Goal: Task Accomplishment & Management: Use online tool/utility

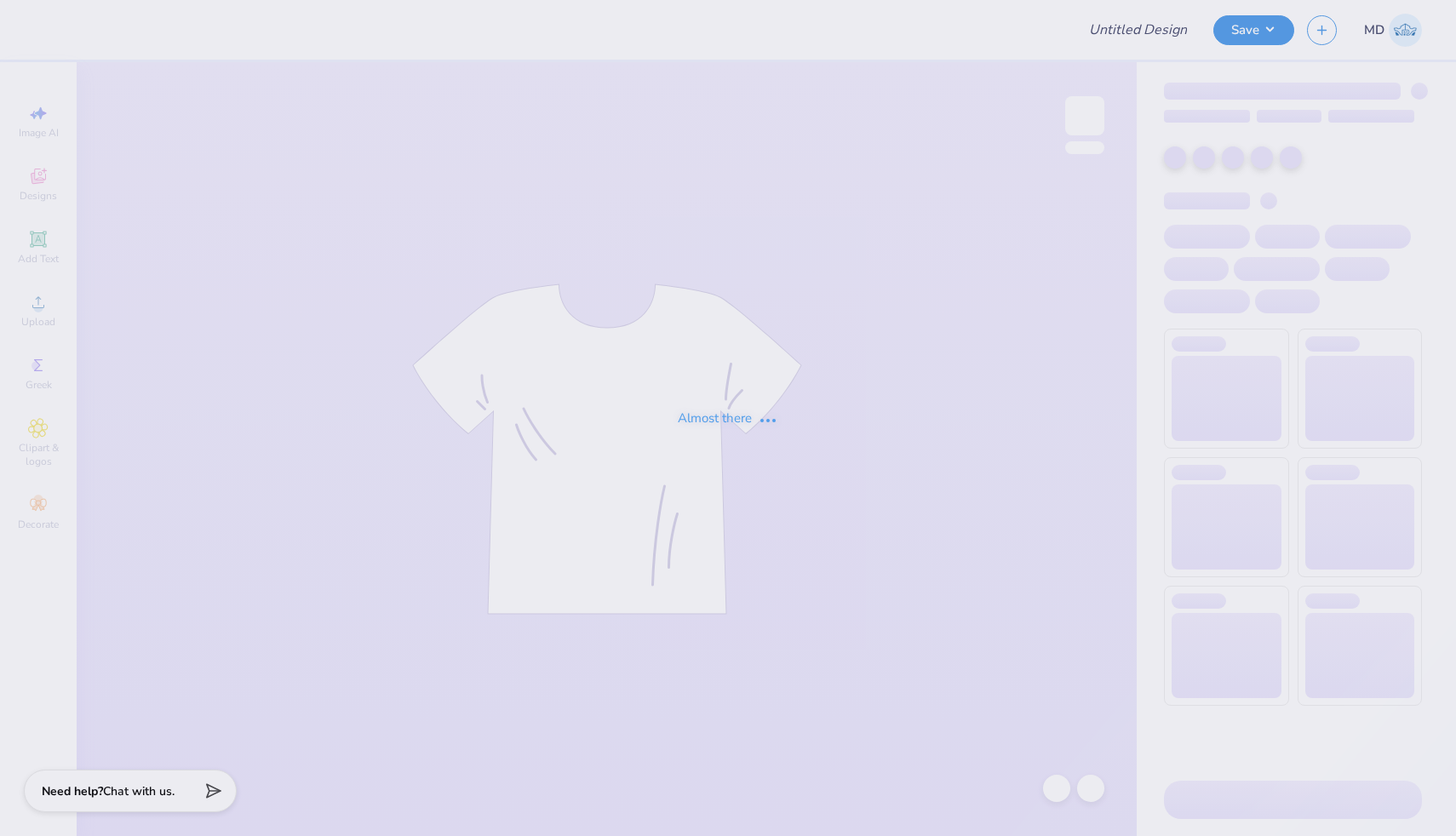
type input "FPS239781"
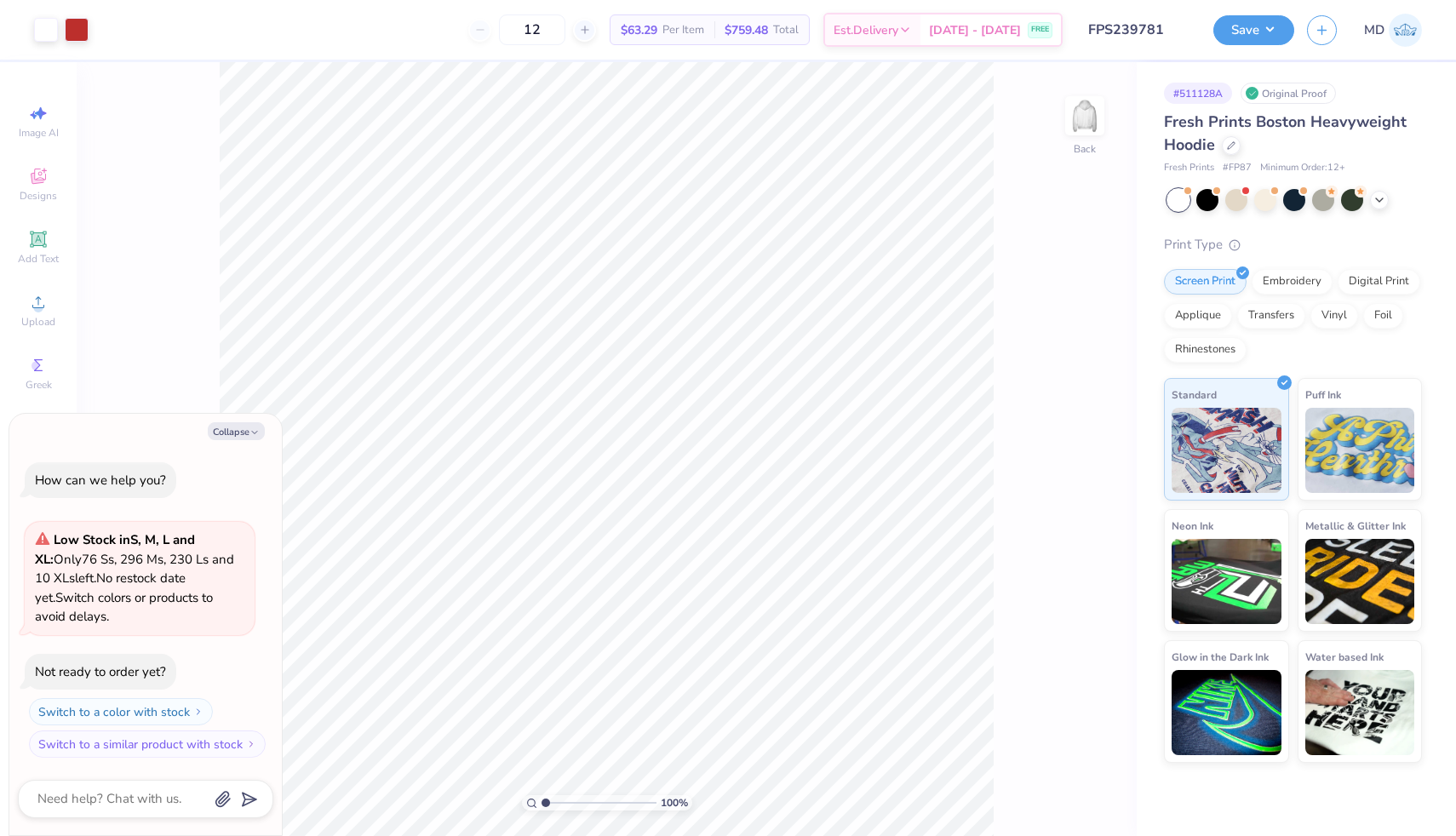
click at [240, 421] on div "Collapse How can we help you? Low Stock in S, M, L and XL : Only 76 Ss, 296 Ms,…" at bounding box center [146, 625] width 273 height 422
click at [231, 435] on button "Collapse" at bounding box center [236, 431] width 57 height 18
type textarea "x"
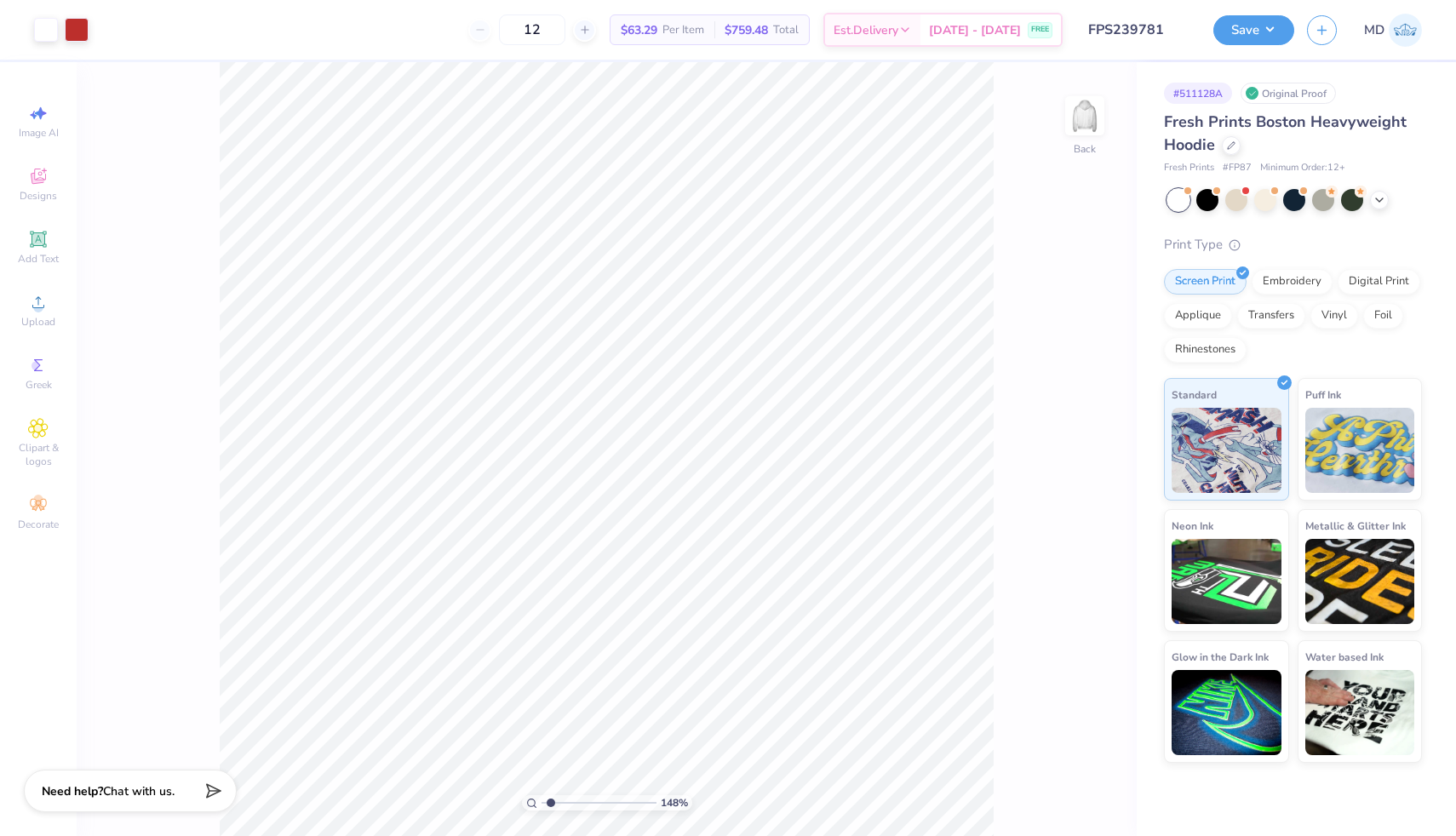
click at [551, 801] on input "range" at bounding box center [599, 803] width 115 height 16
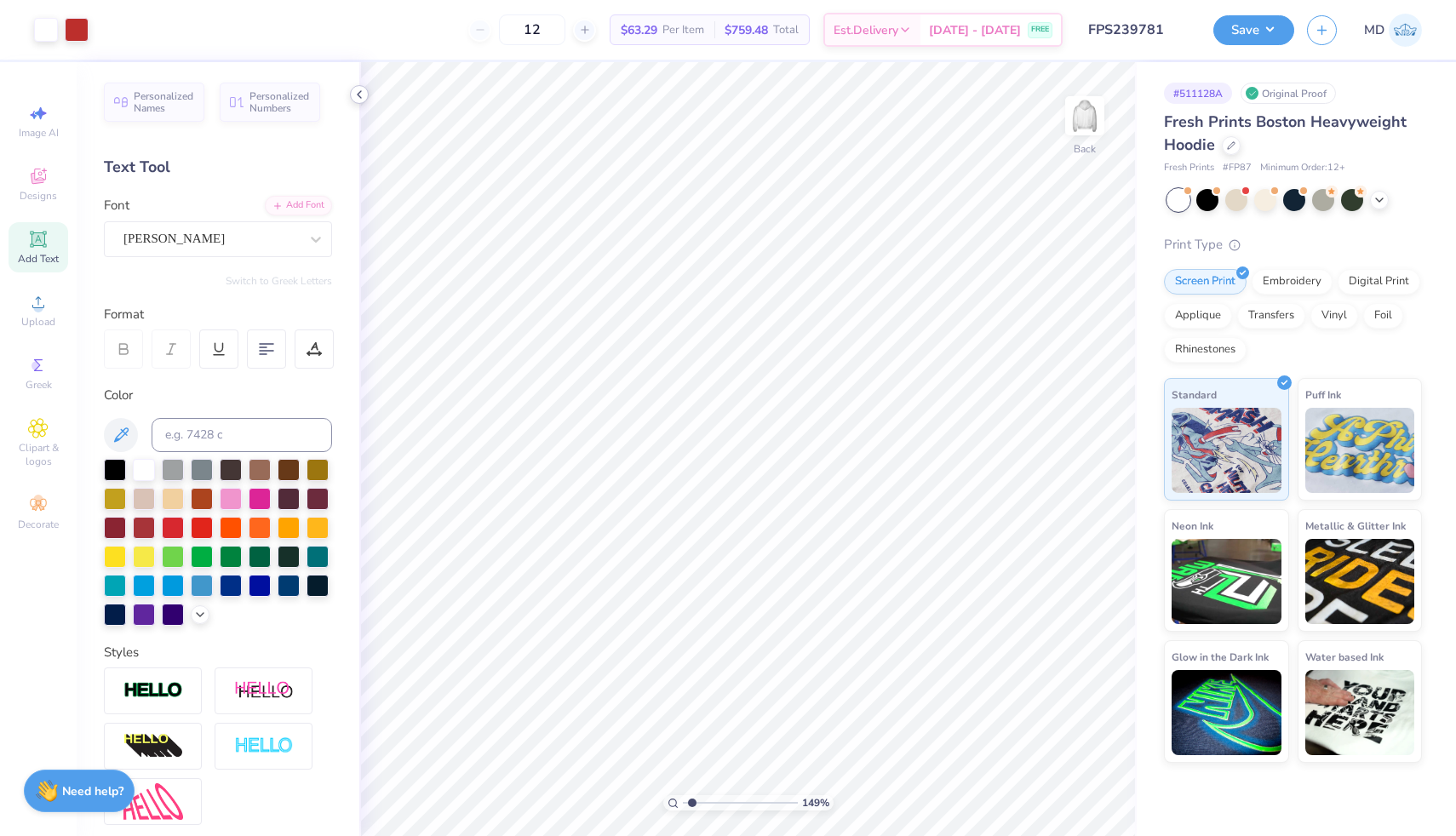
click at [359, 91] on icon at bounding box center [360, 95] width 14 height 14
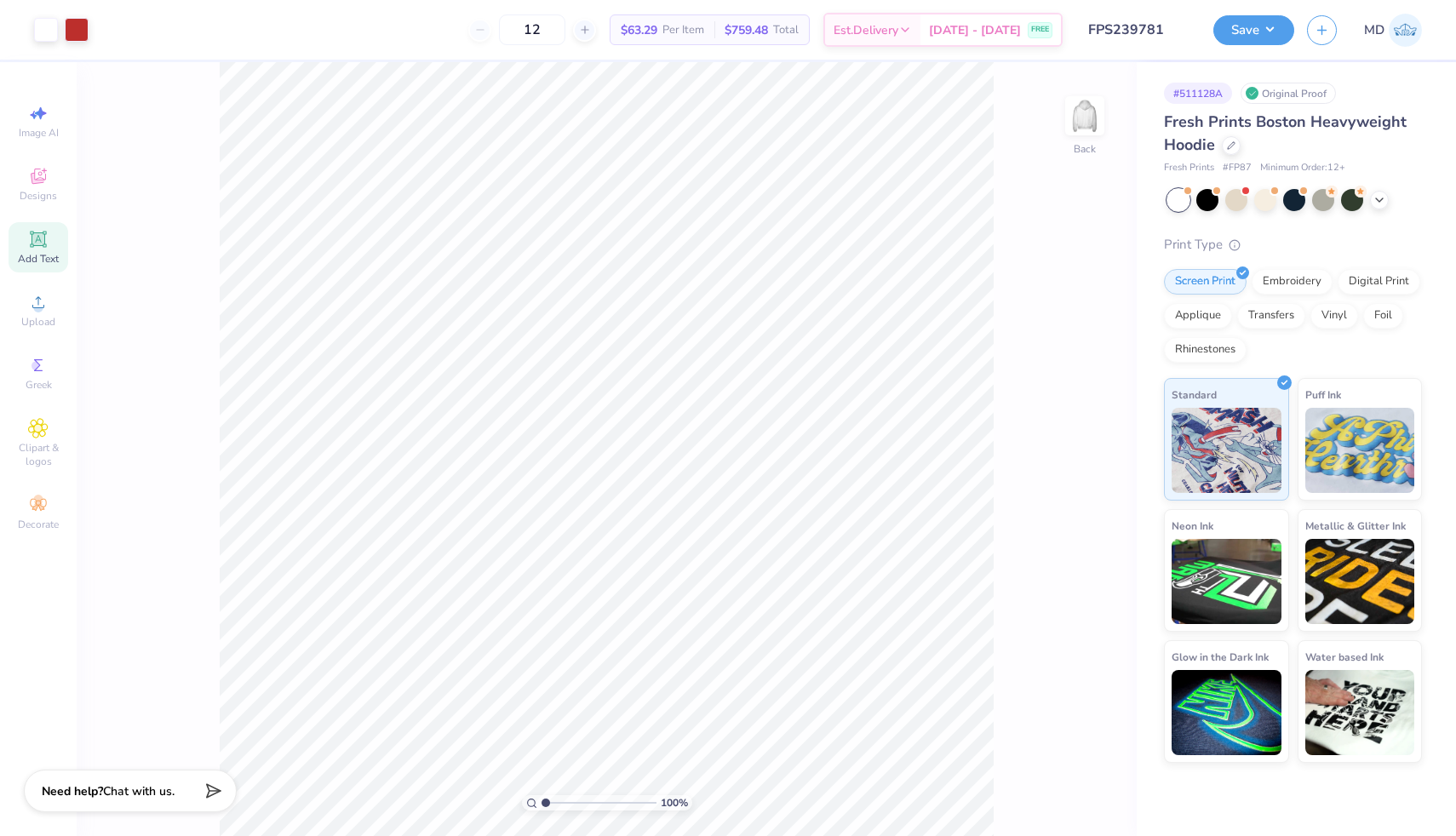
drag, startPoint x: 553, startPoint y: 802, endPoint x: 529, endPoint y: 805, distance: 24.2
type input "1"
click at [542, 805] on input "range" at bounding box center [599, 803] width 115 height 16
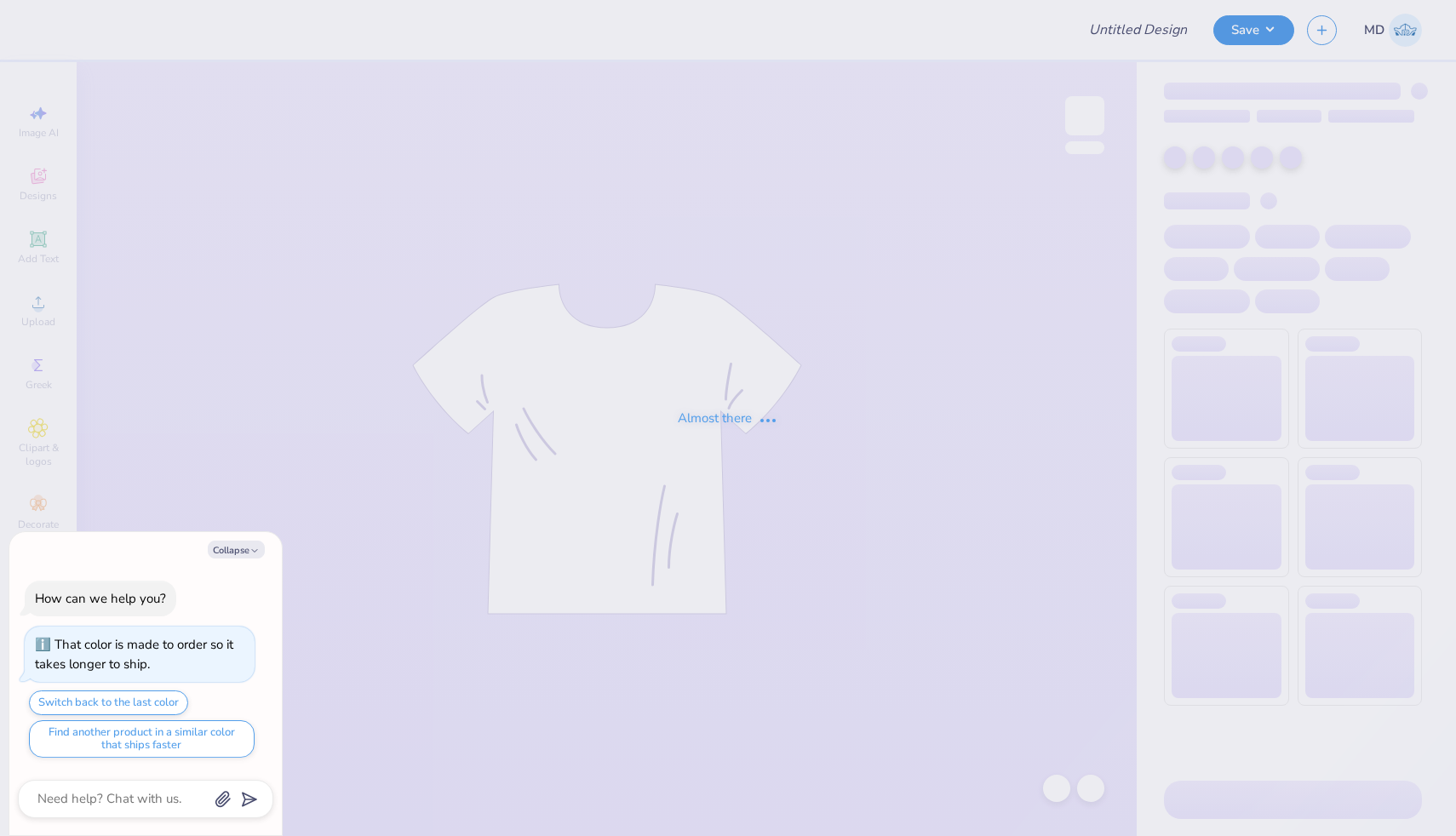
type textarea "x"
type input "FPS239683"
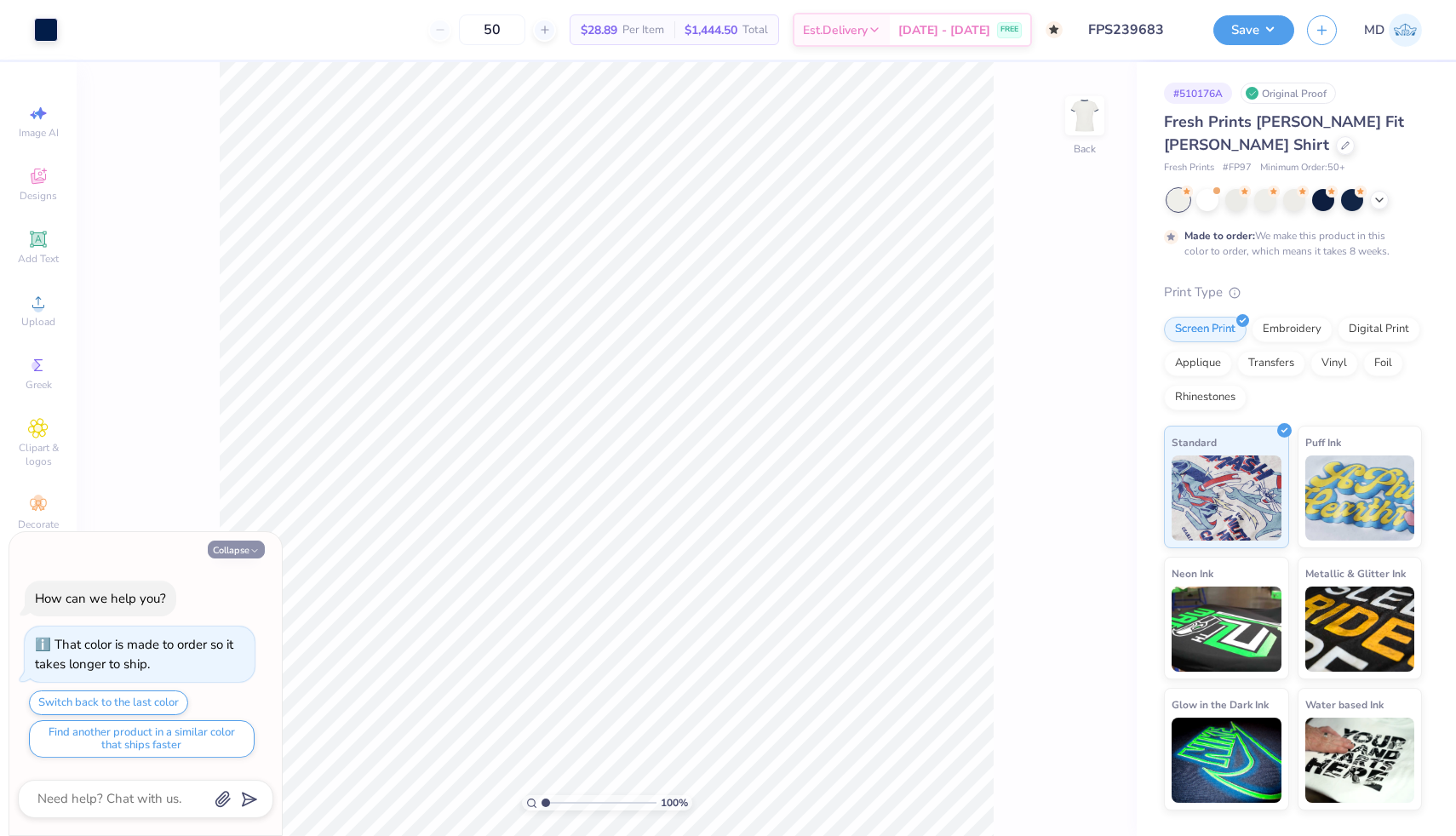
click at [240, 549] on button "Collapse" at bounding box center [236, 550] width 57 height 18
type textarea "x"
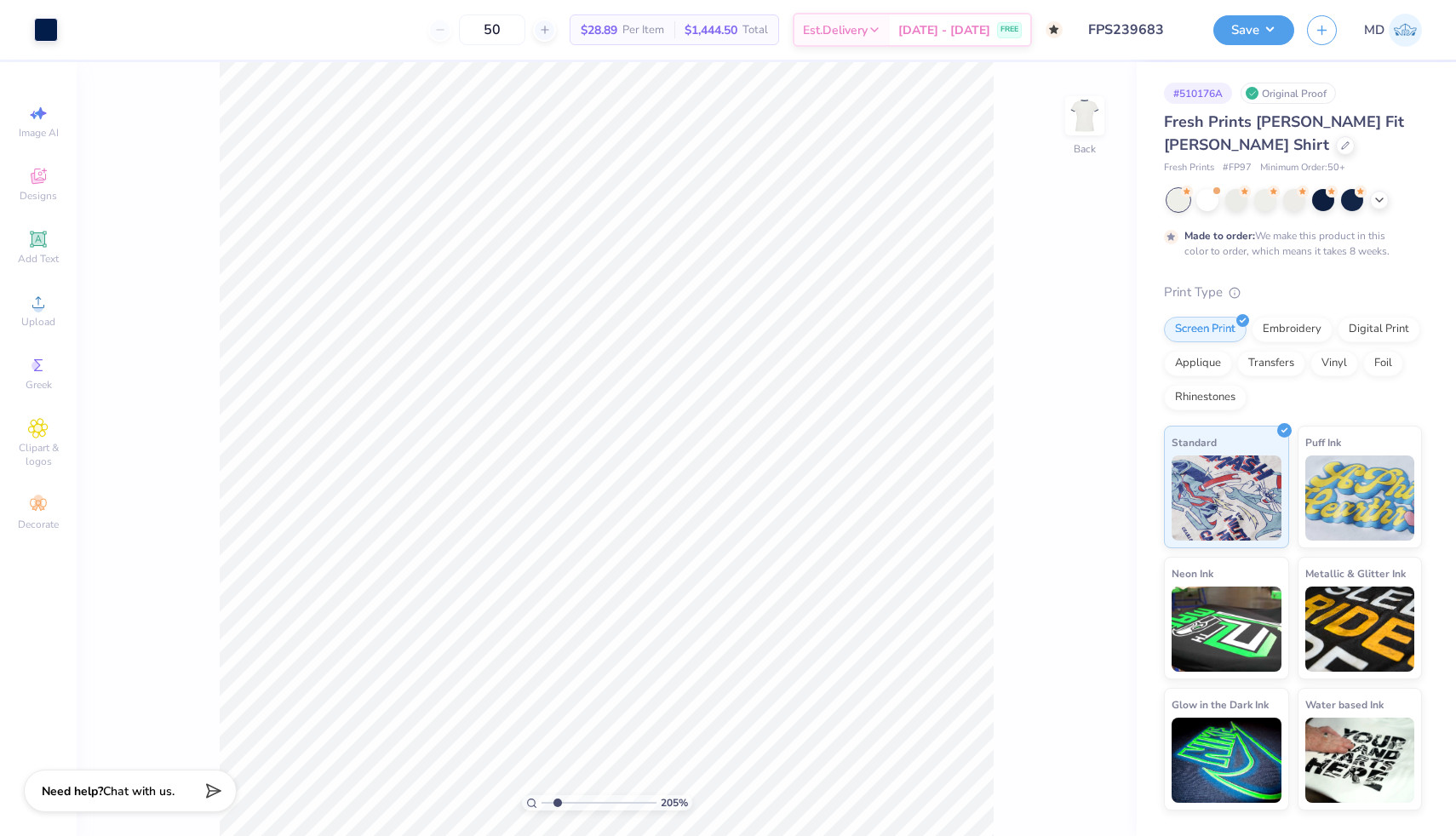
drag, startPoint x: 544, startPoint y: 801, endPoint x: 556, endPoint y: 800, distance: 12.0
click at [556, 800] on input "range" at bounding box center [599, 803] width 115 height 16
drag, startPoint x: 555, startPoint y: 800, endPoint x: 538, endPoint y: 803, distance: 17.3
type input "1"
click at [542, 803] on input "range" at bounding box center [599, 803] width 115 height 16
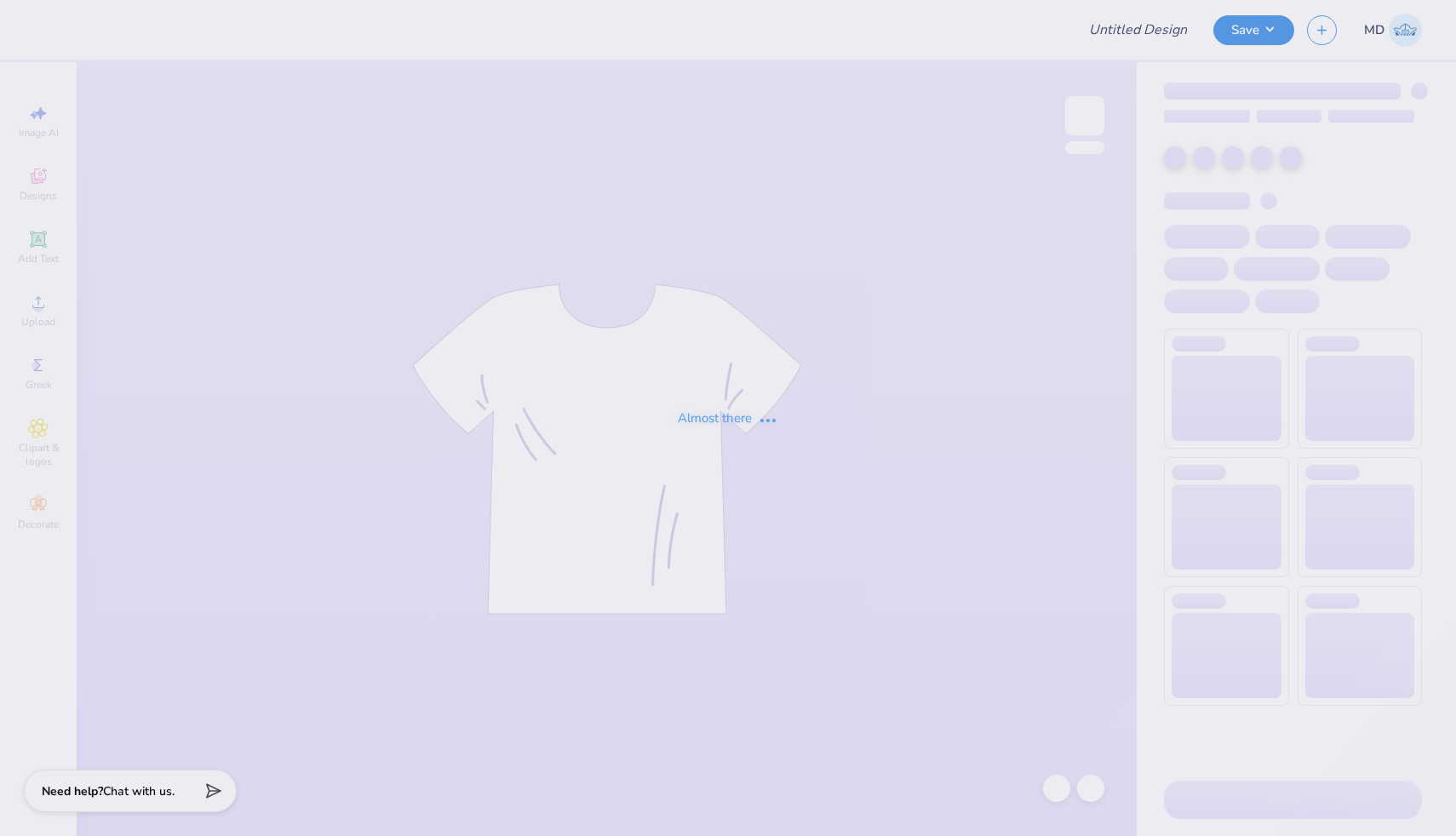
type input "FPS239755"
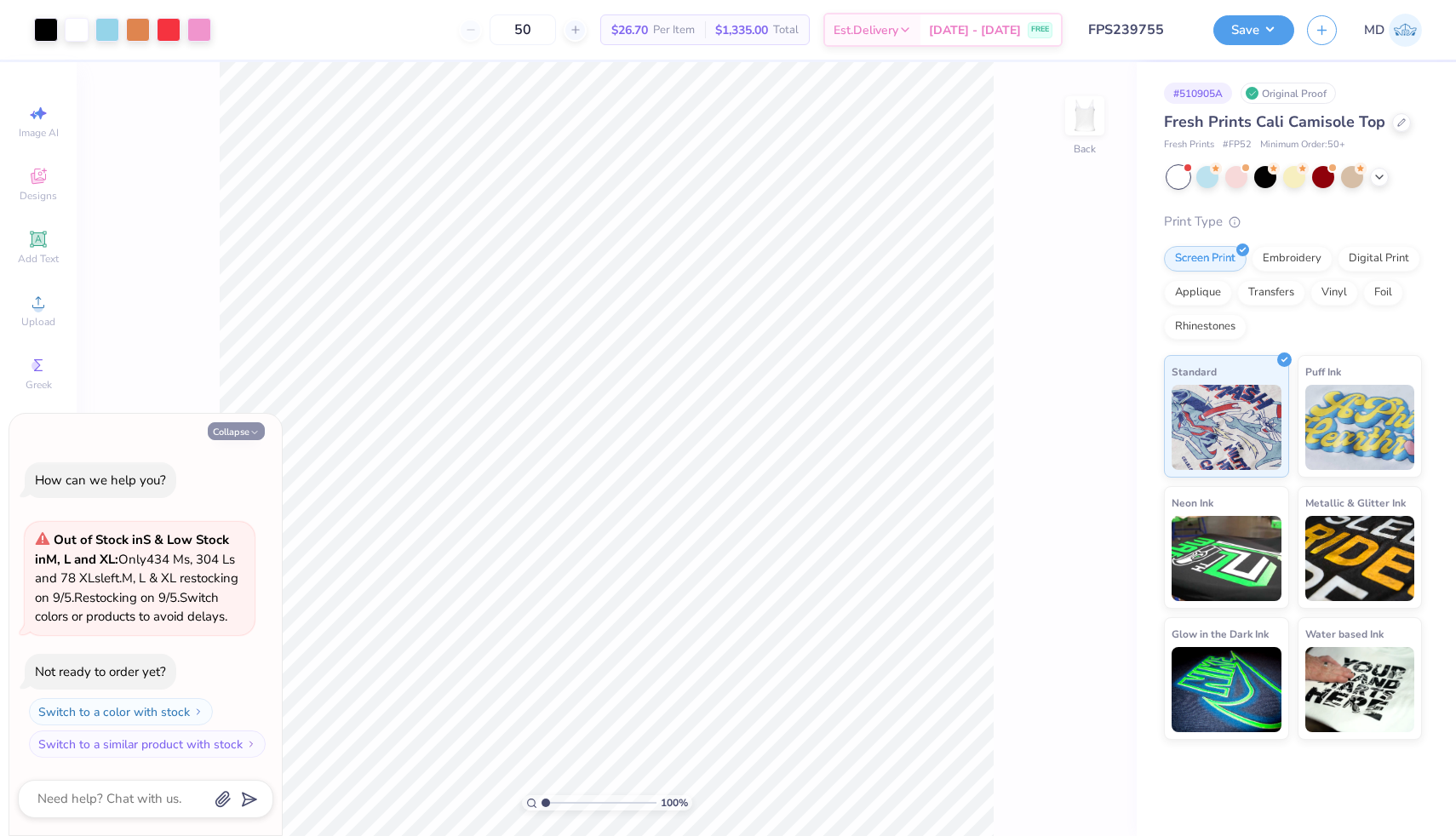
click at [224, 422] on button "Collapse" at bounding box center [236, 431] width 57 height 18
type textarea "x"
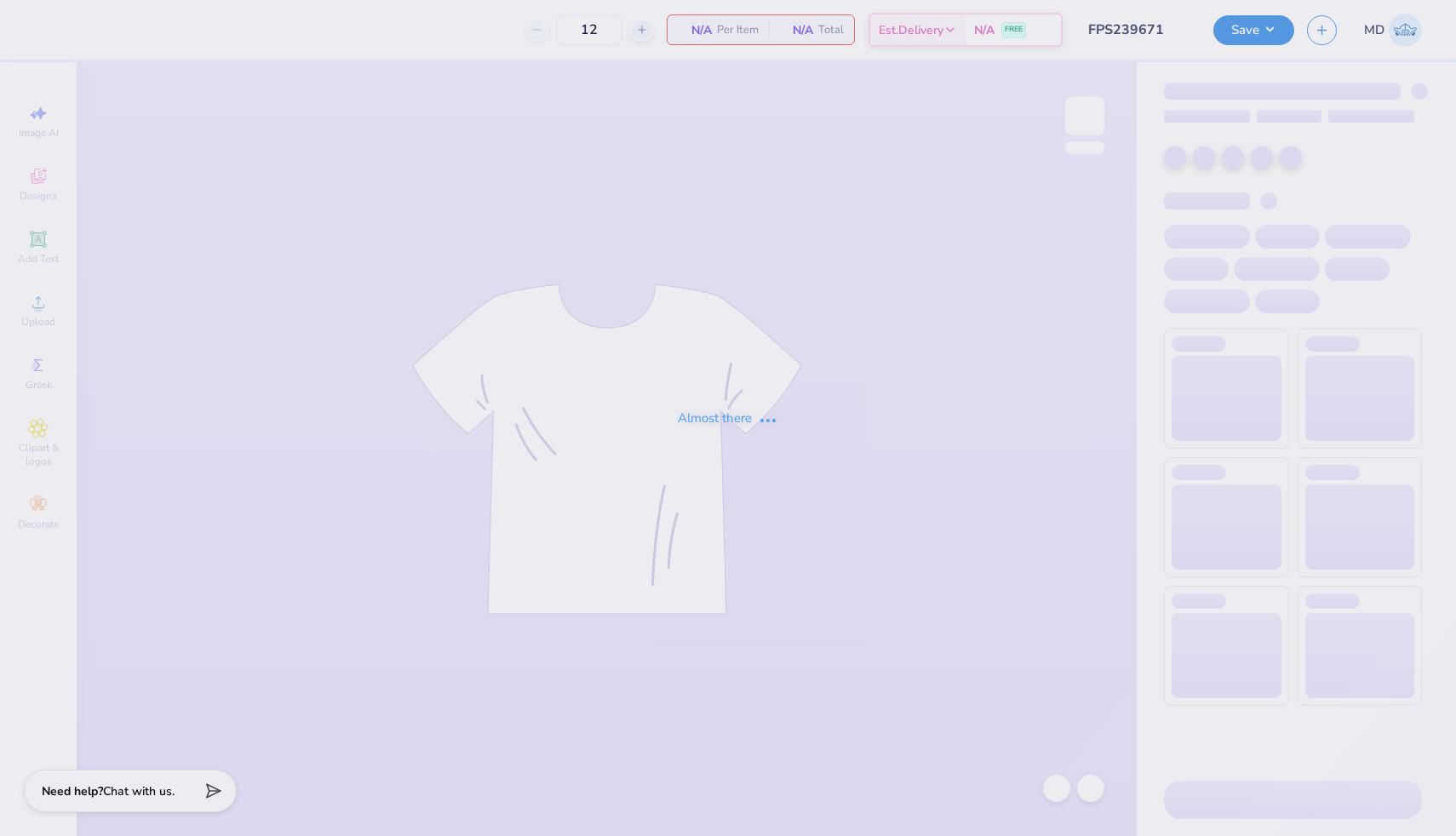
type input "FPS239671"
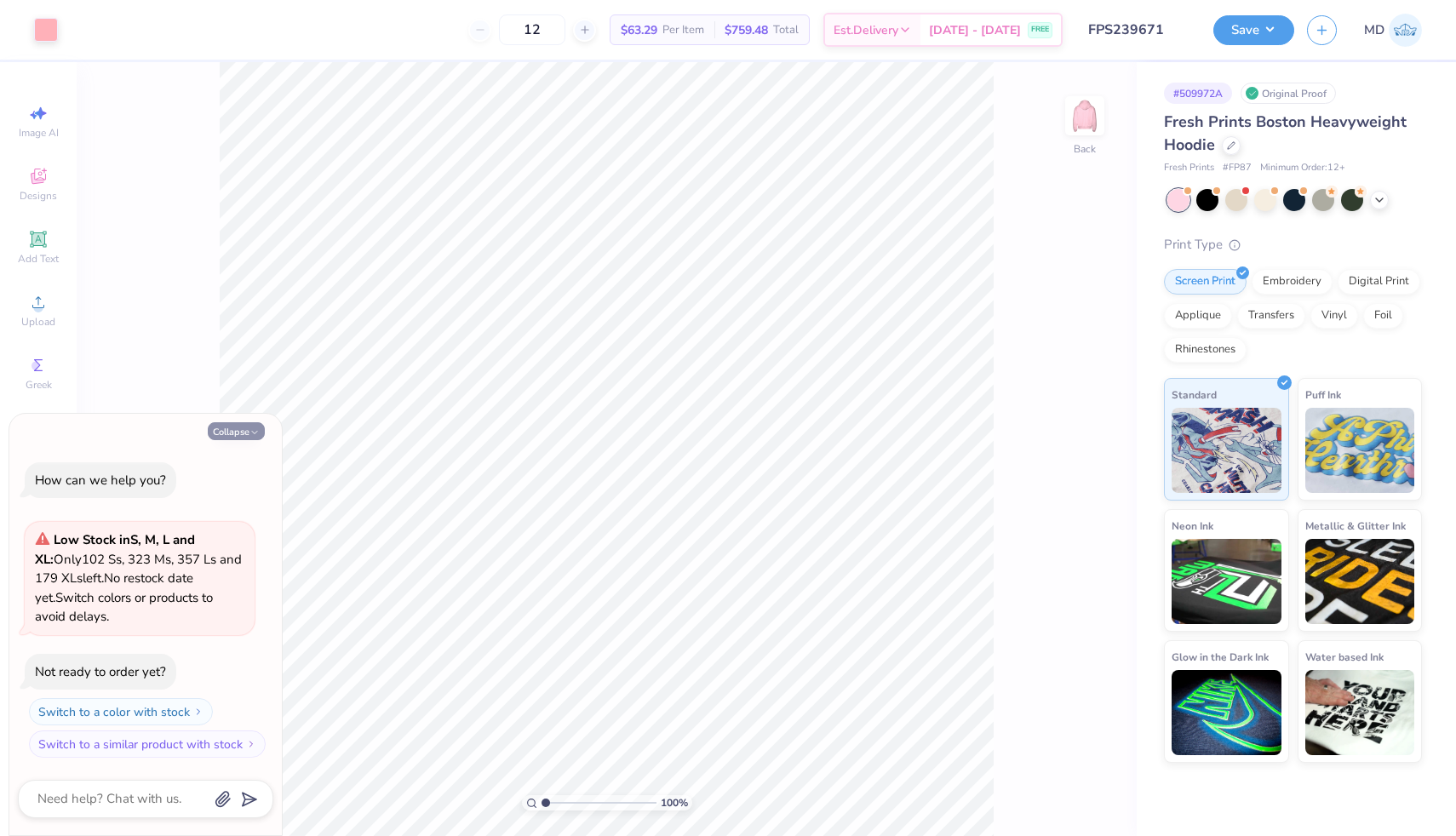
click at [227, 435] on button "Collapse" at bounding box center [236, 431] width 57 height 18
type textarea "x"
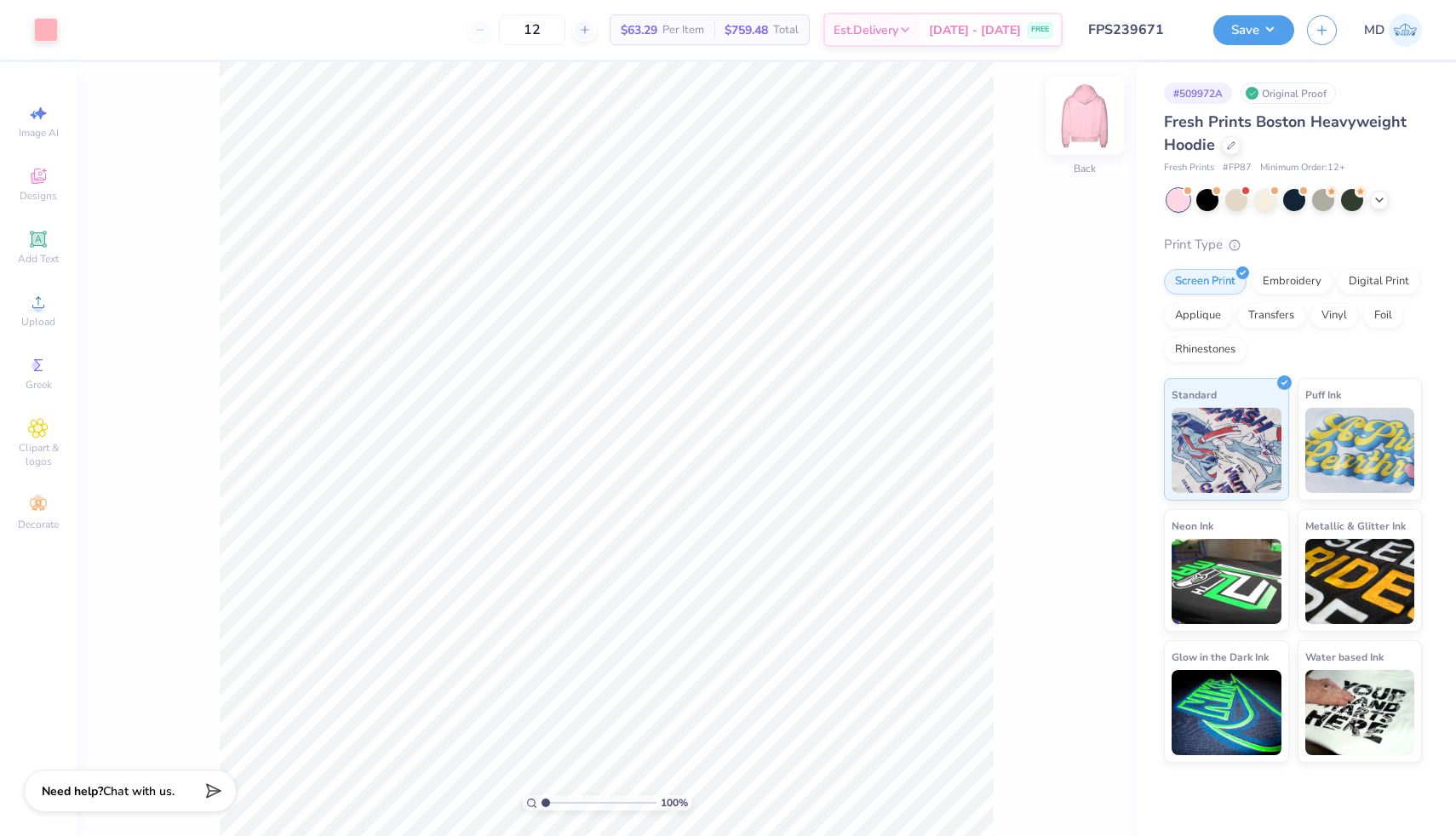
click at [1077, 125] on img at bounding box center [1085, 116] width 68 height 68
click at [1093, 114] on img at bounding box center [1085, 116] width 68 height 68
click at [1079, 116] on img at bounding box center [1085, 116] width 68 height 68
click at [1089, 120] on img at bounding box center [1085, 116] width 68 height 68
drag, startPoint x: 545, startPoint y: 802, endPoint x: 556, endPoint y: 804, distance: 11.2
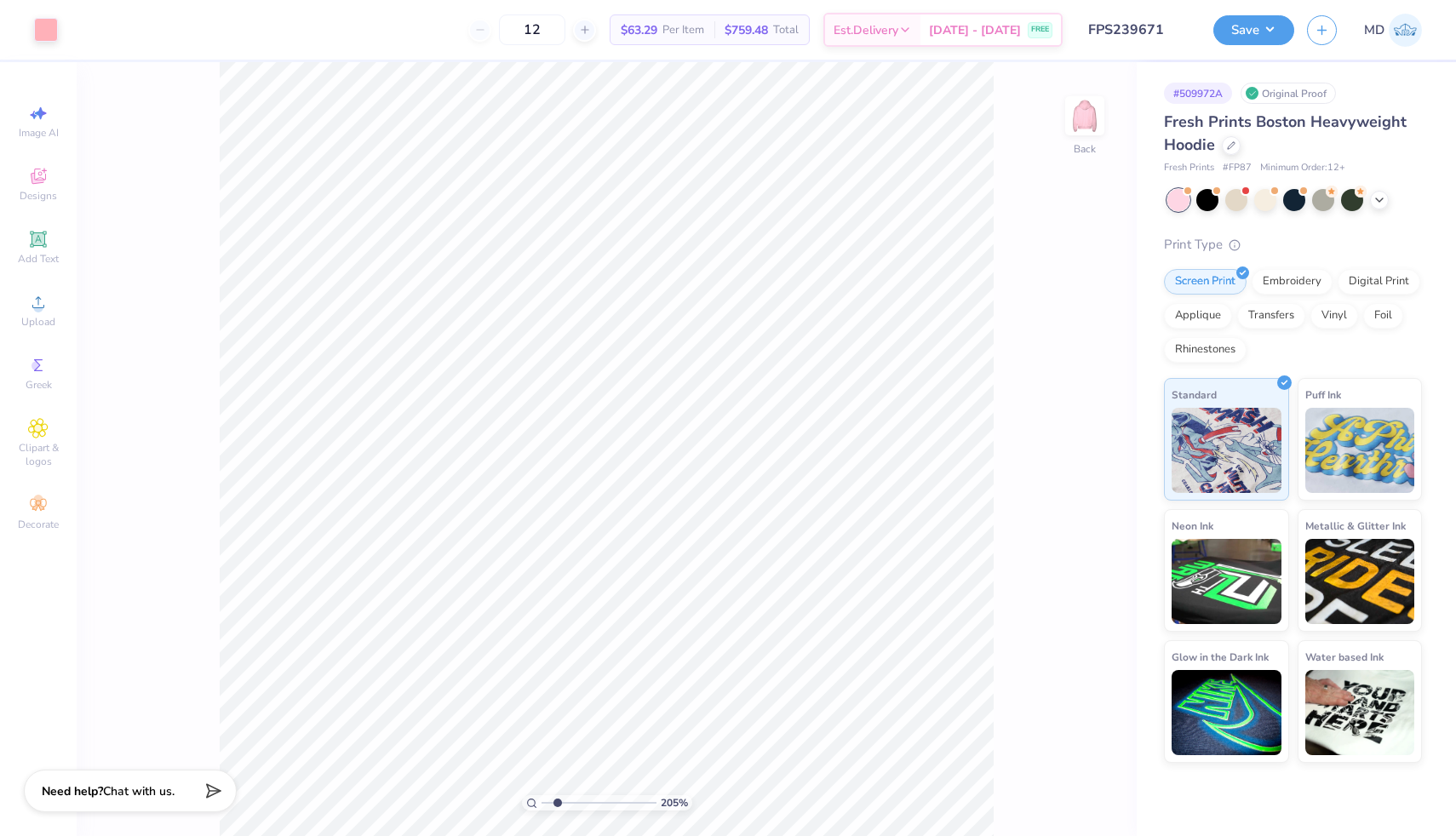
click at [556, 804] on input "range" at bounding box center [599, 803] width 115 height 16
drag, startPoint x: 556, startPoint y: 802, endPoint x: 532, endPoint y: 805, distance: 24.2
type input "1"
click at [542, 805] on input "range" at bounding box center [599, 803] width 115 height 16
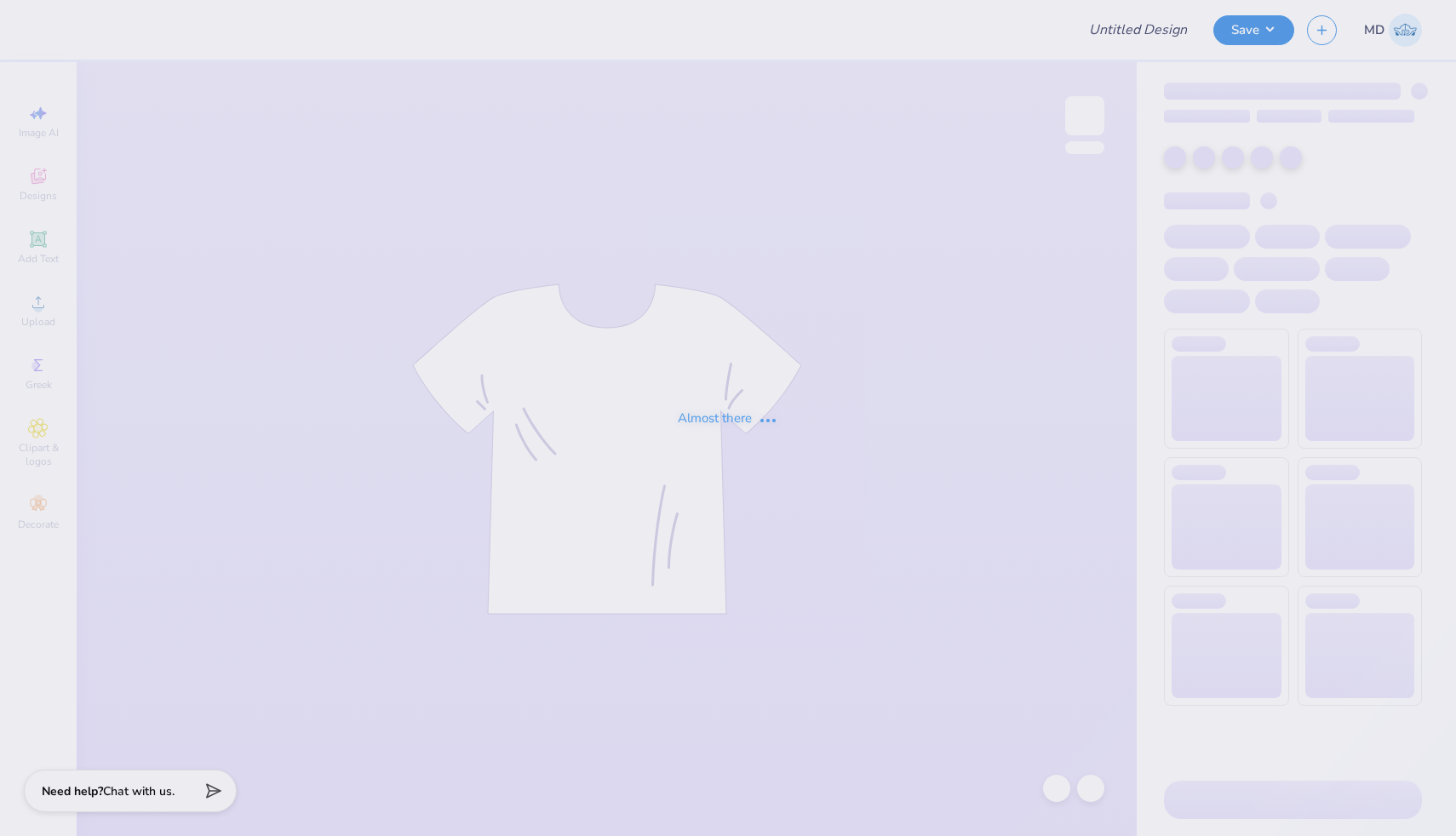
type input "FPS239677"
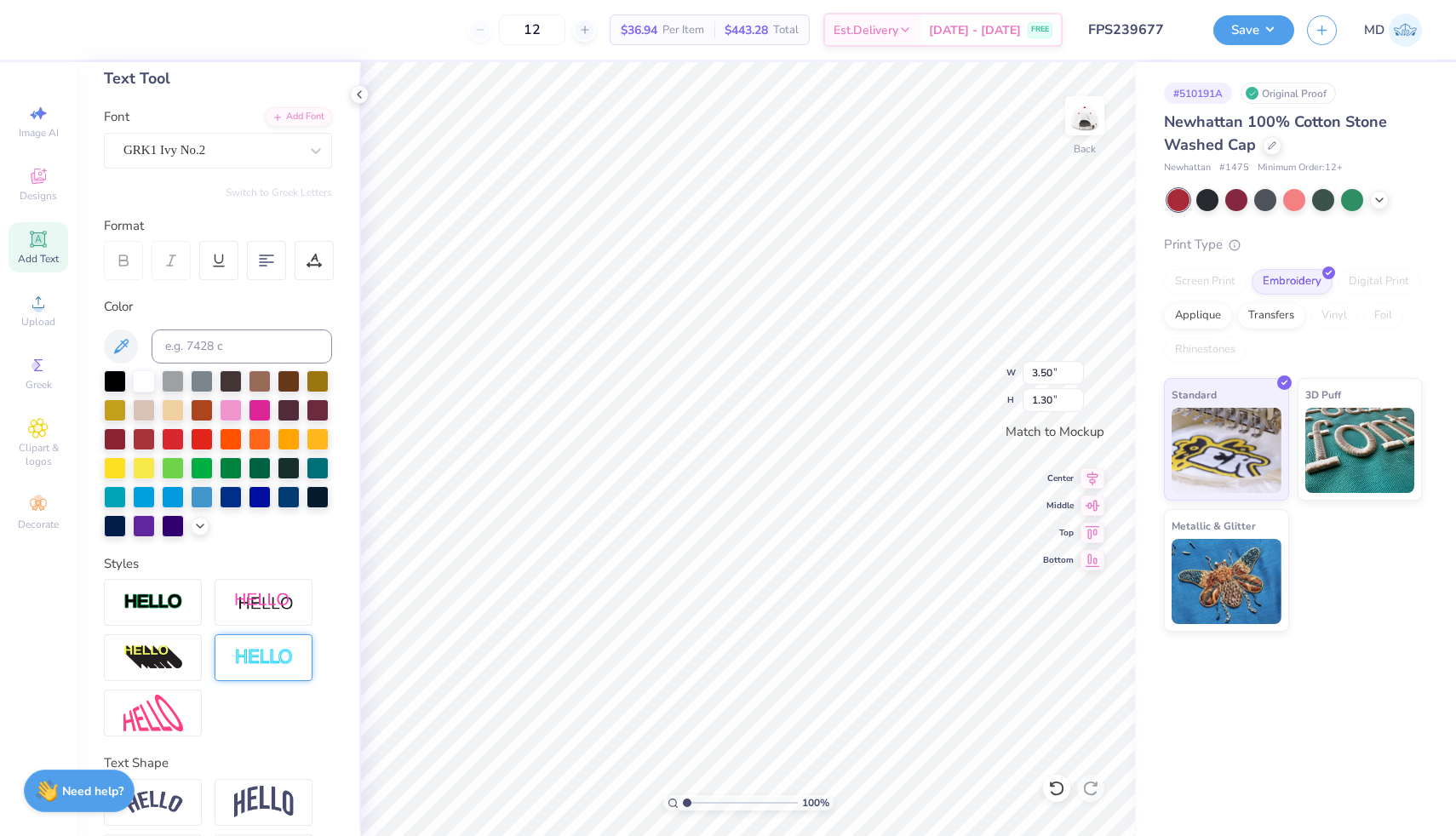
scroll to position [153, 0]
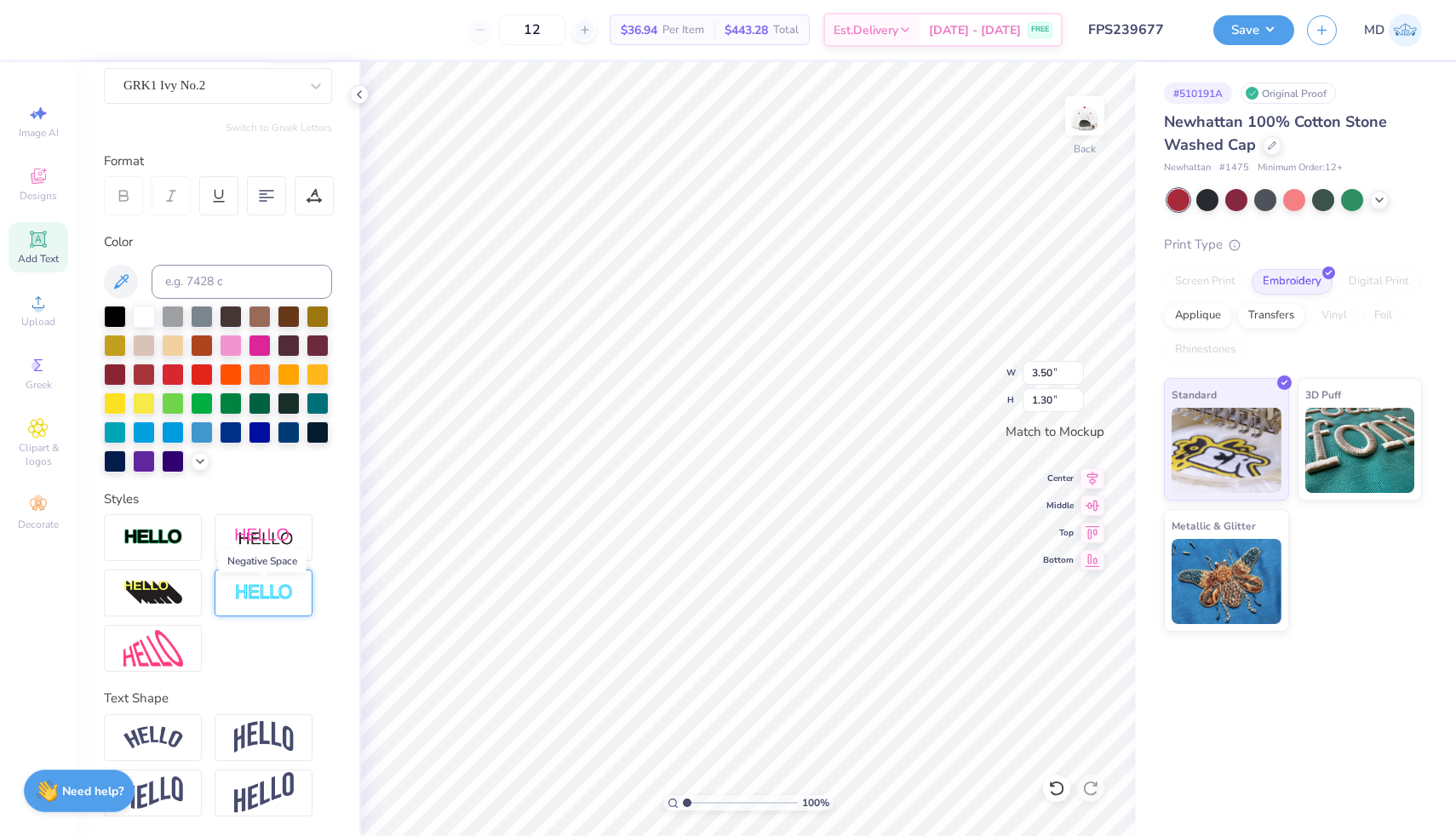
click at [265, 595] on img at bounding box center [263, 593] width 59 height 19
type input "3.51"
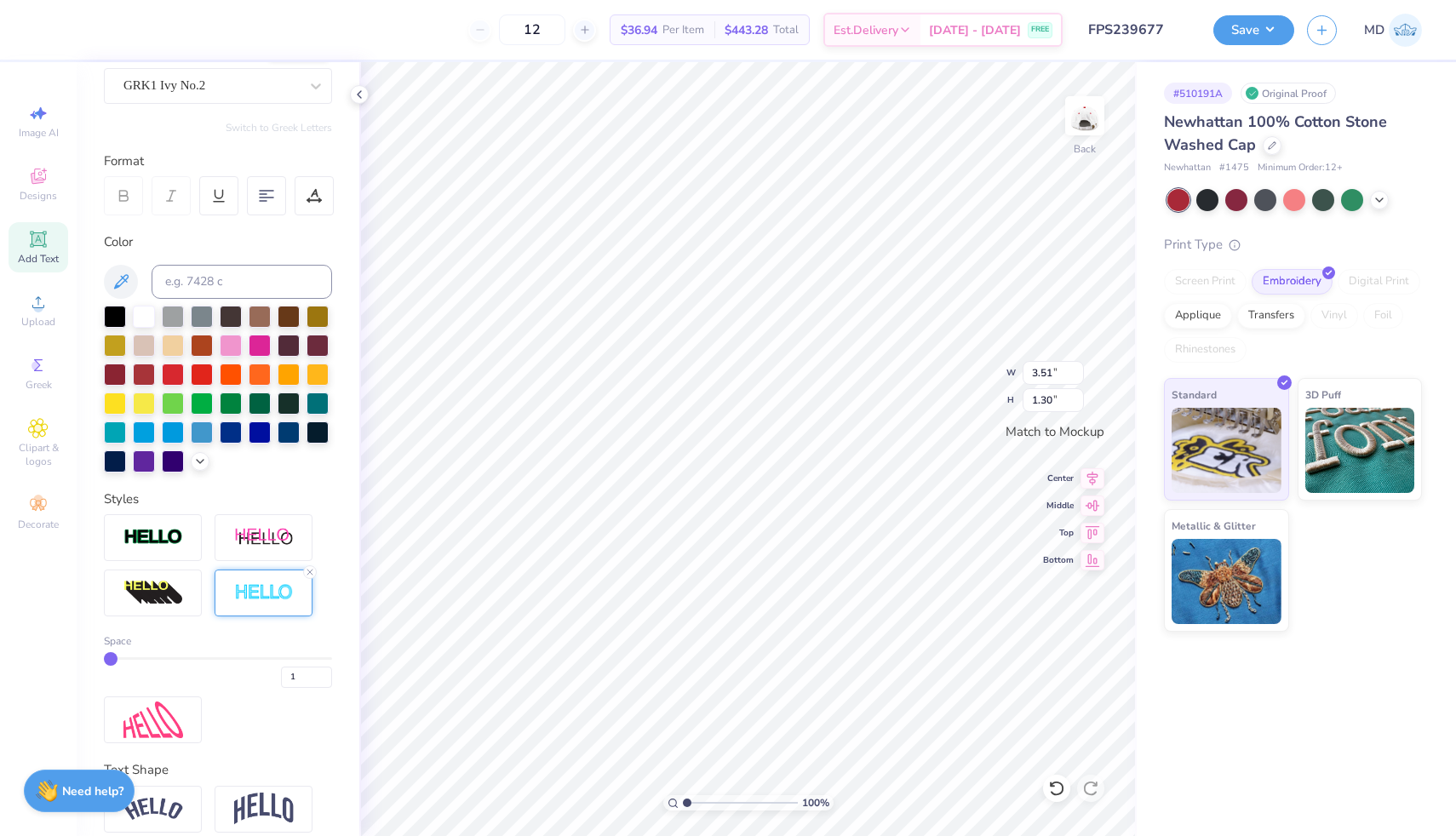
type input "2"
click at [124, 658] on input "range" at bounding box center [218, 659] width 228 height 3
type input "1.31"
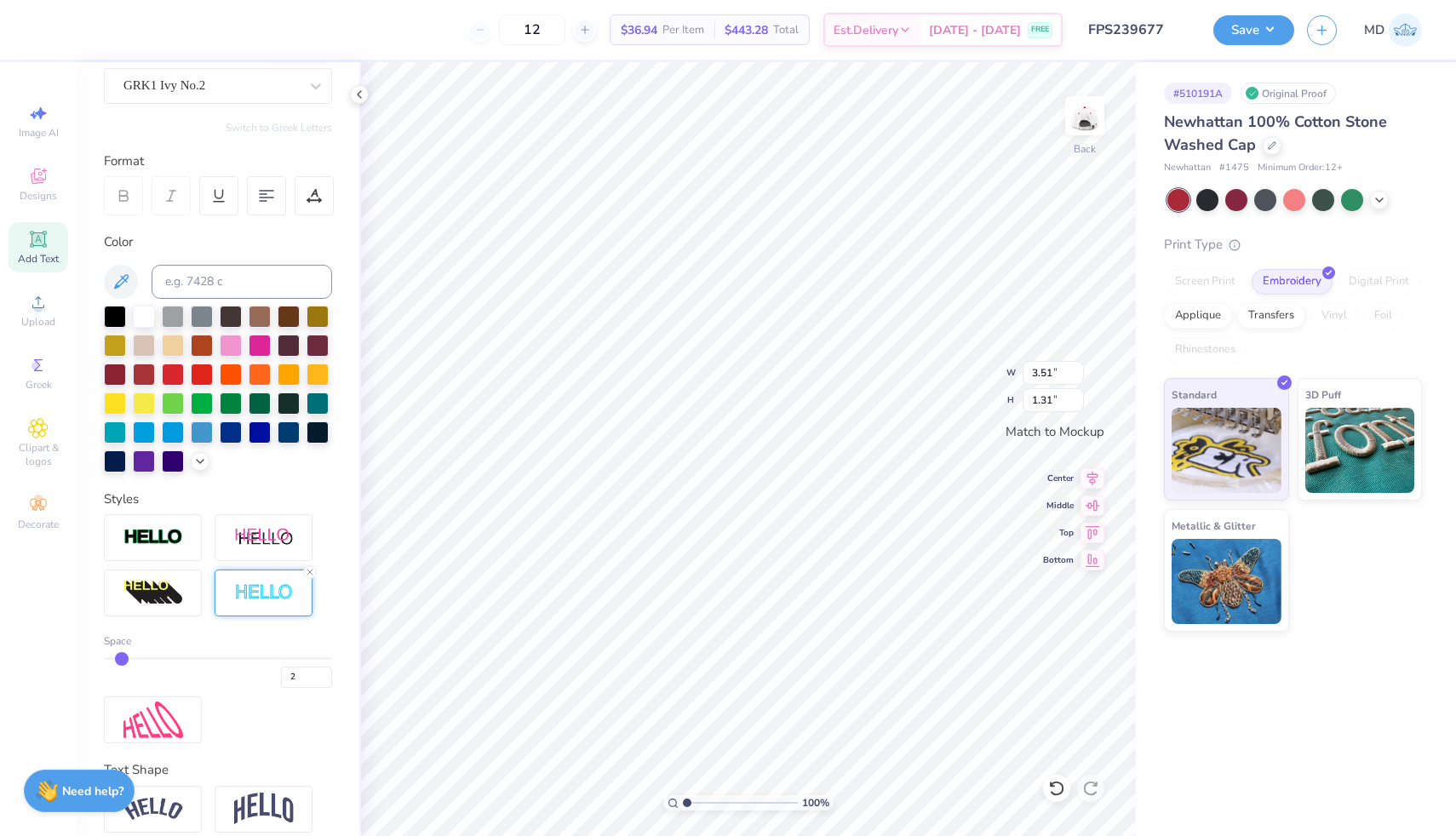
type input "3"
type input "4"
drag, startPoint x: 123, startPoint y: 655, endPoint x: 139, endPoint y: 656, distance: 16.0
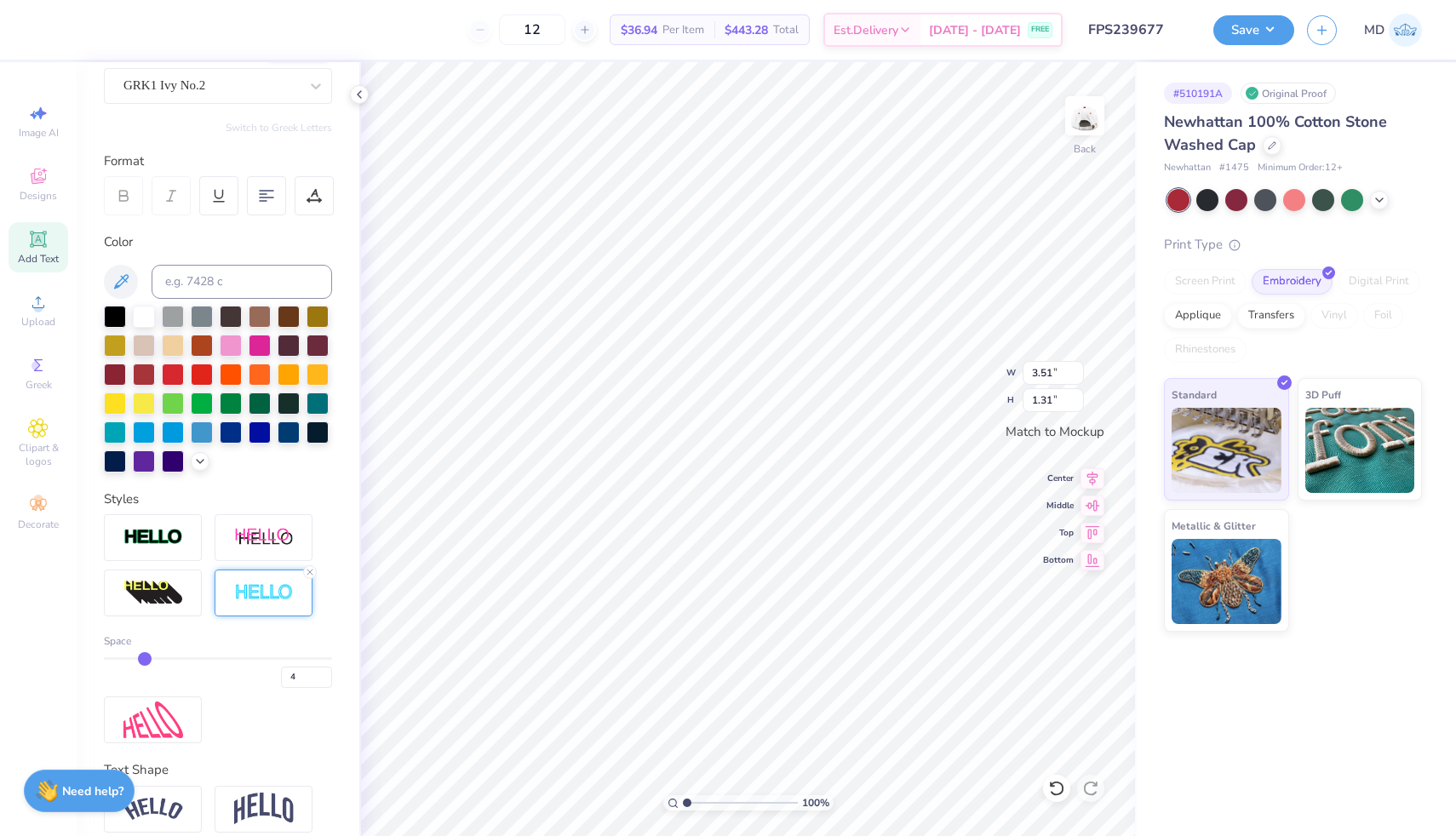
type input "4"
click at [139, 658] on input "range" at bounding box center [218, 659] width 228 height 3
type input "3.52"
type input "1.32"
type input "5"
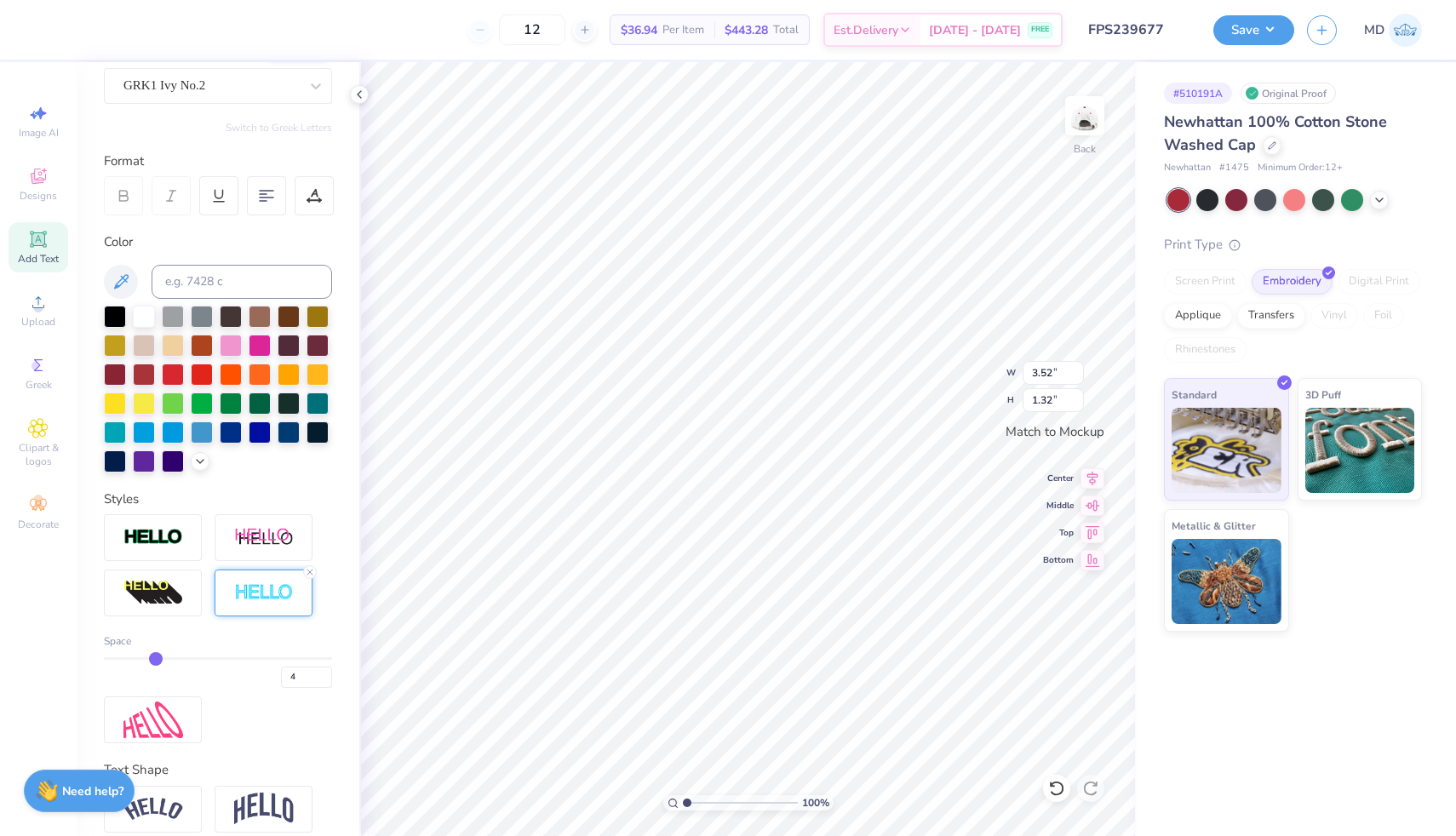
type input "5"
drag, startPoint x: 142, startPoint y: 656, endPoint x: 155, endPoint y: 656, distance: 13.0
click at [155, 658] on input "range" at bounding box center [218, 659] width 228 height 3
type input "6"
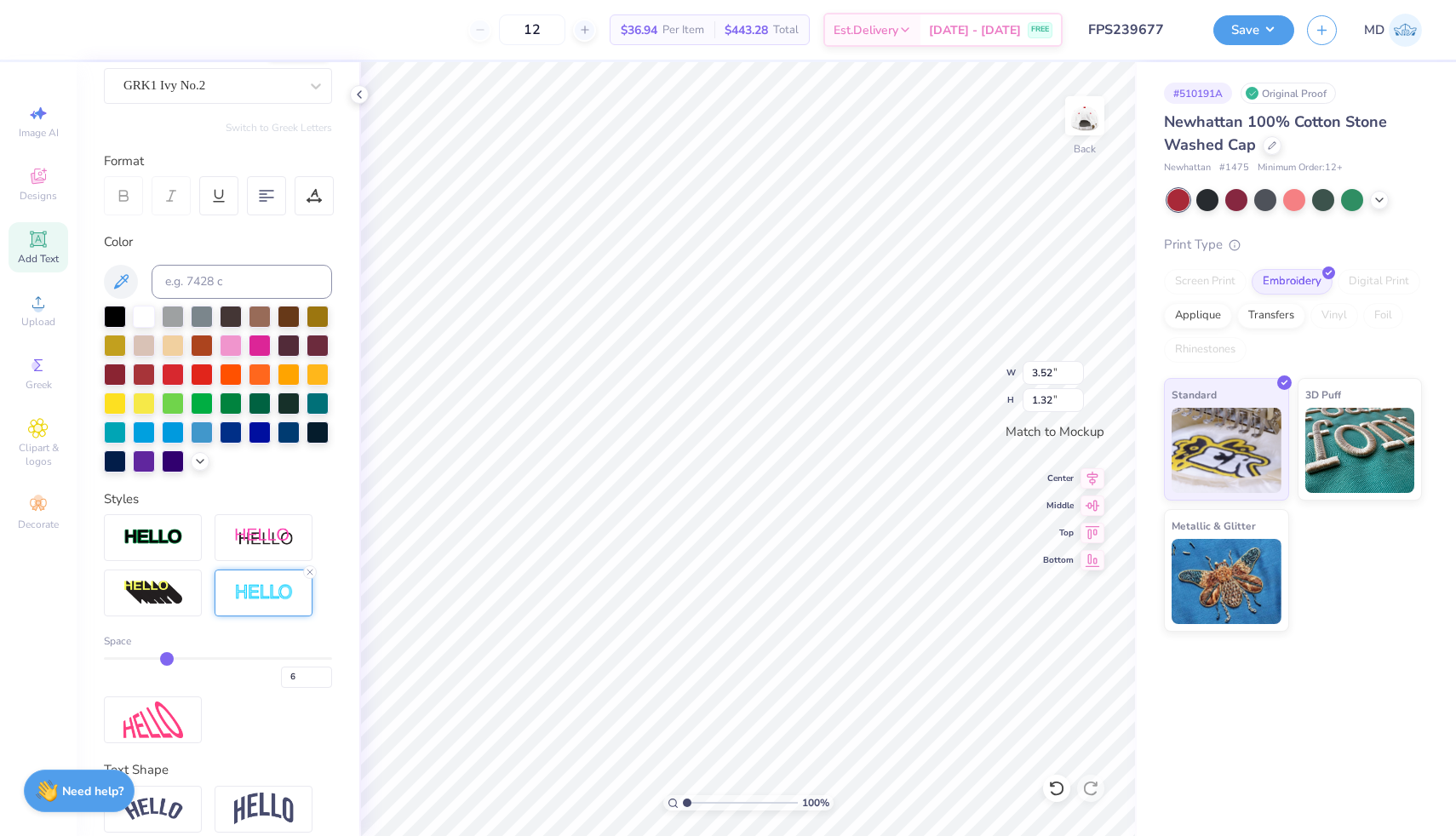
drag, startPoint x: 155, startPoint y: 656, endPoint x: 171, endPoint y: 652, distance: 16.5
type input "6"
click at [171, 658] on input "range" at bounding box center [218, 659] width 228 height 3
type input "3.53"
type input "1.33"
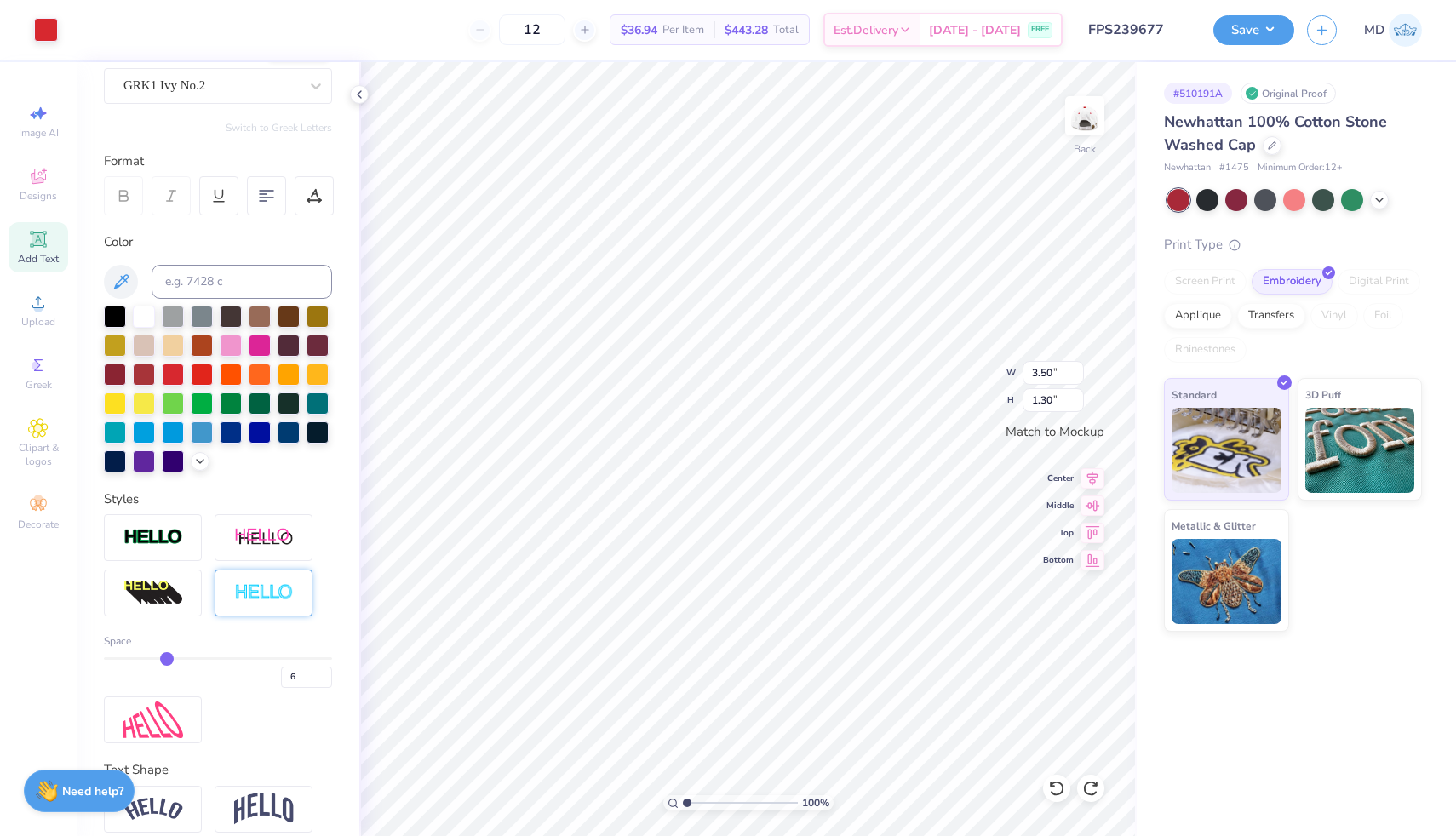
type input "1"
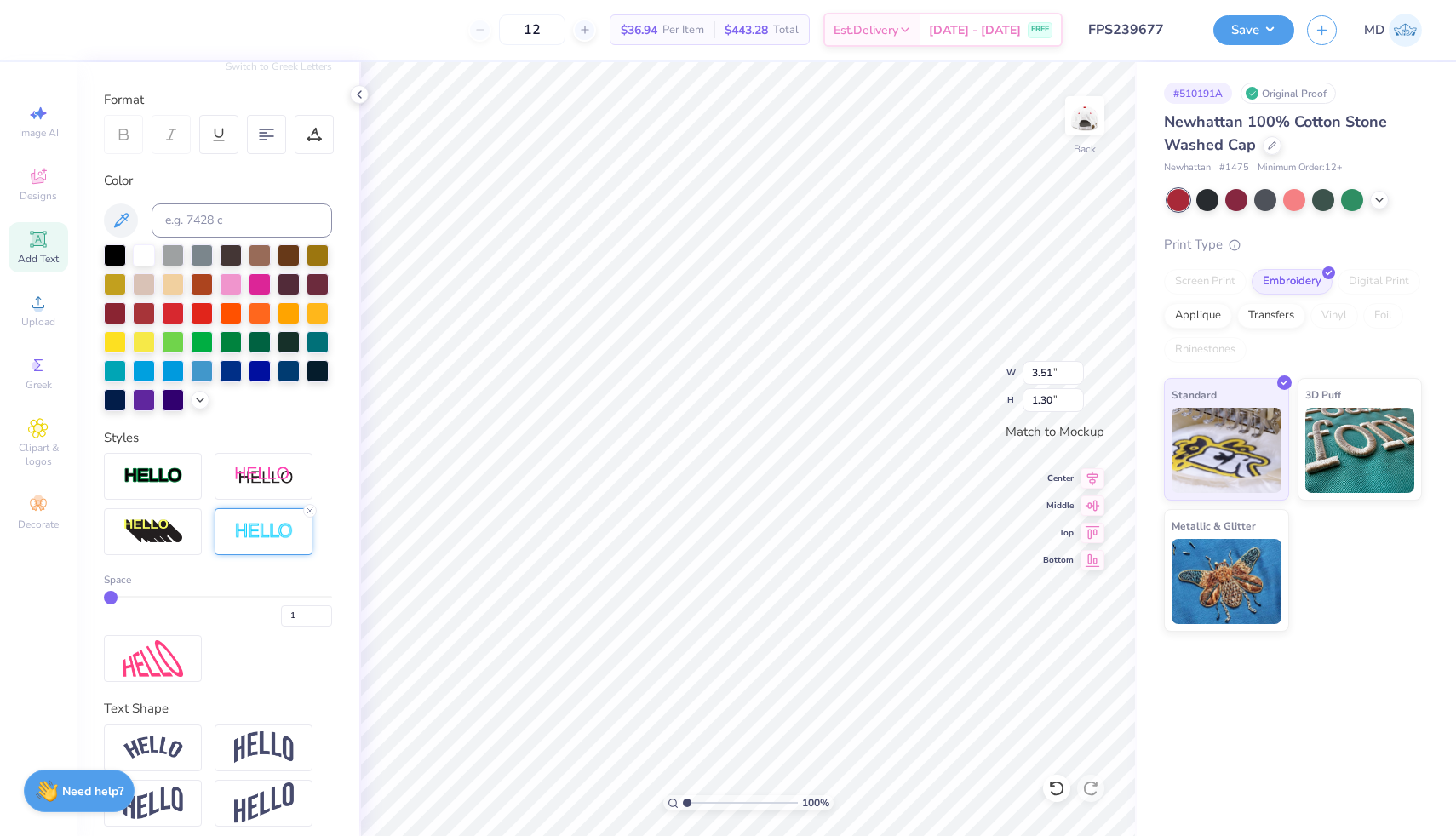
scroll to position [225, 0]
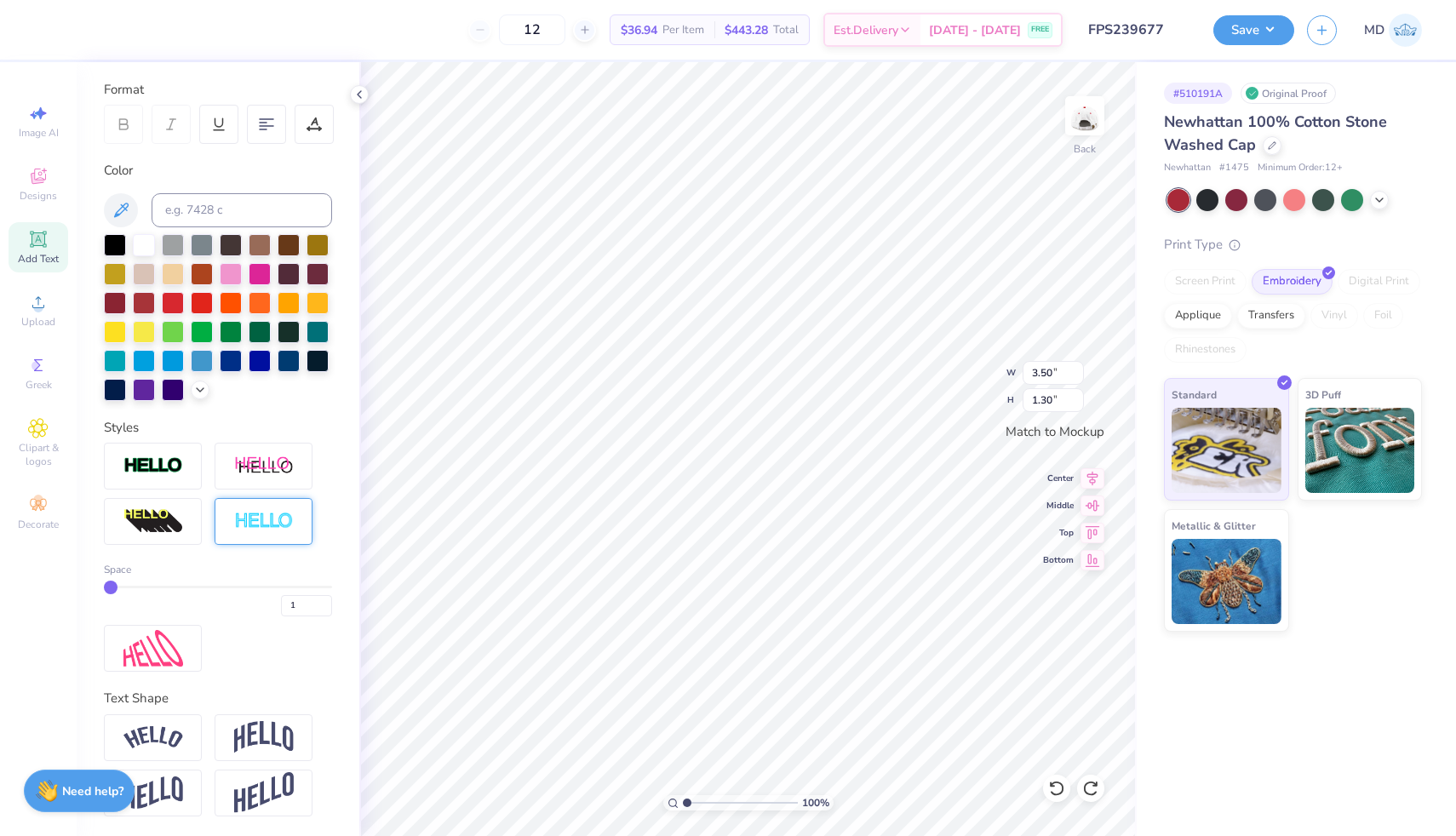
click at [266, 634] on div "Space 1" at bounding box center [218, 556] width 228 height 229
click at [167, 453] on div at bounding box center [153, 466] width 97 height 47
type input "3.51"
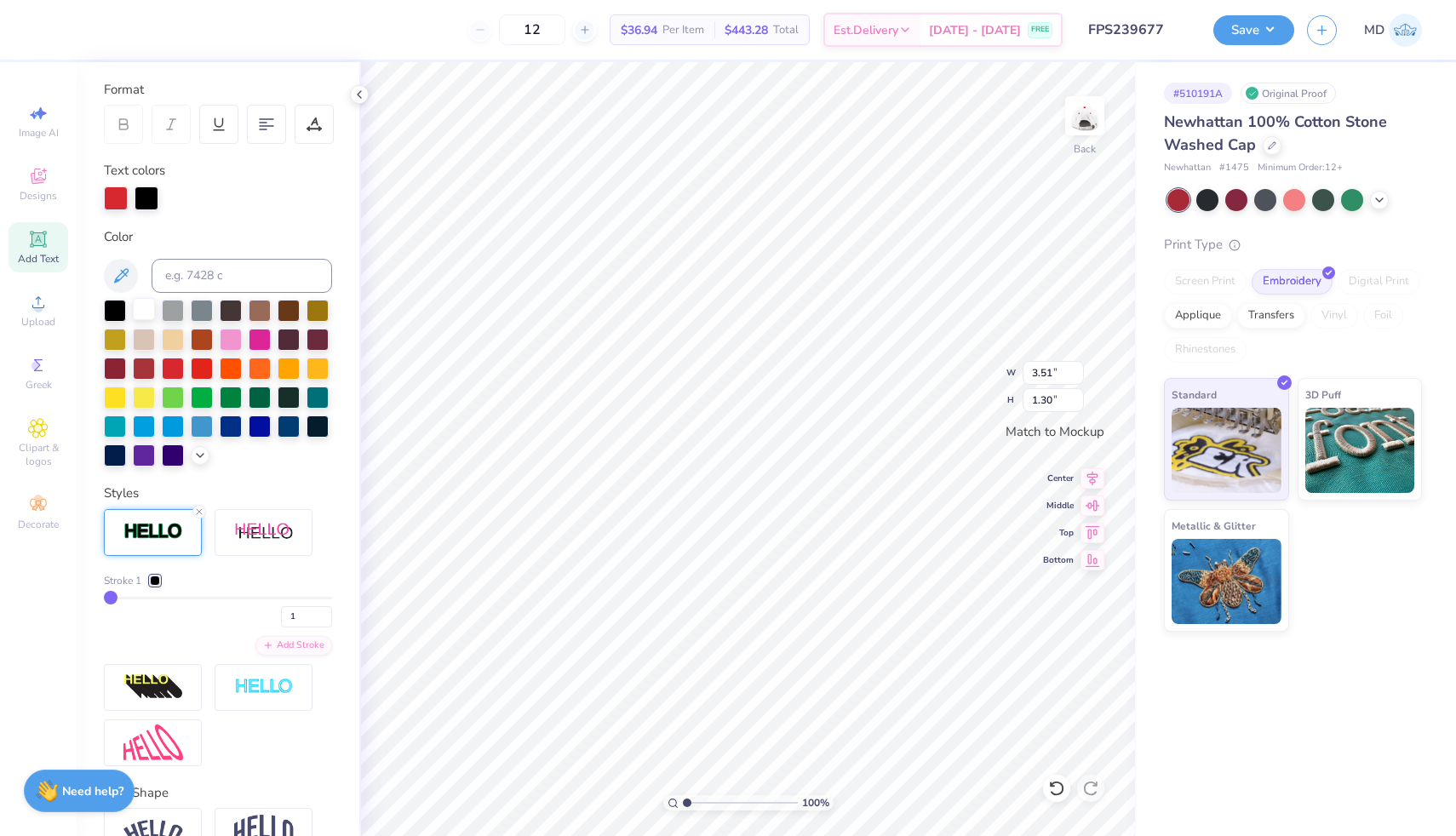
click at [148, 308] on div at bounding box center [143, 309] width 22 height 22
click at [133, 594] on div "Stroke 1 1" at bounding box center [218, 600] width 228 height 55
click at [134, 599] on div "1" at bounding box center [218, 612] width 228 height 30
click at [159, 577] on div at bounding box center [155, 581] width 10 height 10
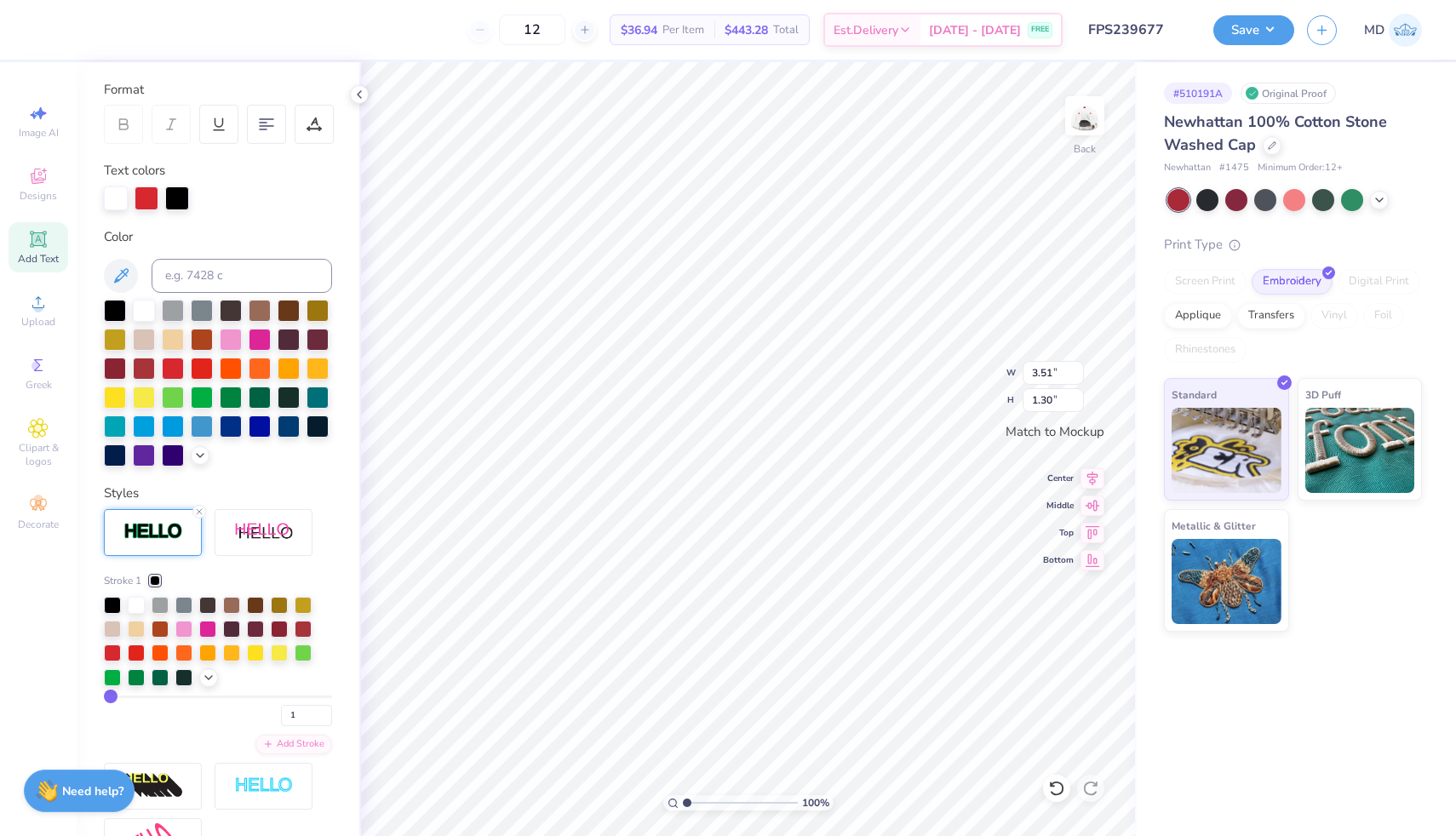
click at [266, 565] on div "Stroke 1 1 Add Stroke" at bounding box center [218, 687] width 228 height 356
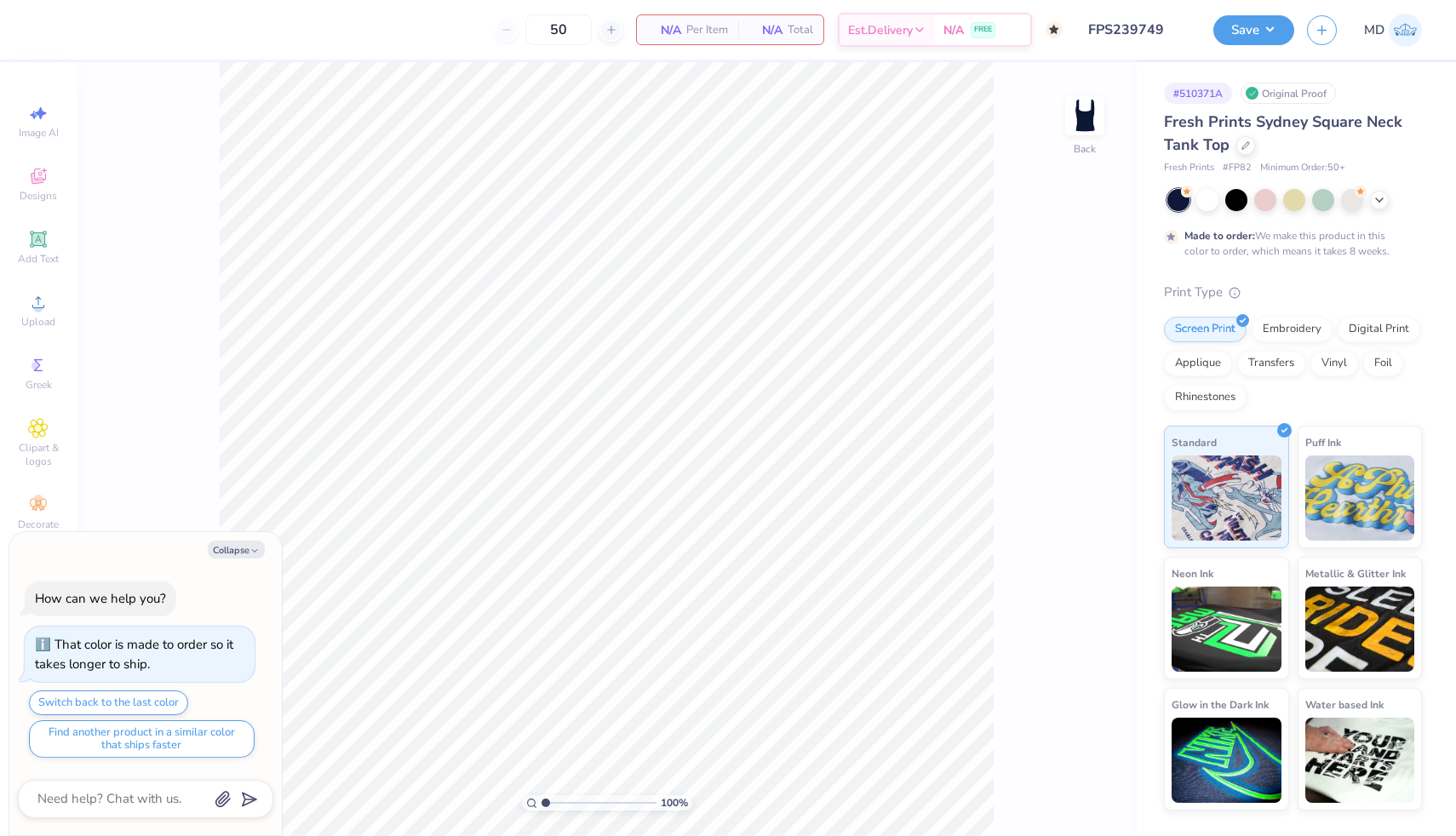
type textarea "x"
click at [556, 802] on input "range" at bounding box center [599, 803] width 115 height 16
click at [547, 800] on input "range" at bounding box center [599, 803] width 115 height 16
drag, startPoint x: 549, startPoint y: 802, endPoint x: 558, endPoint y: 802, distance: 9.0
click at [557, 803] on input "range" at bounding box center [599, 803] width 115 height 16
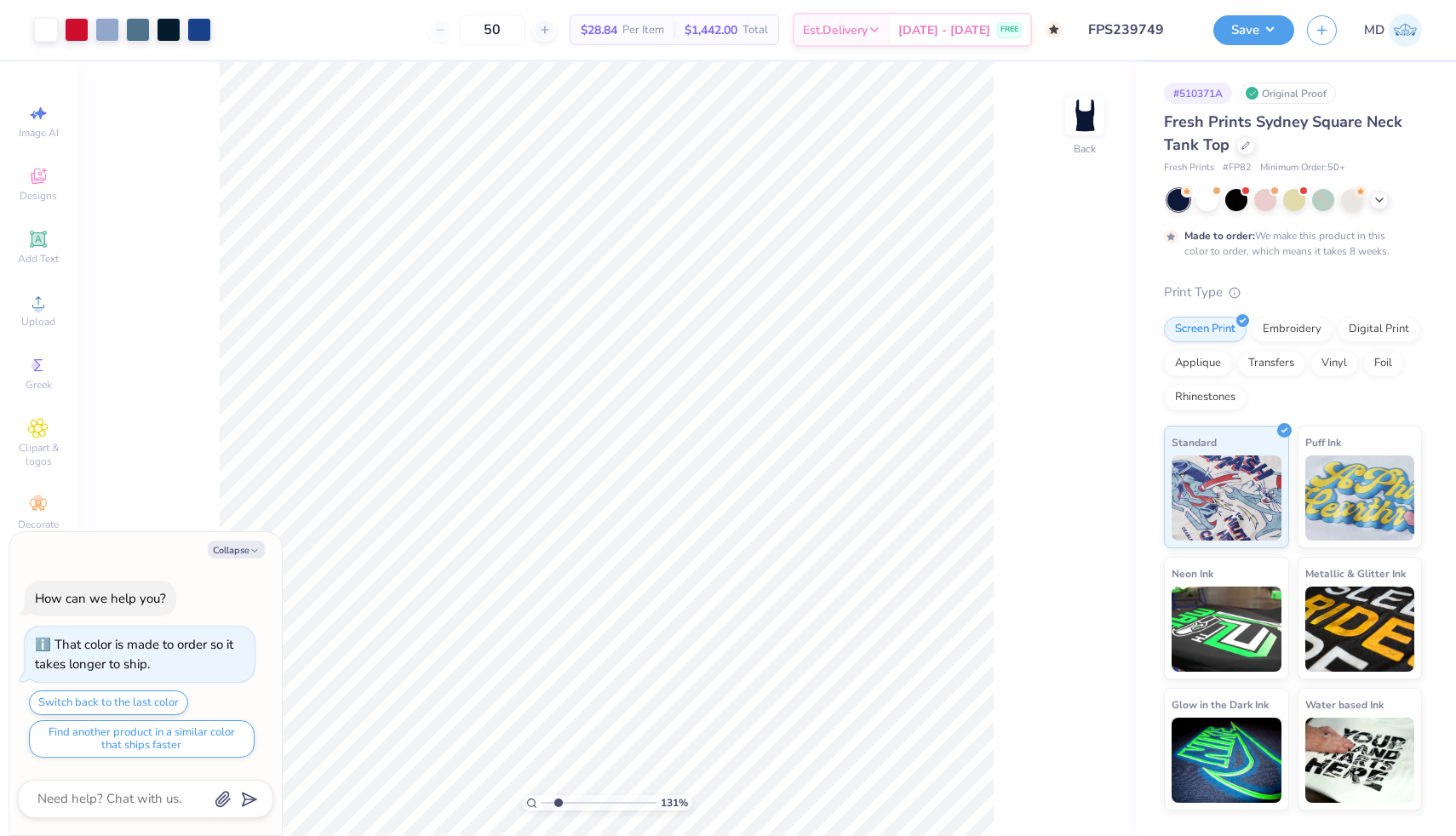
type input "2.18"
click at [558, 802] on input "range" at bounding box center [599, 803] width 115 height 16
click at [234, 546] on button "Collapse" at bounding box center [236, 550] width 57 height 18
type textarea "x"
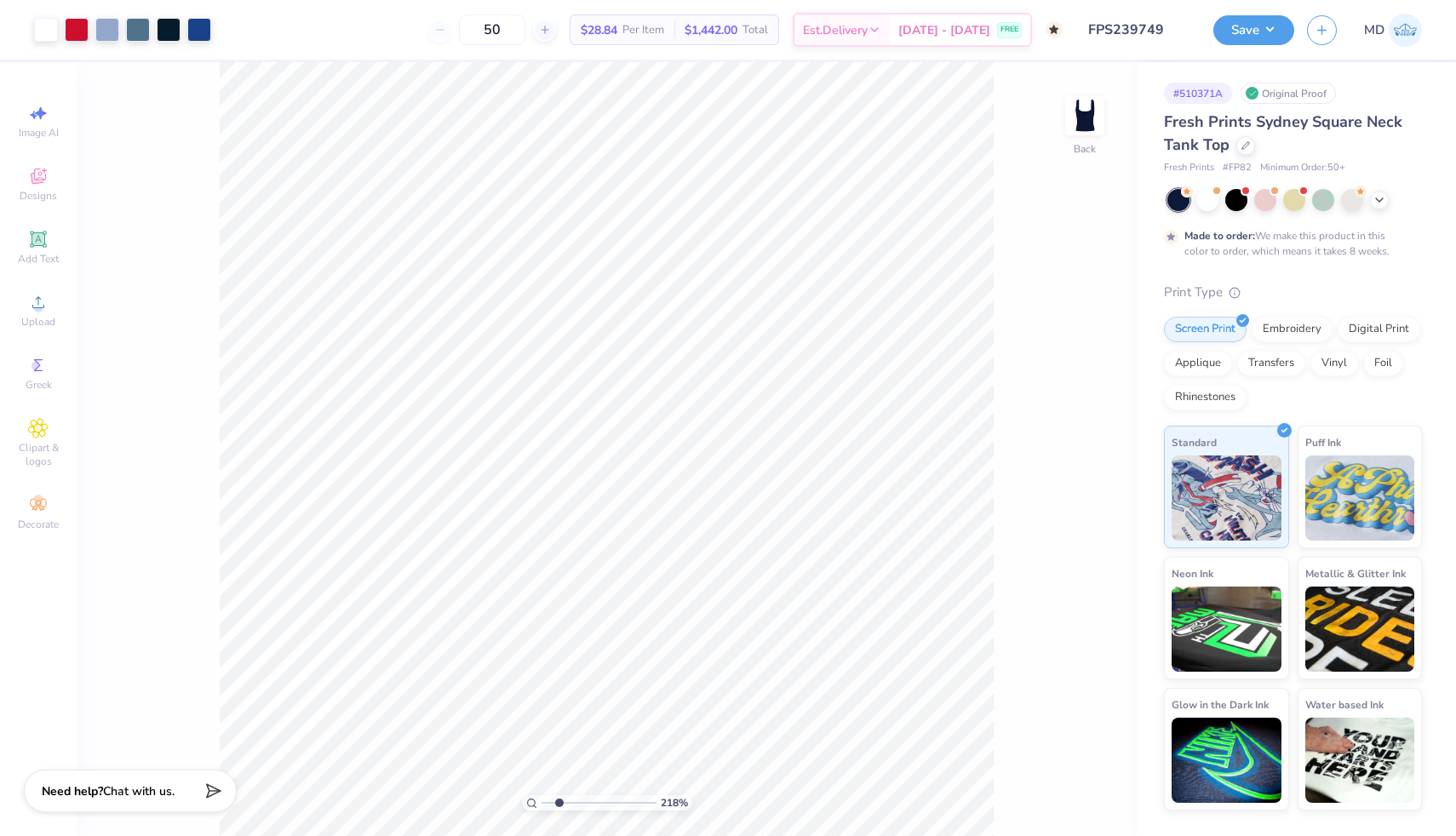
drag, startPoint x: 556, startPoint y: 803, endPoint x: 529, endPoint y: 800, distance: 27.2
click at [542, 809] on input "range" at bounding box center [599, 803] width 115 height 16
click at [542, 800] on input "range" at bounding box center [599, 803] width 115 height 16
click at [552, 803] on input "range" at bounding box center [599, 803] width 115 height 16
drag, startPoint x: 548, startPoint y: 800, endPoint x: 604, endPoint y: 792, distance: 56.6
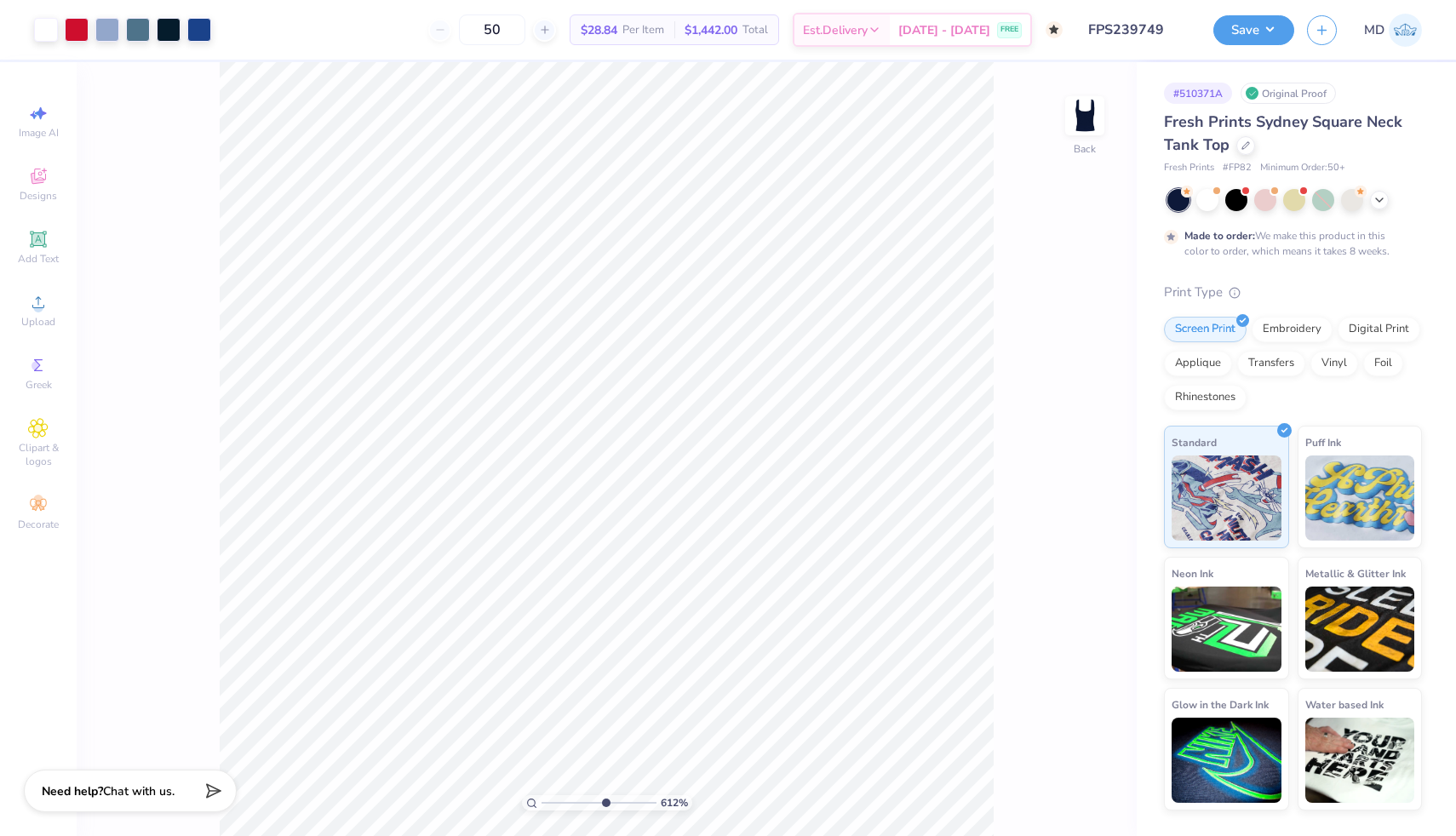
click at [604, 795] on input "range" at bounding box center [599, 803] width 115 height 16
drag, startPoint x: 603, startPoint y: 803, endPoint x: 533, endPoint y: 803, distance: 70.0
type input "1"
click at [542, 803] on input "range" at bounding box center [599, 803] width 115 height 16
click at [1379, 202] on icon at bounding box center [1380, 199] width 14 height 14
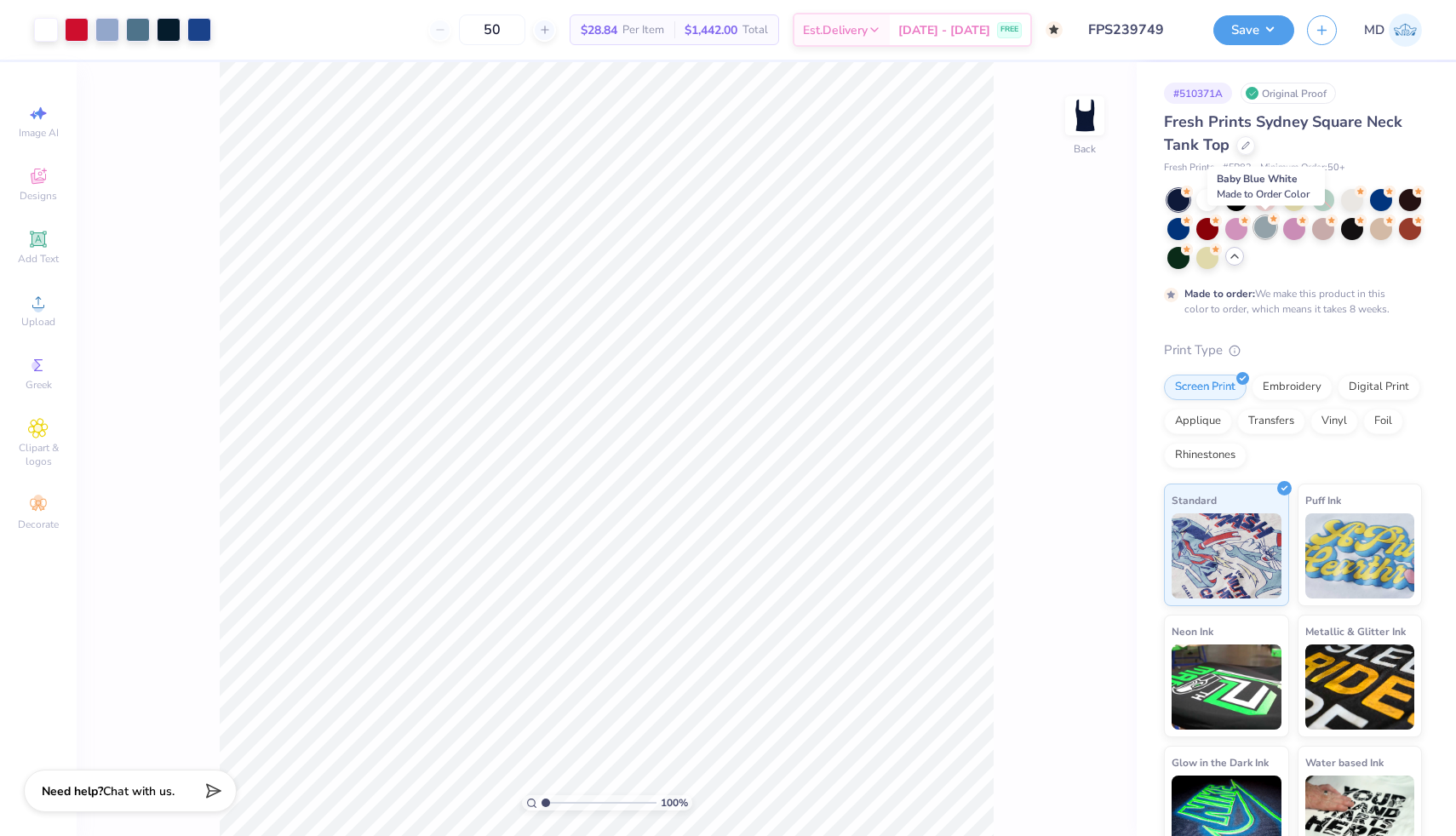
click at [1265, 228] on div at bounding box center [1265, 227] width 22 height 22
click at [1204, 209] on div at bounding box center [1207, 198] width 22 height 22
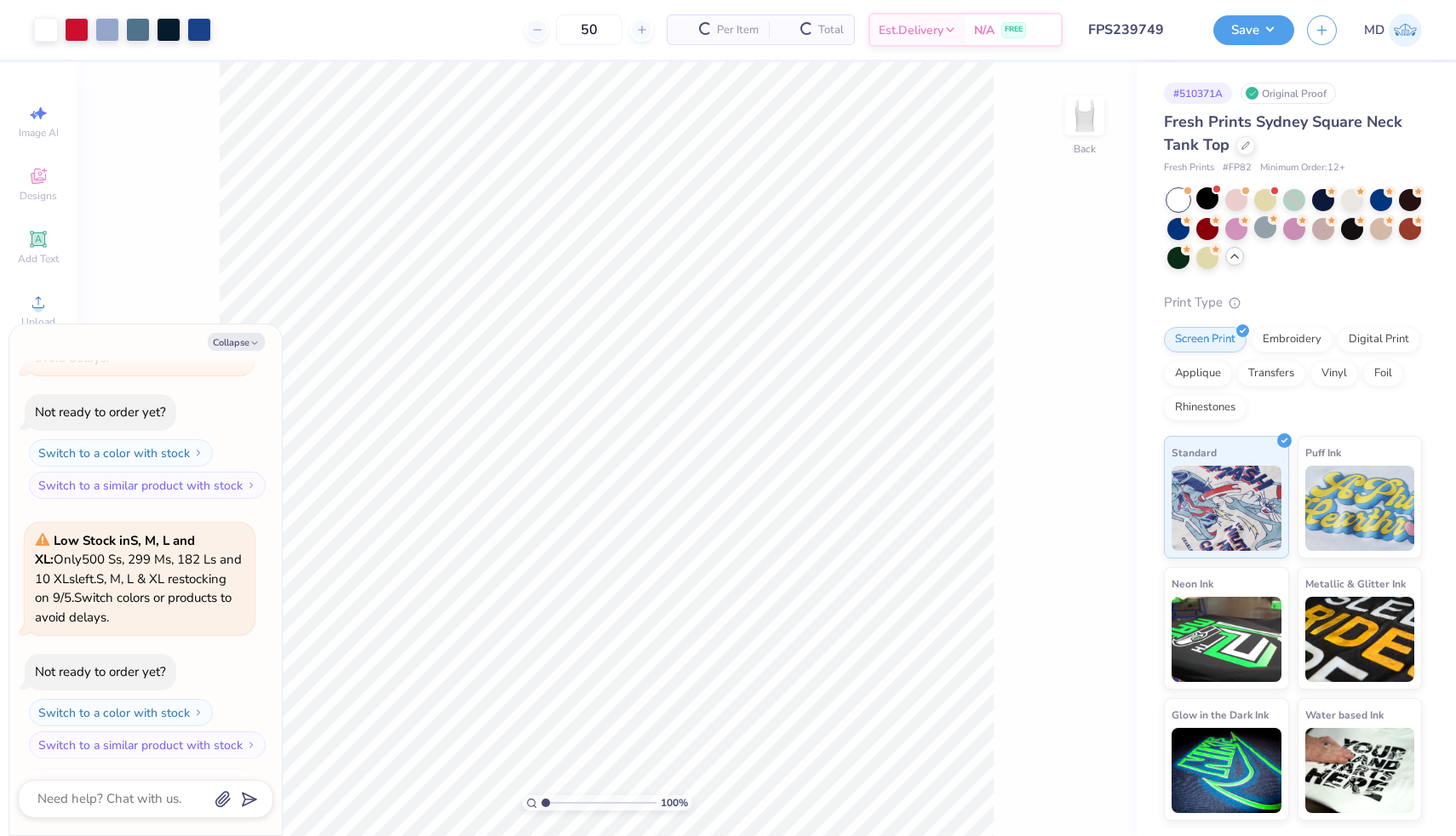
scroll to position [415, 0]
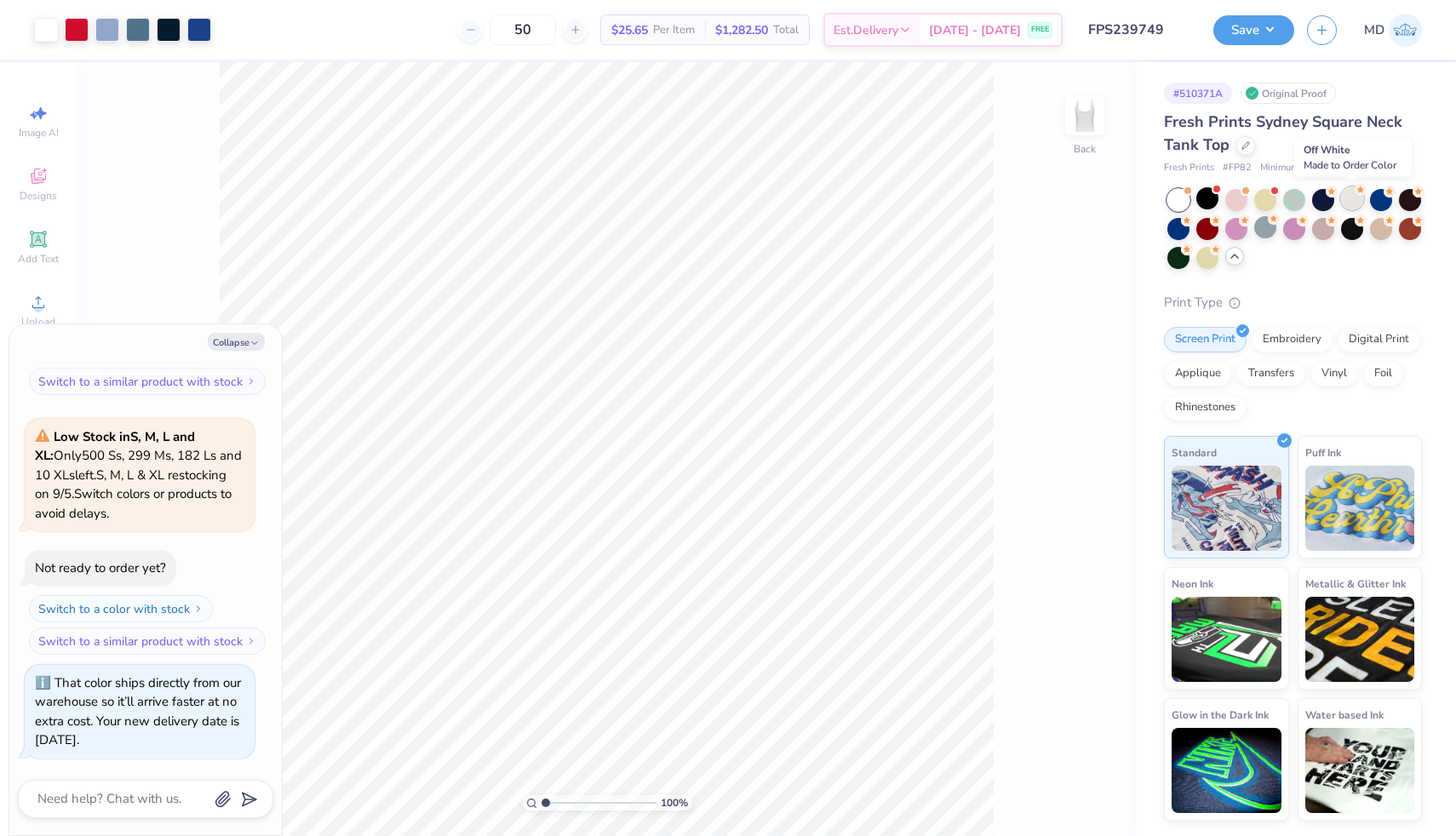
click at [1353, 204] on div at bounding box center [1352, 198] width 22 height 22
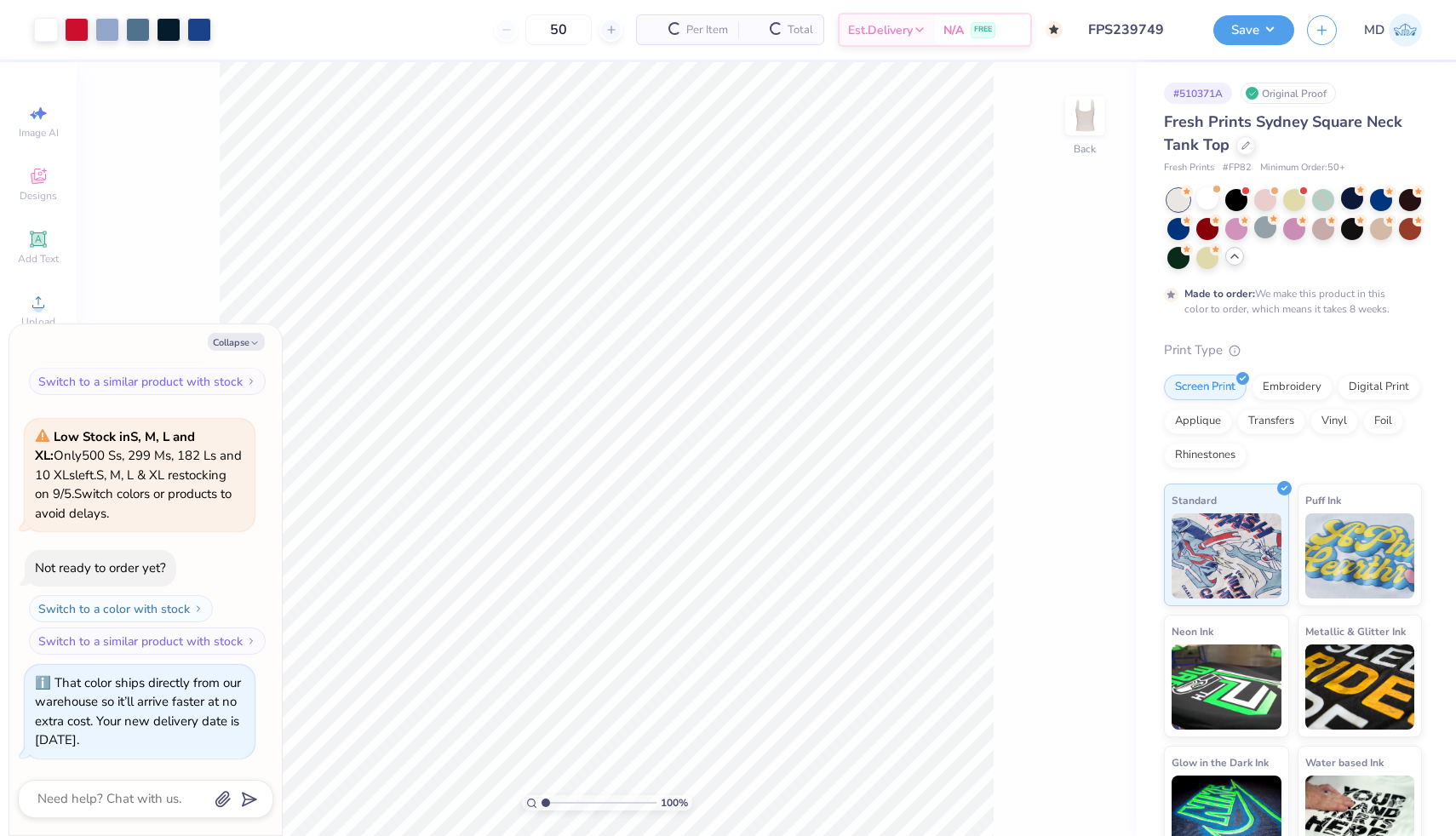
scroll to position [577, 0]
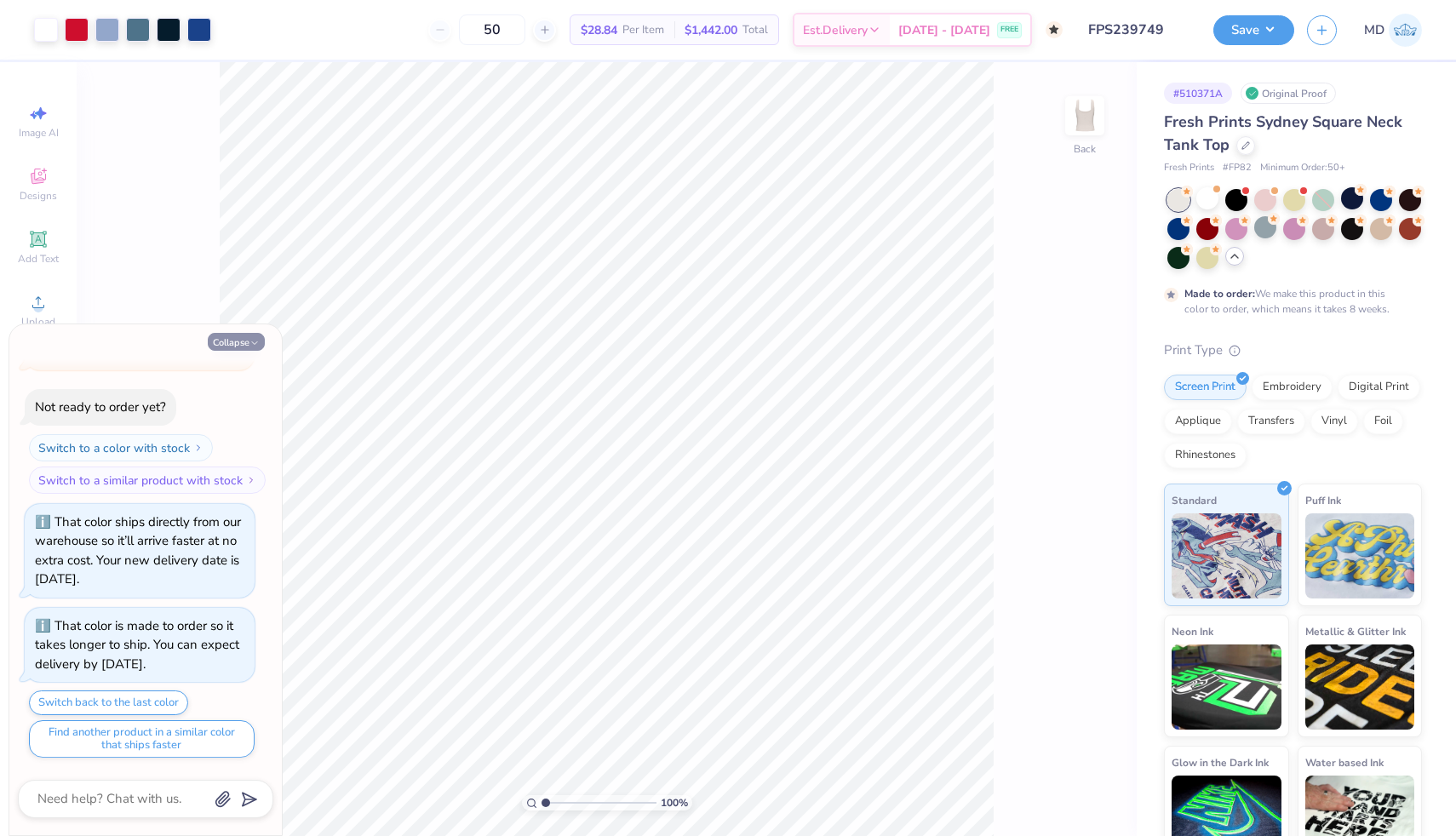
click at [231, 340] on button "Collapse" at bounding box center [236, 342] width 57 height 18
type textarea "x"
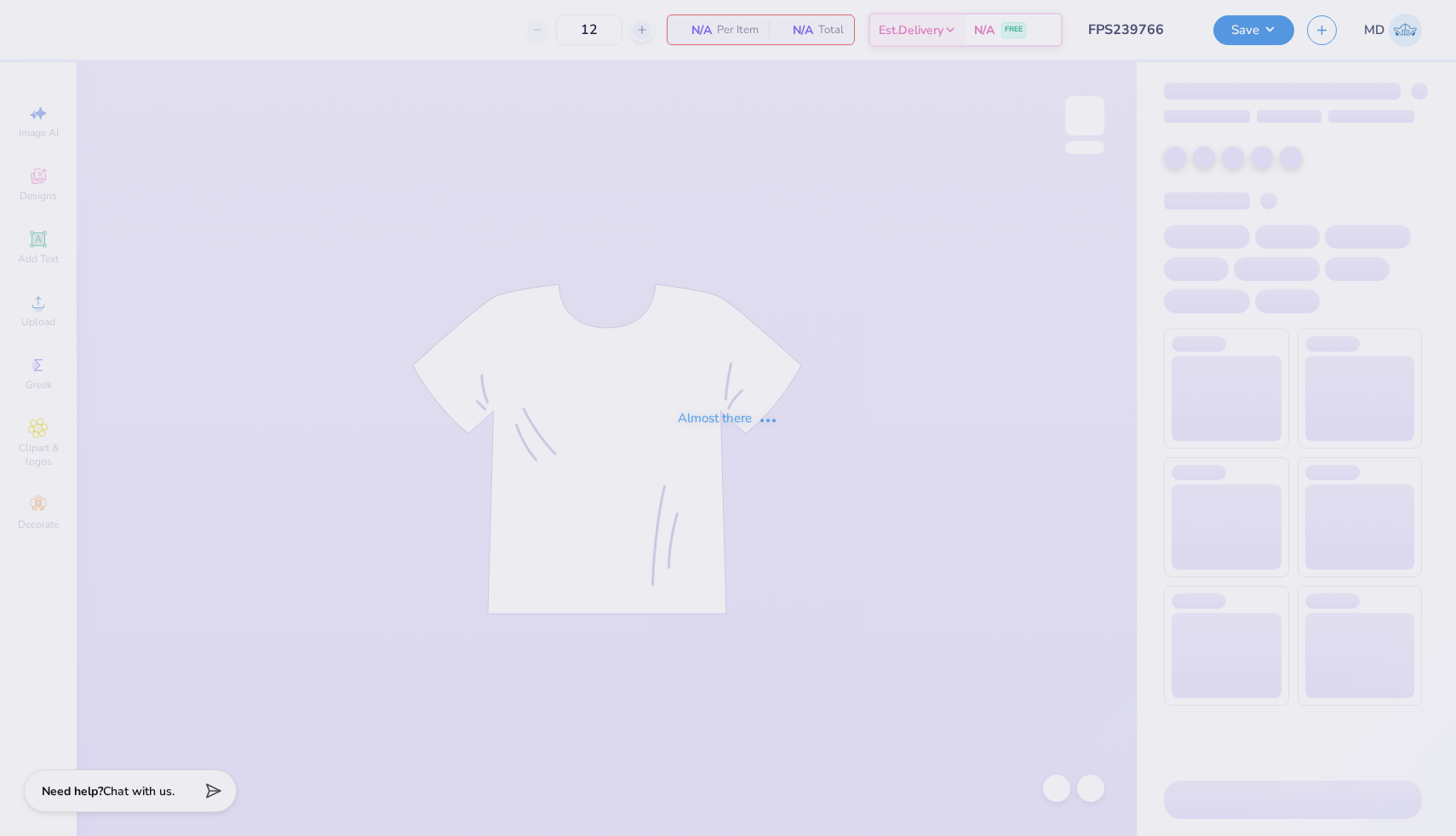
type input "FPS239766"
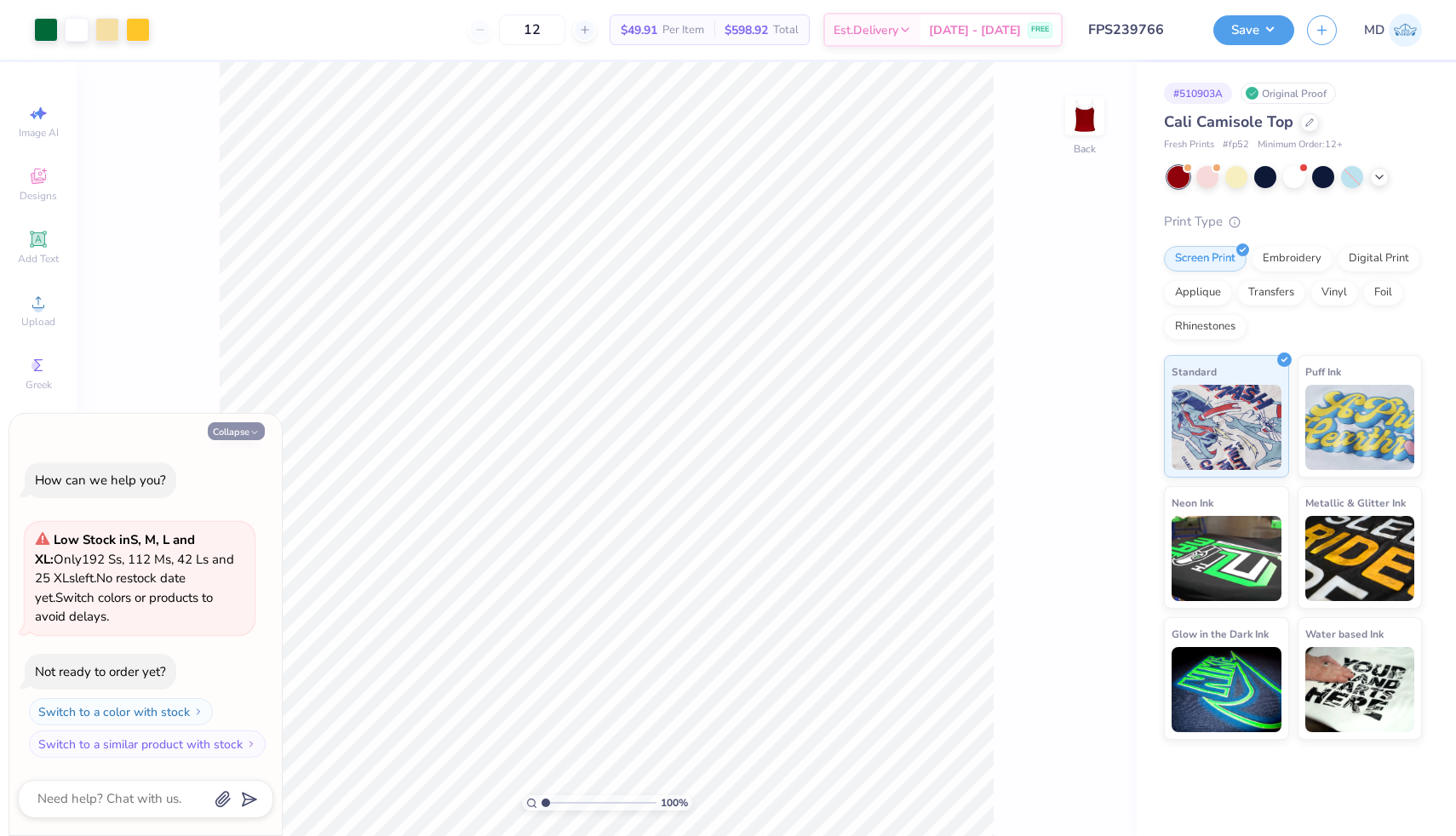
click at [223, 426] on button "Collapse" at bounding box center [236, 431] width 57 height 18
type textarea "x"
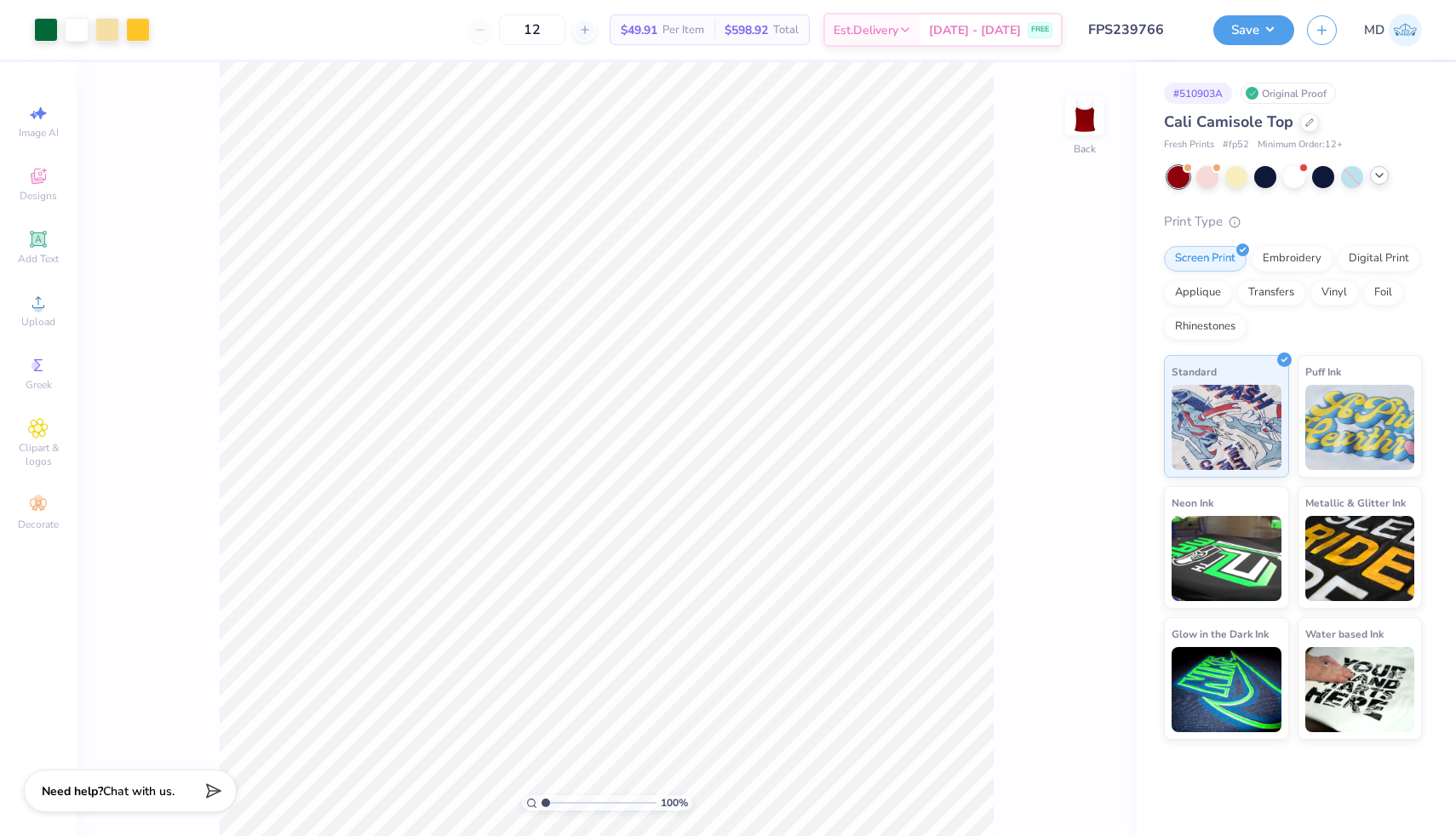
click at [1384, 181] on icon at bounding box center [1380, 175] width 14 height 14
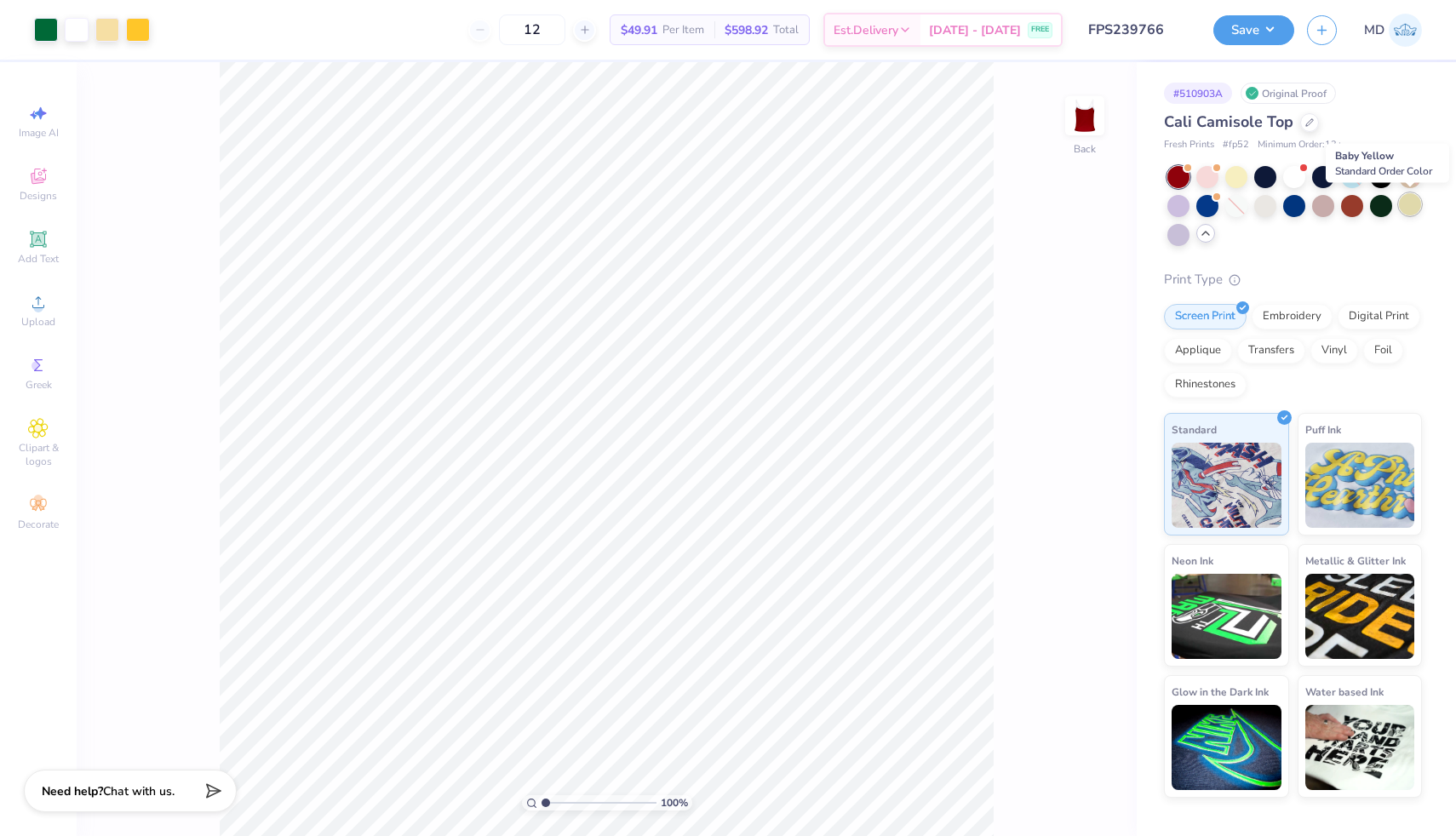
click at [1402, 206] on div at bounding box center [1410, 204] width 22 height 22
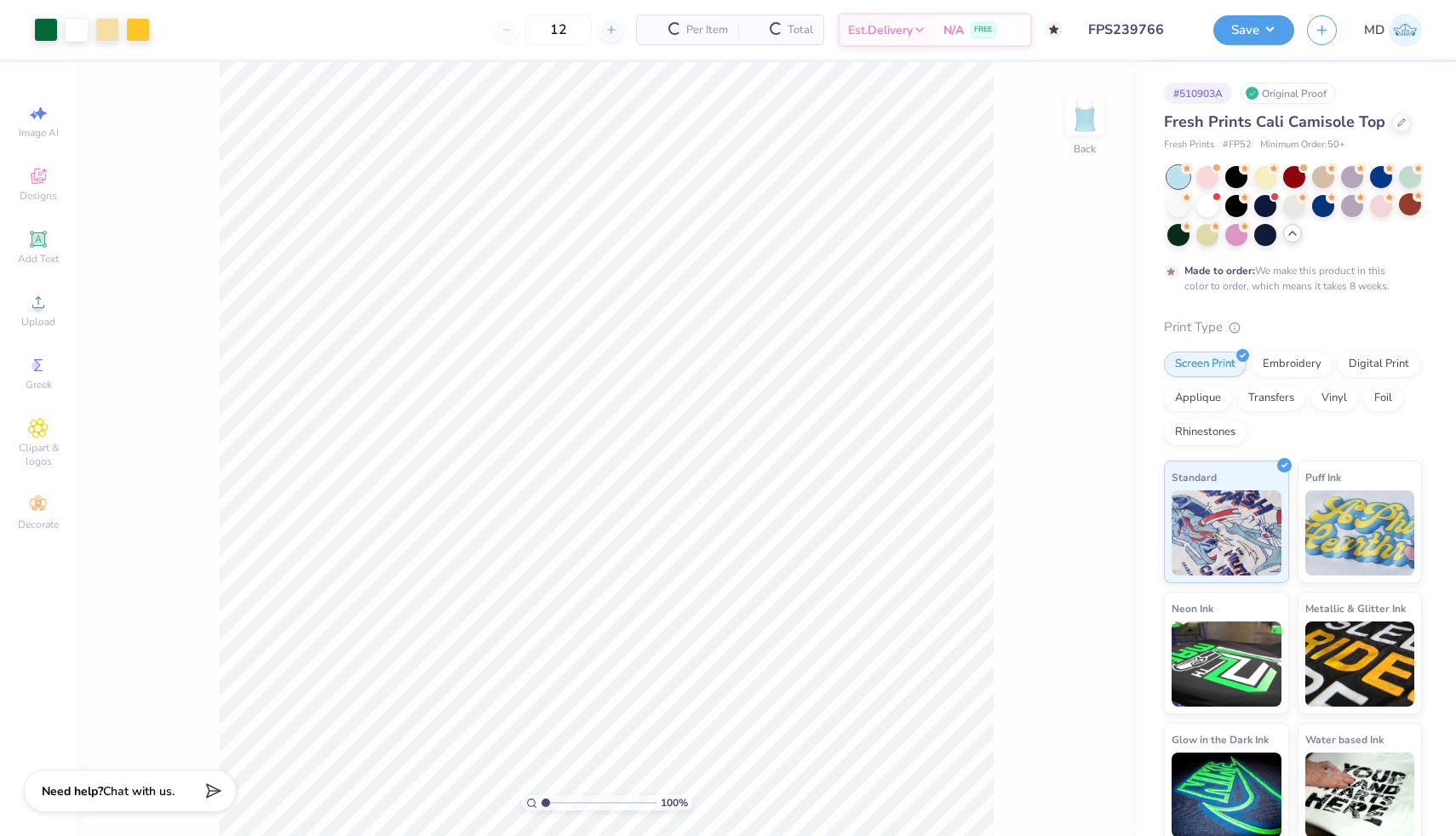
type input "50"
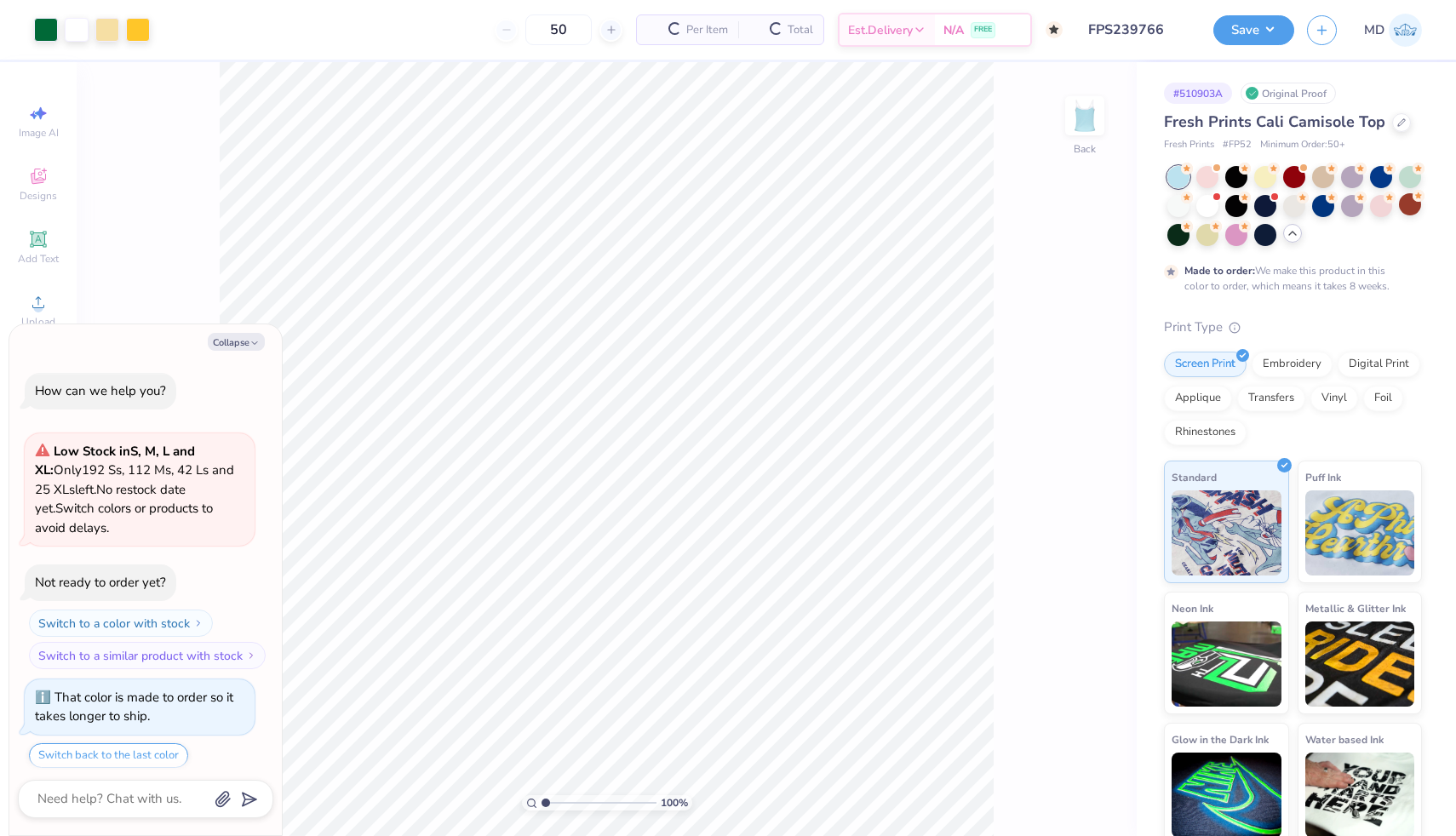
scroll to position [52, 0]
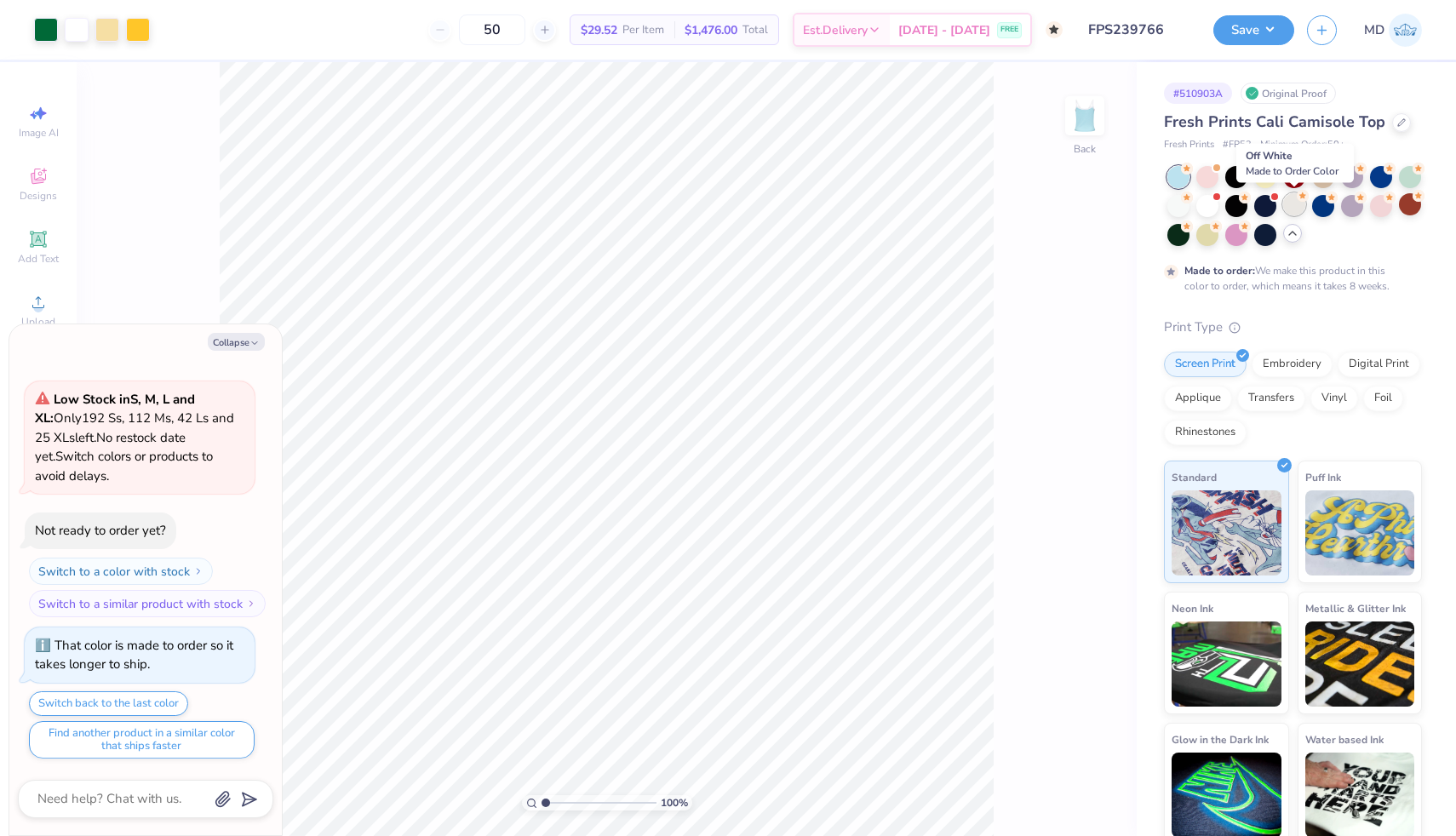
click at [1289, 206] on div at bounding box center [1294, 204] width 22 height 22
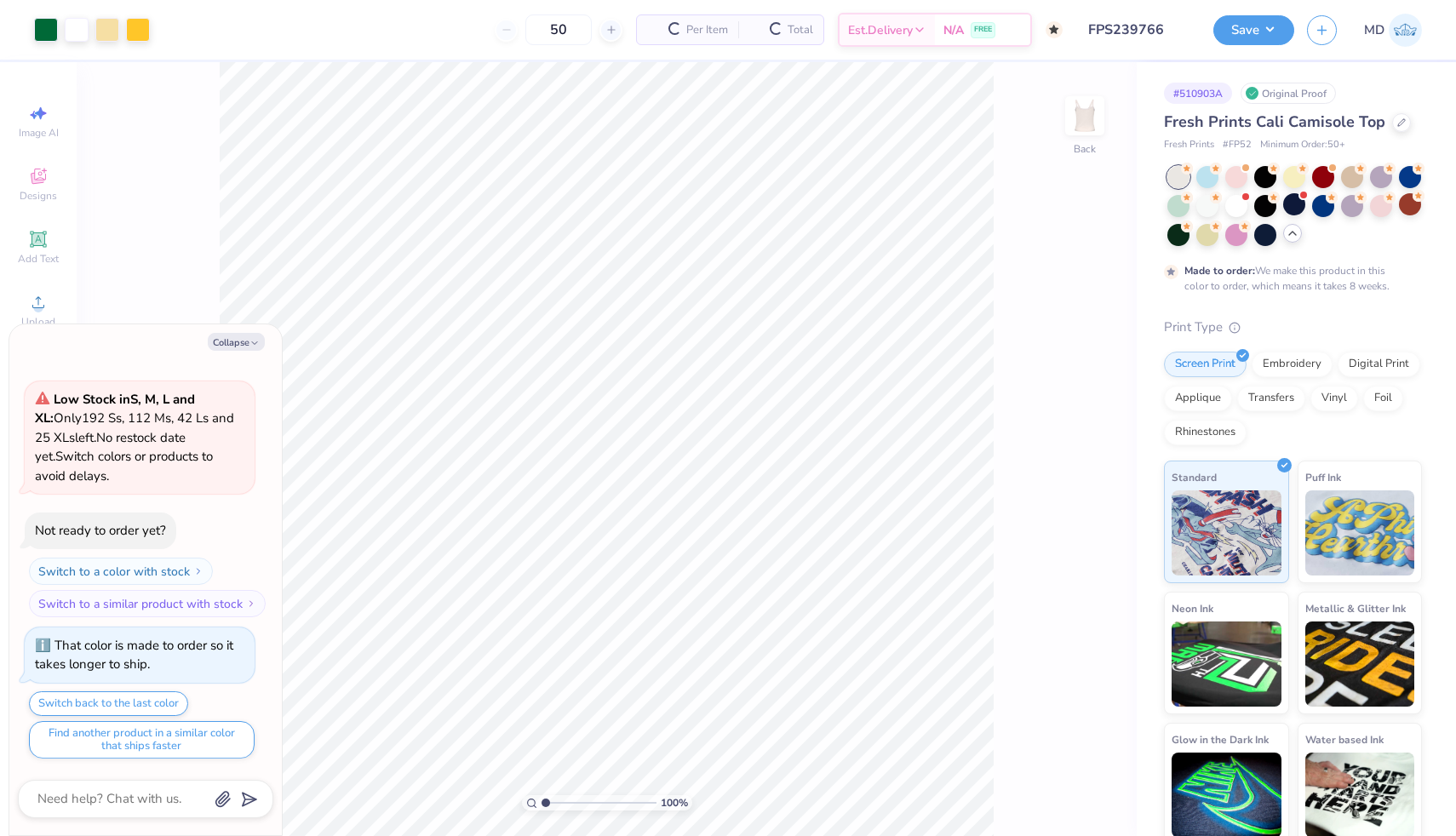
type textarea "x"
type input "1"
drag, startPoint x: 543, startPoint y: 802, endPoint x: 526, endPoint y: 800, distance: 17.1
click at [542, 800] on input "range" at bounding box center [599, 803] width 115 height 16
click at [237, 340] on button "Collapse" at bounding box center [236, 342] width 57 height 18
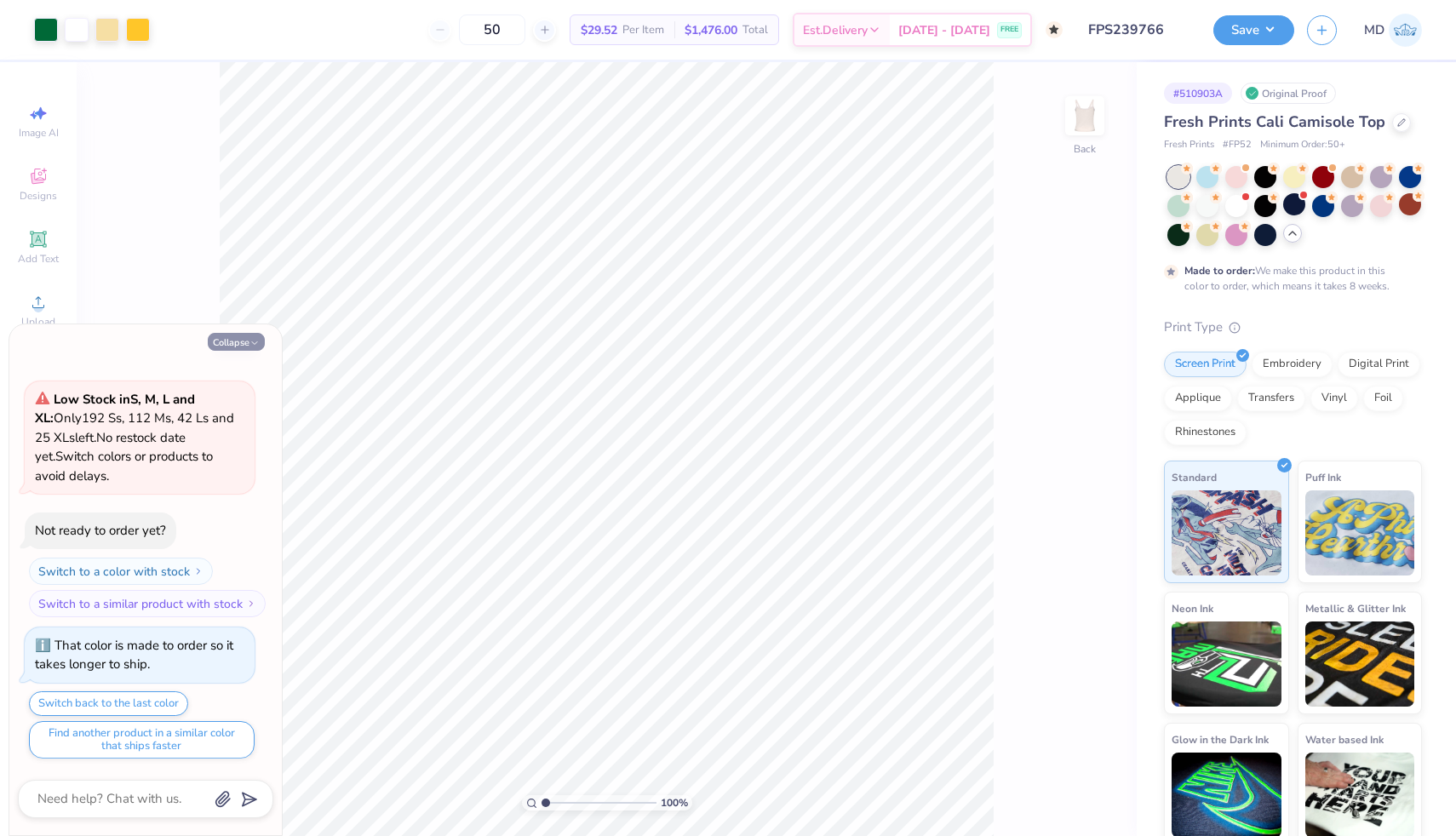
type textarea "x"
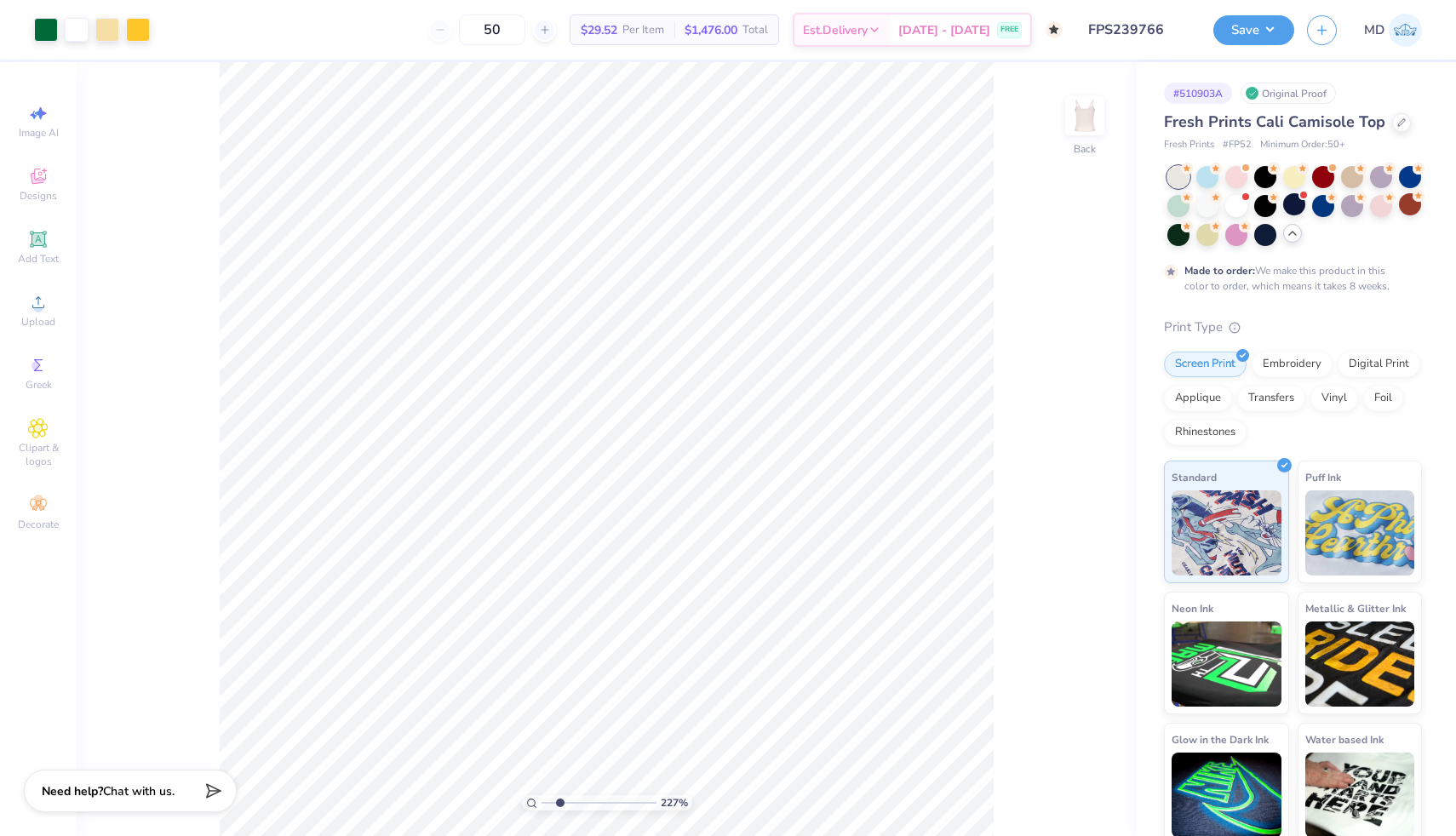
drag, startPoint x: 545, startPoint y: 801, endPoint x: 559, endPoint y: 803, distance: 14.1
click at [559, 803] on input "range" at bounding box center [599, 803] width 115 height 16
drag, startPoint x: 561, startPoint y: 800, endPoint x: 542, endPoint y: 803, distance: 19.2
type input "1"
click at [542, 803] on input "range" at bounding box center [599, 803] width 115 height 16
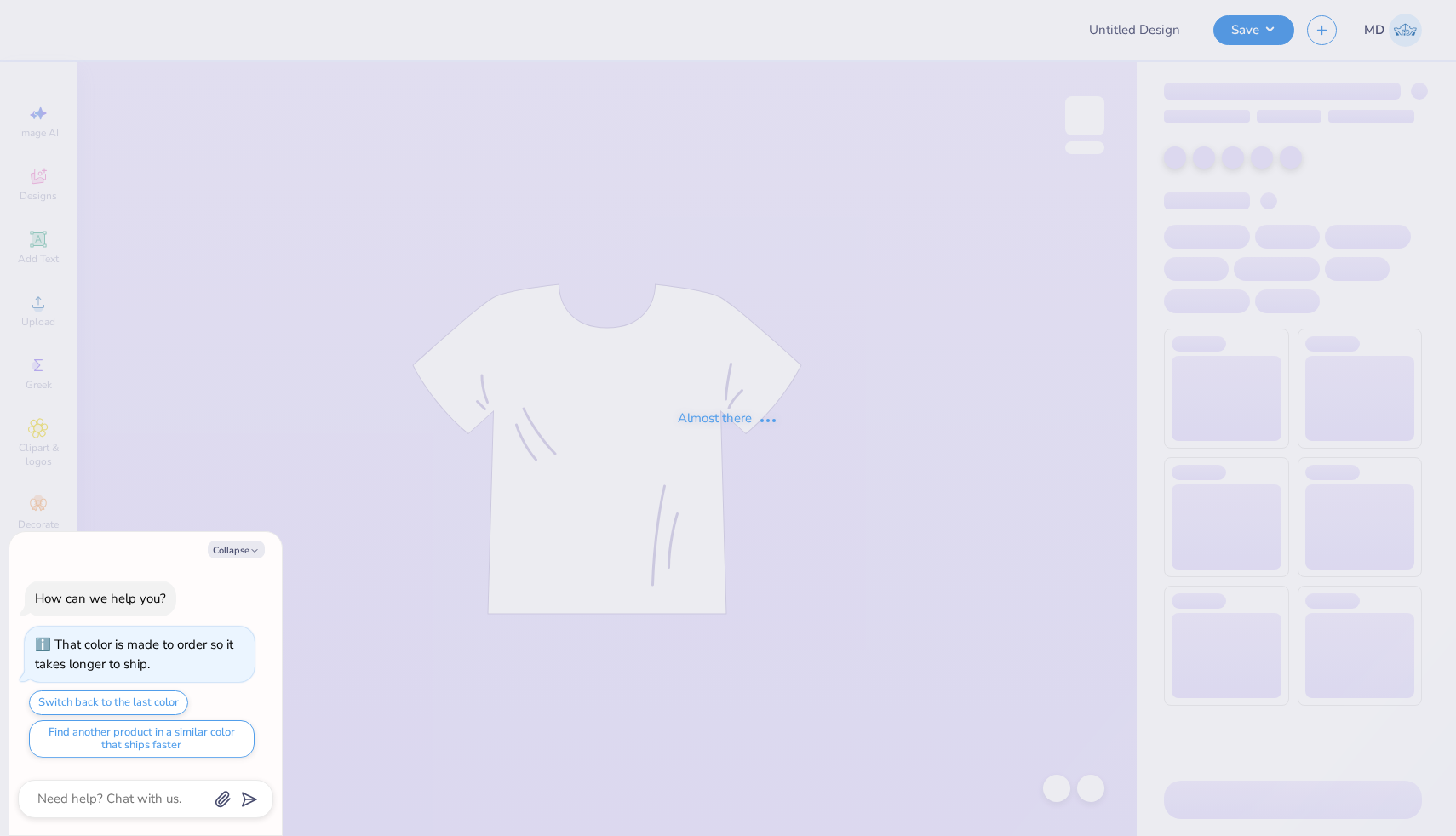
type textarea "x"
type input "FPS239747"
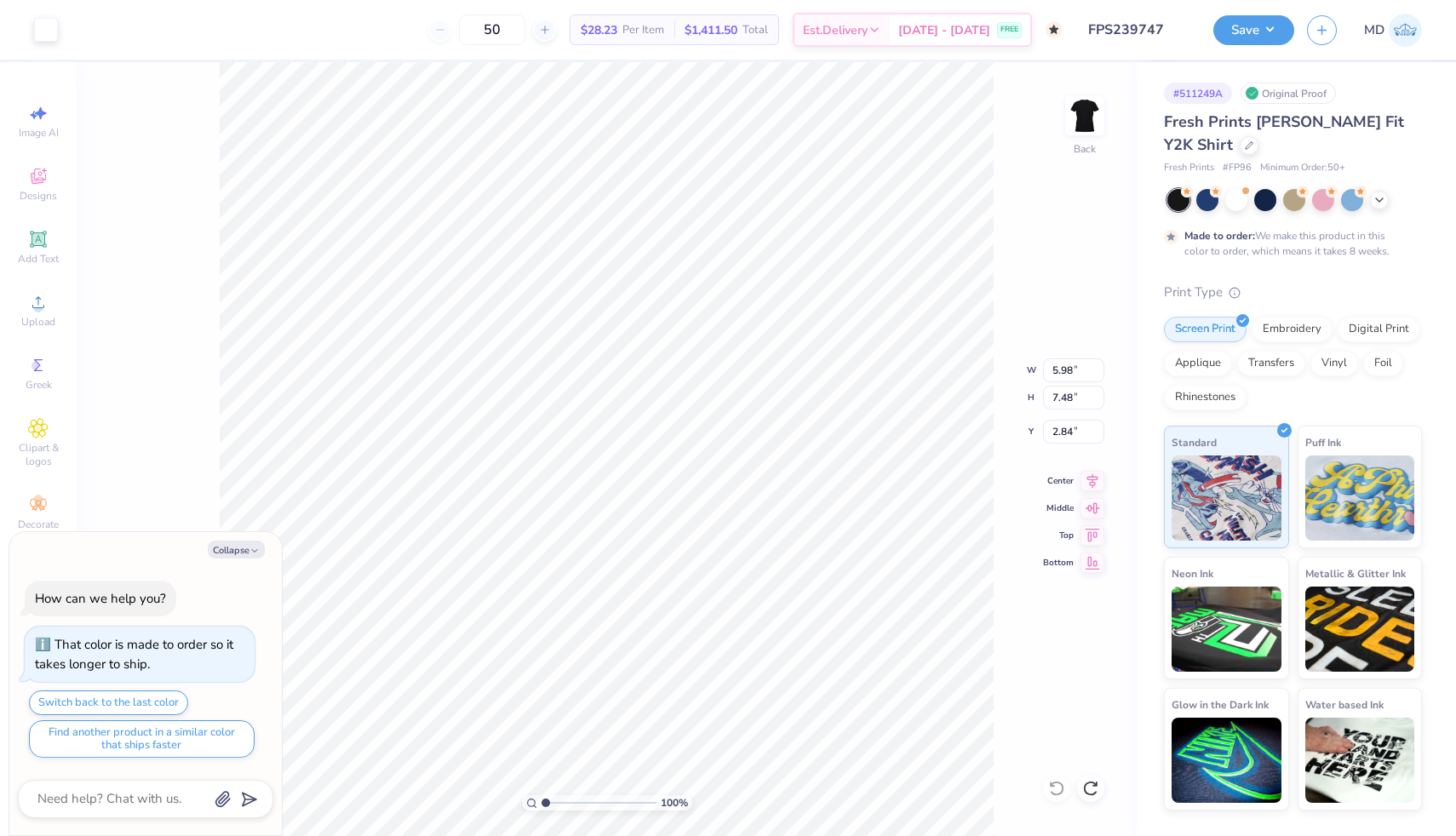
type textarea "x"
type input "2.83"
click at [219, 550] on button "Collapse" at bounding box center [236, 550] width 57 height 18
type textarea "x"
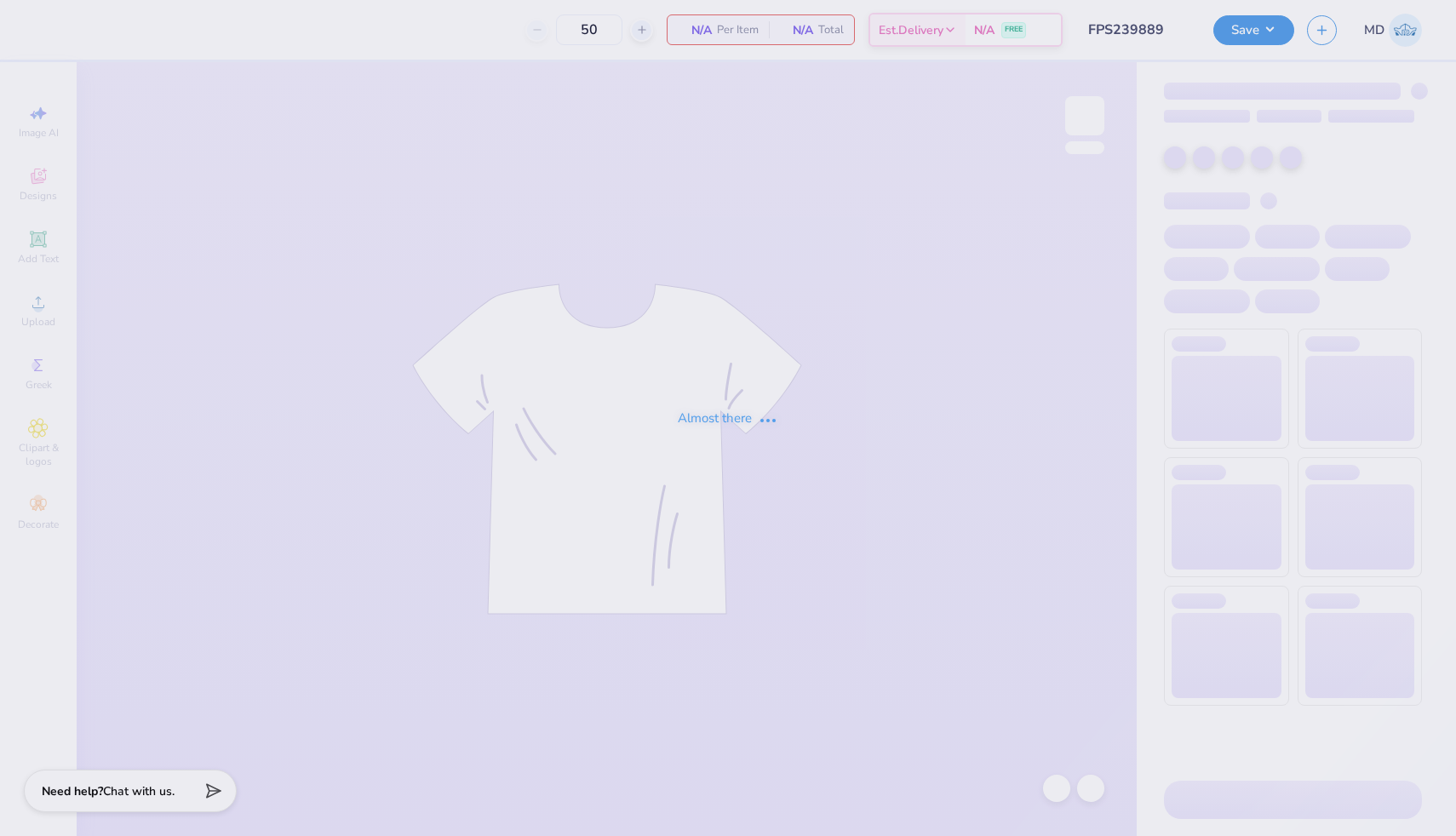
type input "FPS239889"
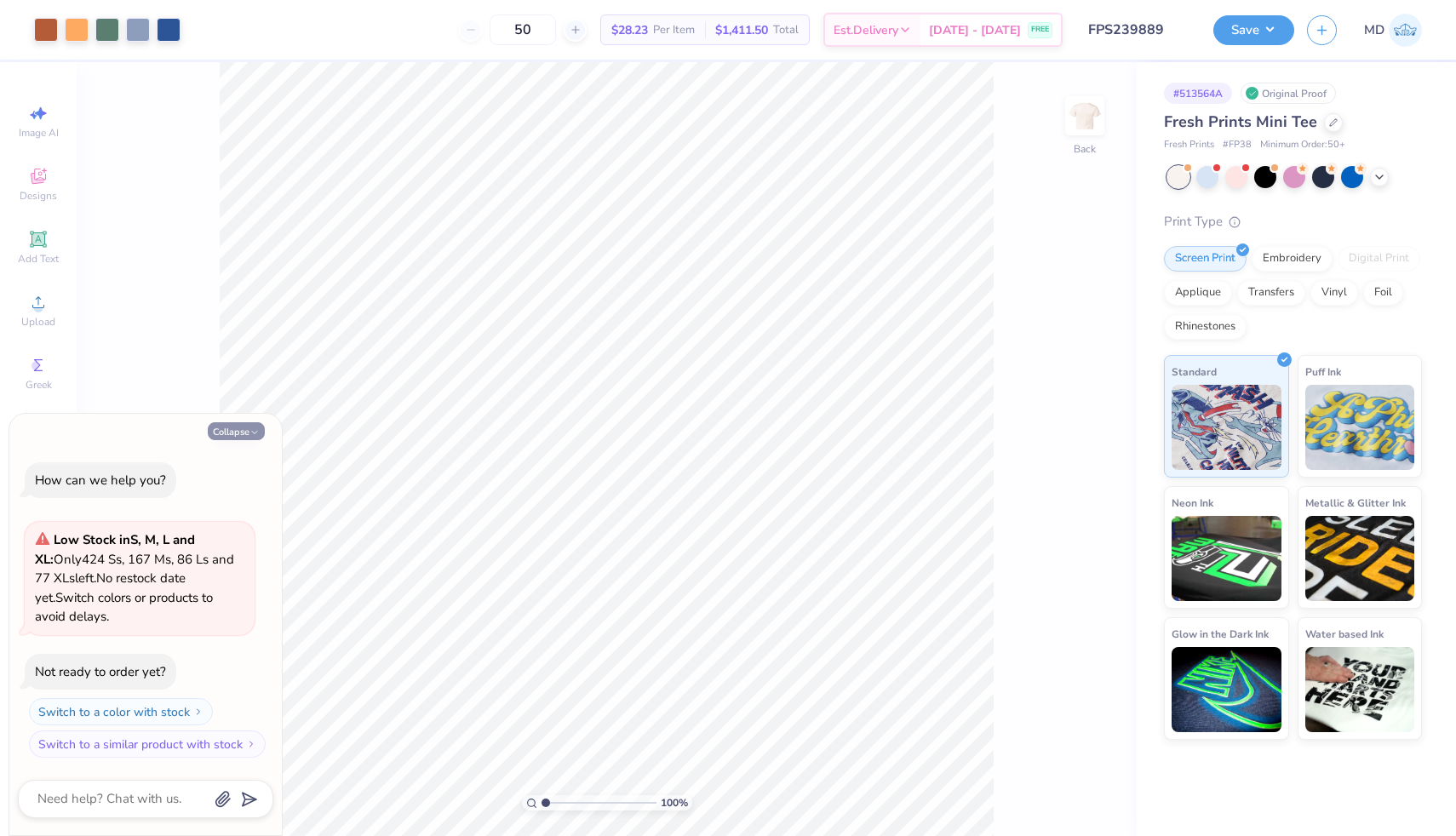
click at [234, 432] on button "Collapse" at bounding box center [236, 431] width 57 height 18
type textarea "x"
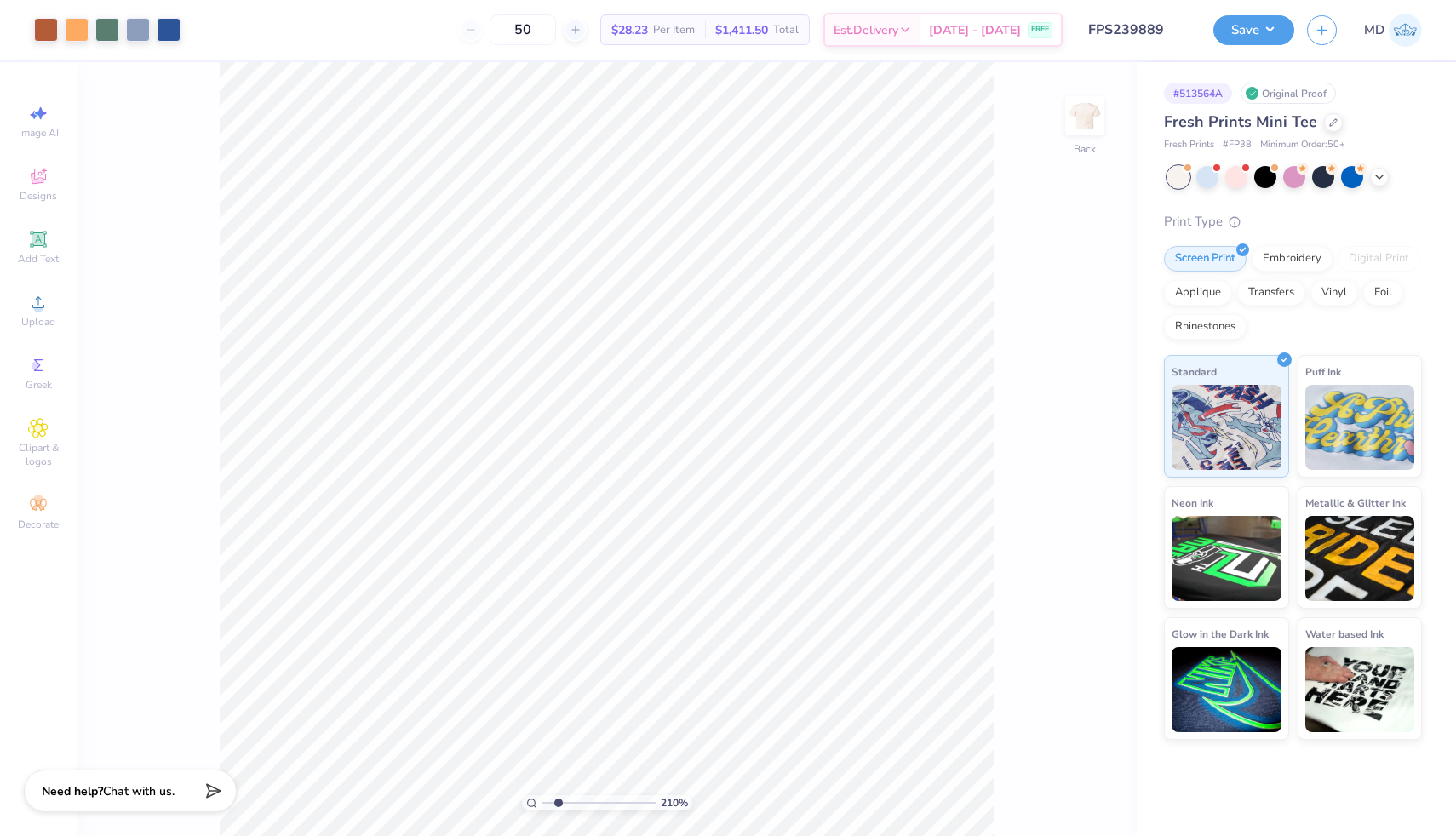
drag, startPoint x: 548, startPoint y: 799, endPoint x: 557, endPoint y: 801, distance: 9.2
click at [557, 801] on input "range" at bounding box center [599, 803] width 115 height 16
type input "2.36"
click at [560, 803] on input "range" at bounding box center [599, 803] width 115 height 16
click at [1382, 171] on icon at bounding box center [1380, 175] width 14 height 14
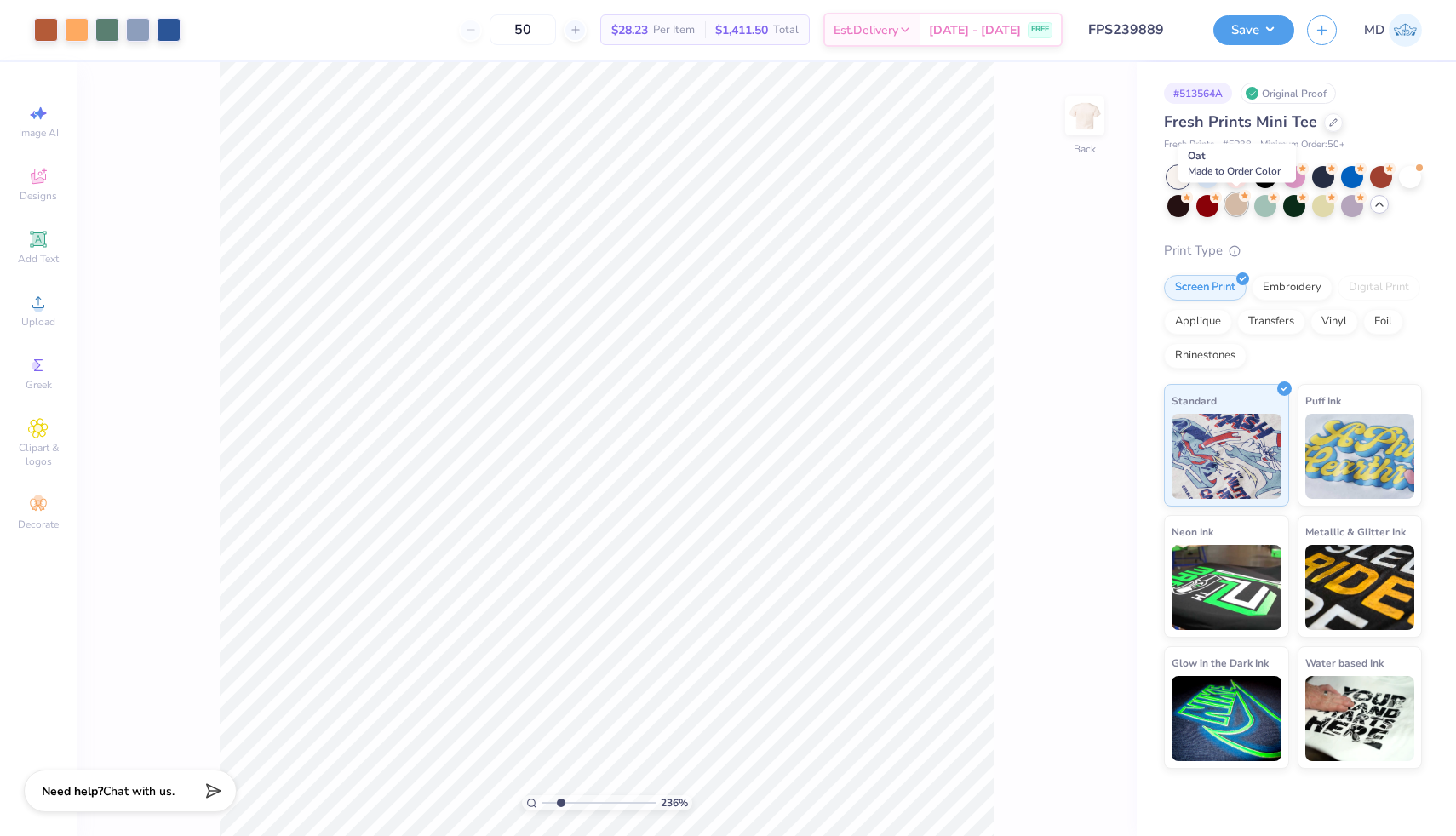
click at [1241, 213] on div at bounding box center [1236, 204] width 22 height 22
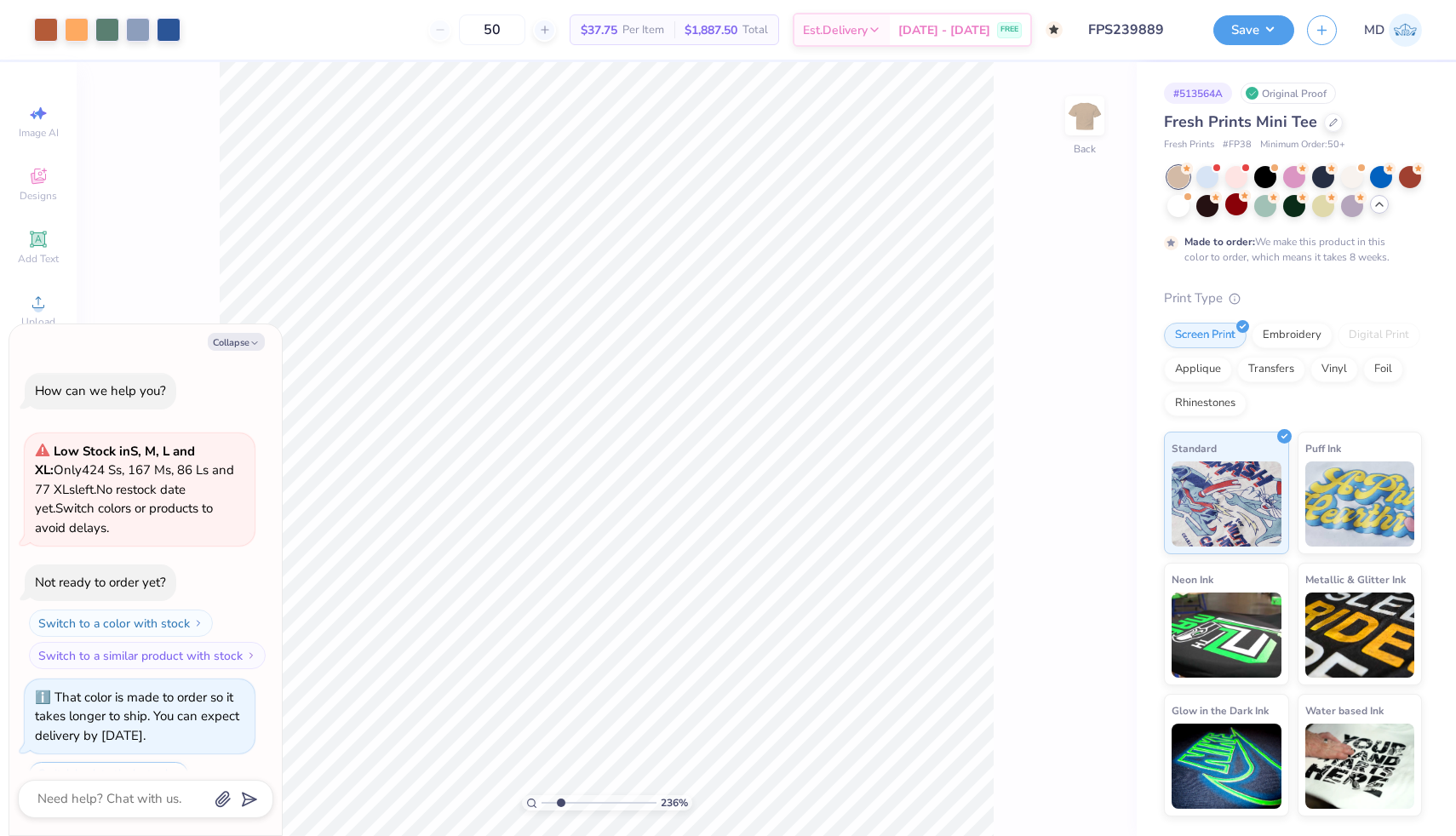
scroll to position [71, 0]
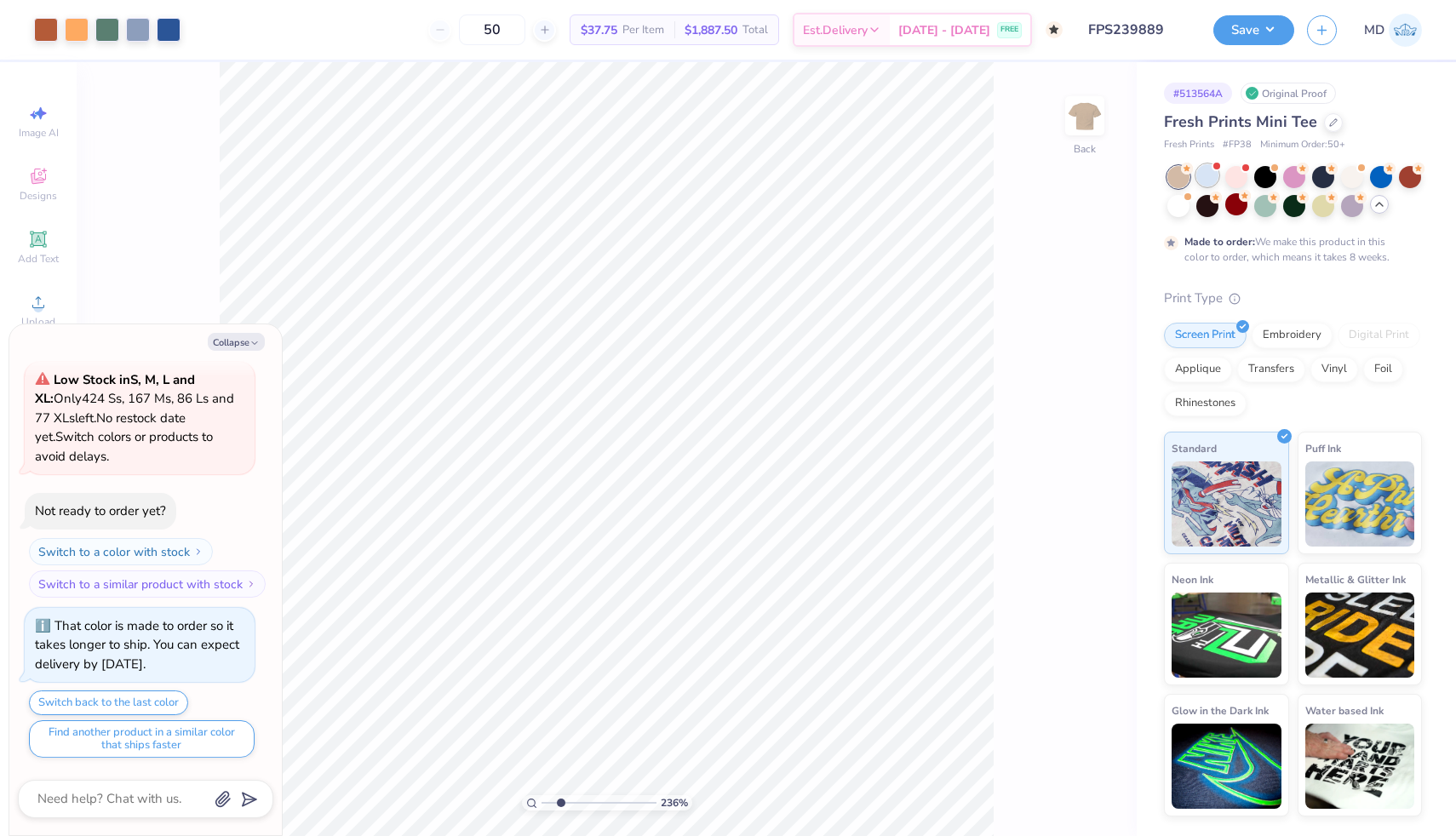
click at [1200, 179] on div at bounding box center [1207, 175] width 22 height 22
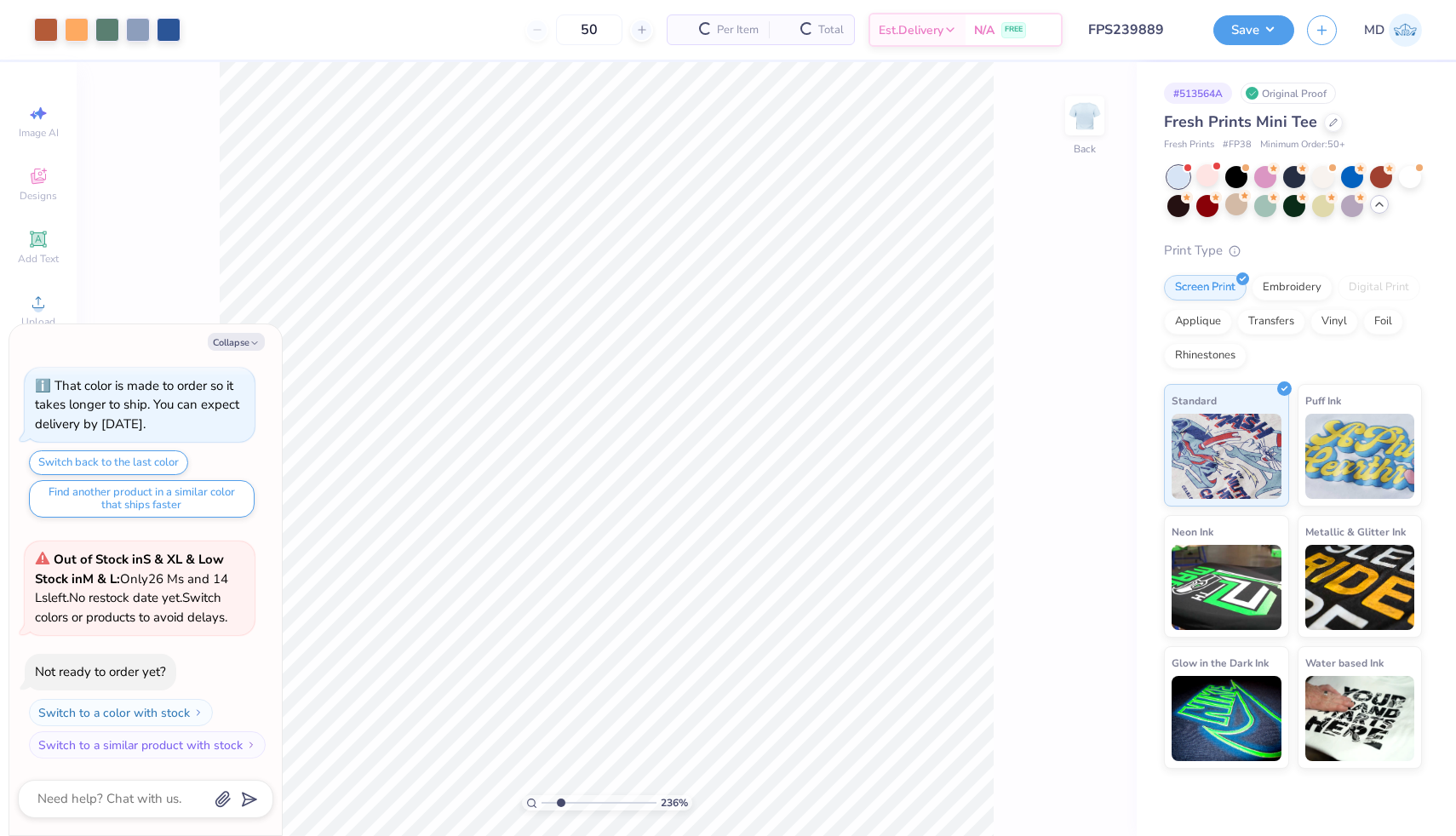
scroll to position [415, 0]
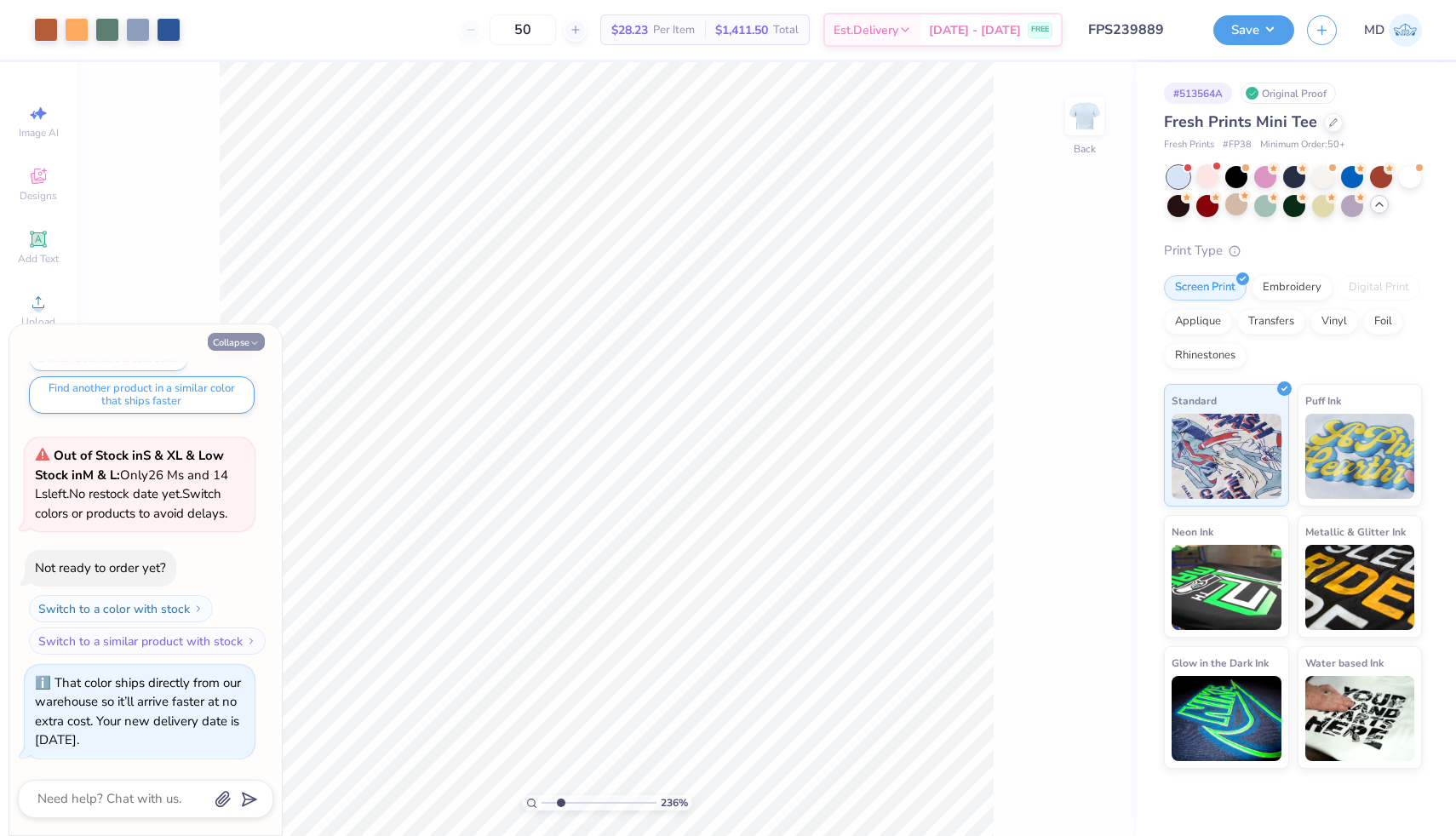
click at [234, 345] on button "Collapse" at bounding box center [236, 342] width 57 height 18
type textarea "x"
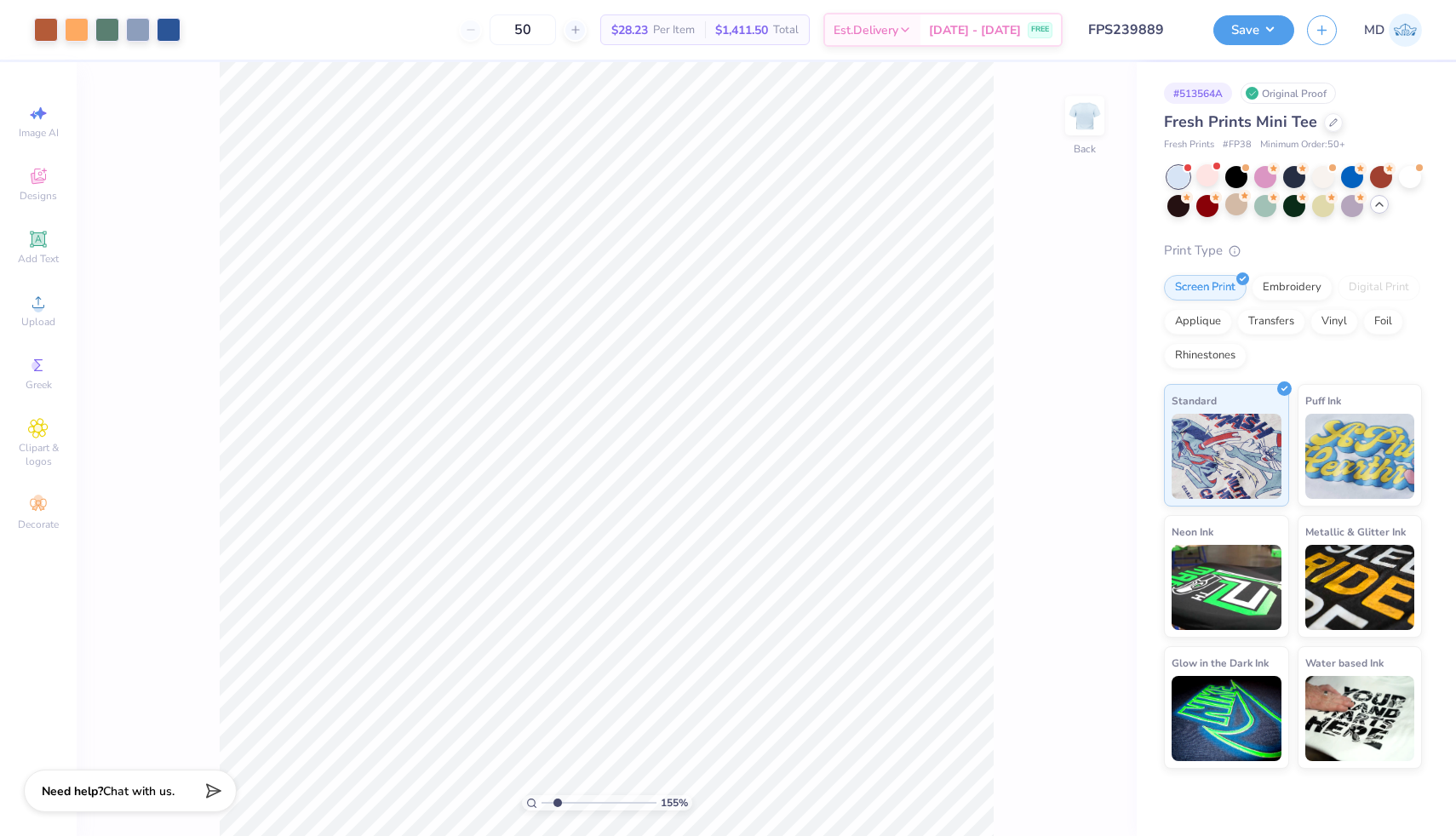
click at [556, 803] on input "range" at bounding box center [599, 803] width 115 height 16
drag, startPoint x: 556, startPoint y: 802, endPoint x: 530, endPoint y: 806, distance: 26.3
type input "1"
click at [542, 806] on input "range" at bounding box center [599, 803] width 115 height 16
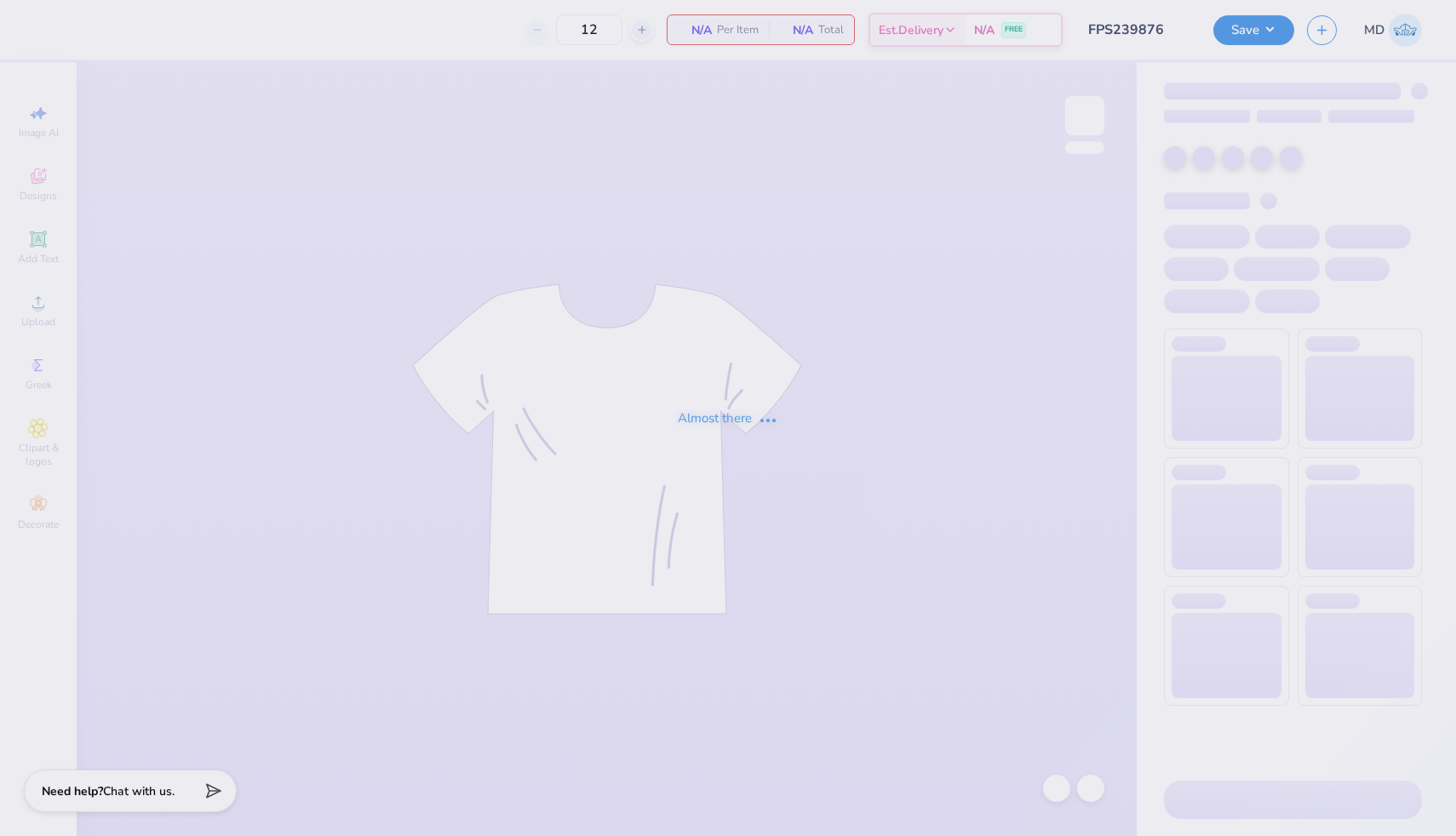
type input "FPS239876"
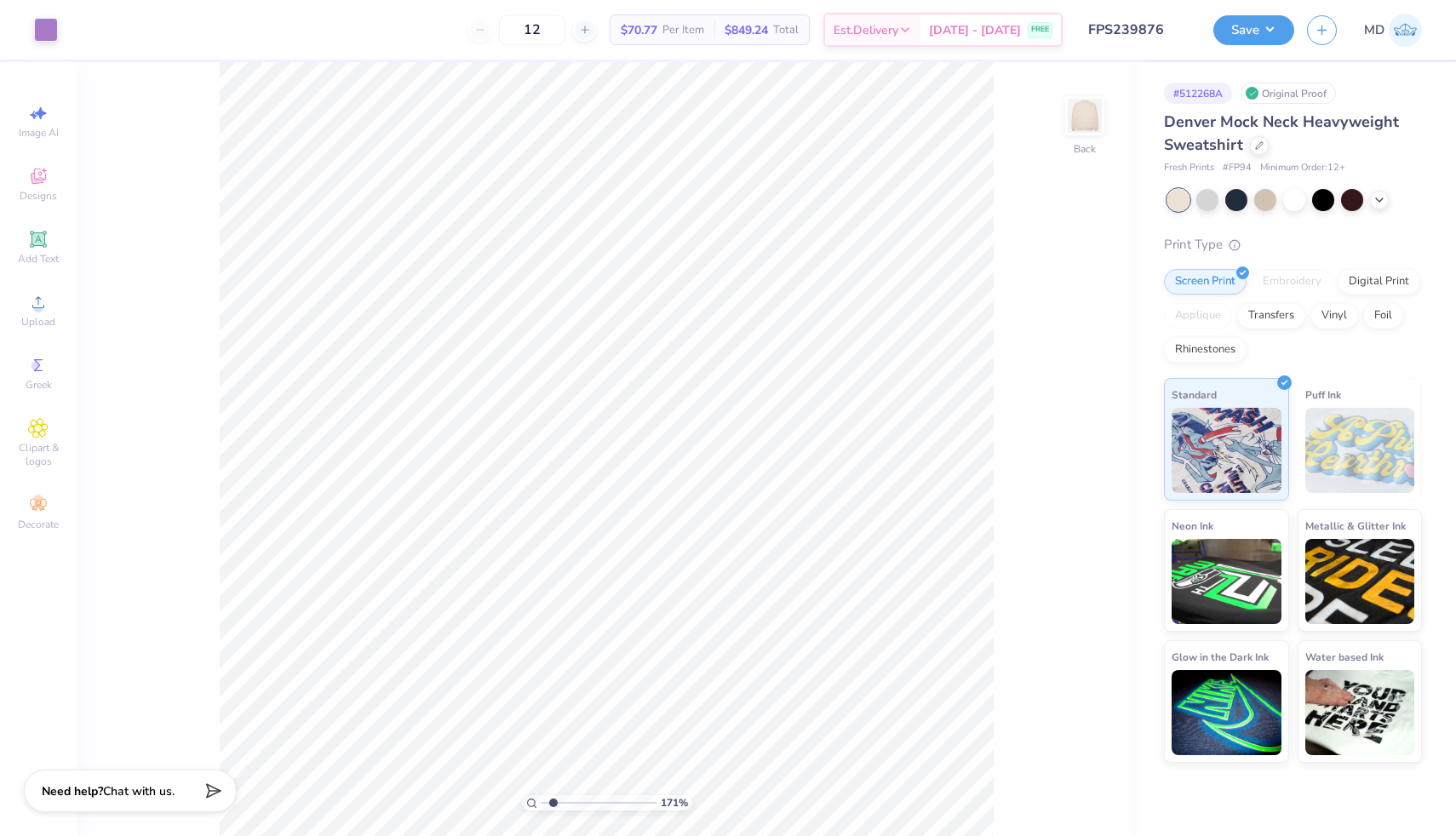
drag, startPoint x: 544, startPoint y: 804, endPoint x: 554, endPoint y: 804, distance: 10.0
click at [554, 804] on input "range" at bounding box center [599, 803] width 115 height 16
drag, startPoint x: 556, startPoint y: 799, endPoint x: 518, endPoint y: 796, distance: 38.1
type input "1"
click at [542, 796] on input "range" at bounding box center [599, 803] width 115 height 16
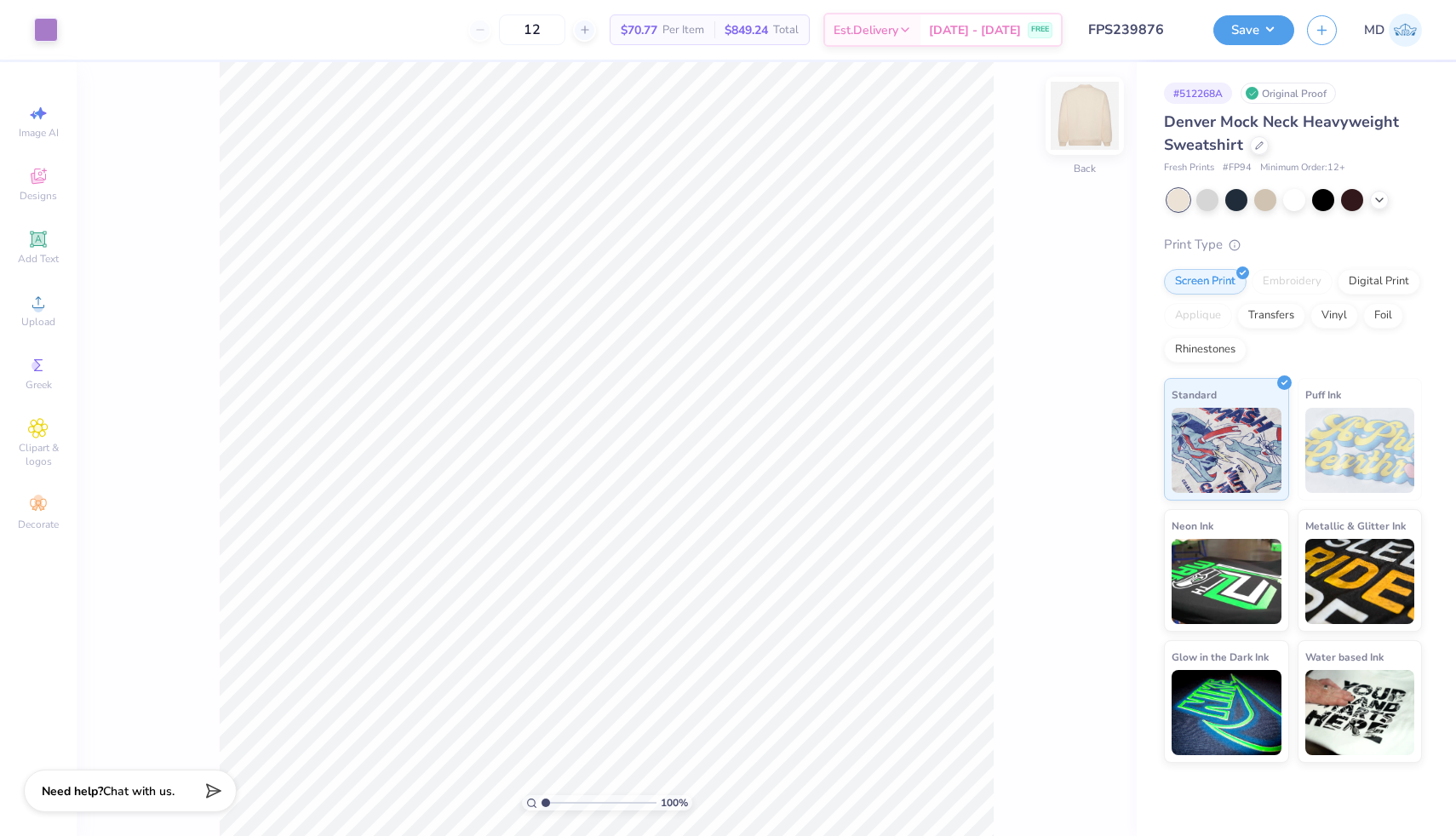
click at [1073, 120] on img at bounding box center [1085, 116] width 68 height 68
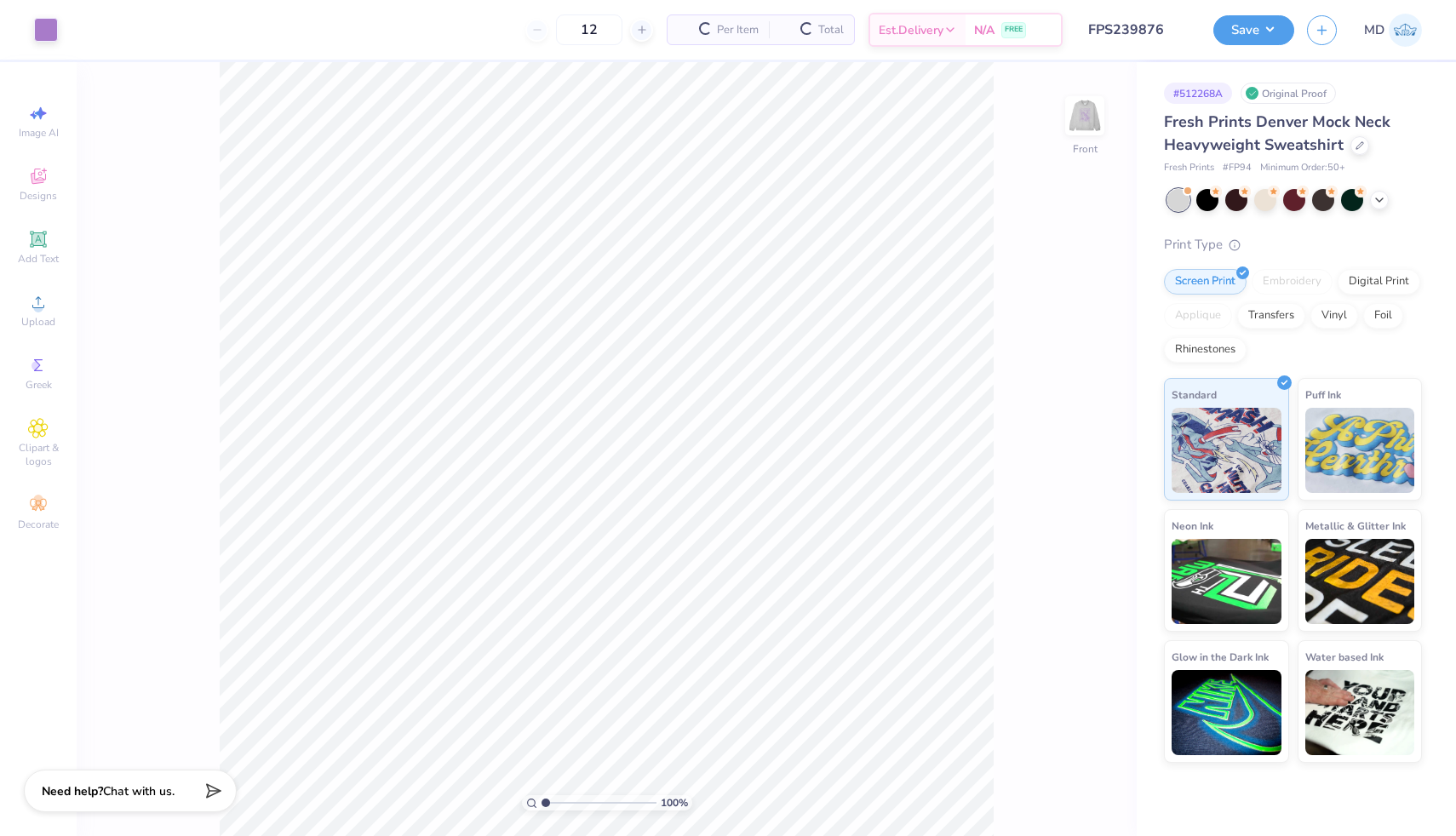
type input "50"
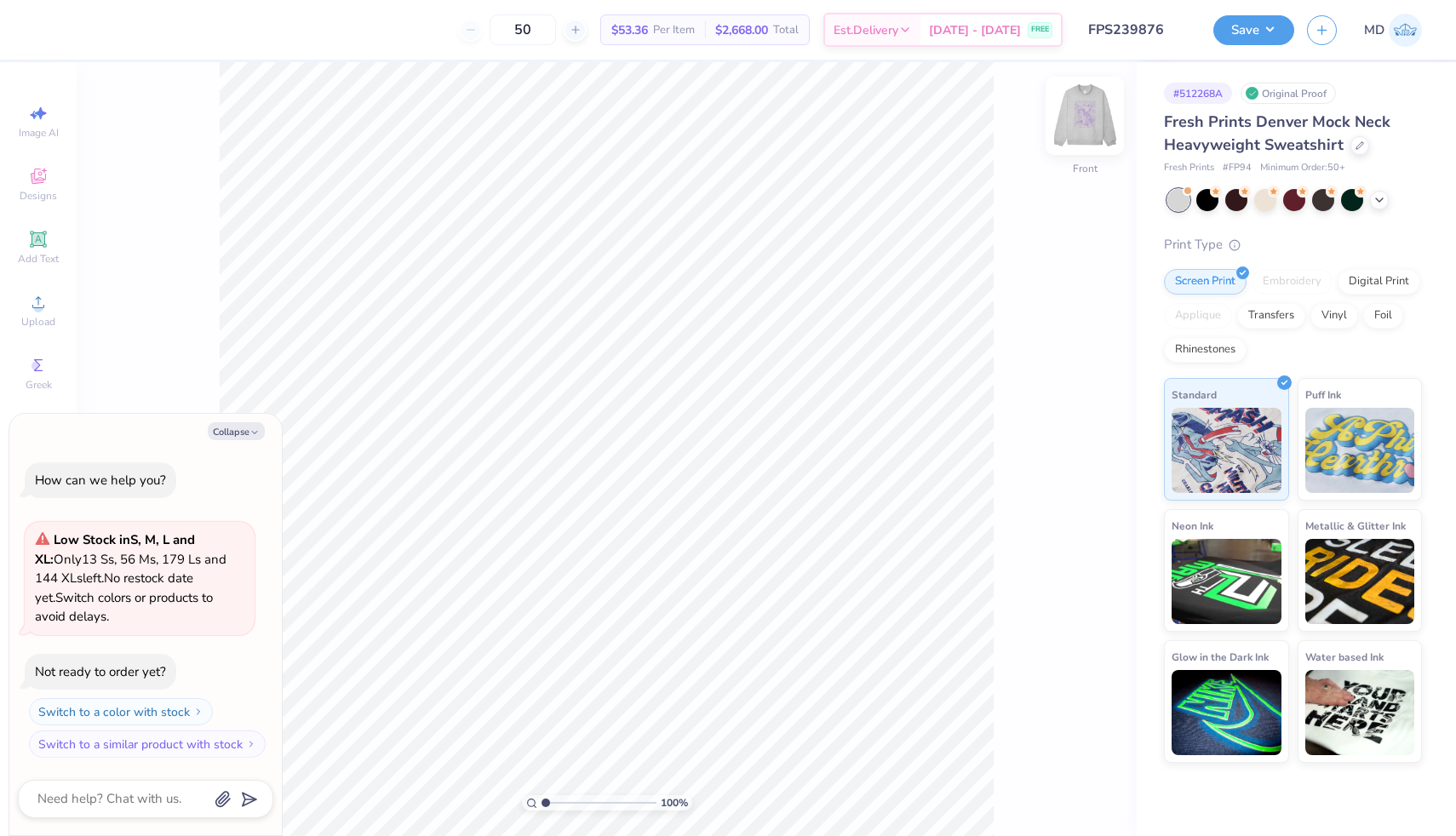
click at [1091, 115] on img at bounding box center [1085, 116] width 68 height 68
click at [1271, 206] on div at bounding box center [1265, 198] width 22 height 22
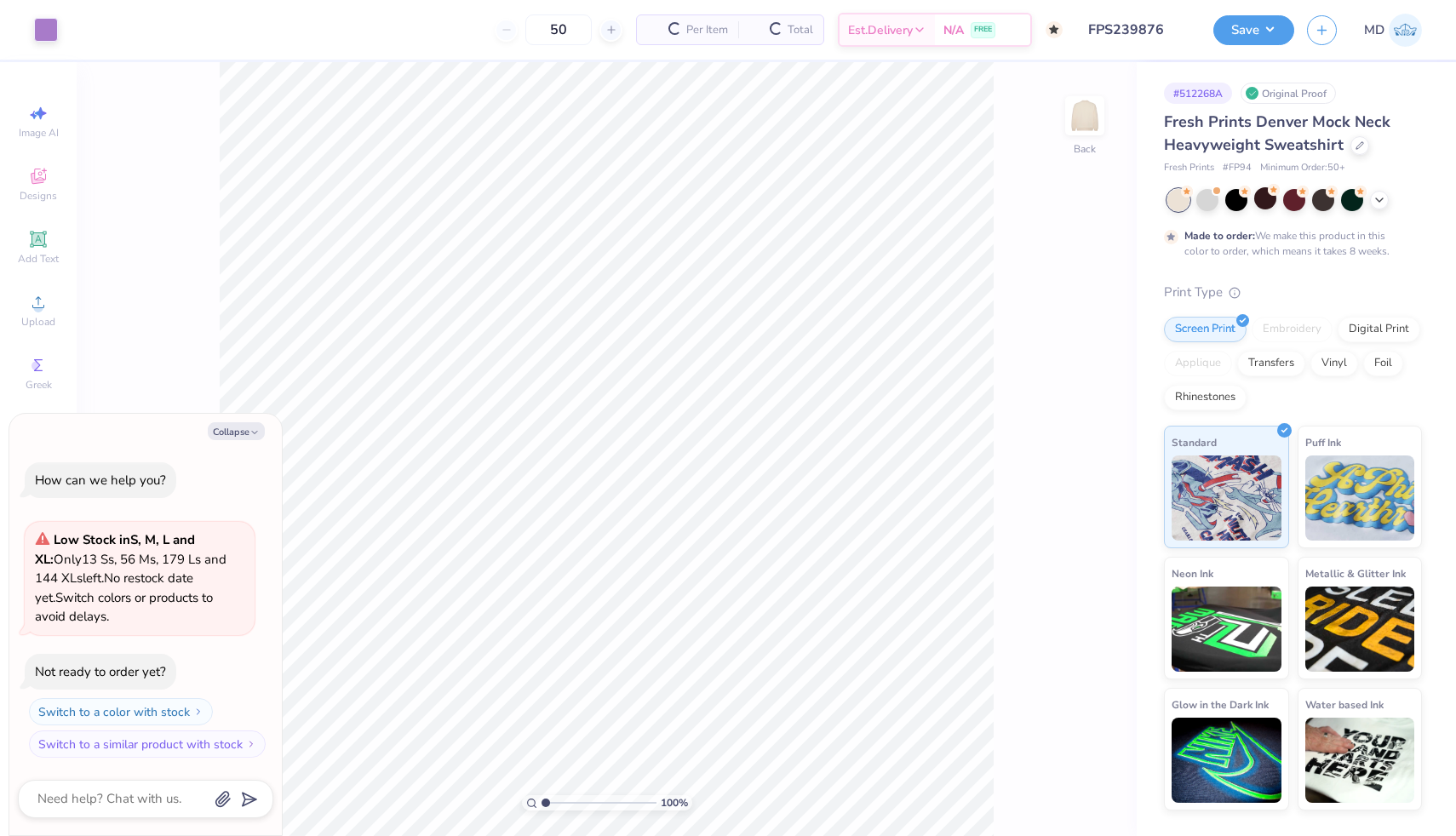
scroll to position [71, 0]
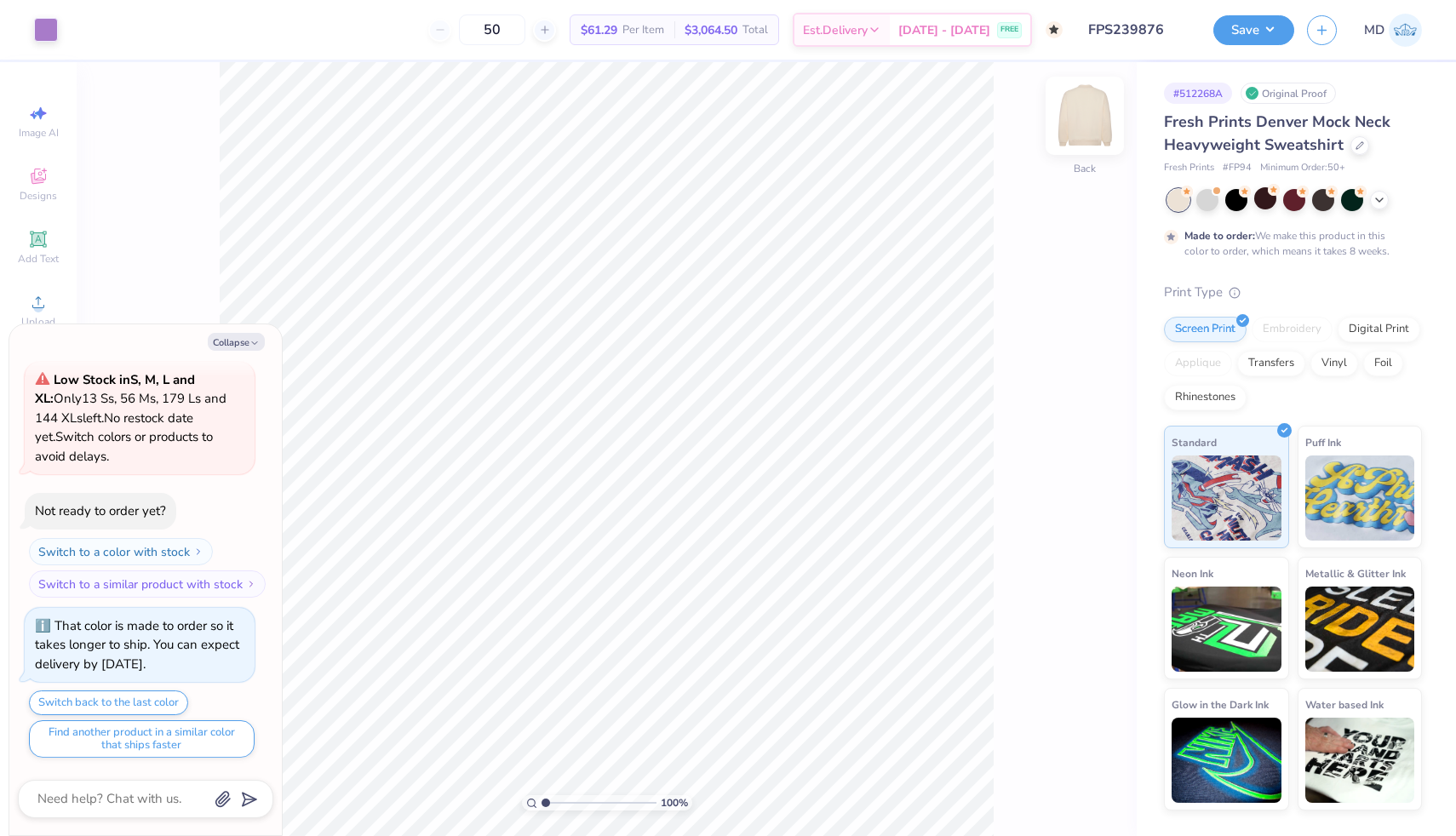
click at [1096, 111] on img at bounding box center [1085, 116] width 68 height 68
click at [1083, 125] on img at bounding box center [1085, 116] width 68 height 68
click at [240, 341] on button "Collapse" at bounding box center [236, 342] width 57 height 18
type textarea "x"
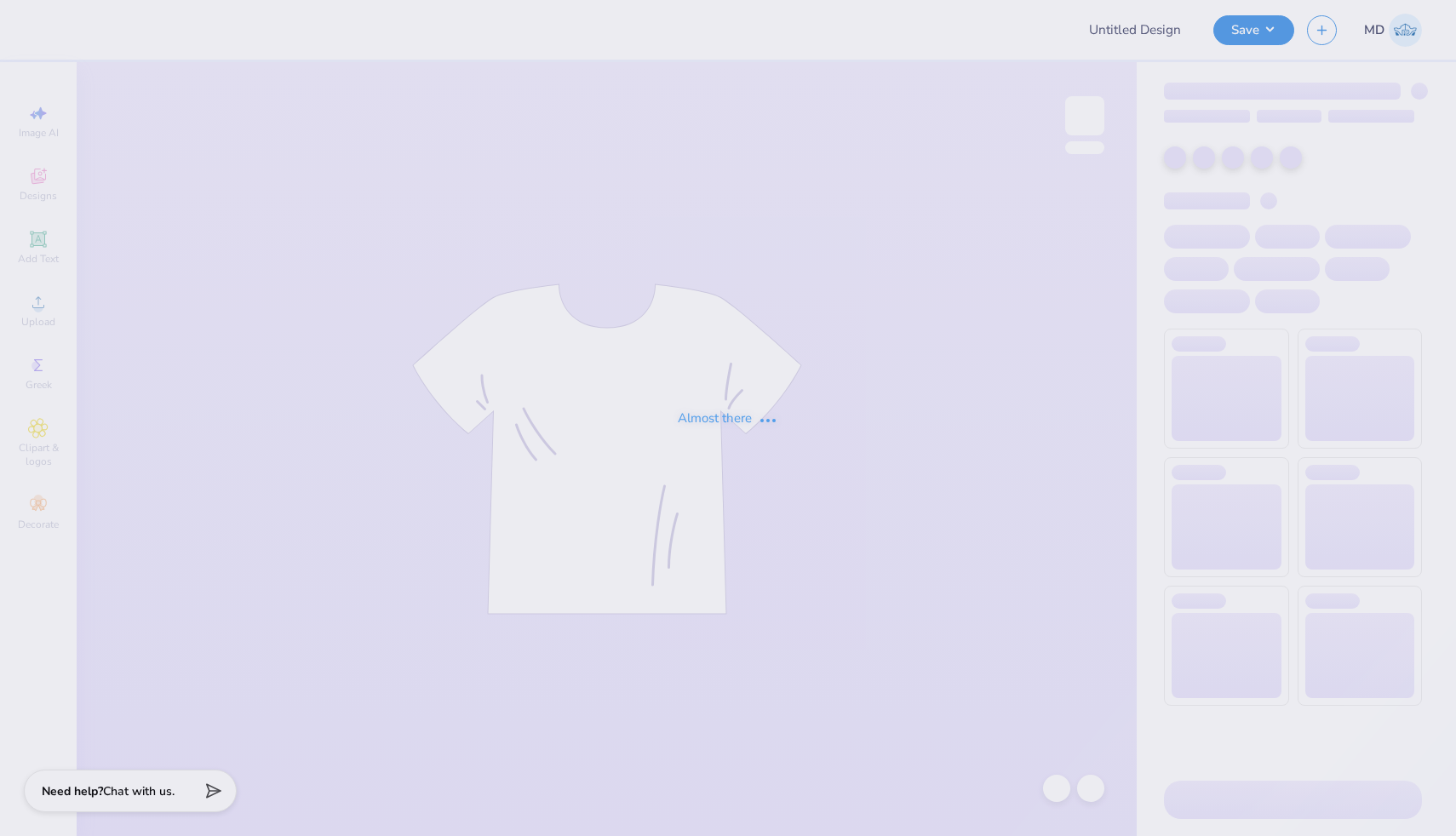
type input "FPS239918"
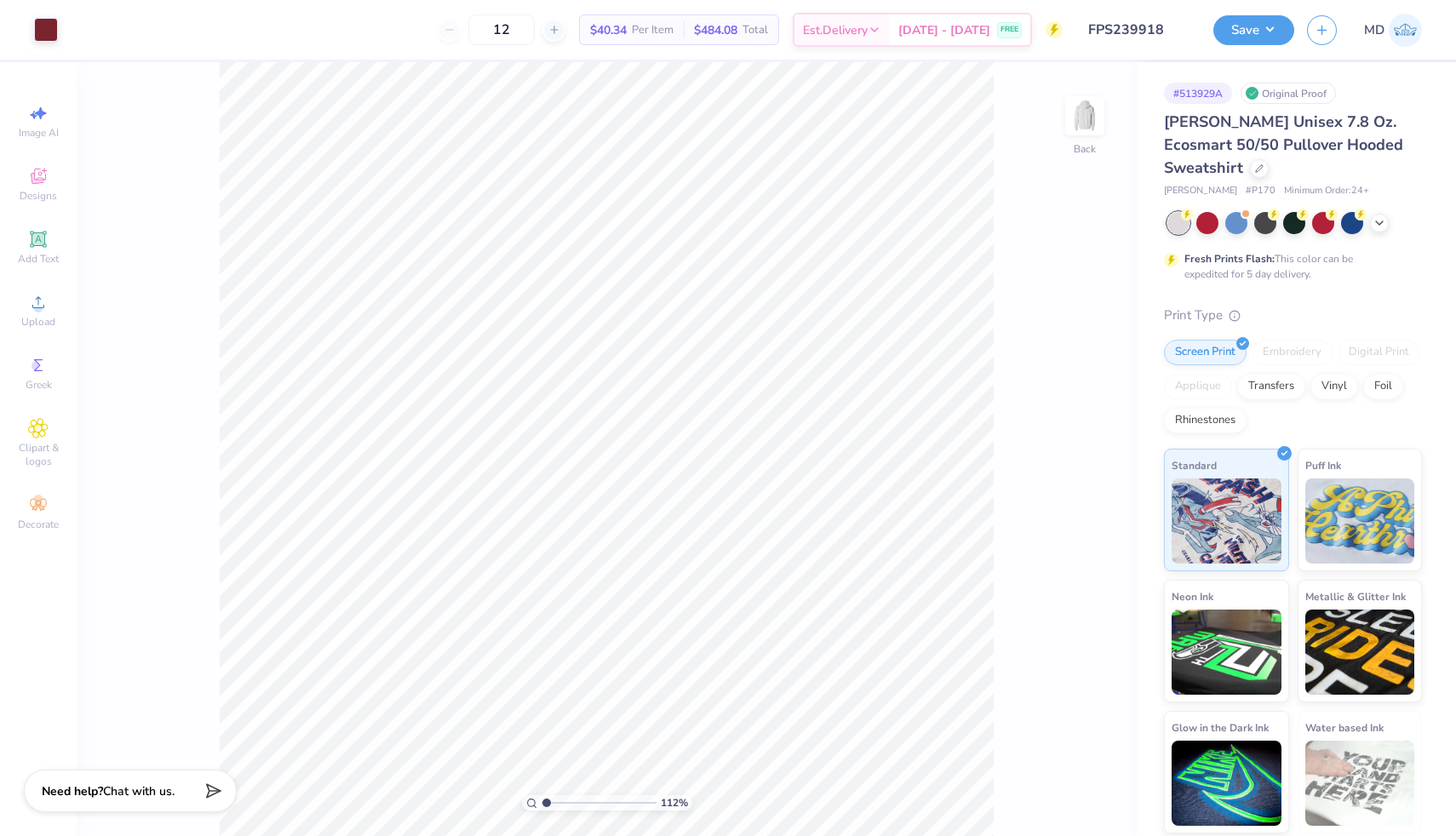
type input "1.12"
click at [547, 802] on input "range" at bounding box center [599, 803] width 115 height 16
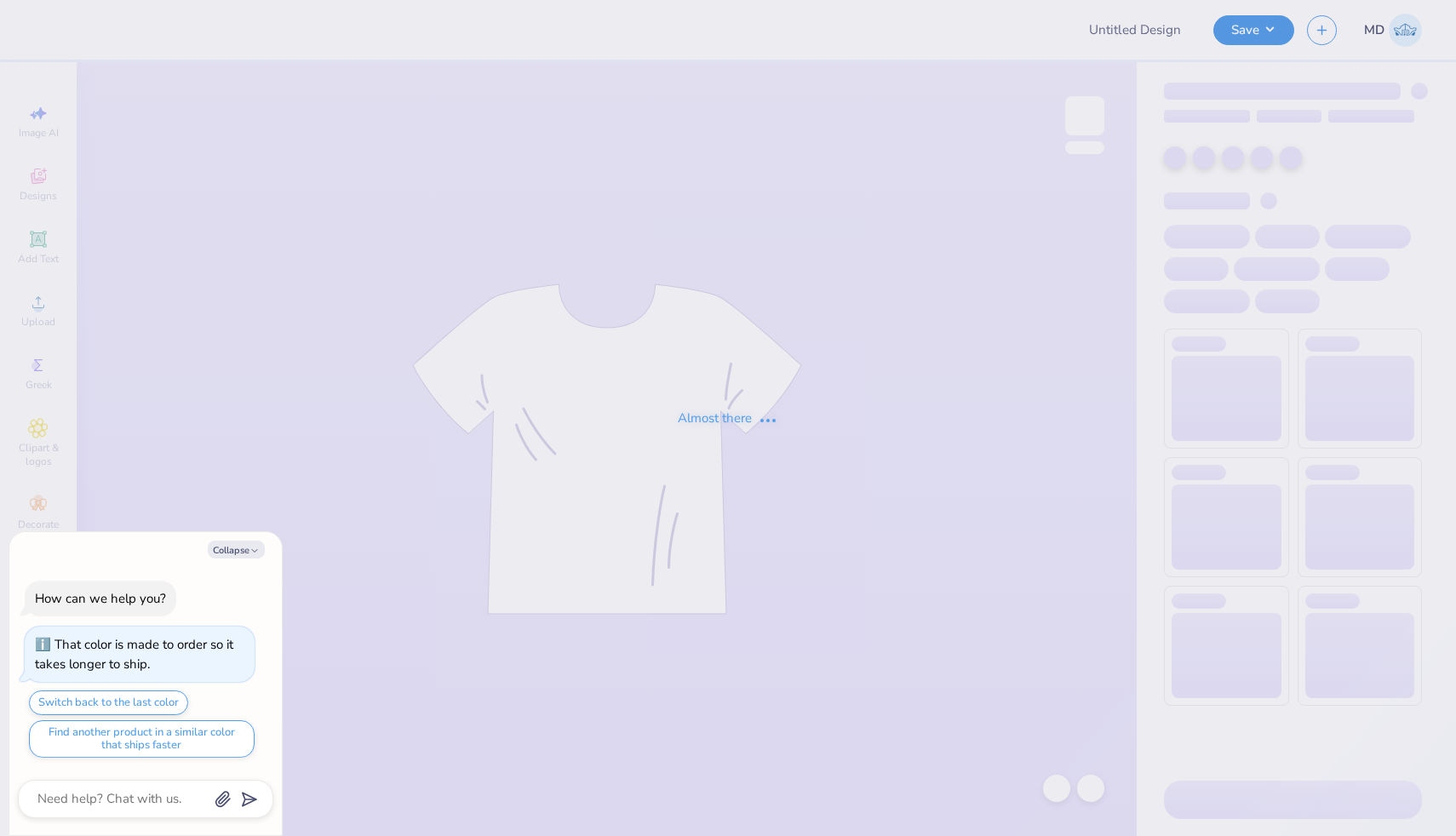
type textarea "x"
type input "FPS239911"
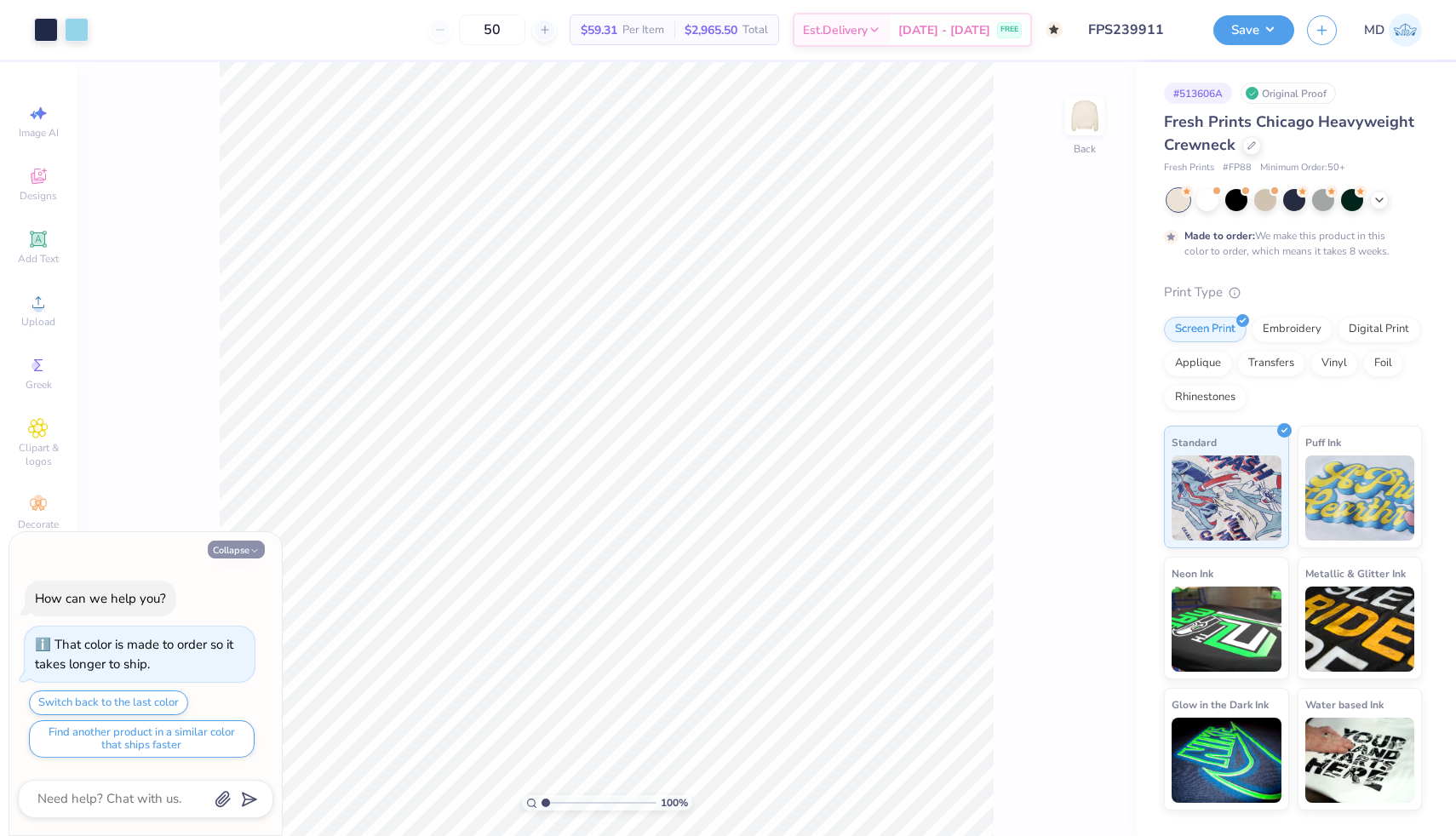
click at [239, 556] on button "Collapse" at bounding box center [236, 550] width 57 height 18
type textarea "x"
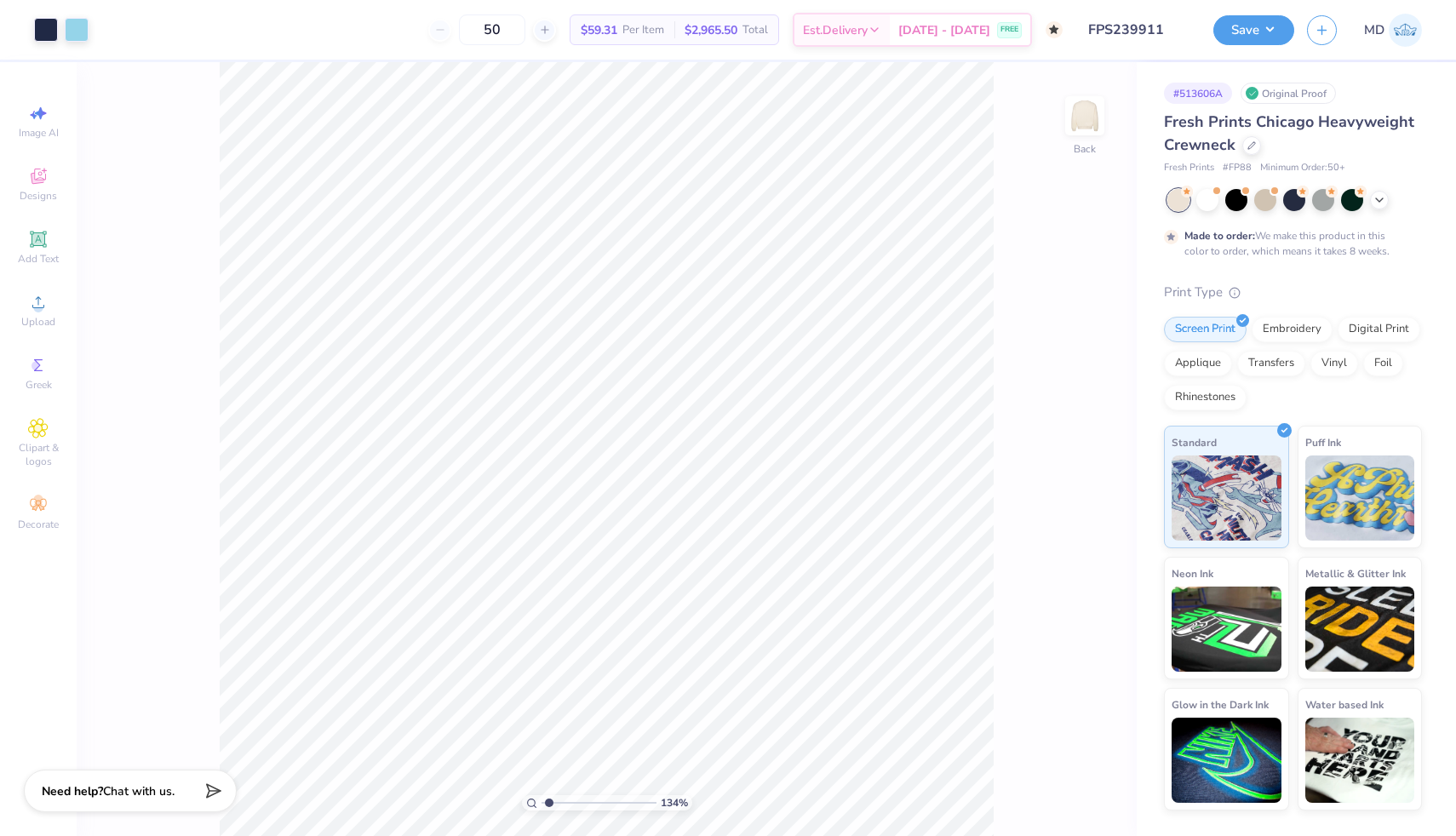
type input "1.34"
click at [550, 802] on input "range" at bounding box center [599, 803] width 115 height 16
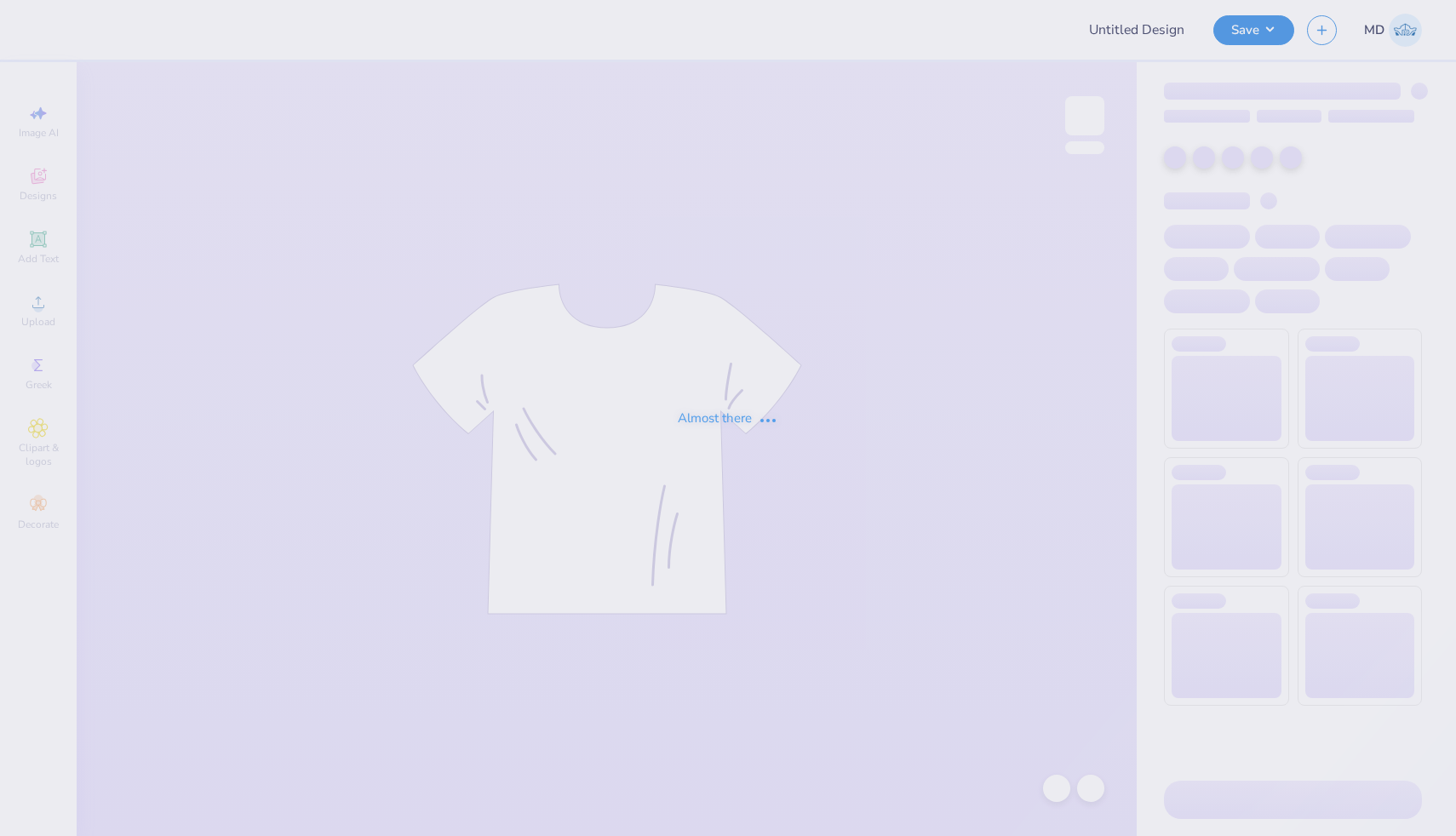
type input "FPS239927"
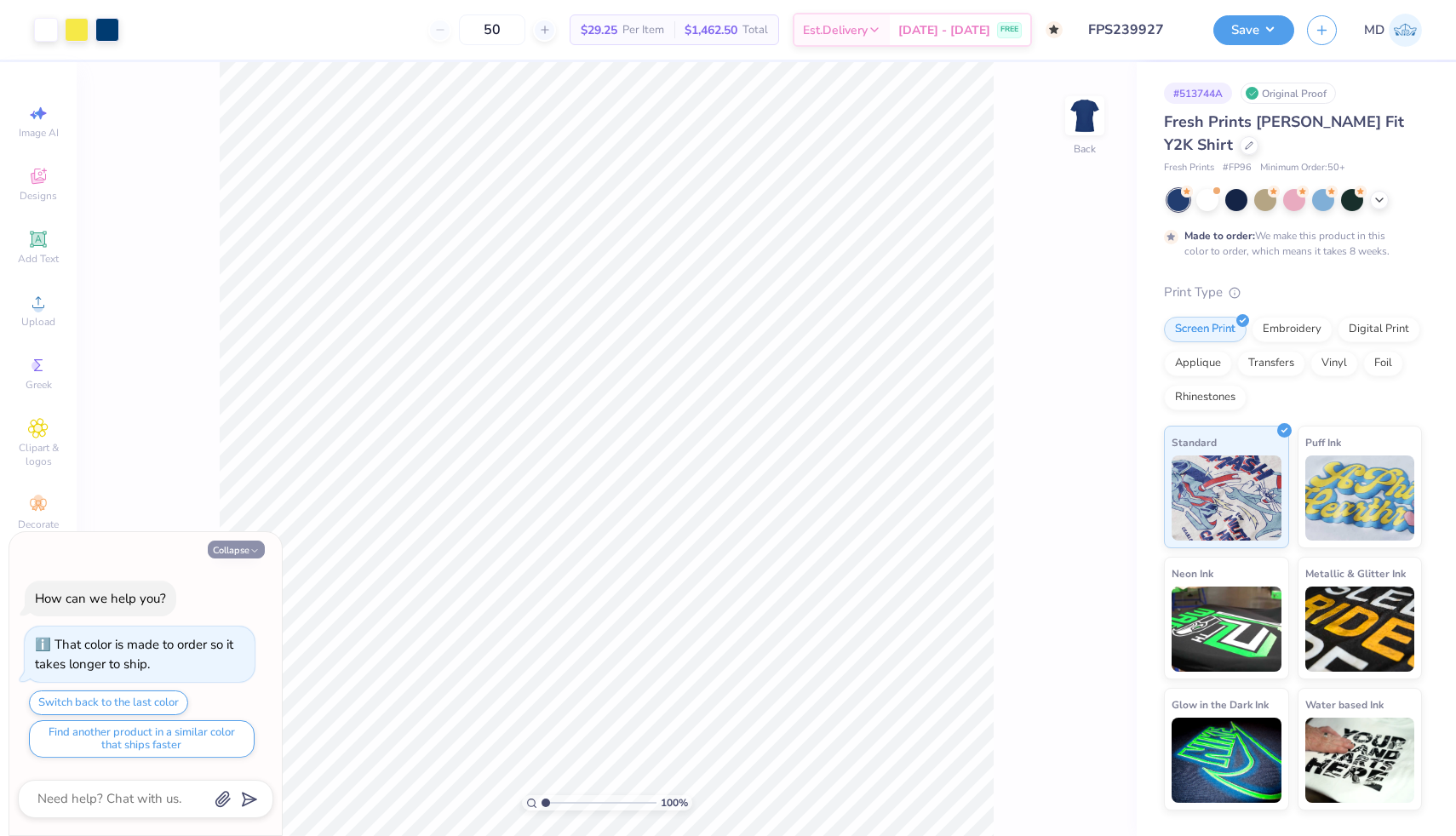
click at [246, 550] on button "Collapse" at bounding box center [236, 550] width 57 height 18
type textarea "x"
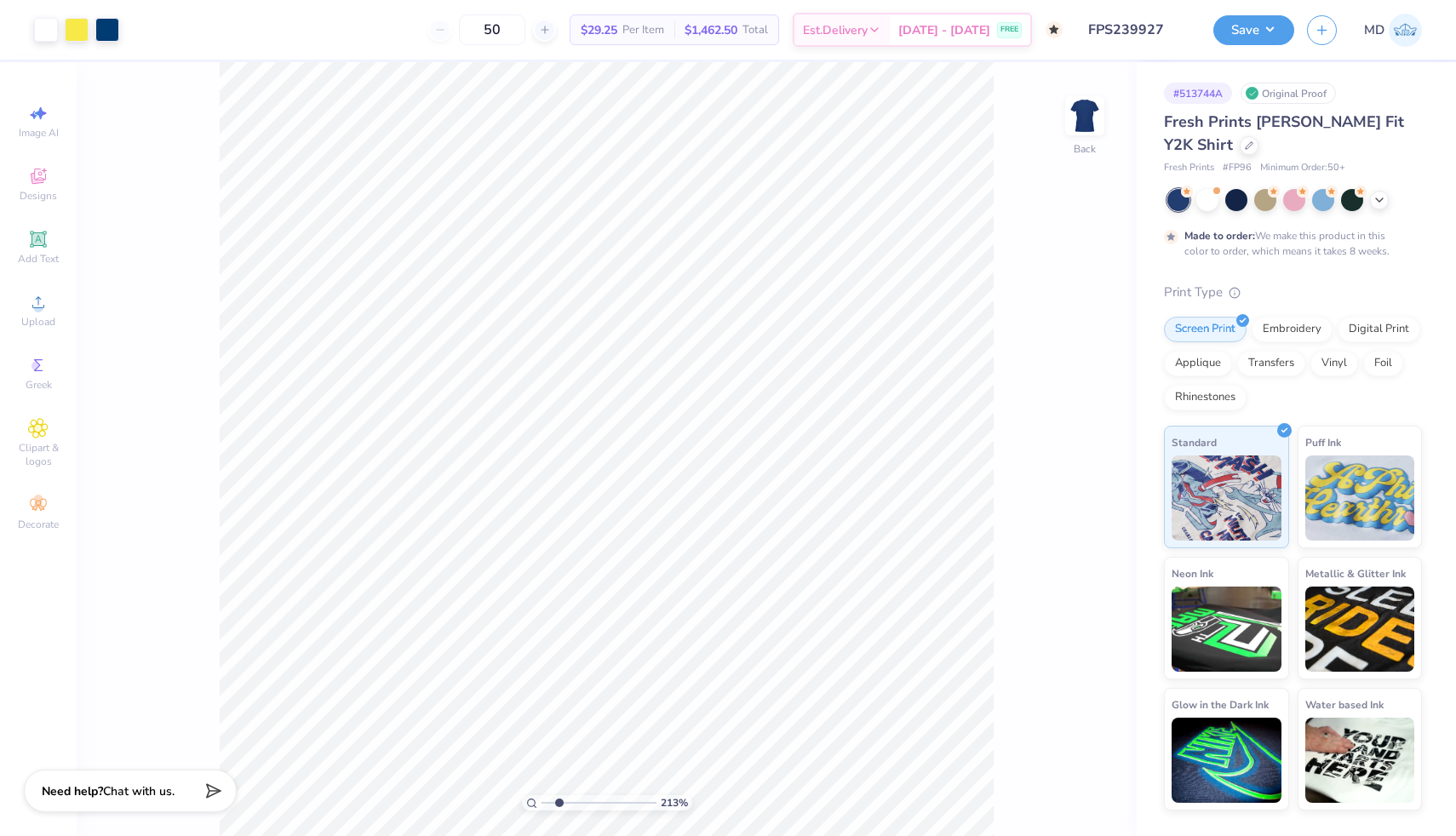
drag, startPoint x: 545, startPoint y: 805, endPoint x: 558, endPoint y: 804, distance: 13.0
click at [558, 804] on input "range" at bounding box center [599, 803] width 115 height 16
drag, startPoint x: 560, startPoint y: 800, endPoint x: 536, endPoint y: 799, distance: 24.0
type input "1"
click at [542, 799] on input "range" at bounding box center [599, 803] width 115 height 16
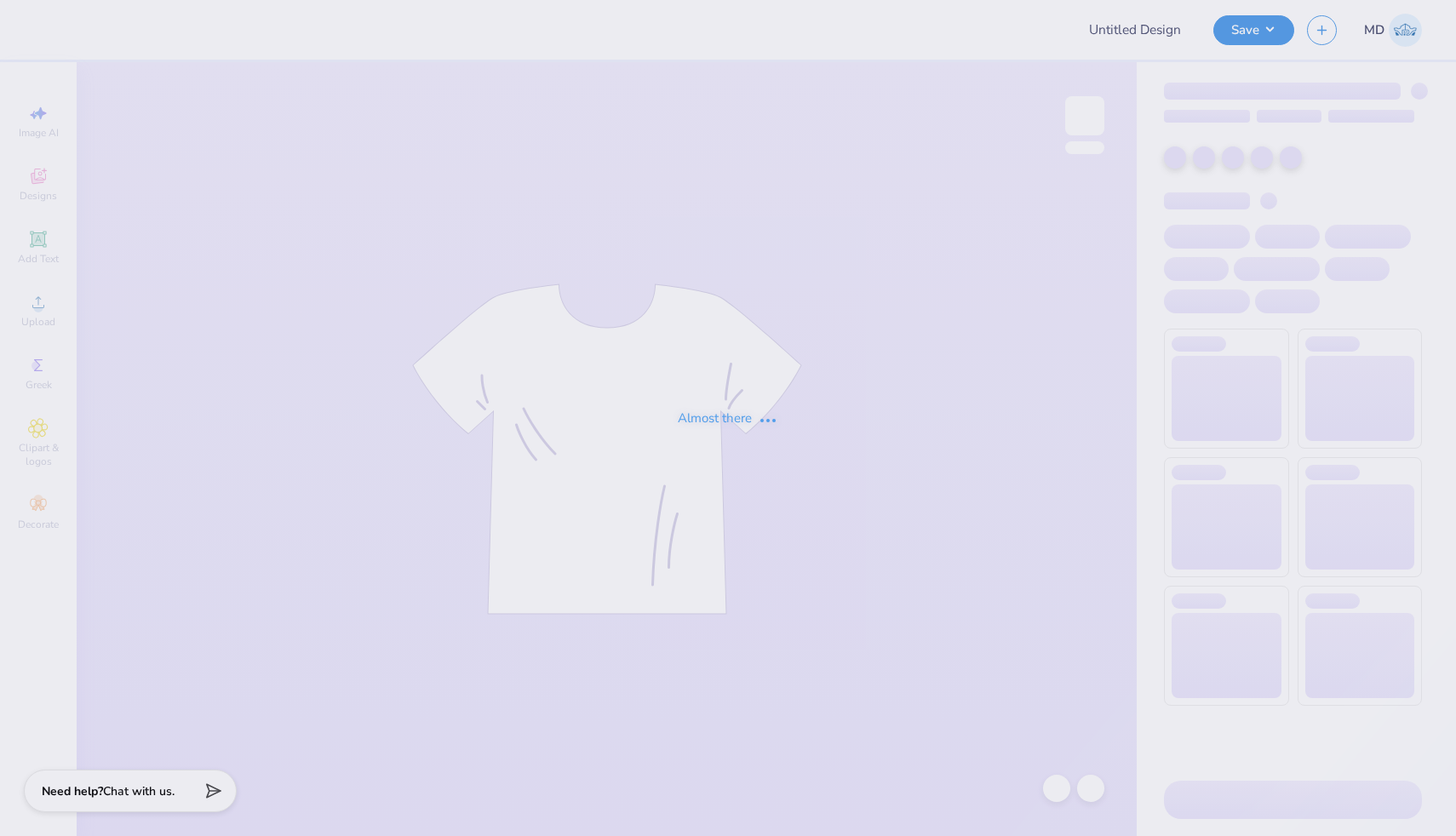
type input "FPS239929"
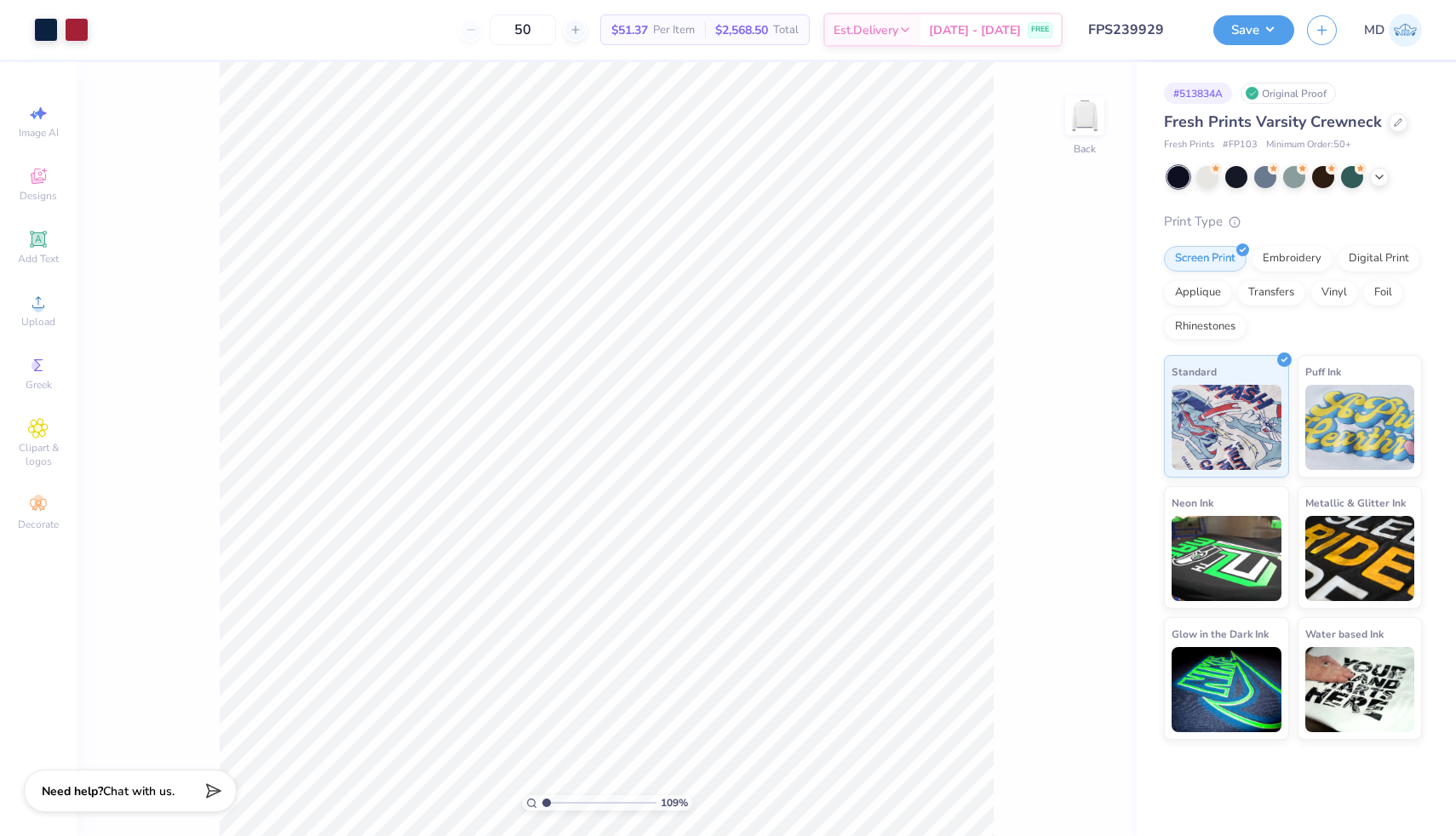
click at [546, 801] on input "range" at bounding box center [599, 803] width 115 height 16
type input "1.03"
click at [545, 802] on input "range" at bounding box center [599, 803] width 115 height 16
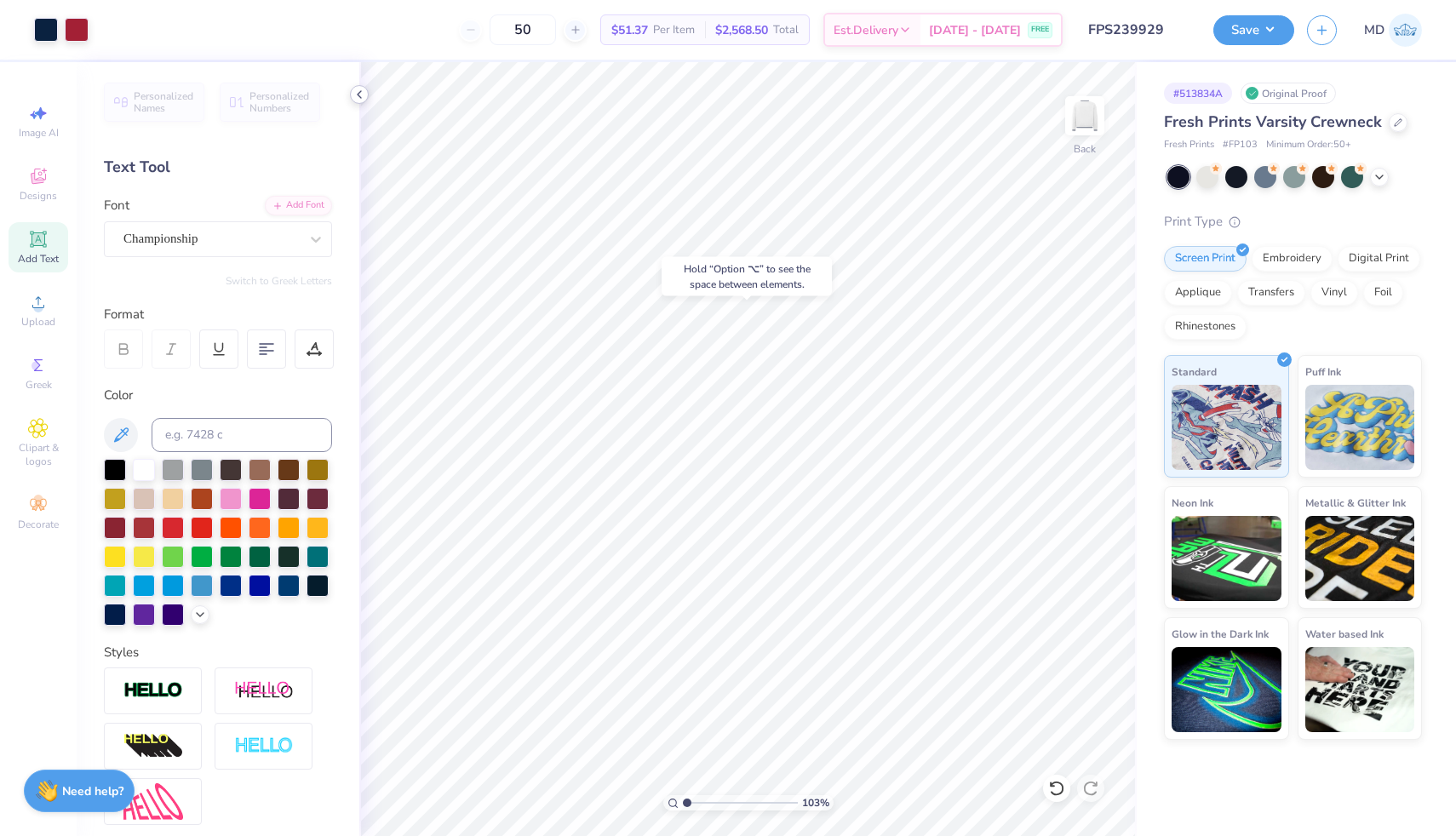
click at [354, 97] on icon at bounding box center [360, 95] width 14 height 14
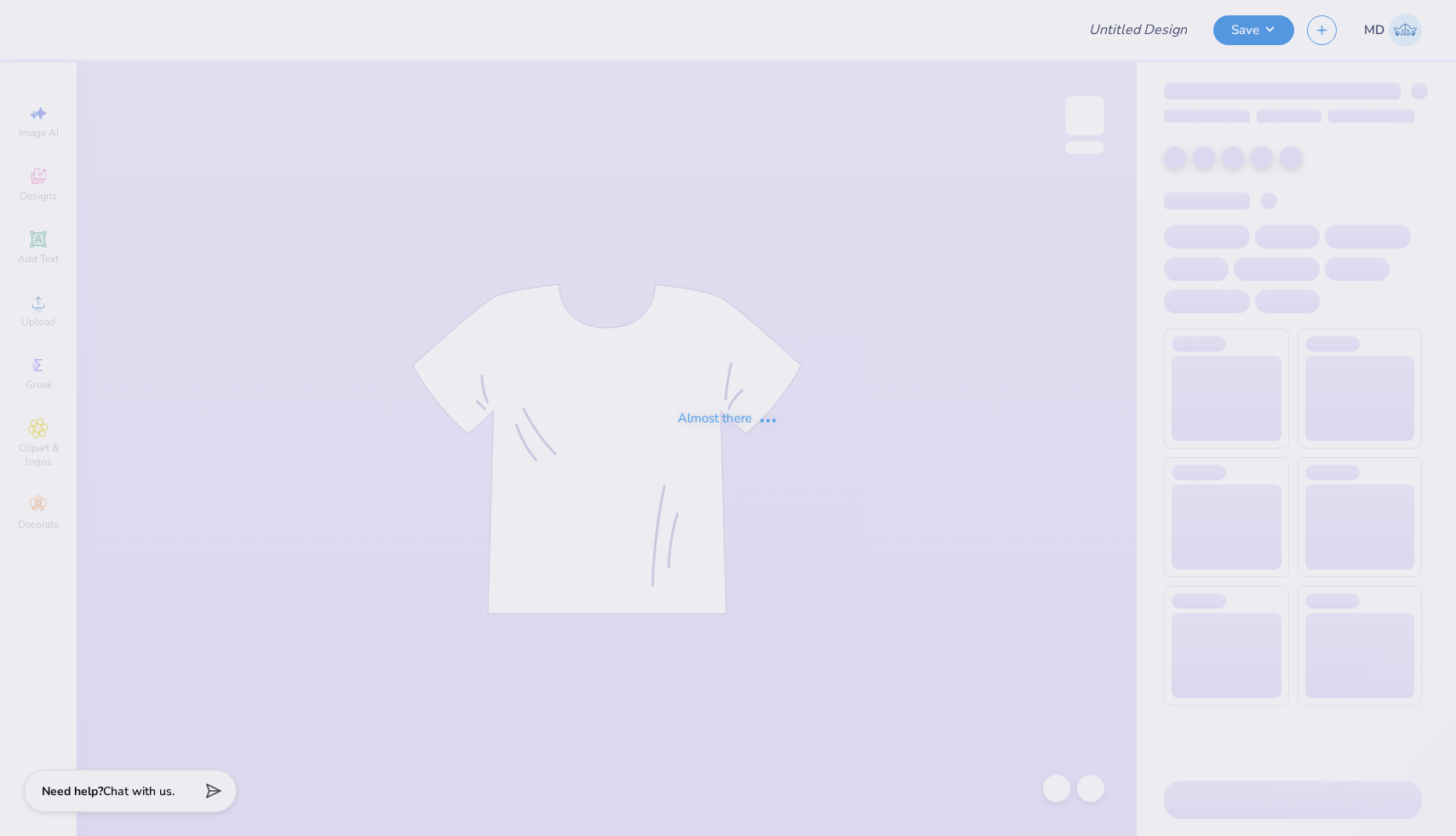
type input "FPS239945"
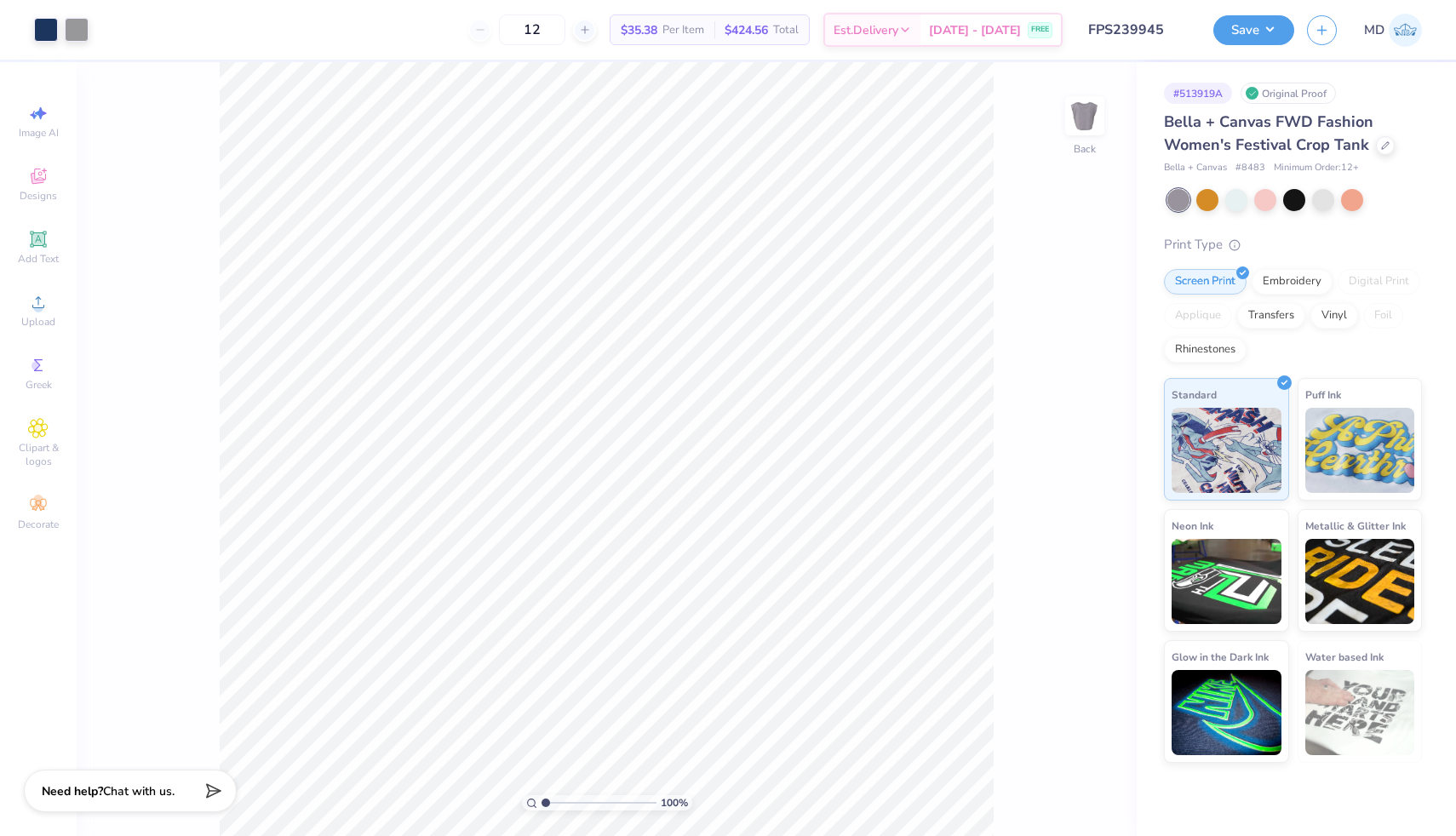
drag, startPoint x: 543, startPoint y: 799, endPoint x: 528, endPoint y: 802, distance: 15.3
click at [542, 802] on input "range" at bounding box center [599, 803] width 115 height 16
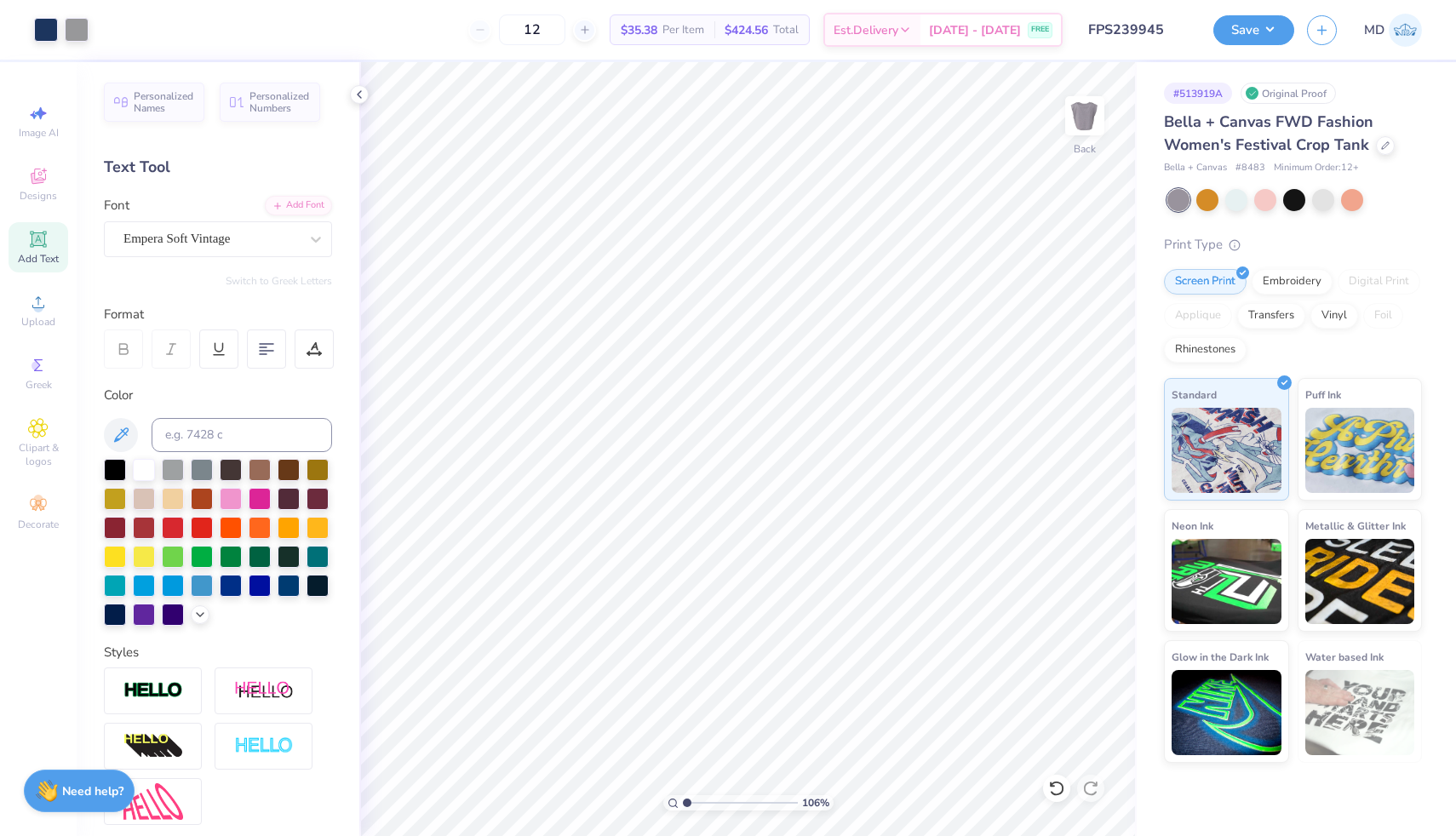
type input "1"
drag, startPoint x: 688, startPoint y: 802, endPoint x: 672, endPoint y: 799, distance: 16.3
click at [683, 799] on input "range" at bounding box center [741, 803] width 115 height 16
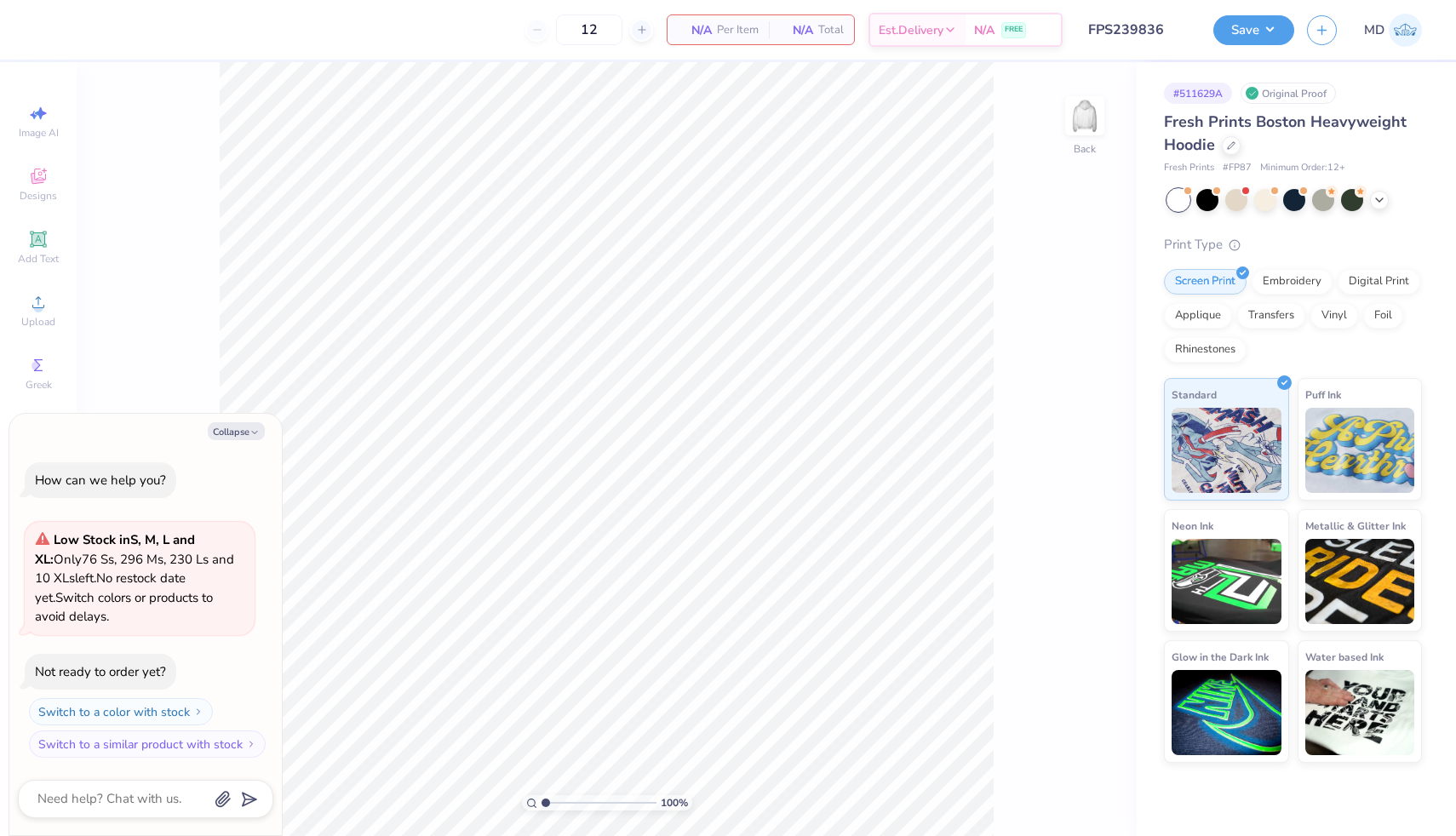
type textarea "x"
drag, startPoint x: 544, startPoint y: 802, endPoint x: 554, endPoint y: 802, distance: 10.0
type input "1.75"
click at [554, 802] on input "range" at bounding box center [599, 803] width 115 height 16
click at [244, 427] on button "Collapse" at bounding box center [236, 431] width 57 height 18
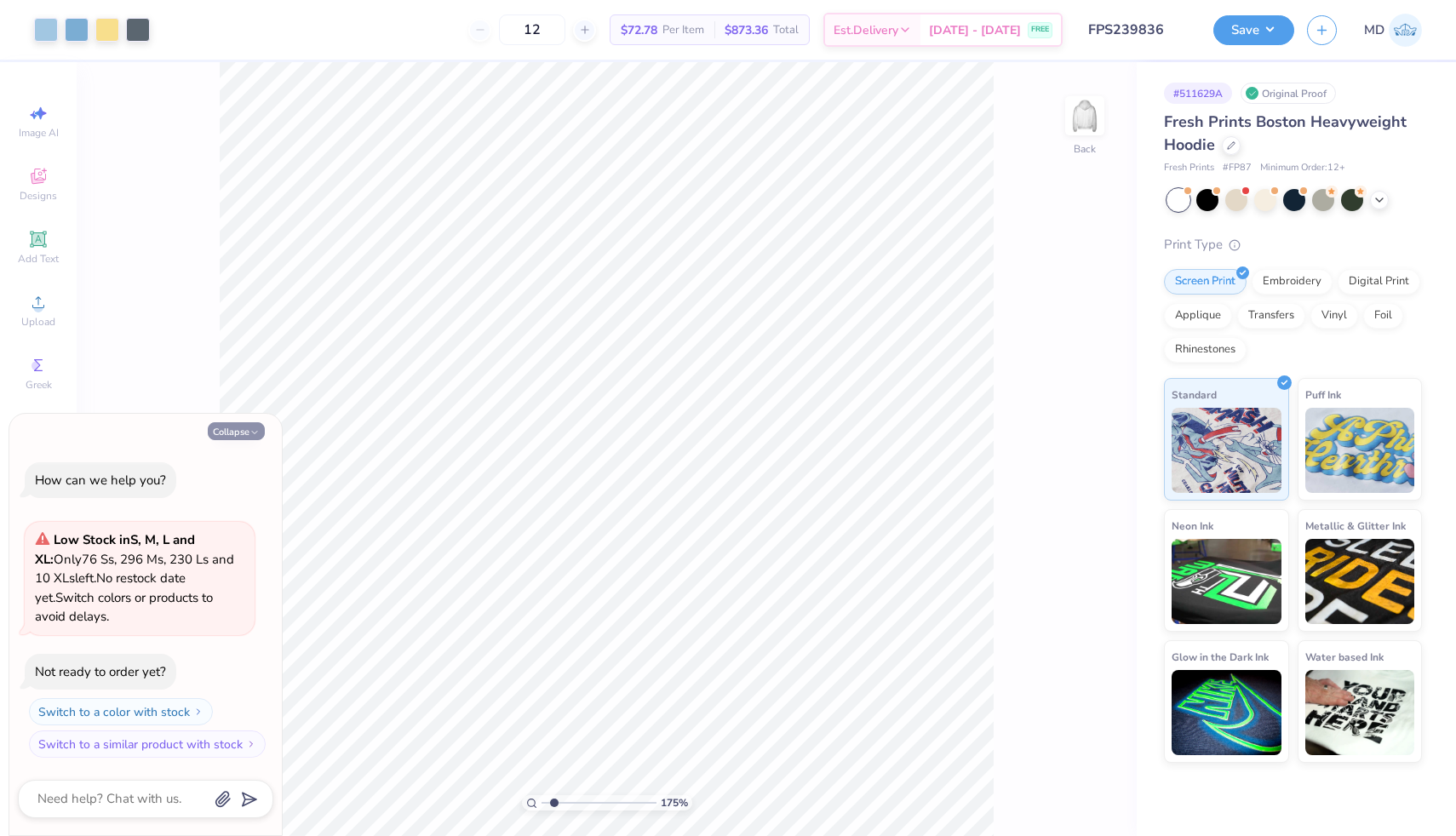
type textarea "x"
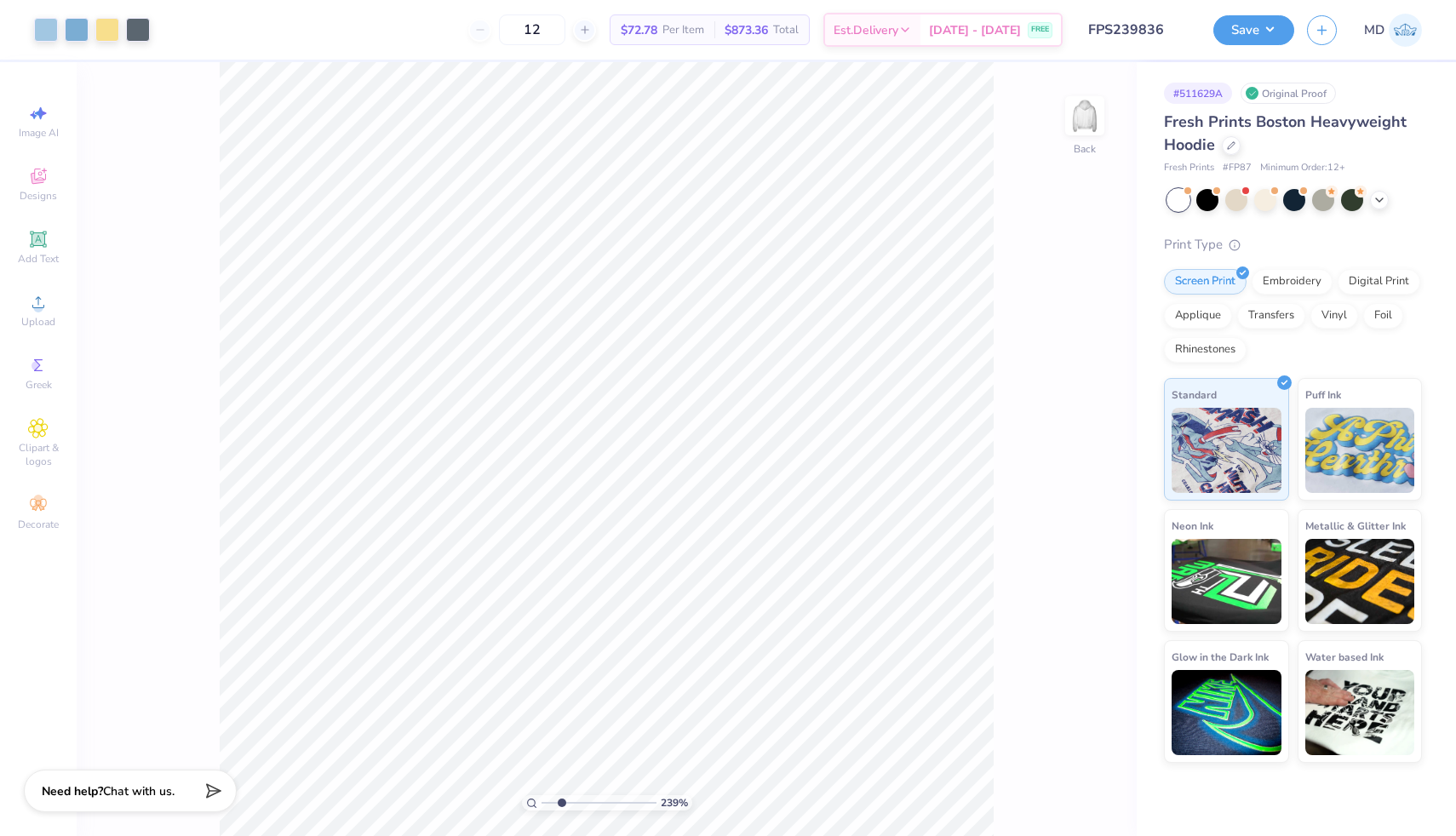
drag, startPoint x: 552, startPoint y: 801, endPoint x: 561, endPoint y: 802, distance: 9.1
click at [561, 802] on input "range" at bounding box center [599, 803] width 115 height 16
drag, startPoint x: 560, startPoint y: 803, endPoint x: 526, endPoint y: 805, distance: 34.1
click at [542, 805] on input "range" at bounding box center [599, 803] width 115 height 16
drag, startPoint x: 546, startPoint y: 799, endPoint x: 570, endPoint y: 802, distance: 24.2
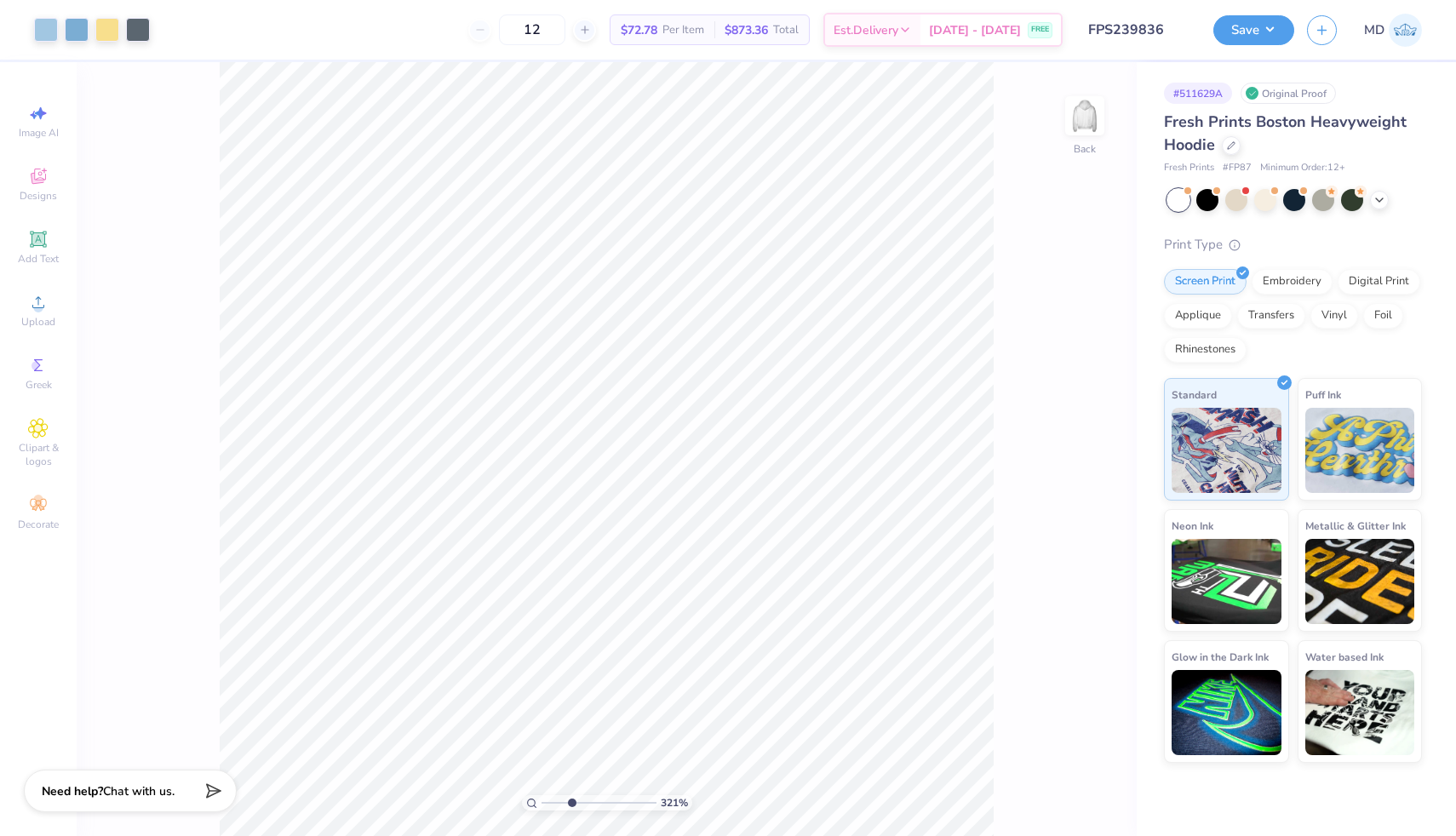
click at [570, 802] on input "range" at bounding box center [599, 803] width 115 height 16
drag, startPoint x: 570, startPoint y: 800, endPoint x: 526, endPoint y: 798, distance: 44.0
type input "1"
click at [542, 799] on input "range" at bounding box center [599, 803] width 115 height 16
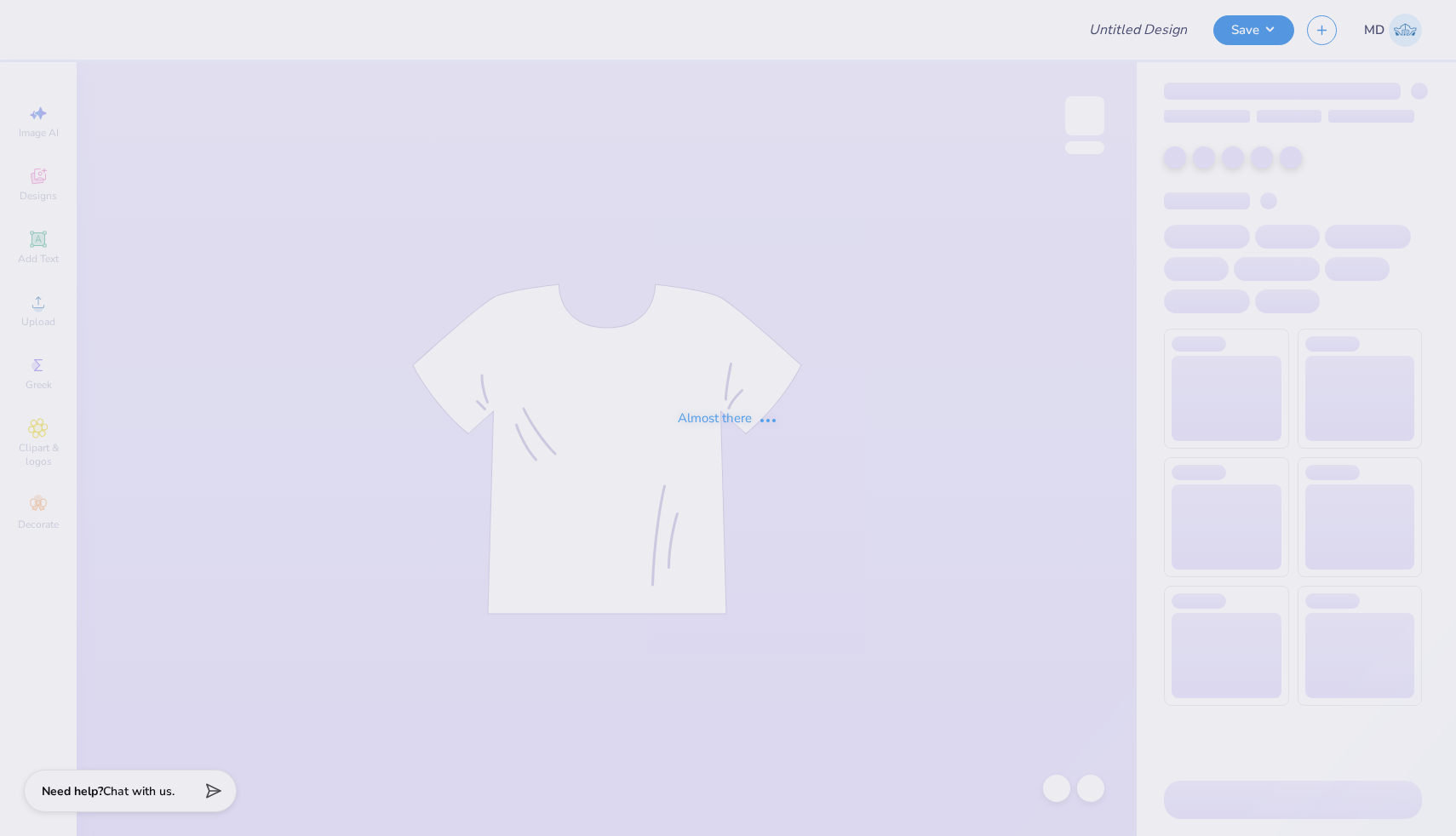
type input "FPS239841"
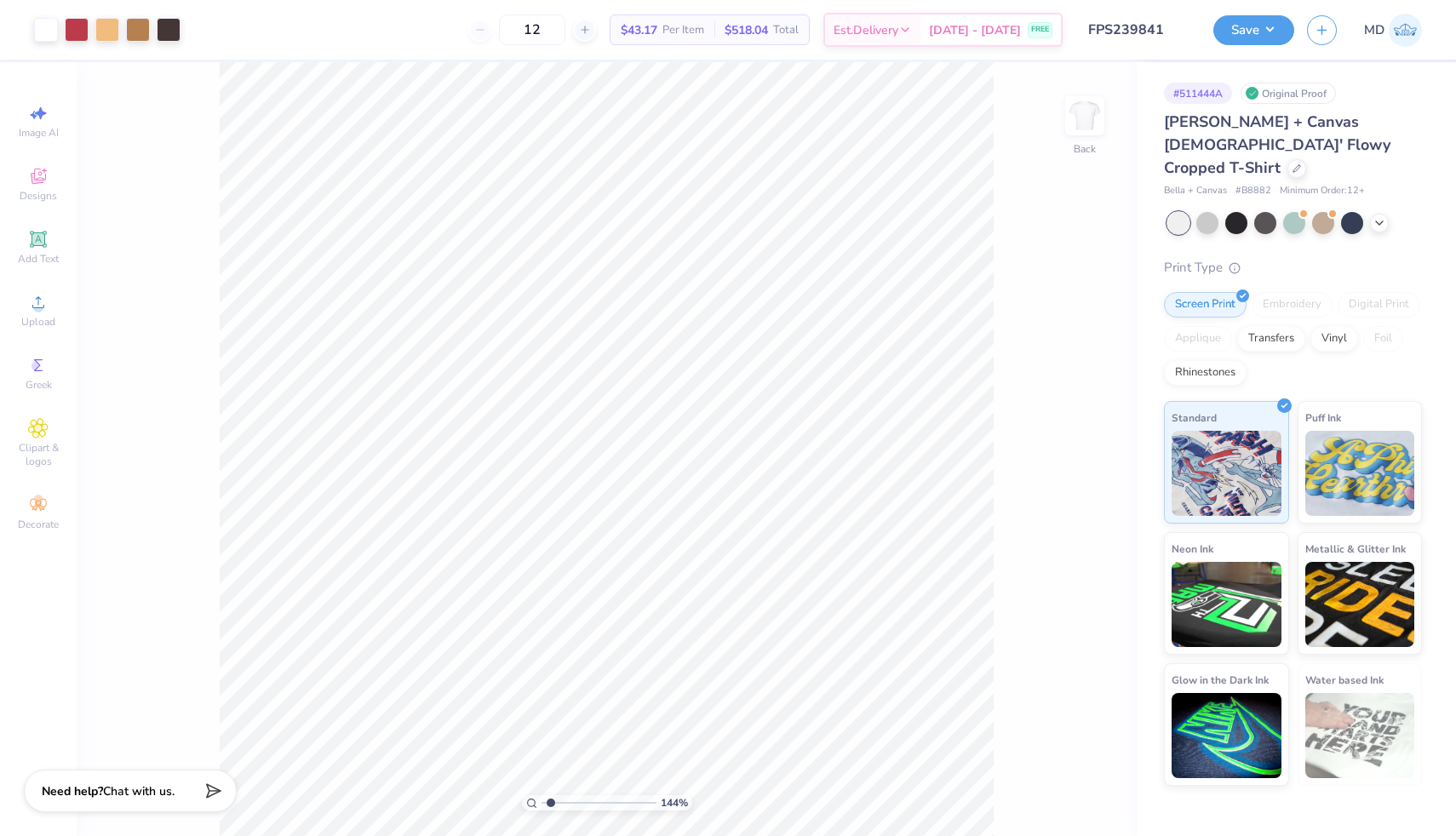
click at [550, 804] on input "range" at bounding box center [599, 803] width 115 height 16
click at [556, 807] on input "range" at bounding box center [599, 803] width 115 height 16
drag, startPoint x: 556, startPoint y: 802, endPoint x: 537, endPoint y: 801, distance: 19.0
click at [542, 801] on input "range" at bounding box center [599, 803] width 115 height 16
click at [545, 802] on input "range" at bounding box center [599, 803] width 115 height 16
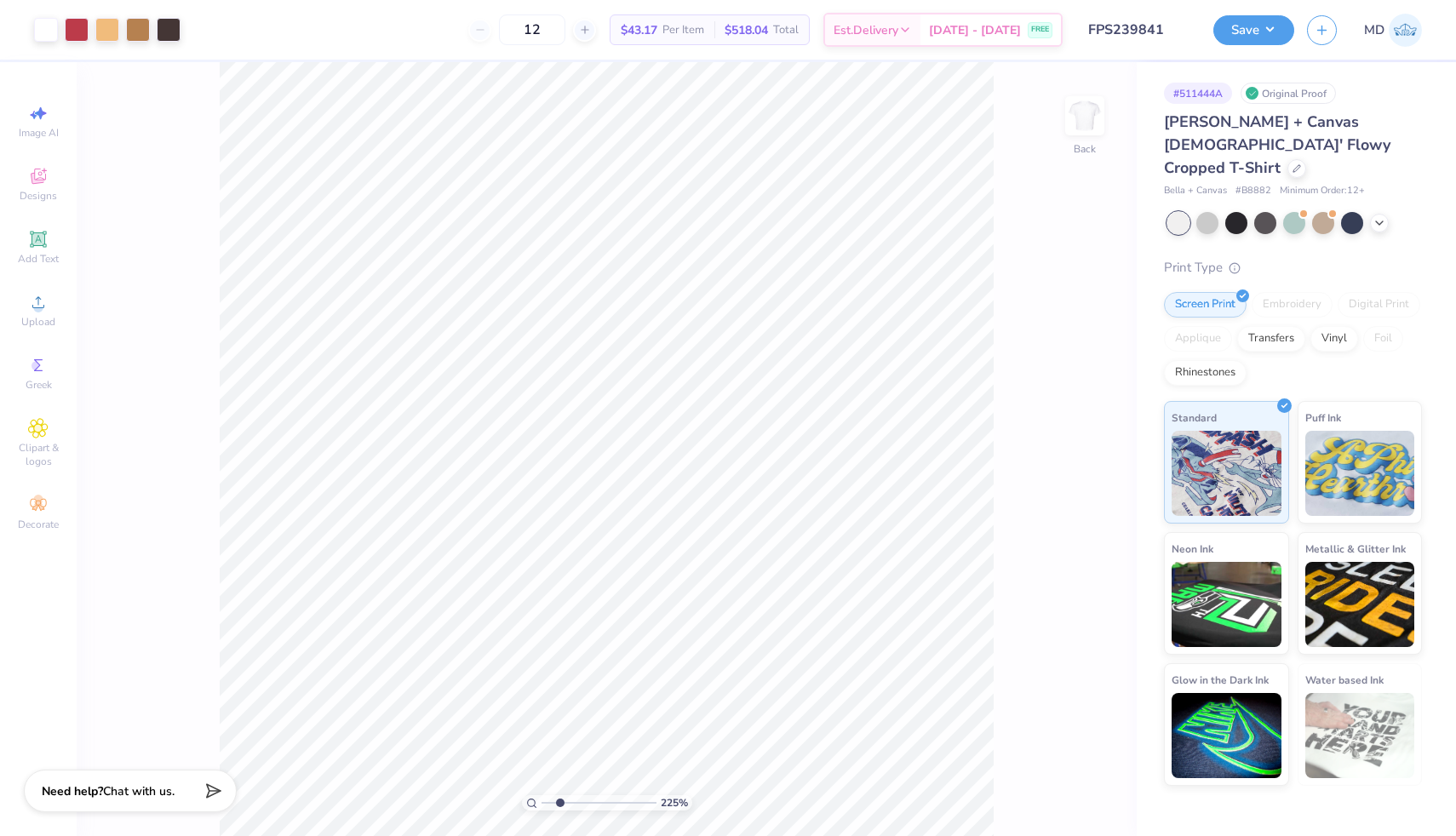
drag, startPoint x: 545, startPoint y: 802, endPoint x: 559, endPoint y: 804, distance: 14.1
click at [559, 804] on input "range" at bounding box center [599, 803] width 115 height 16
drag, startPoint x: 559, startPoint y: 804, endPoint x: 532, endPoint y: 801, distance: 27.2
type input "1"
click at [542, 803] on input "range" at bounding box center [599, 803] width 115 height 16
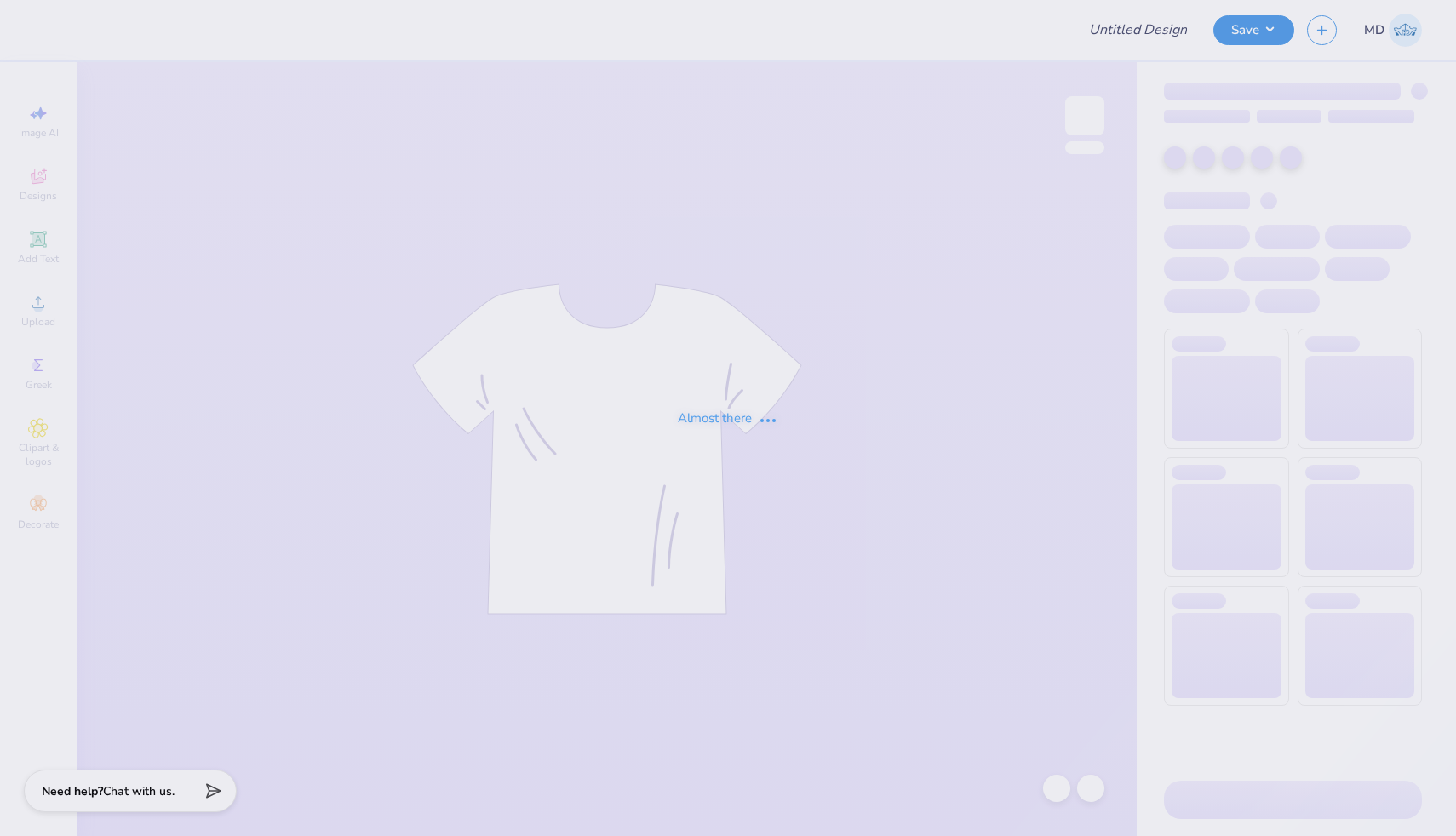
type input "FPS239850"
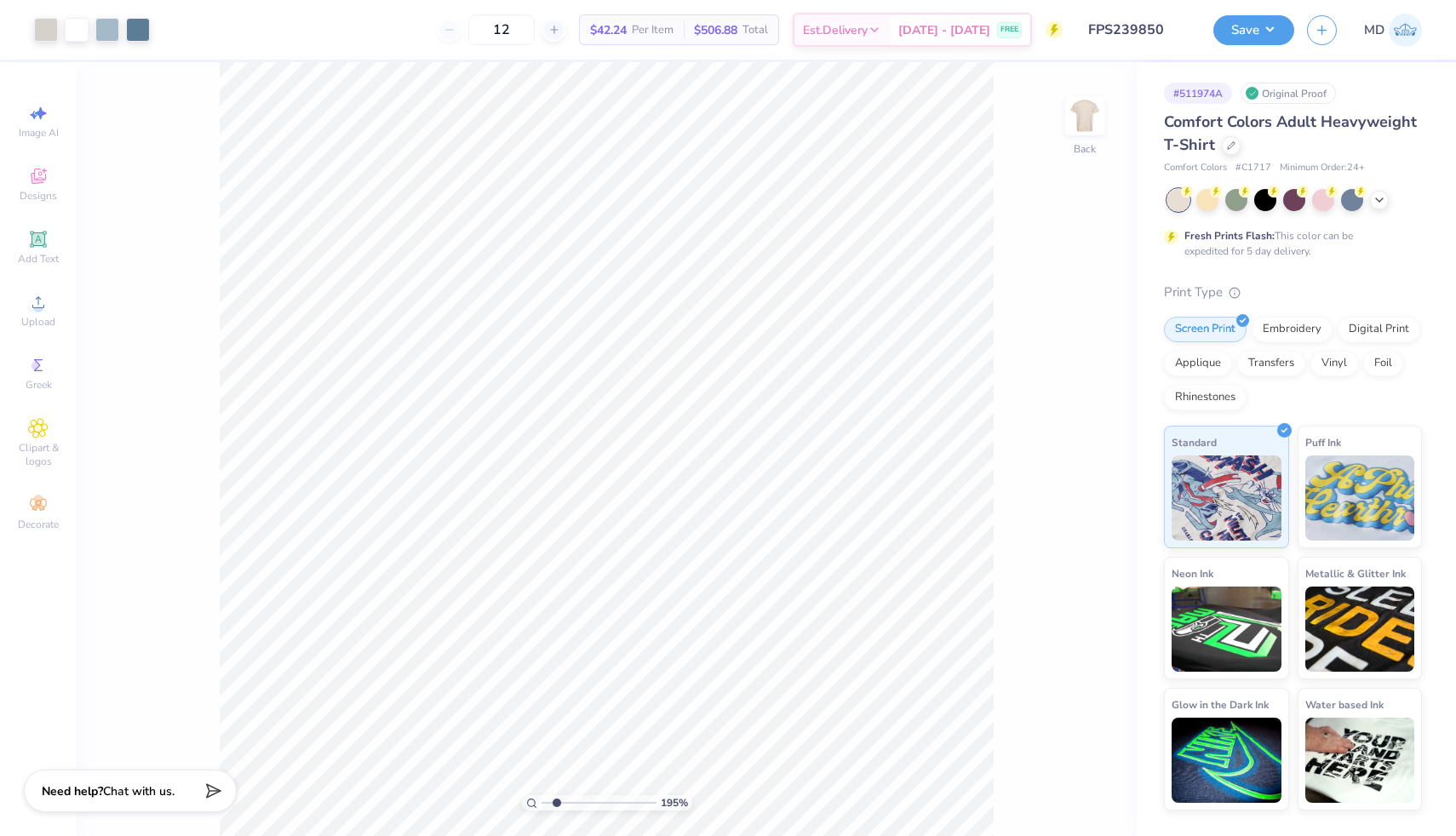
drag, startPoint x: 545, startPoint y: 803, endPoint x: 556, endPoint y: 802, distance: 11.0
click at [556, 802] on input "range" at bounding box center [599, 803] width 115 height 16
drag, startPoint x: 556, startPoint y: 802, endPoint x: 538, endPoint y: 799, distance: 18.2
type input "1"
click at [542, 799] on input "range" at bounding box center [599, 803] width 115 height 16
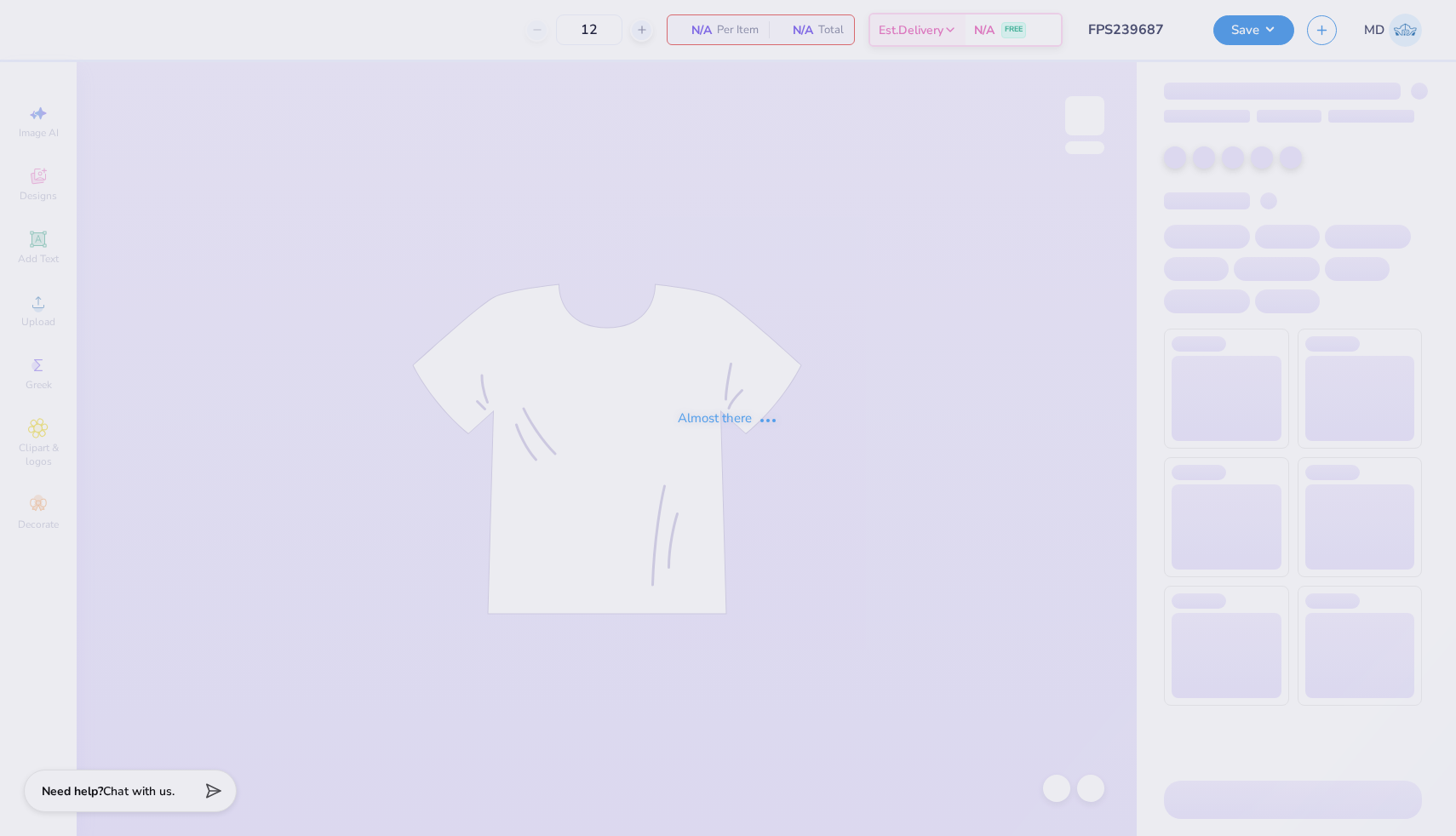
type input "FPS239687"
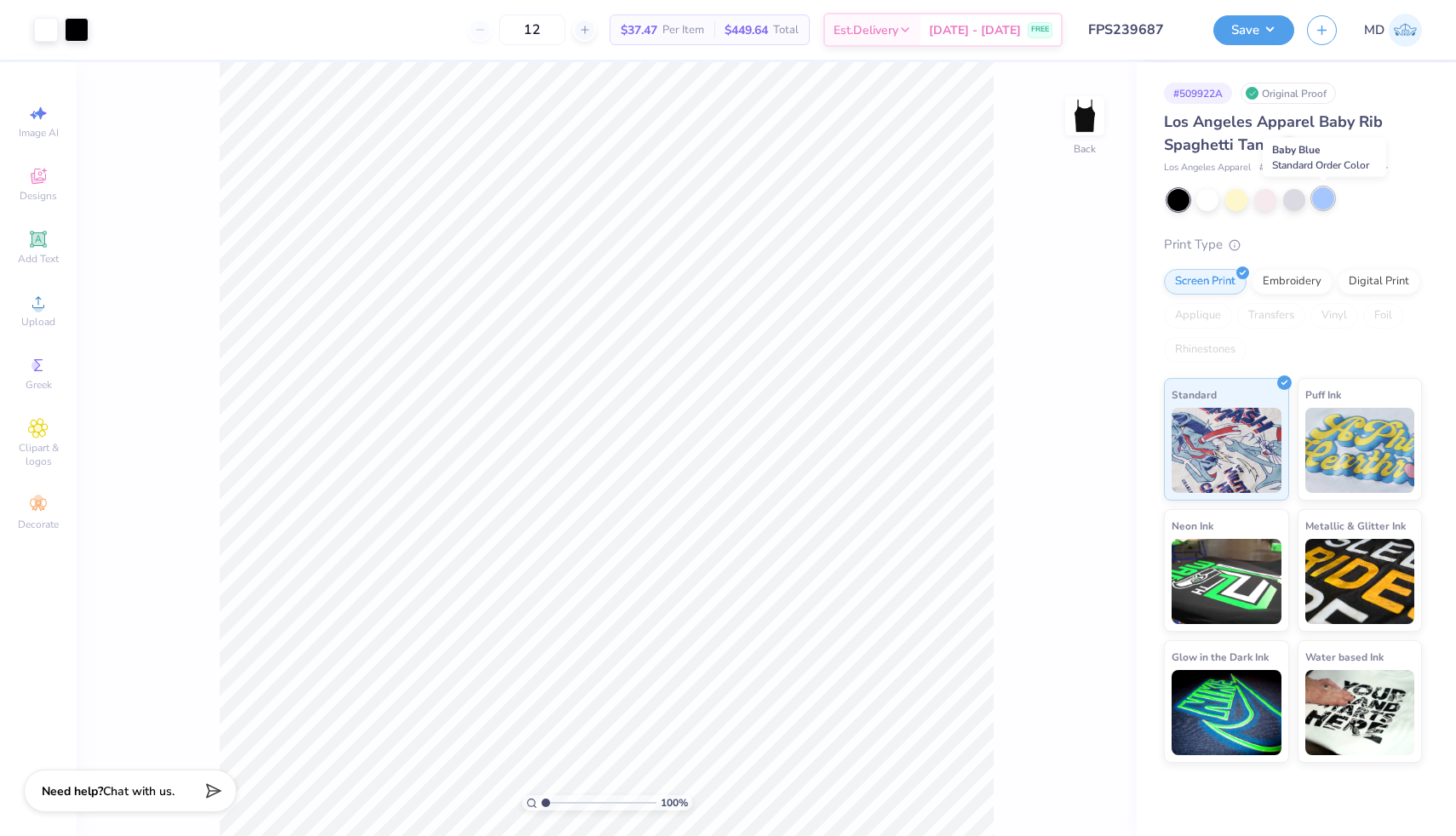
click at [1325, 195] on div at bounding box center [1322, 198] width 22 height 22
click at [1202, 204] on div at bounding box center [1207, 198] width 22 height 22
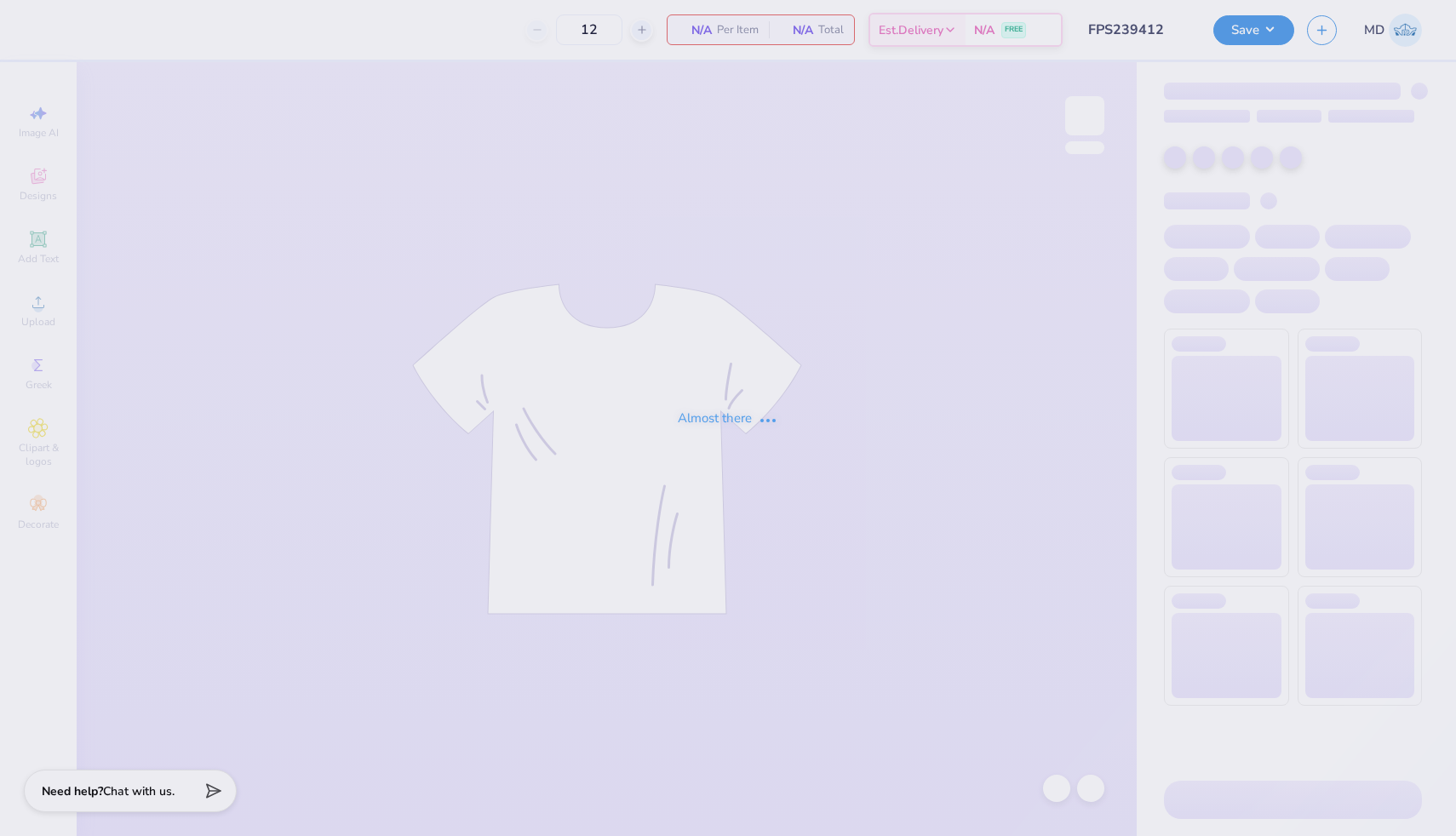
type input "FPS239412"
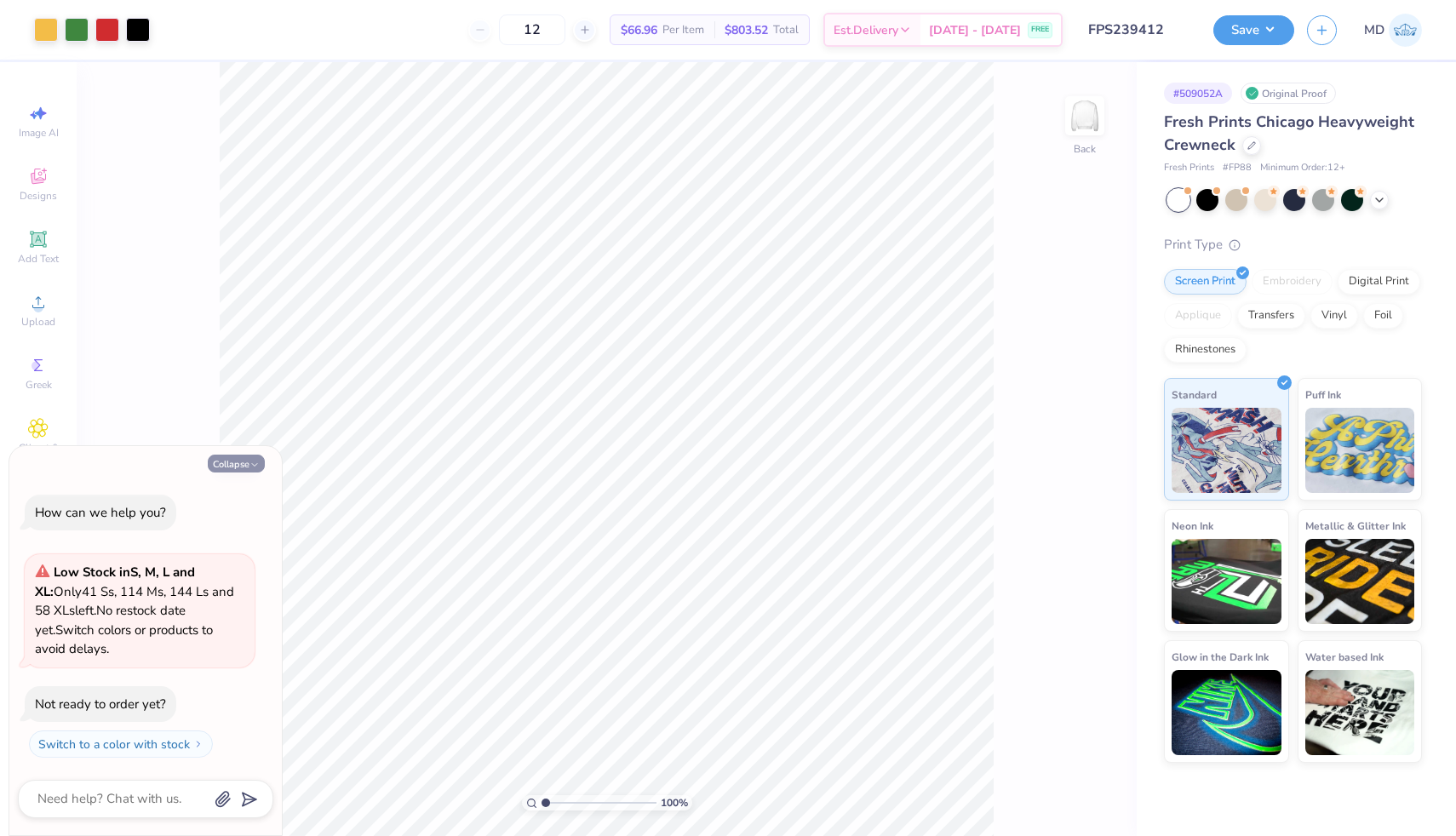
click at [233, 461] on button "Collapse" at bounding box center [236, 464] width 57 height 18
type textarea "x"
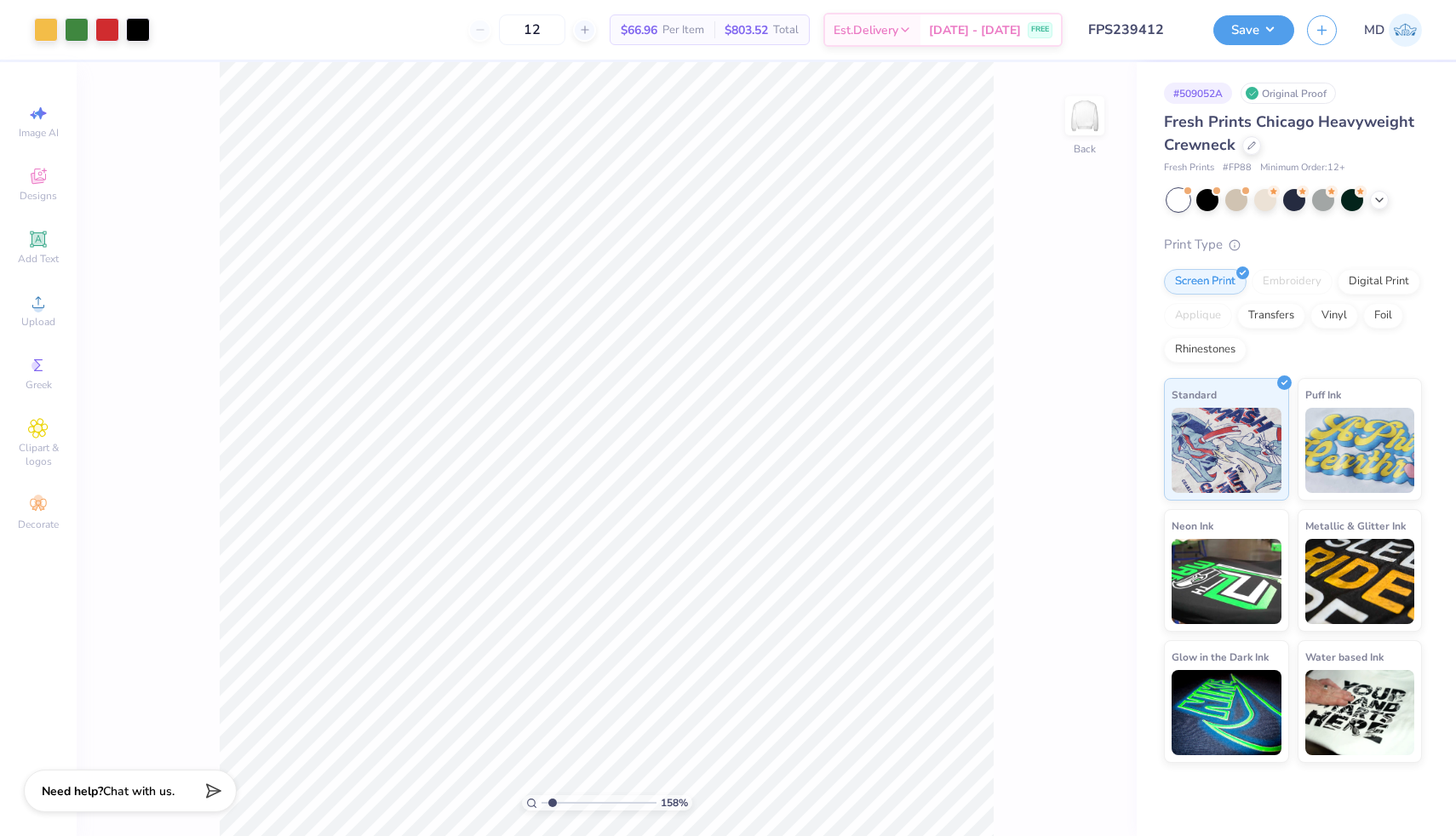
click at [552, 801] on input "range" at bounding box center [599, 803] width 115 height 16
drag, startPoint x: 551, startPoint y: 803, endPoint x: 536, endPoint y: 802, distance: 15.0
type input "1"
click at [542, 802] on input "range" at bounding box center [599, 803] width 115 height 16
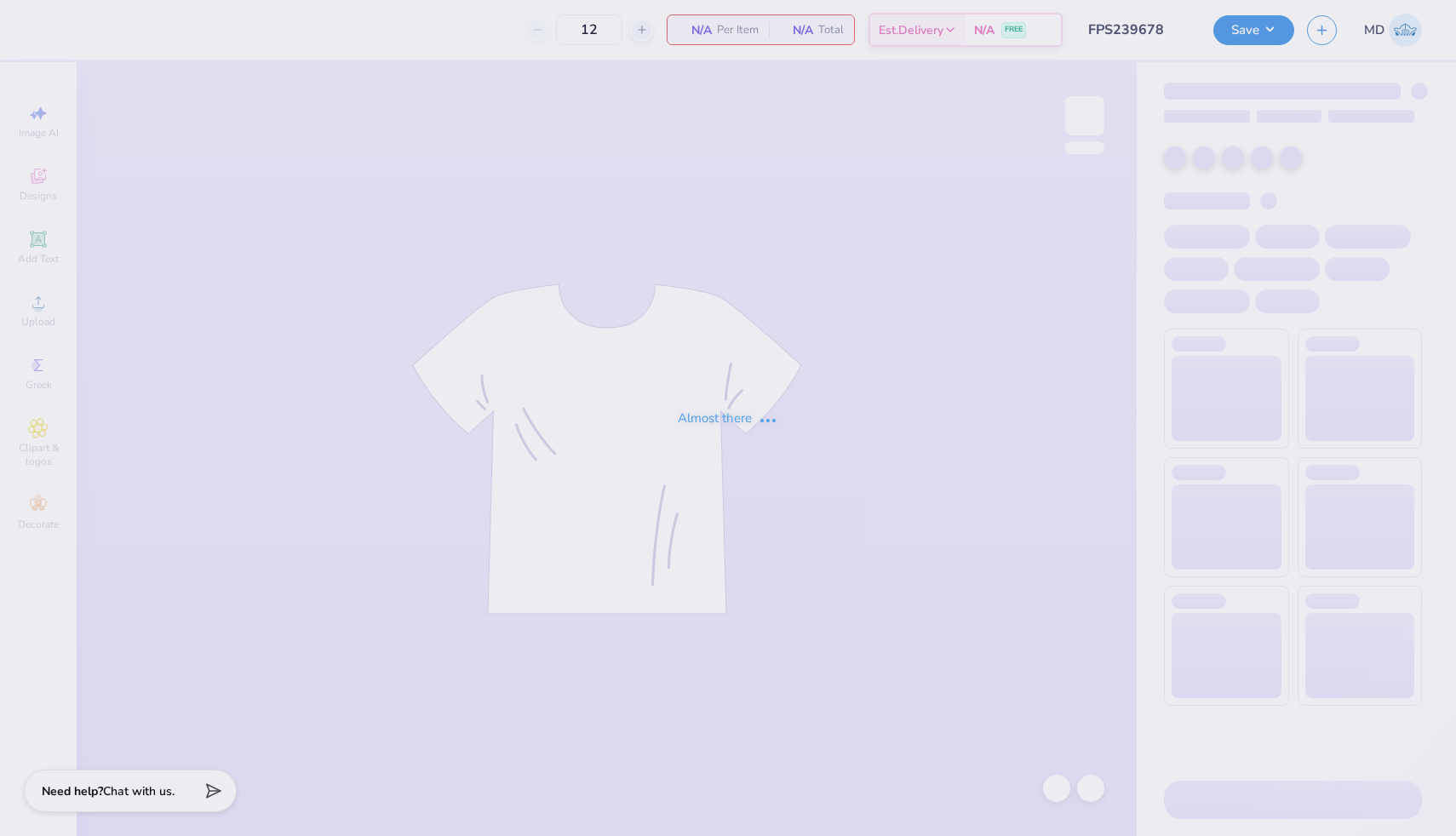
type input "FPS239678"
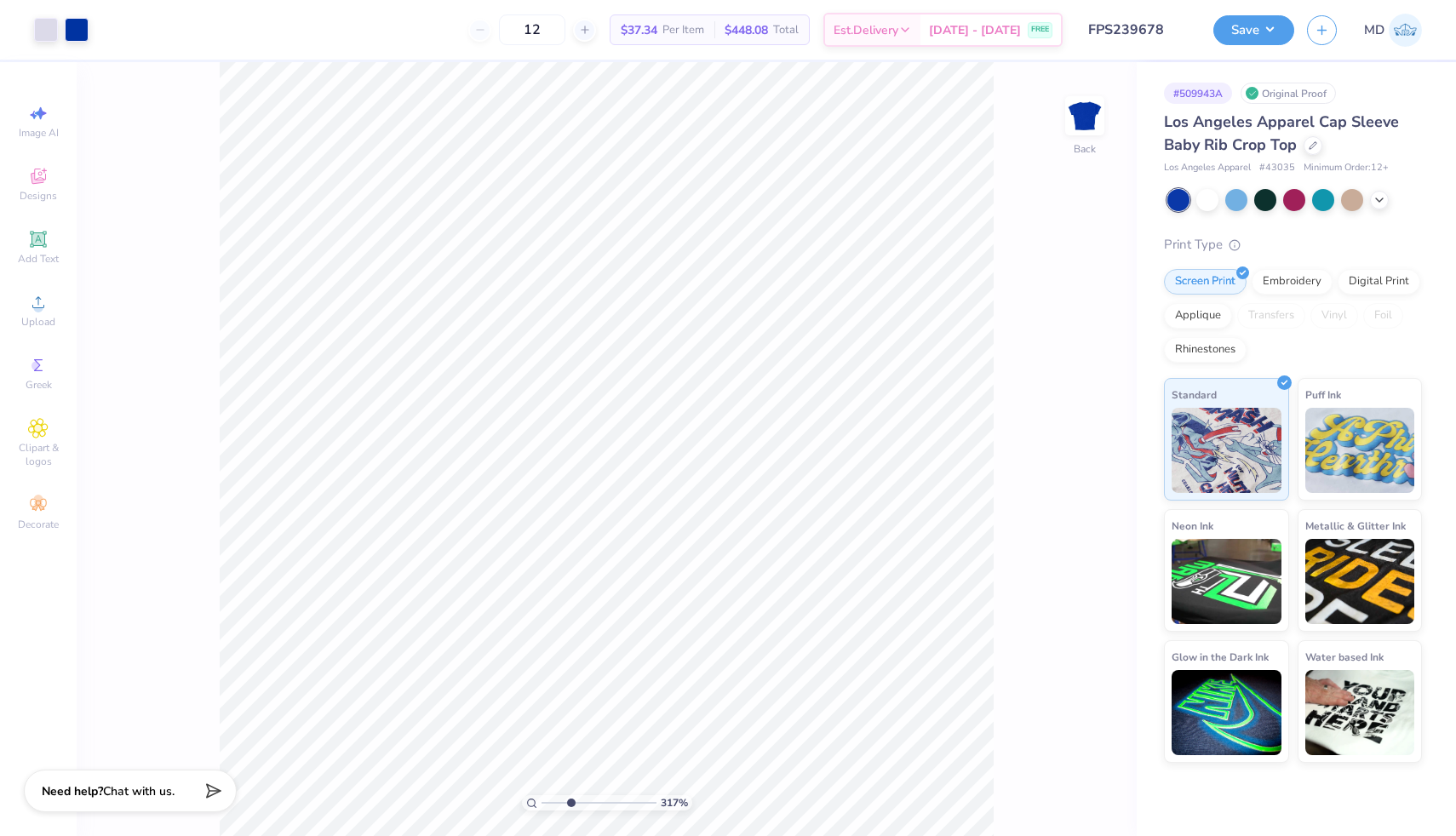
drag, startPoint x: 545, startPoint y: 801, endPoint x: 570, endPoint y: 802, distance: 25.0
click at [570, 802] on input "range" at bounding box center [599, 803] width 115 height 16
drag, startPoint x: 572, startPoint y: 802, endPoint x: 496, endPoint y: 809, distance: 76.3
click at [542, 809] on input "range" at bounding box center [599, 803] width 115 height 16
click at [544, 802] on input "range" at bounding box center [599, 803] width 115 height 16
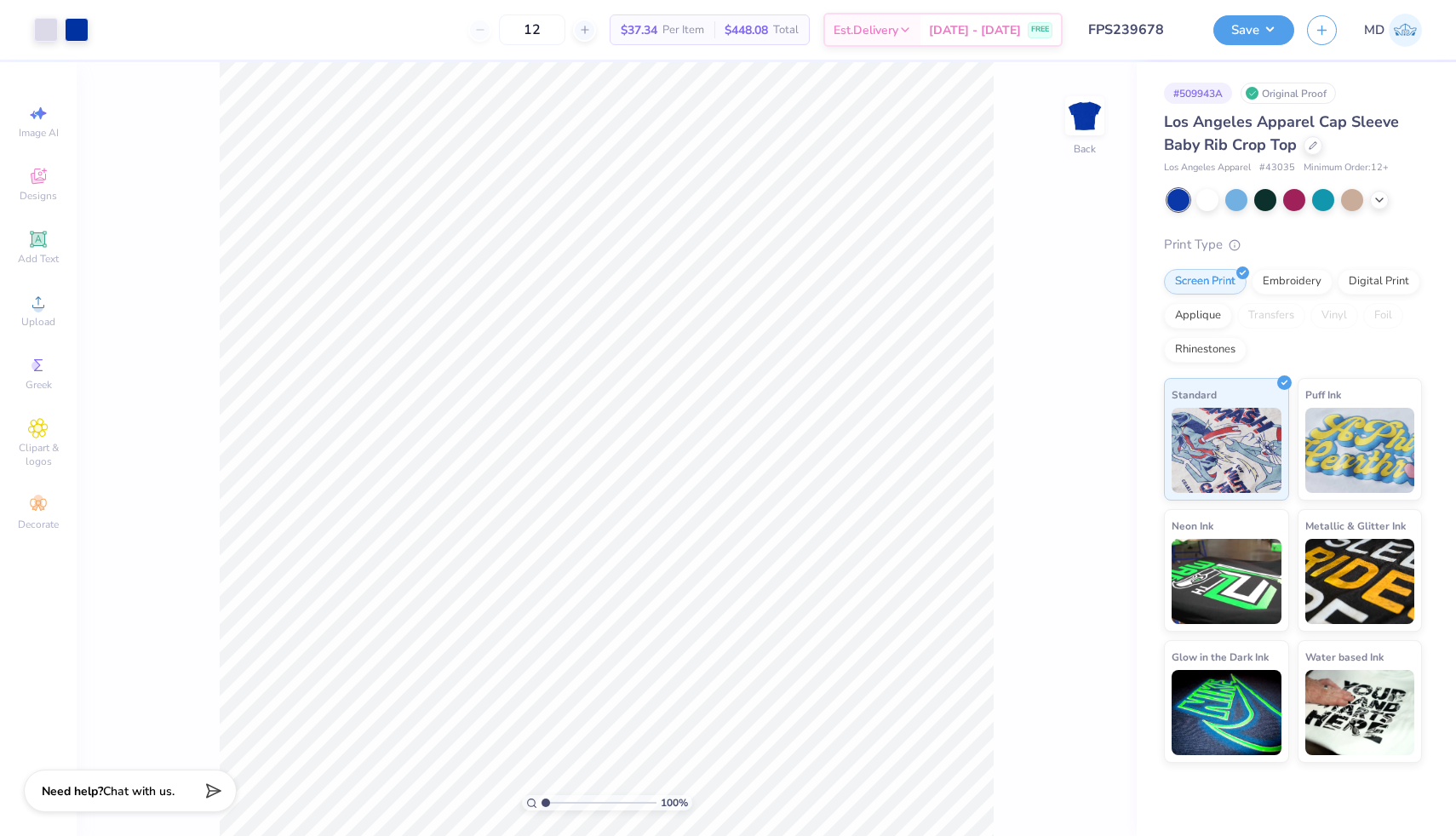
drag, startPoint x: 546, startPoint y: 802, endPoint x: 496, endPoint y: 797, distance: 50.2
click at [542, 797] on input "range" at bounding box center [599, 803] width 115 height 16
drag, startPoint x: 547, startPoint y: 803, endPoint x: 591, endPoint y: 790, distance: 45.9
click at [591, 795] on input "range" at bounding box center [599, 803] width 115 height 16
drag, startPoint x: 592, startPoint y: 803, endPoint x: 554, endPoint y: 803, distance: 38.0
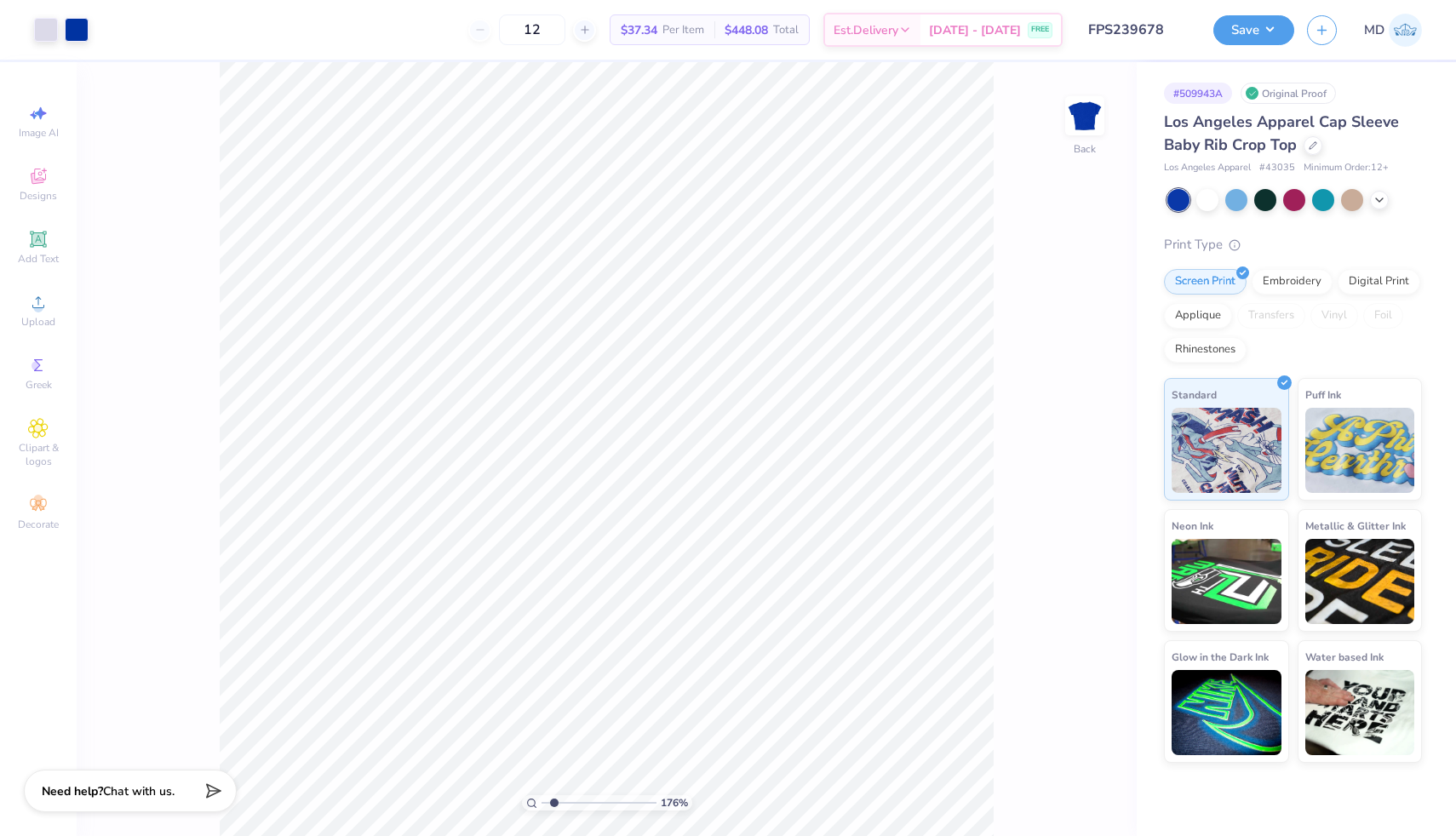
click at [554, 803] on input "range" at bounding box center [599, 803] width 115 height 16
drag, startPoint x: 556, startPoint y: 803, endPoint x: 532, endPoint y: 799, distance: 24.3
click at [542, 799] on input "range" at bounding box center [599, 803] width 115 height 16
type input "1"
drag, startPoint x: 548, startPoint y: 799, endPoint x: 523, endPoint y: 790, distance: 26.6
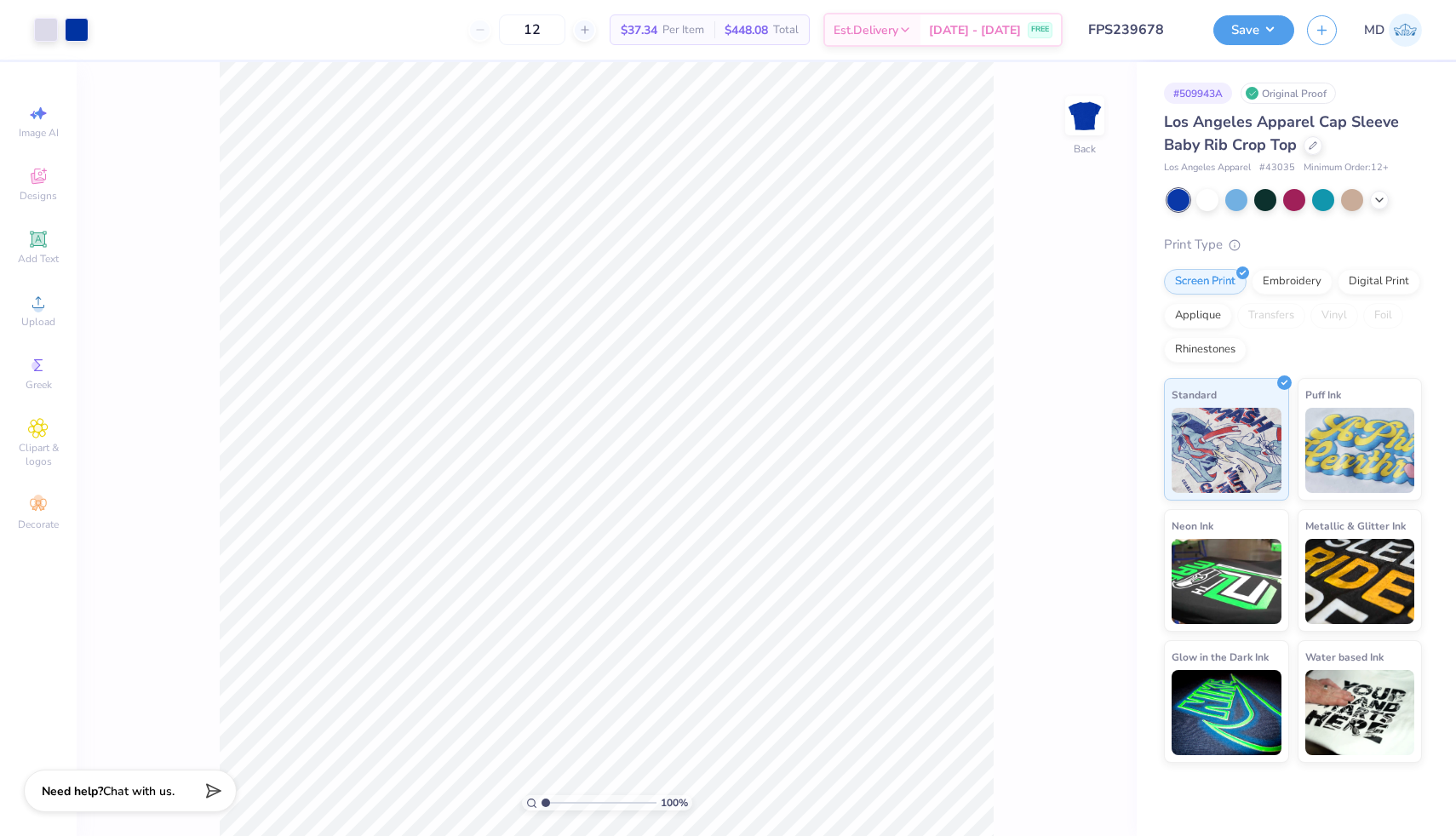
click at [542, 795] on input "range" at bounding box center [599, 803] width 115 height 16
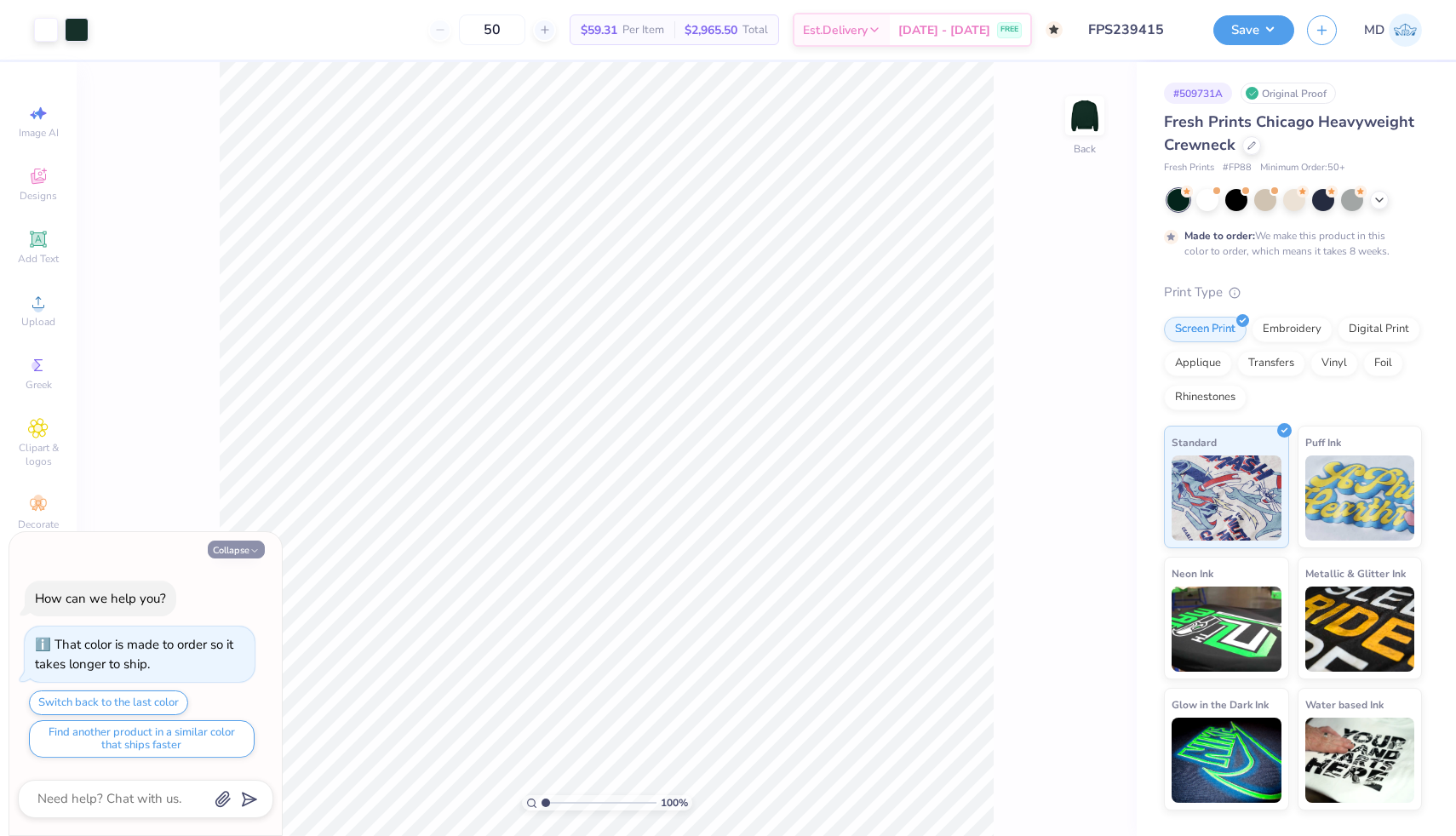
click at [231, 550] on button "Collapse" at bounding box center [236, 550] width 57 height 18
type textarea "x"
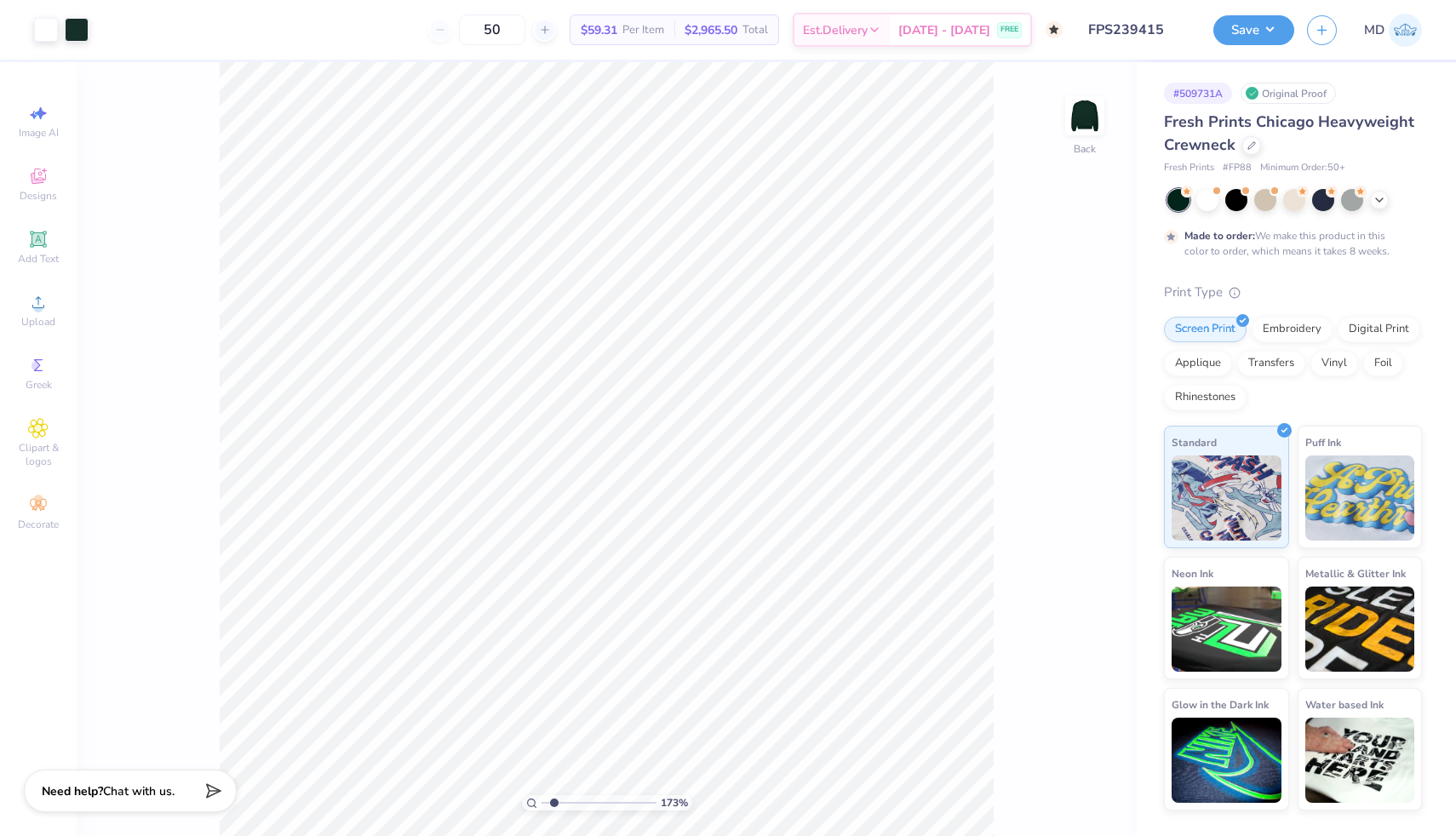
click at [554, 799] on input "range" at bounding box center [599, 803] width 115 height 16
click at [560, 801] on input "range" at bounding box center [599, 803] width 115 height 16
click at [562, 803] on input "range" at bounding box center [599, 803] width 115 height 16
drag, startPoint x: 564, startPoint y: 802, endPoint x: 554, endPoint y: 802, distance: 10.0
click at [554, 802] on input "range" at bounding box center [599, 803] width 115 height 16
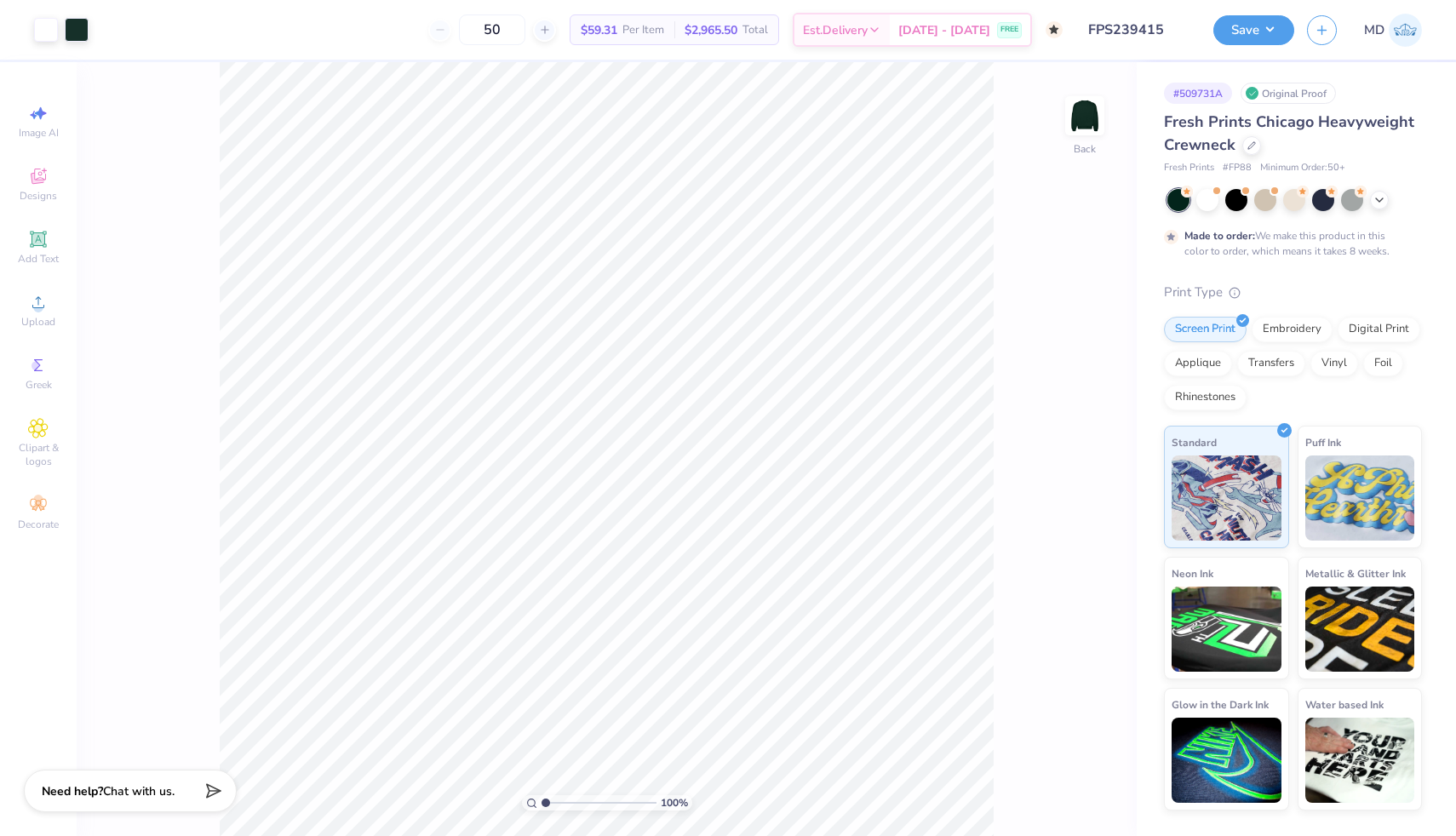
drag, startPoint x: 554, startPoint y: 801, endPoint x: 536, endPoint y: 799, distance: 18.1
type input "1"
click at [542, 799] on input "range" at bounding box center [599, 803] width 115 height 16
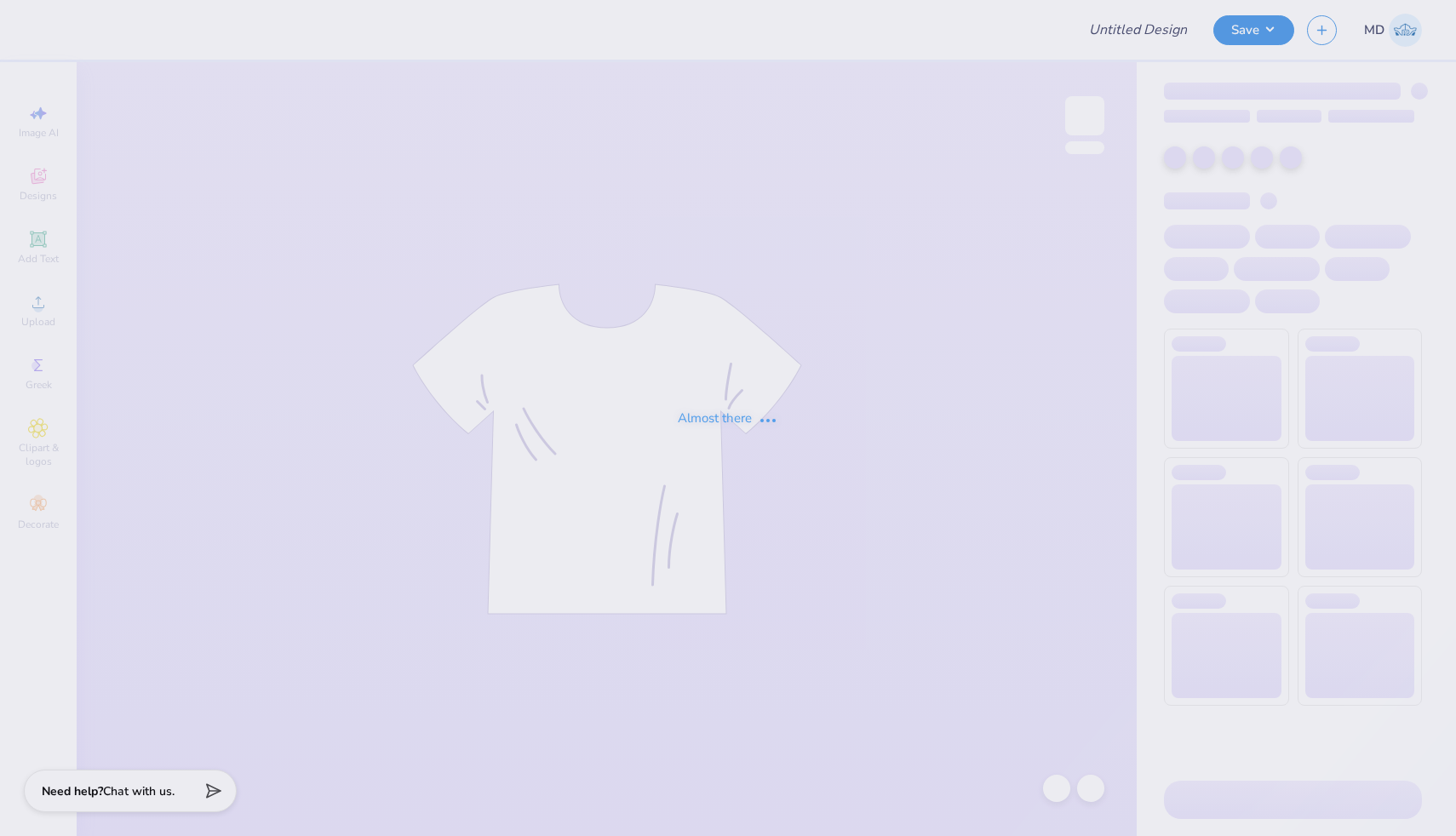
type input "FPS239684"
type input "FPS239425"
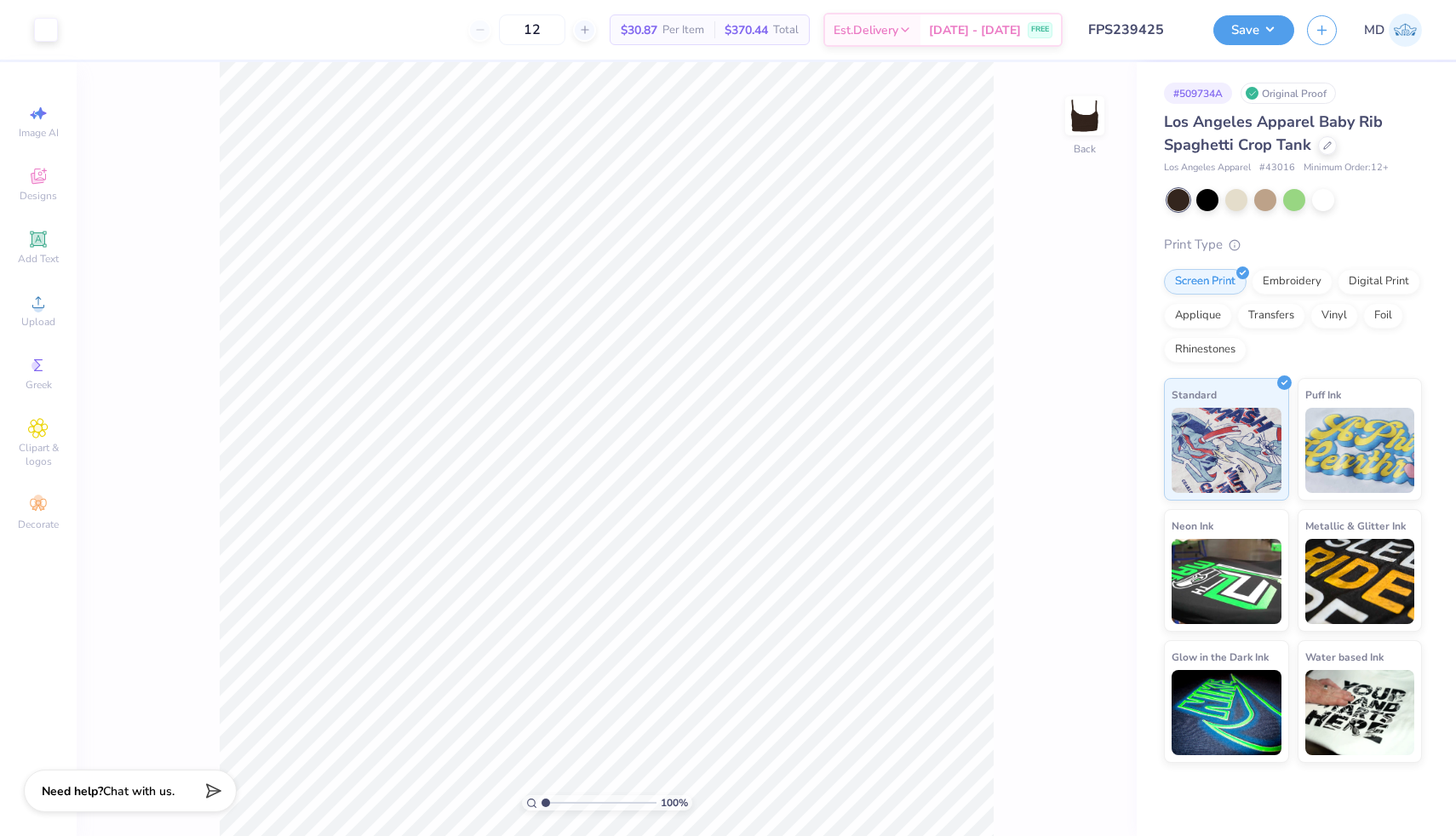
drag, startPoint x: 546, startPoint y: 804, endPoint x: 1159, endPoint y: 134, distance: 908.1
click at [542, 800] on input "range" at bounding box center [599, 803] width 115 height 16
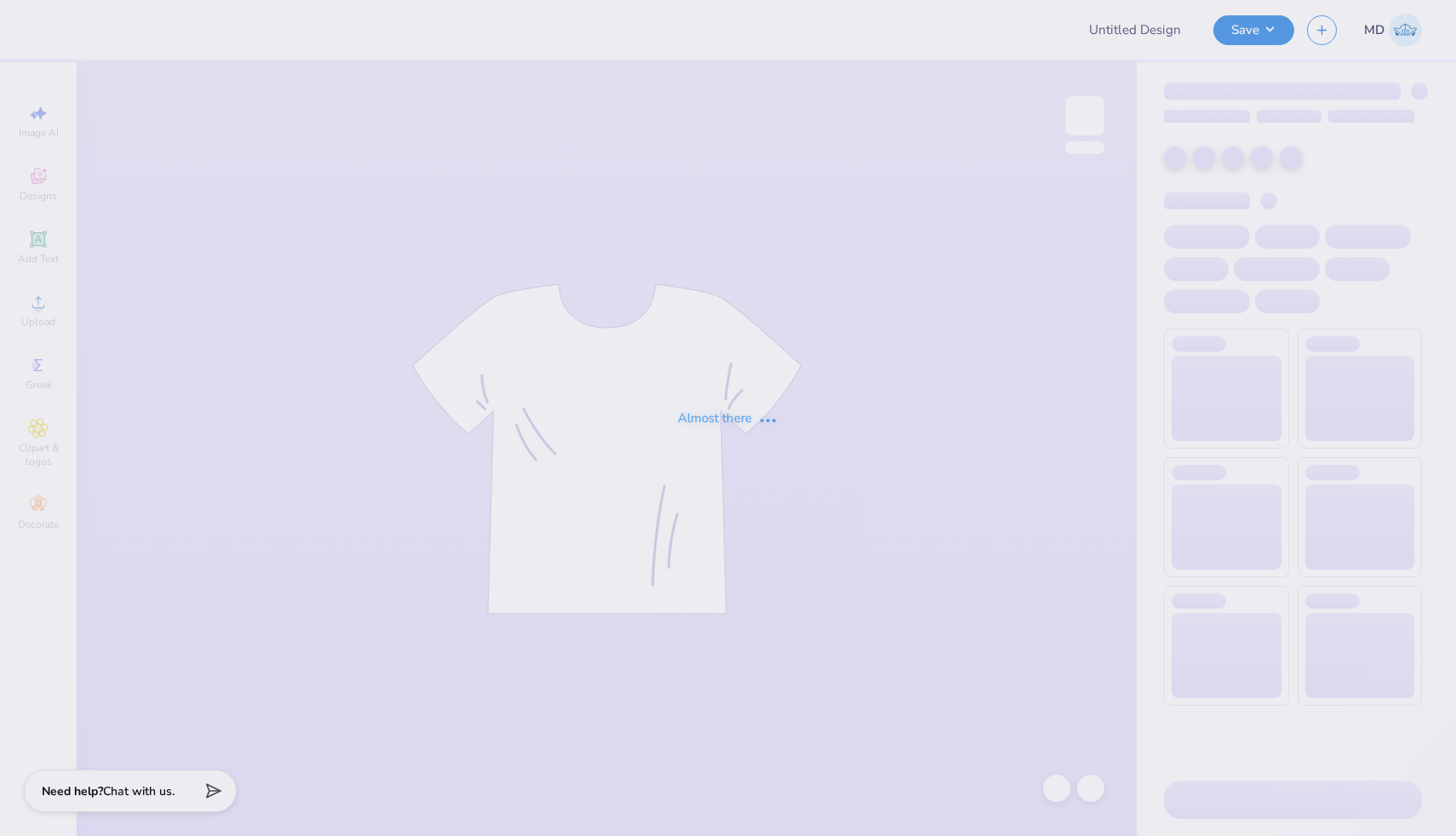
type input "FPS239689"
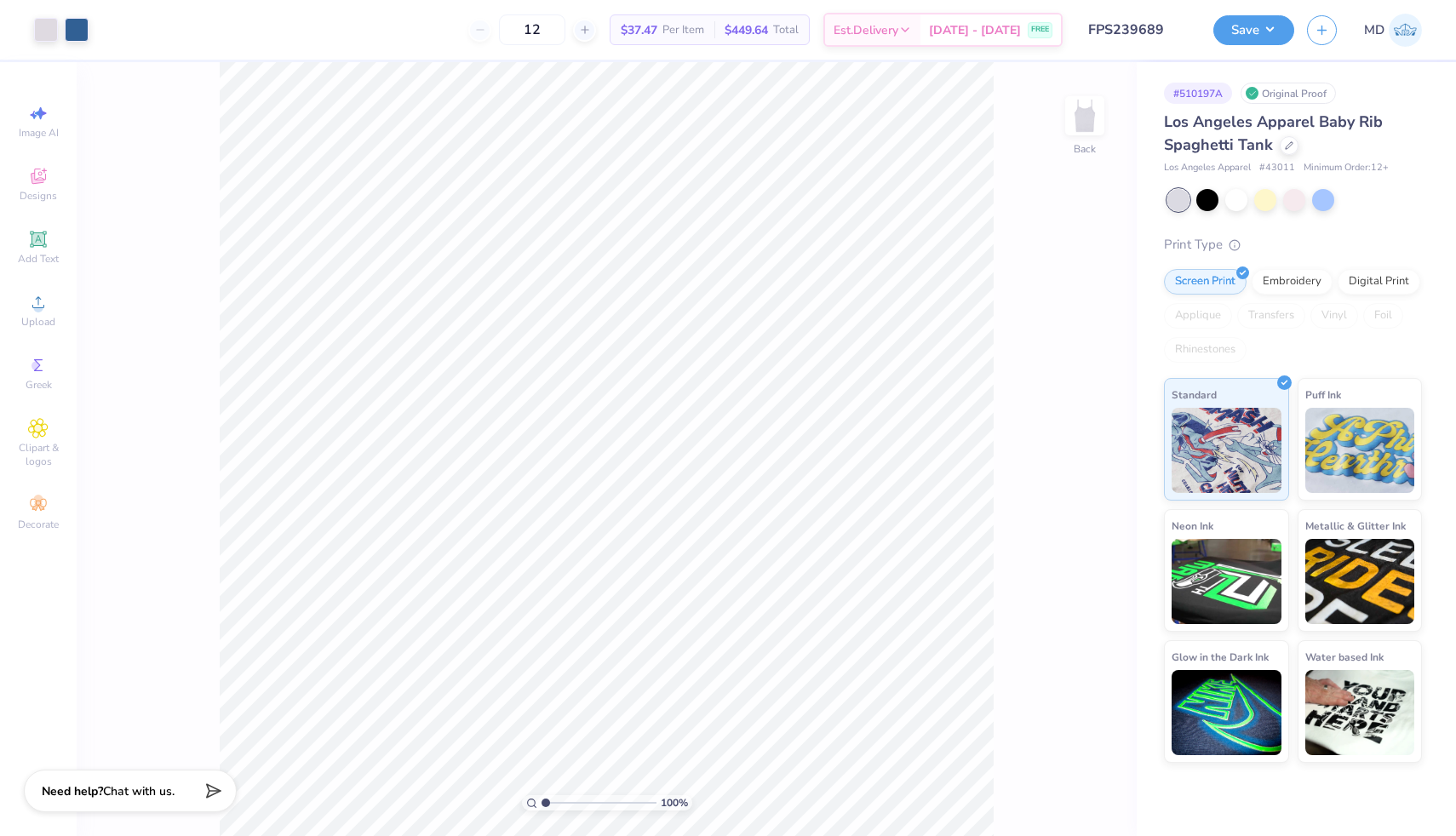
drag, startPoint x: 544, startPoint y: 801, endPoint x: 533, endPoint y: 801, distance: 11.0
click at [542, 801] on input "range" at bounding box center [599, 803] width 115 height 16
click at [555, 803] on input "range" at bounding box center [599, 803] width 115 height 16
drag, startPoint x: 552, startPoint y: 802, endPoint x: 539, endPoint y: 800, distance: 13.2
type input "1"
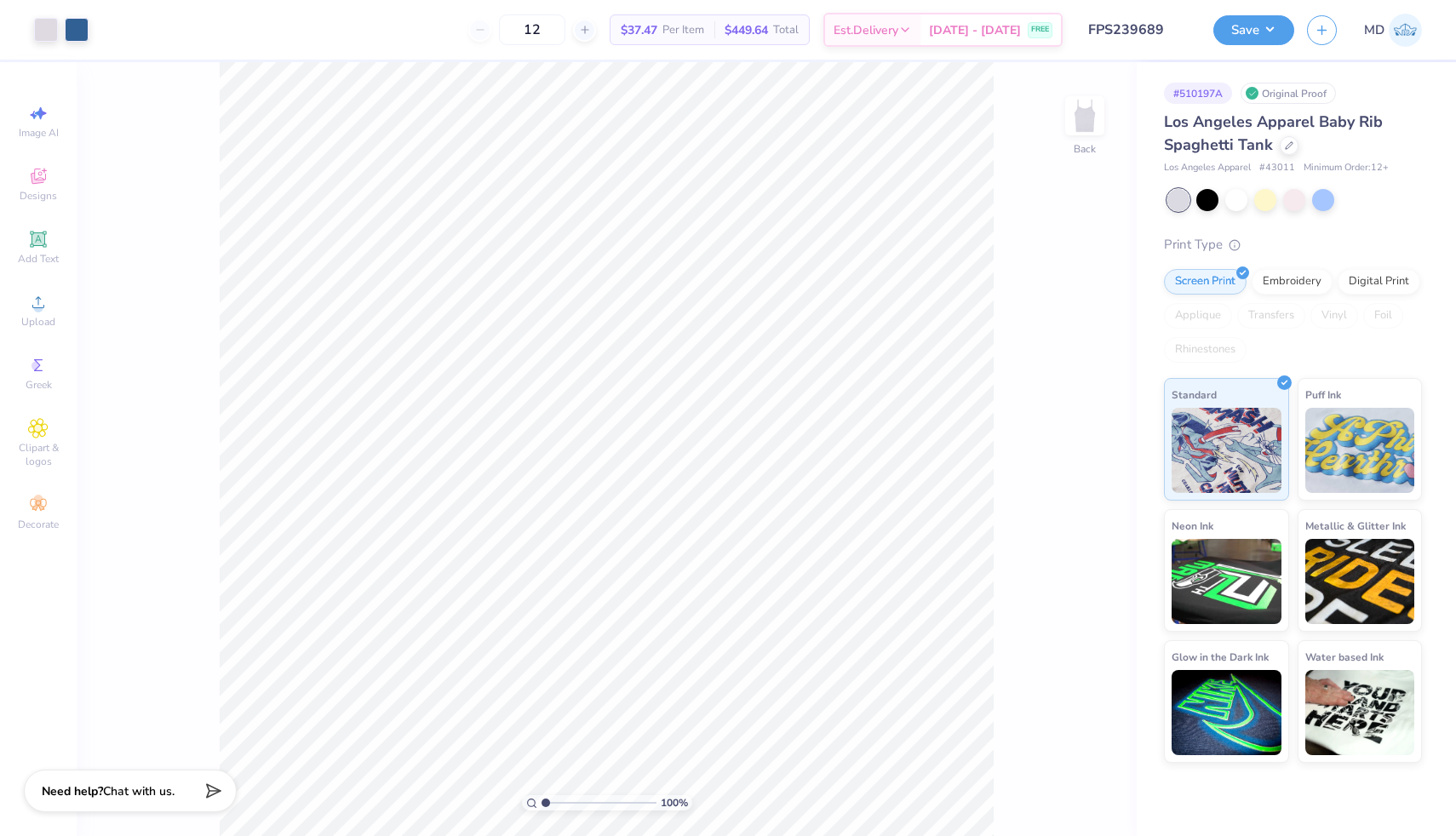
click at [542, 800] on input "range" at bounding box center [599, 803] width 115 height 16
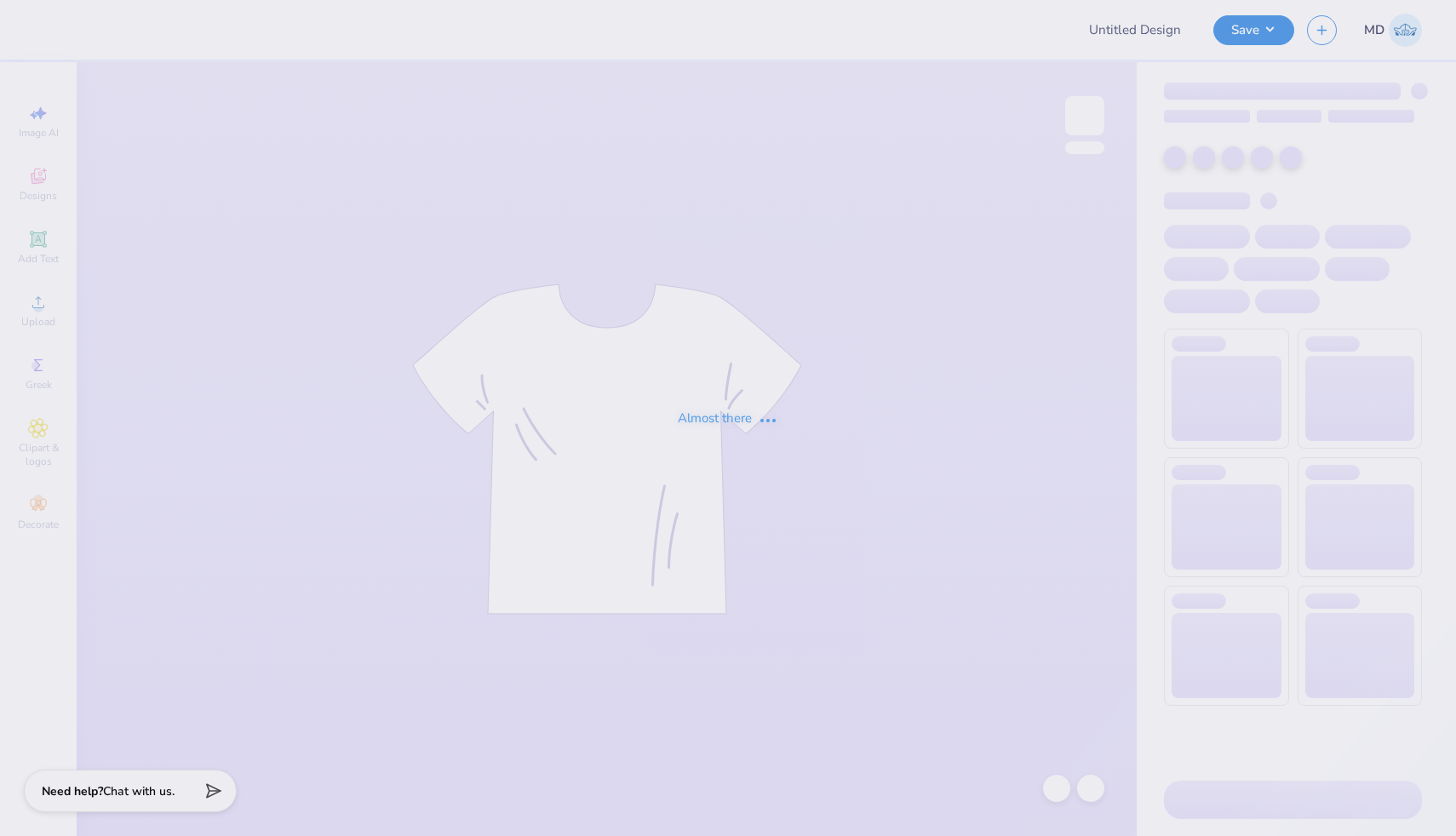
type input "FPS239420"
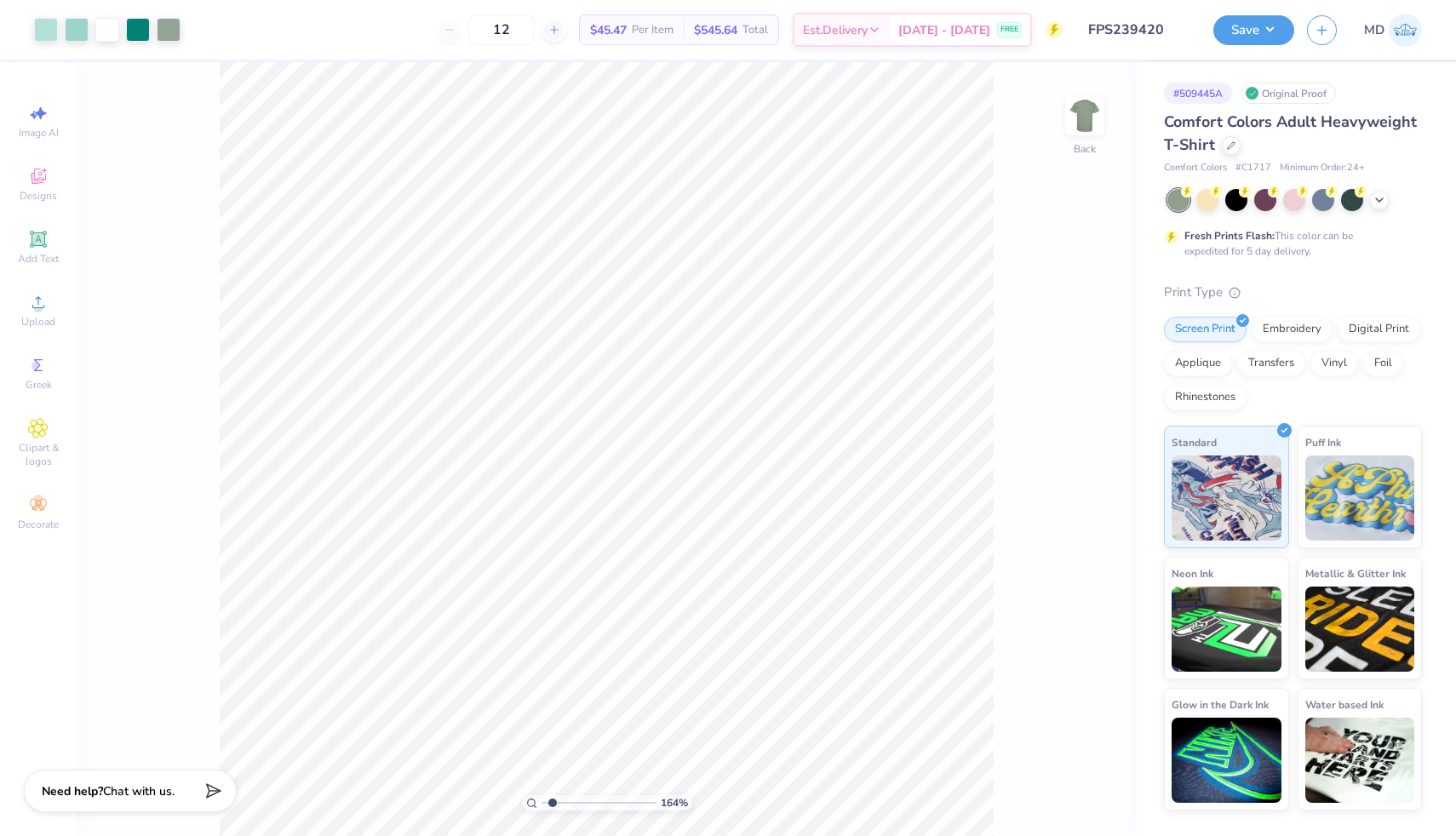
drag, startPoint x: 544, startPoint y: 801, endPoint x: 553, endPoint y: 802, distance: 9.1
type input "1.69"
click at [553, 802] on input "range" at bounding box center [599, 803] width 115 height 16
type input "8.45"
type input "5.23"
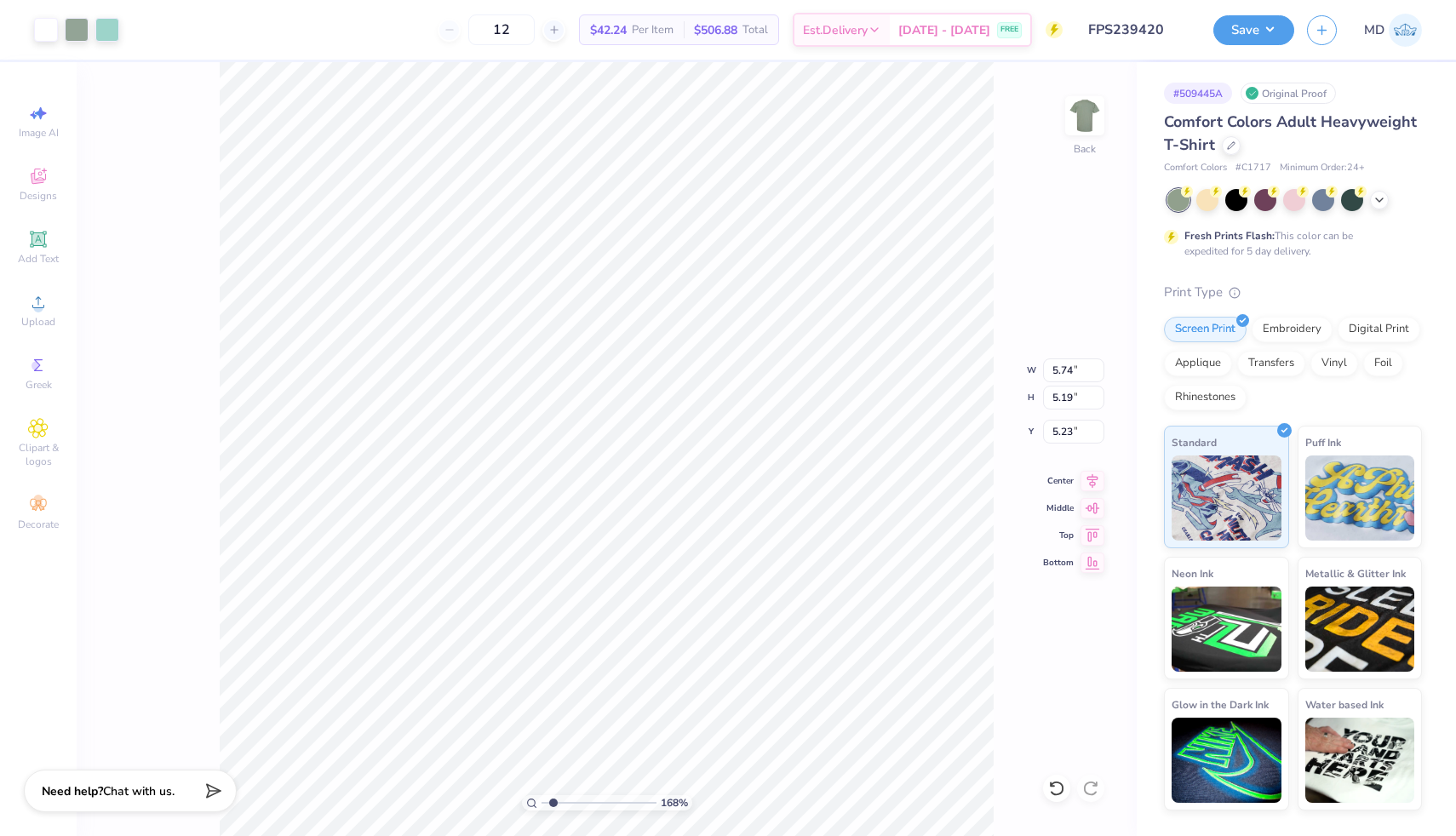
type input "1.68"
click at [553, 799] on input "range" at bounding box center [599, 803] width 115 height 16
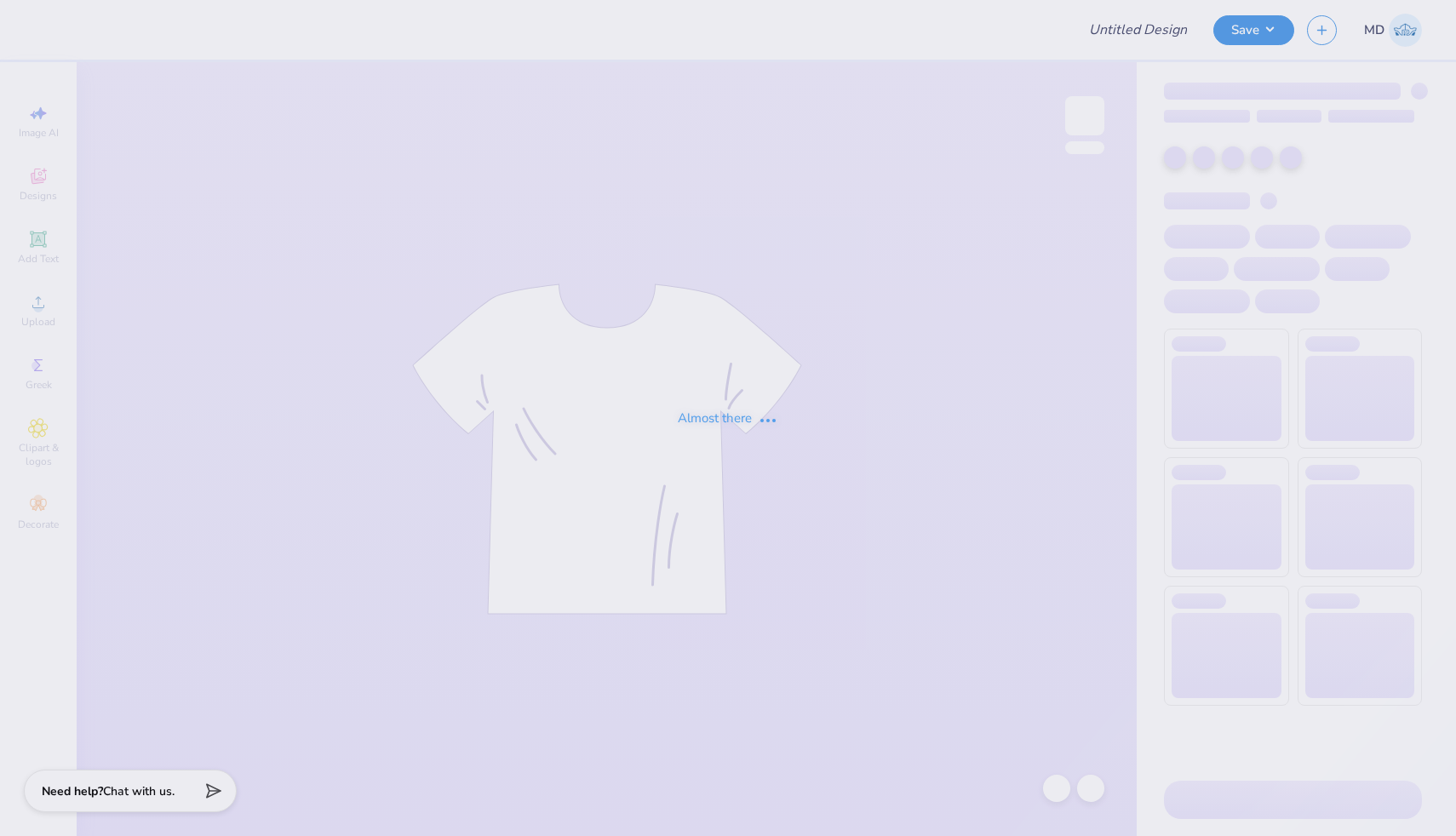
type input "FPS239653"
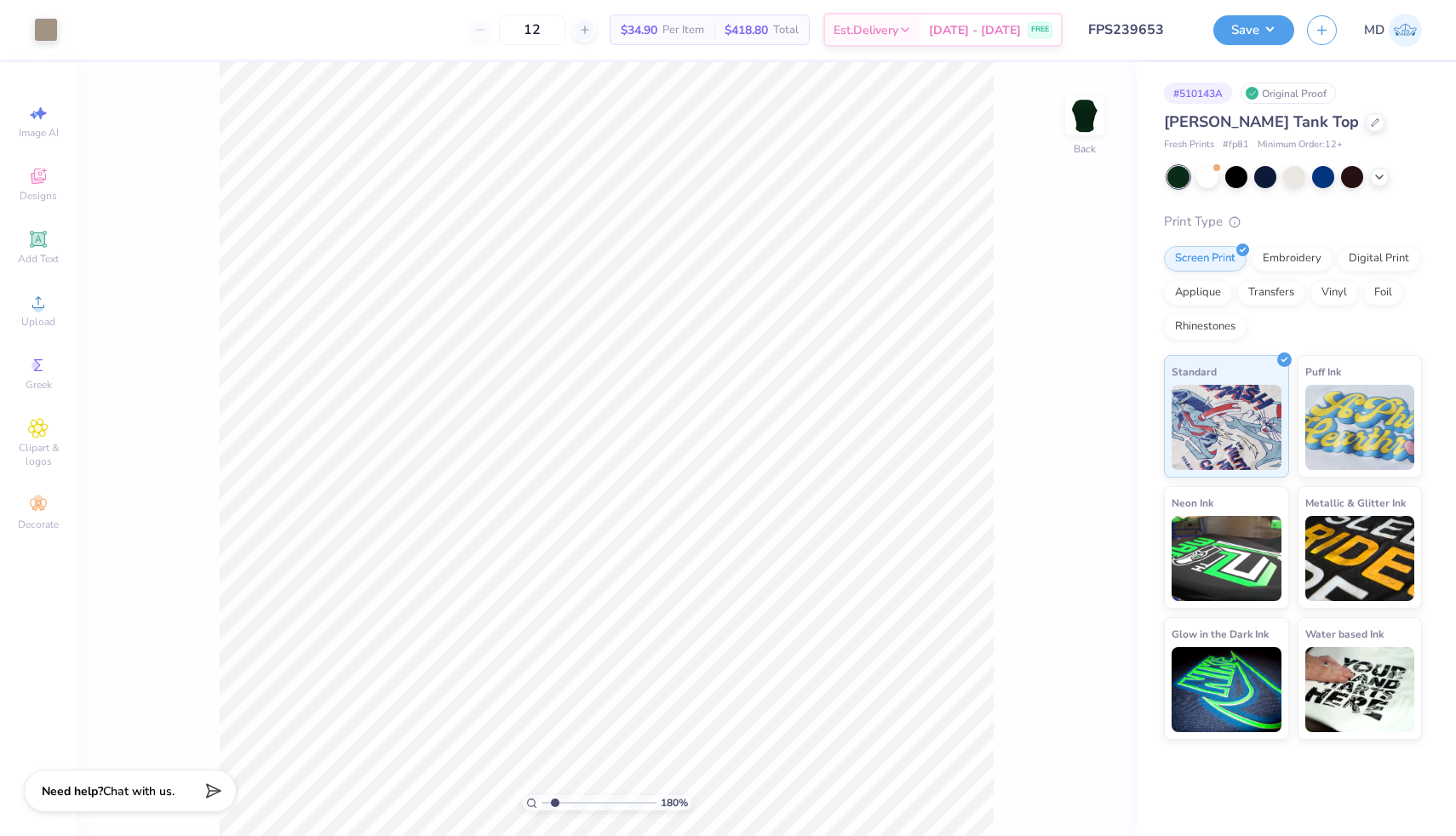
click at [555, 801] on input "range" at bounding box center [599, 803] width 115 height 16
drag, startPoint x: 554, startPoint y: 804, endPoint x: 537, endPoint y: 799, distance: 17.7
type input "1"
click at [542, 799] on input "range" at bounding box center [599, 803] width 115 height 16
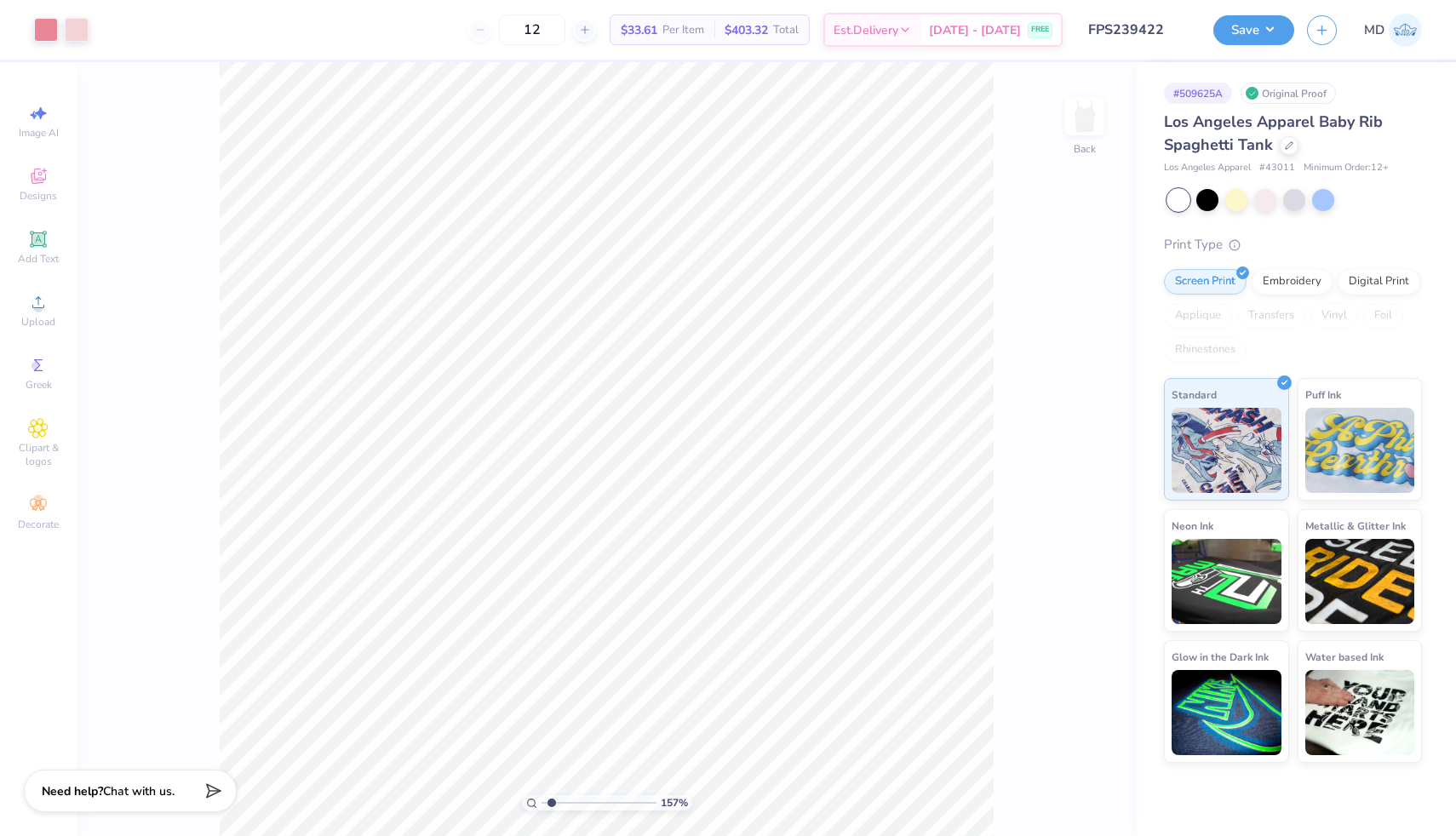
click at [552, 803] on input "range" at bounding box center [599, 803] width 115 height 16
drag, startPoint x: 551, startPoint y: 803, endPoint x: 495, endPoint y: 799, distance: 56.1
type input "1"
click at [542, 799] on input "range" at bounding box center [599, 803] width 115 height 16
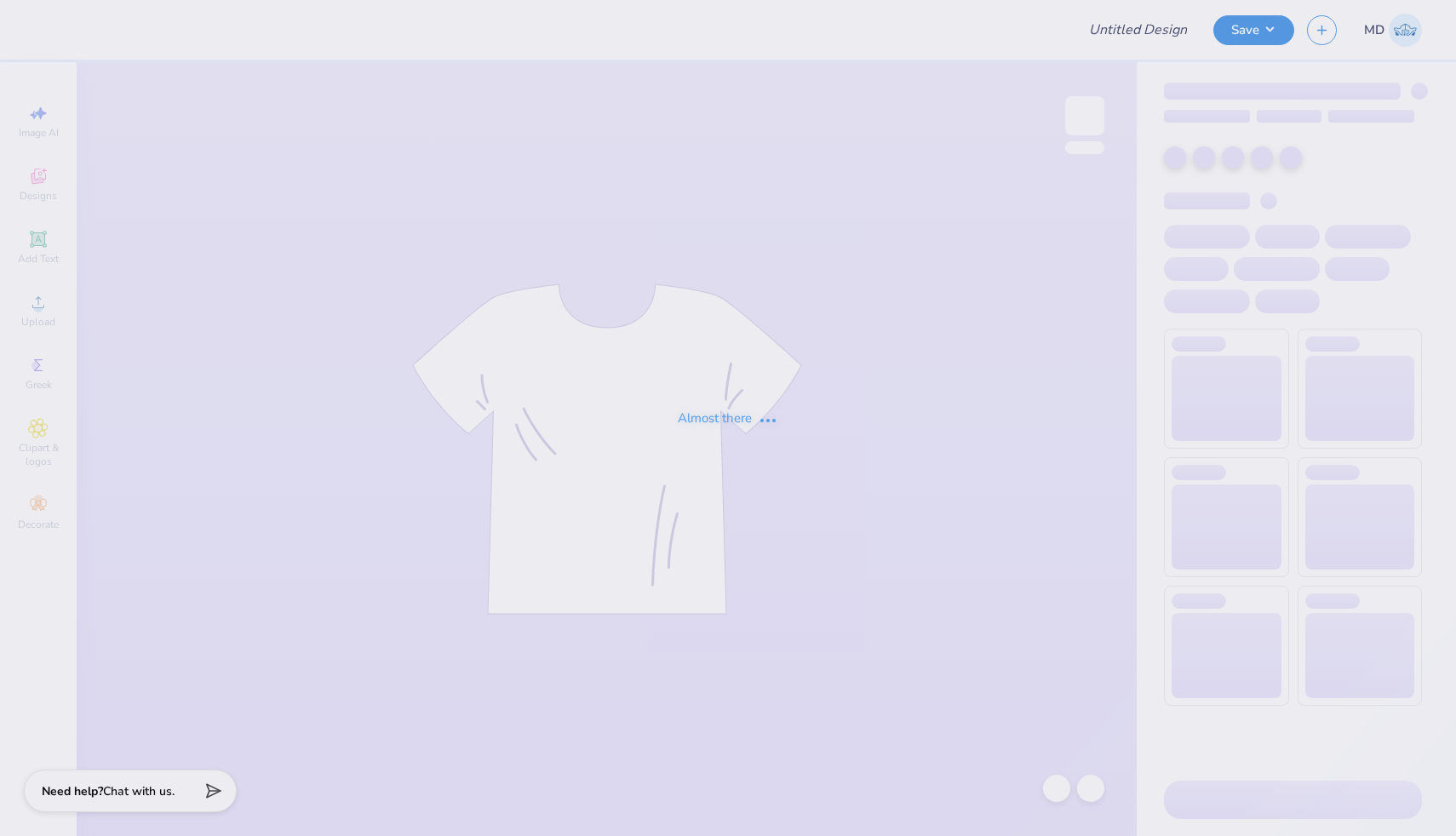
type input "FPS239961"
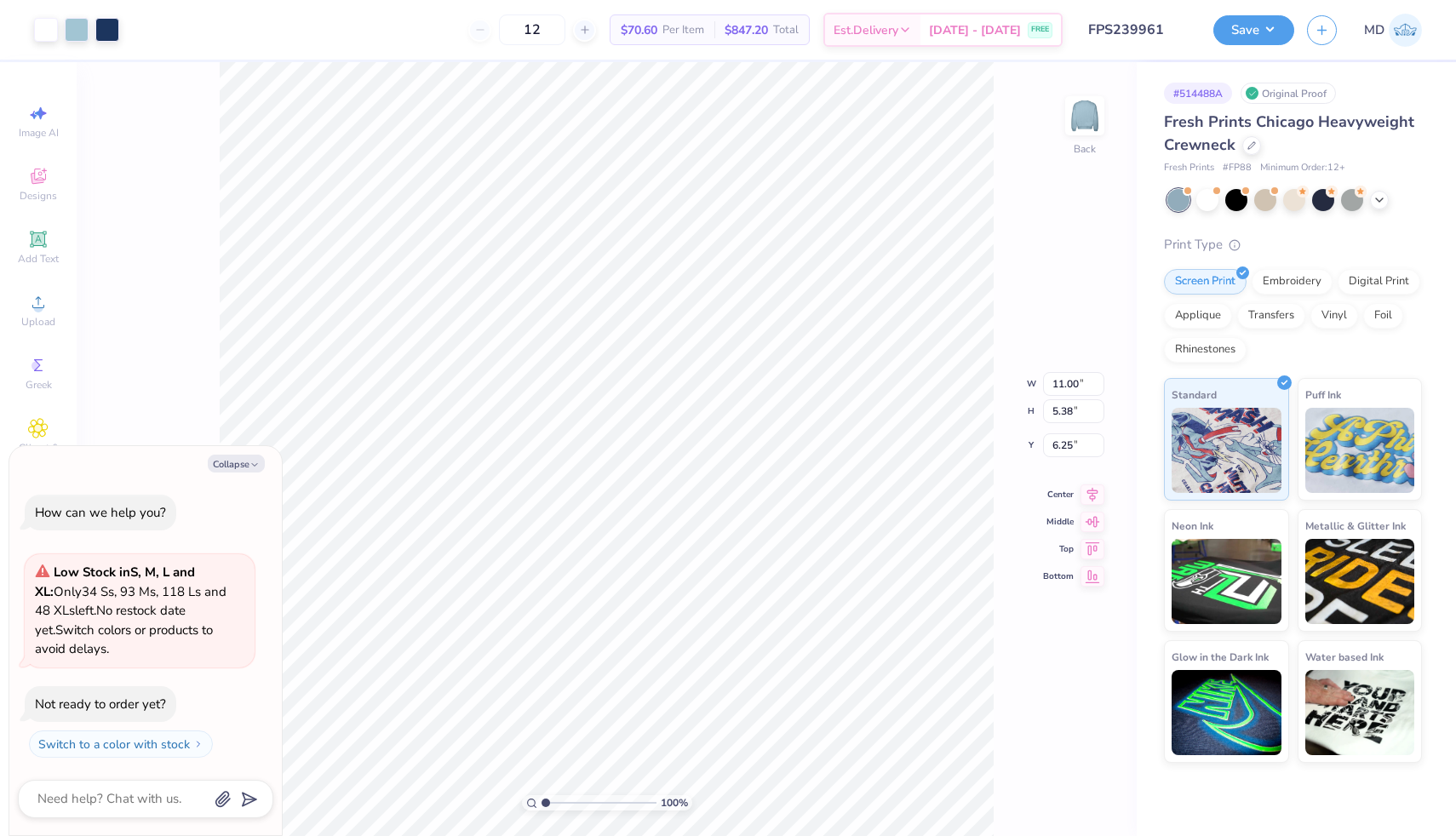
type textarea "x"
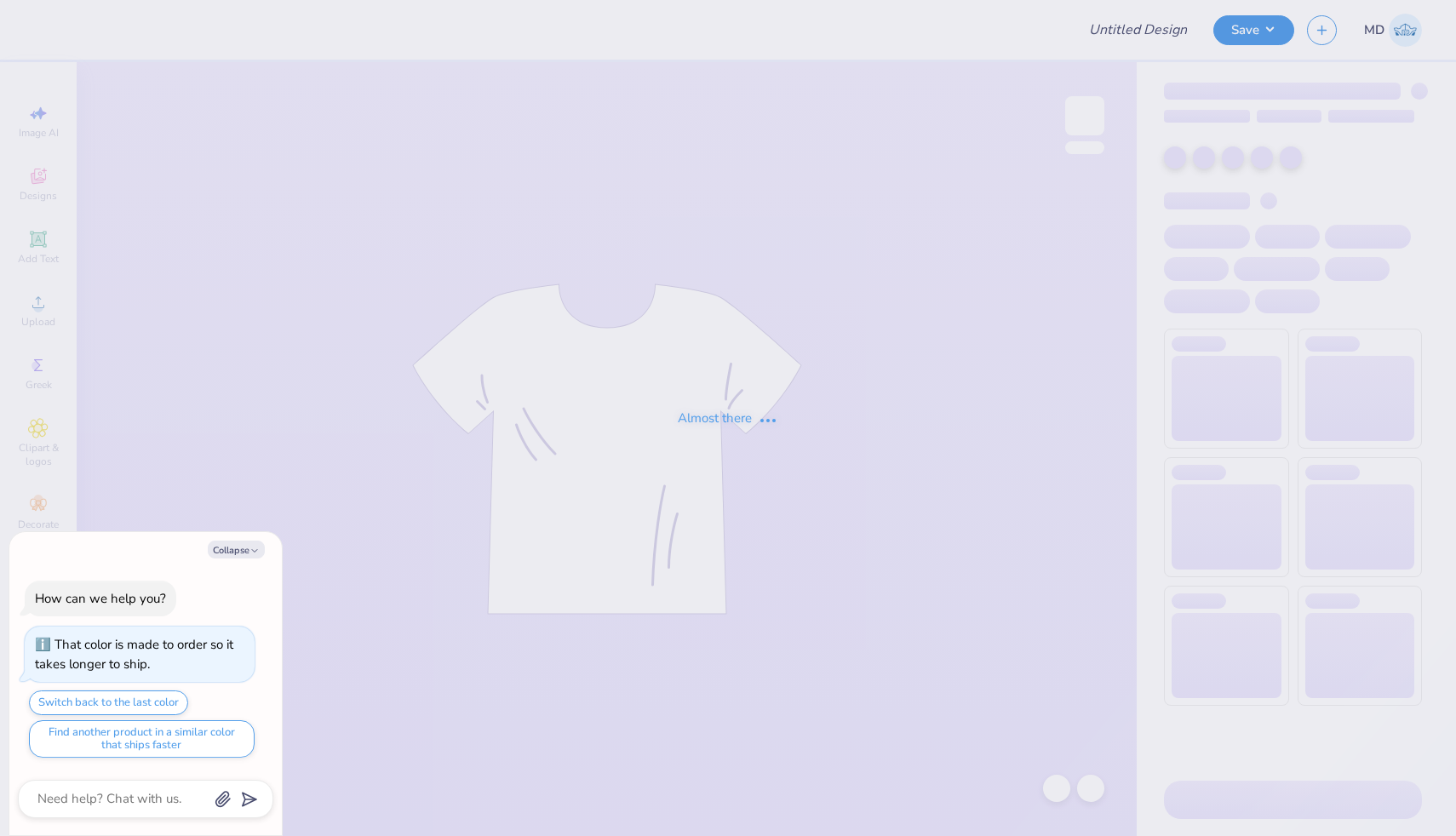
type input "FPS239849"
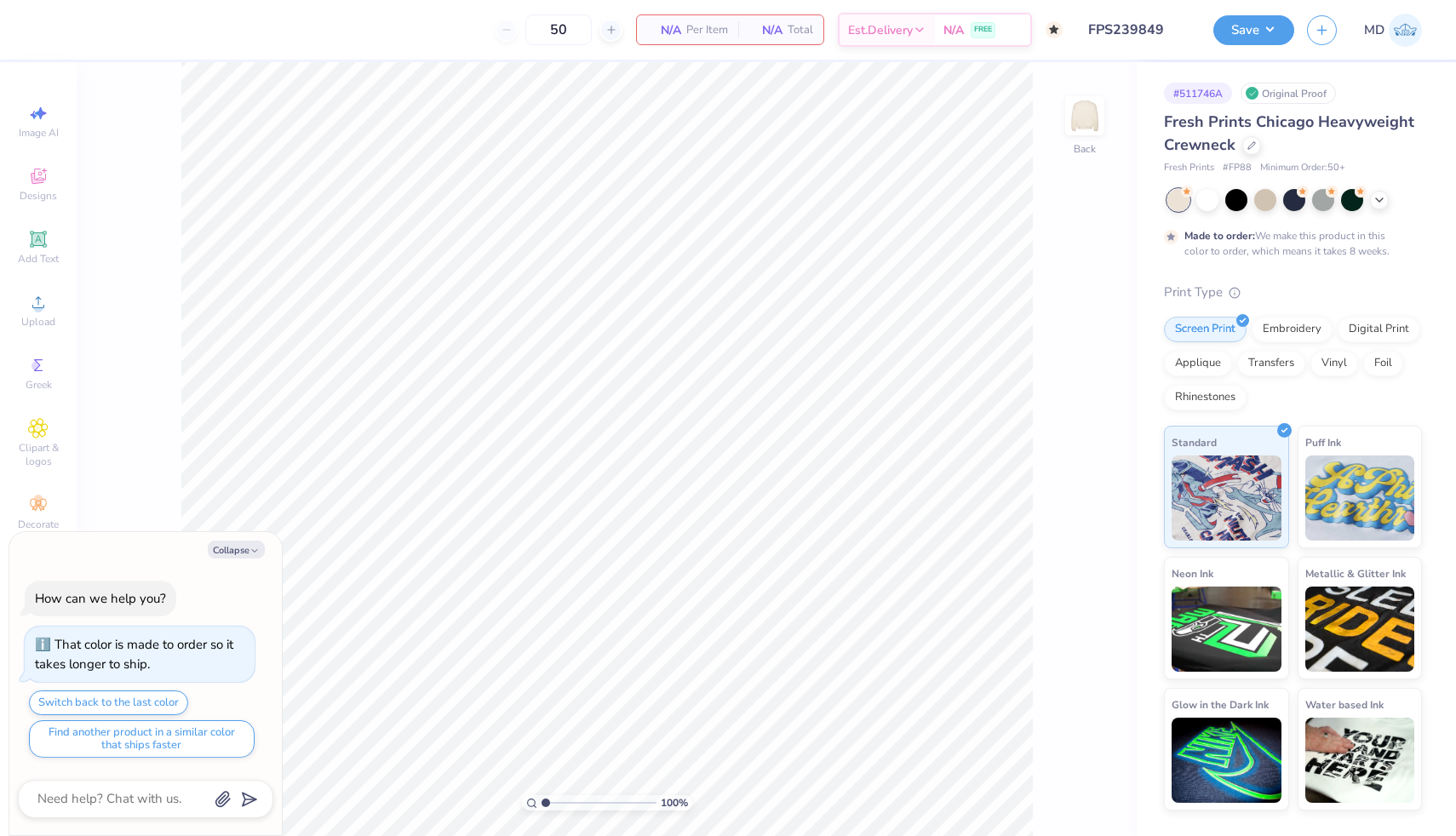
type textarea "x"
type input "1"
drag, startPoint x: 543, startPoint y: 801, endPoint x: 535, endPoint y: 799, distance: 8.2
click at [542, 799] on input "range" at bounding box center [599, 803] width 115 height 16
click at [1094, 104] on img at bounding box center [1085, 116] width 68 height 68
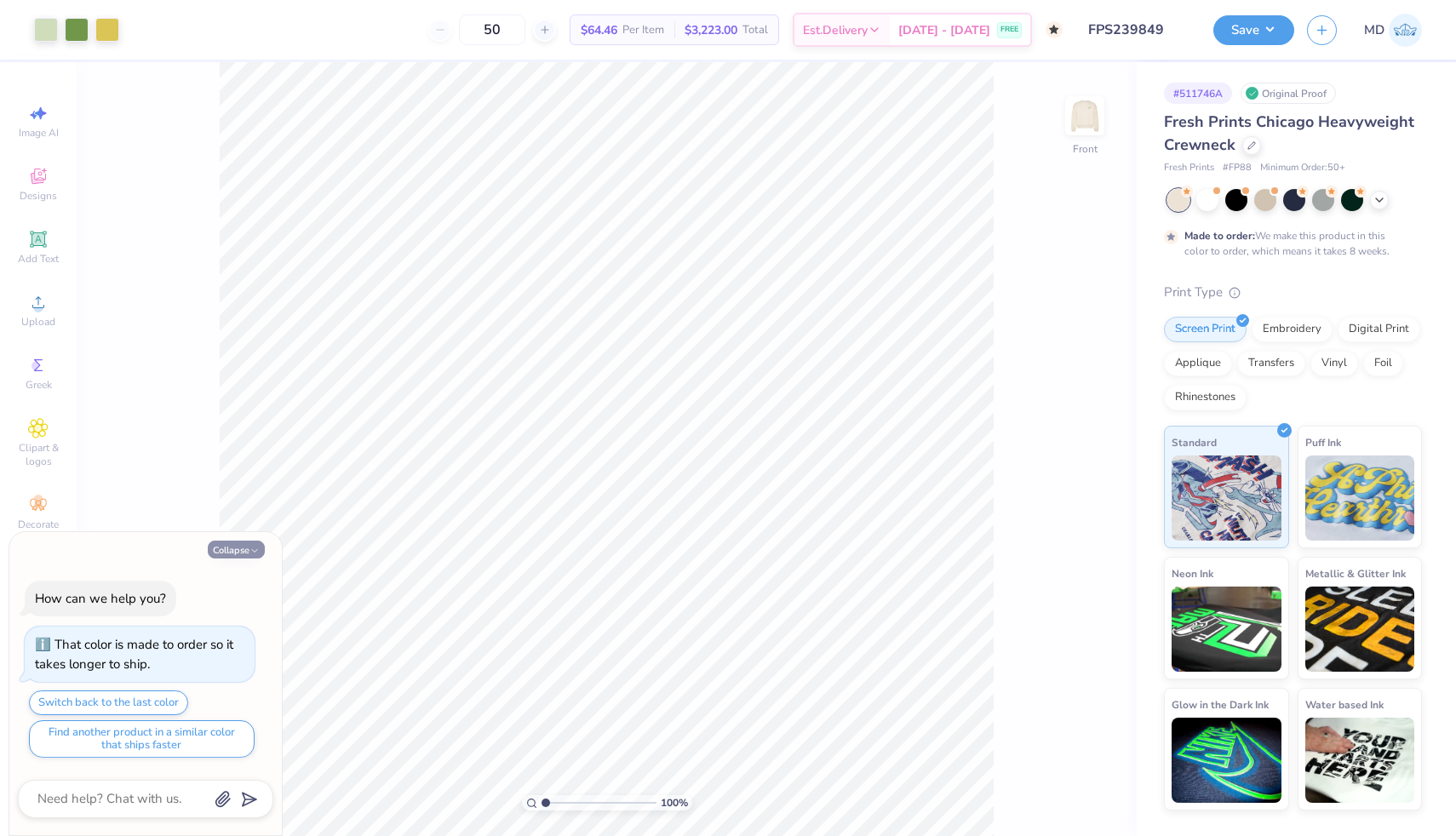
click at [256, 548] on icon "button" at bounding box center [254, 551] width 10 height 10
type textarea "x"
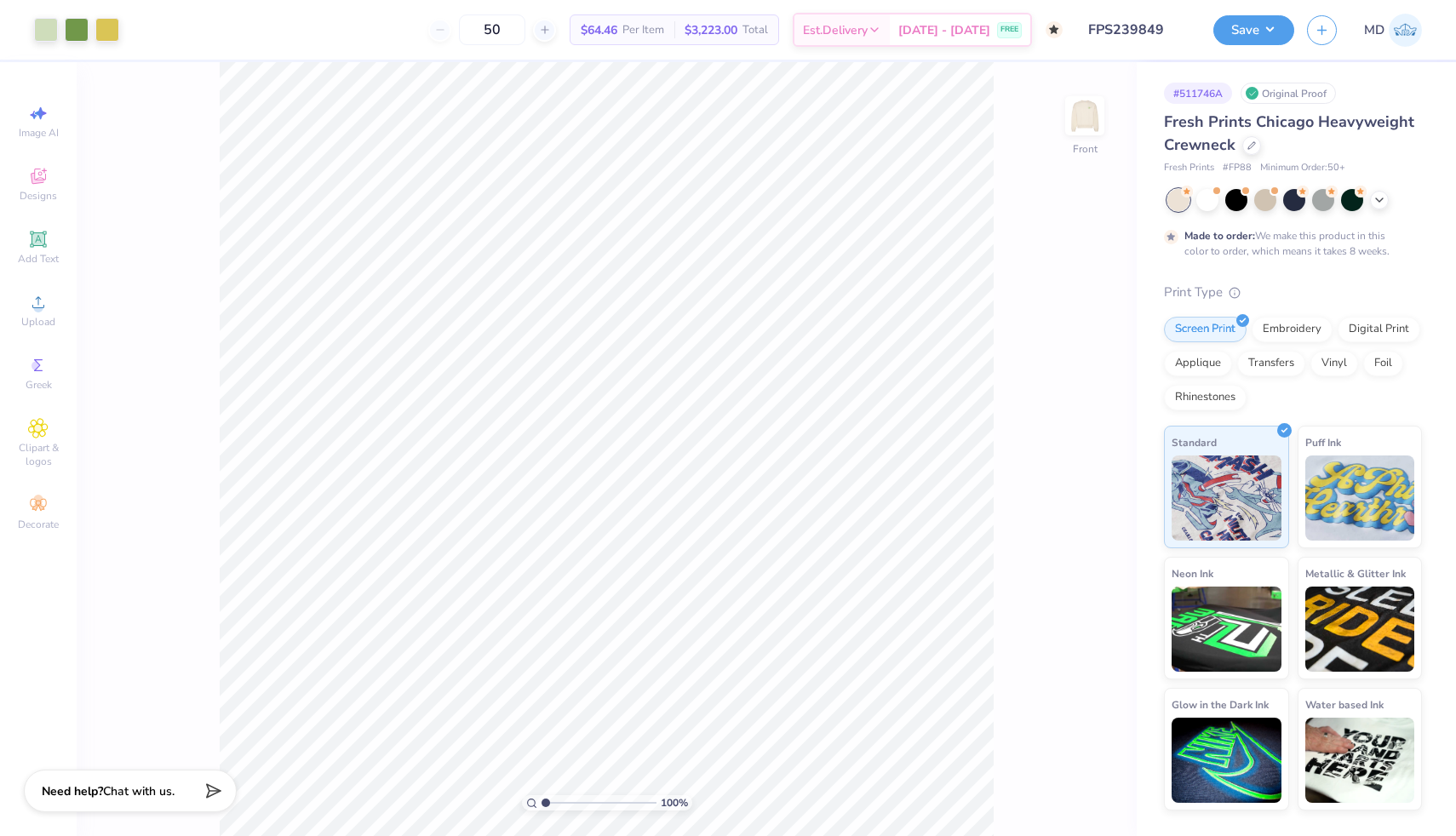
click at [1094, 127] on img at bounding box center [1085, 115] width 34 height 34
drag, startPoint x: 546, startPoint y: 799, endPoint x: 556, endPoint y: 799, distance: 10.0
click at [556, 799] on input "range" at bounding box center [599, 803] width 115 height 16
click at [563, 801] on input "range" at bounding box center [599, 803] width 115 height 16
drag, startPoint x: 561, startPoint y: 802, endPoint x: 517, endPoint y: 804, distance: 44.0
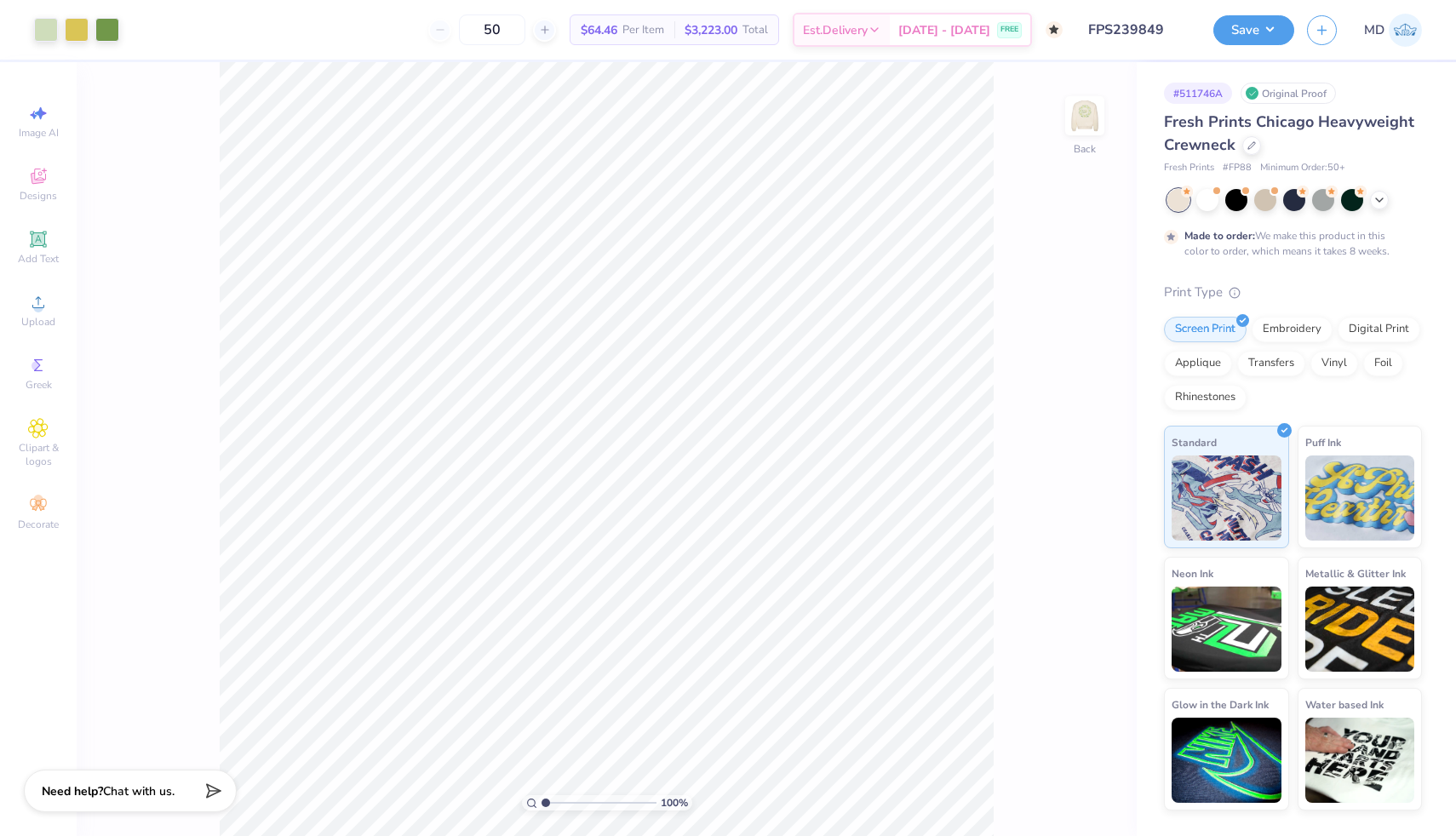
type input "1"
click at [542, 804] on input "range" at bounding box center [599, 803] width 115 height 16
type input "3.20"
type input "6.74"
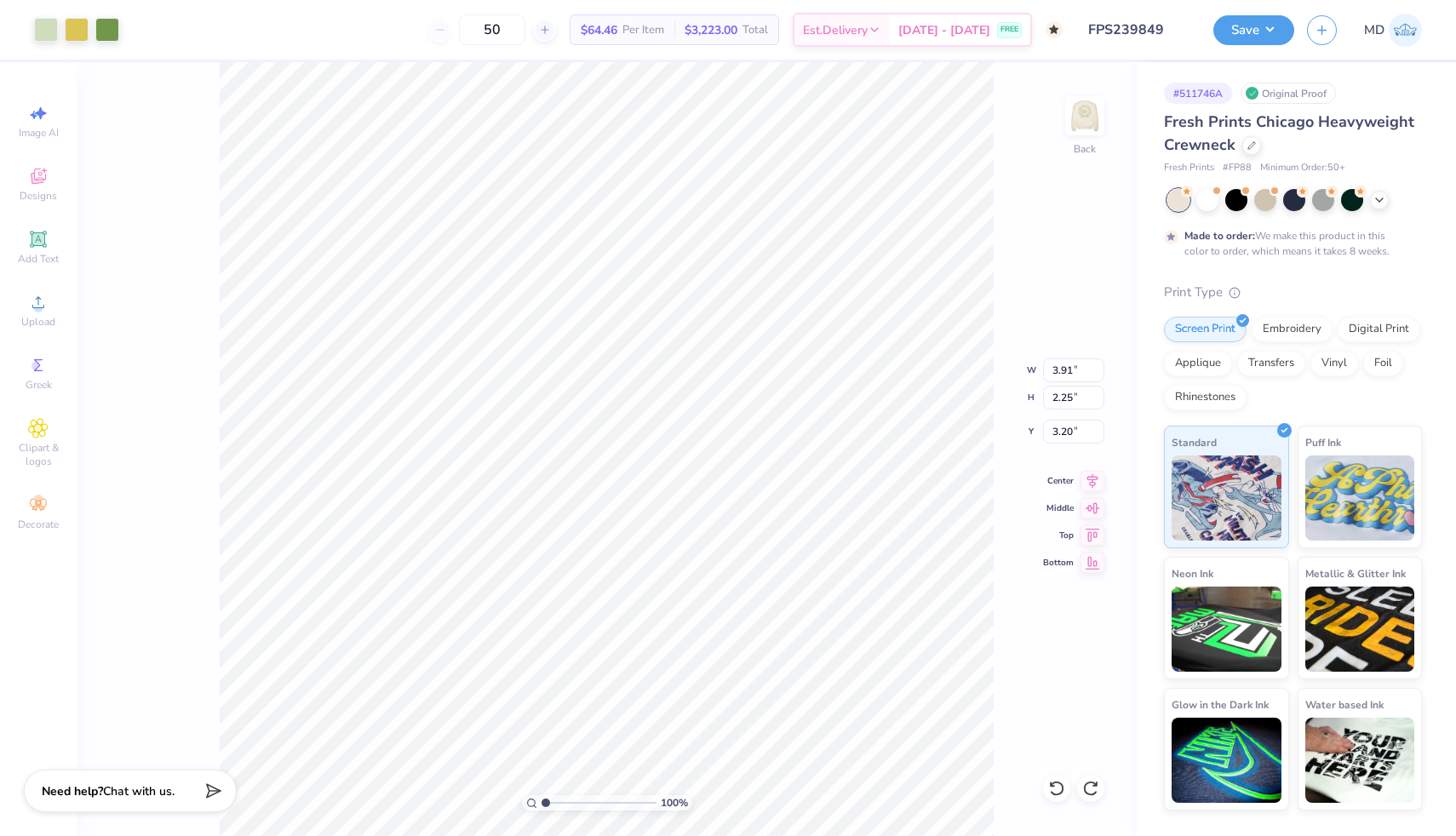
type input "3.87"
type input "3.00"
click at [1090, 125] on img at bounding box center [1085, 116] width 68 height 68
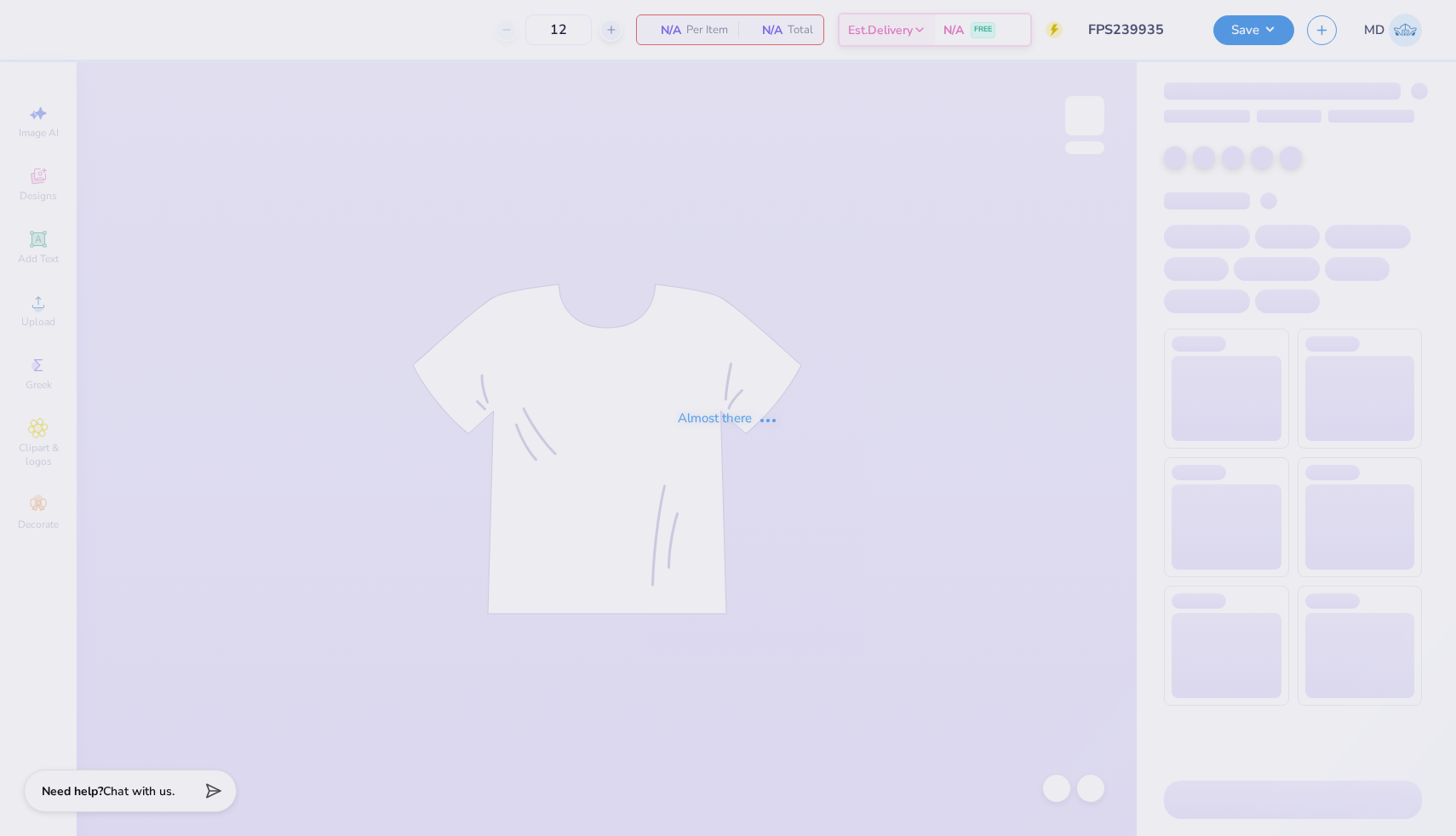
type input "FPS239935"
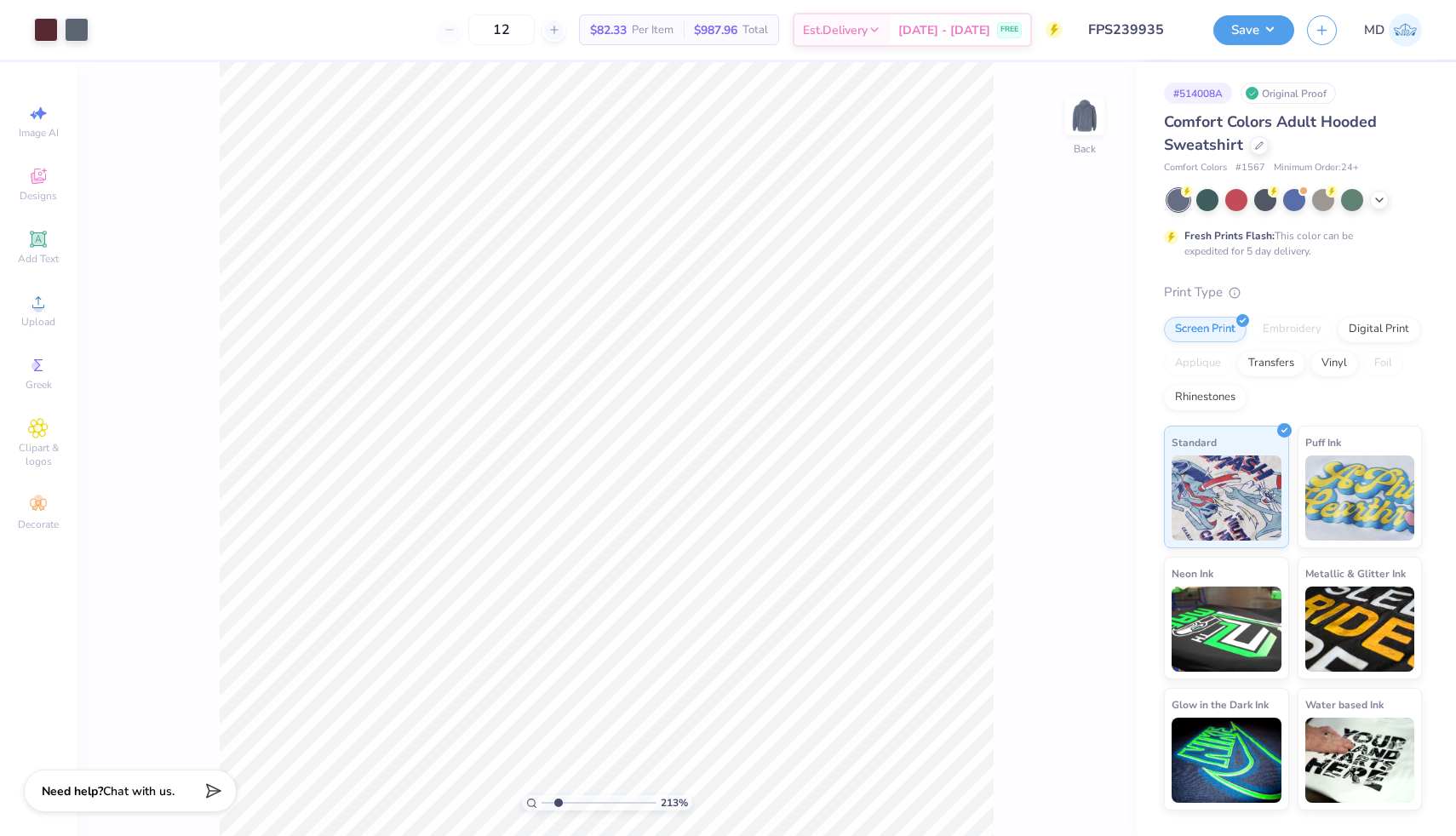
drag, startPoint x: 543, startPoint y: 802, endPoint x: 557, endPoint y: 801, distance: 14.0
click at [557, 801] on input "range" at bounding box center [599, 803] width 115 height 16
drag, startPoint x: 561, startPoint y: 801, endPoint x: 536, endPoint y: 804, distance: 25.2
type input "1"
click at [542, 807] on input "range" at bounding box center [599, 803] width 115 height 16
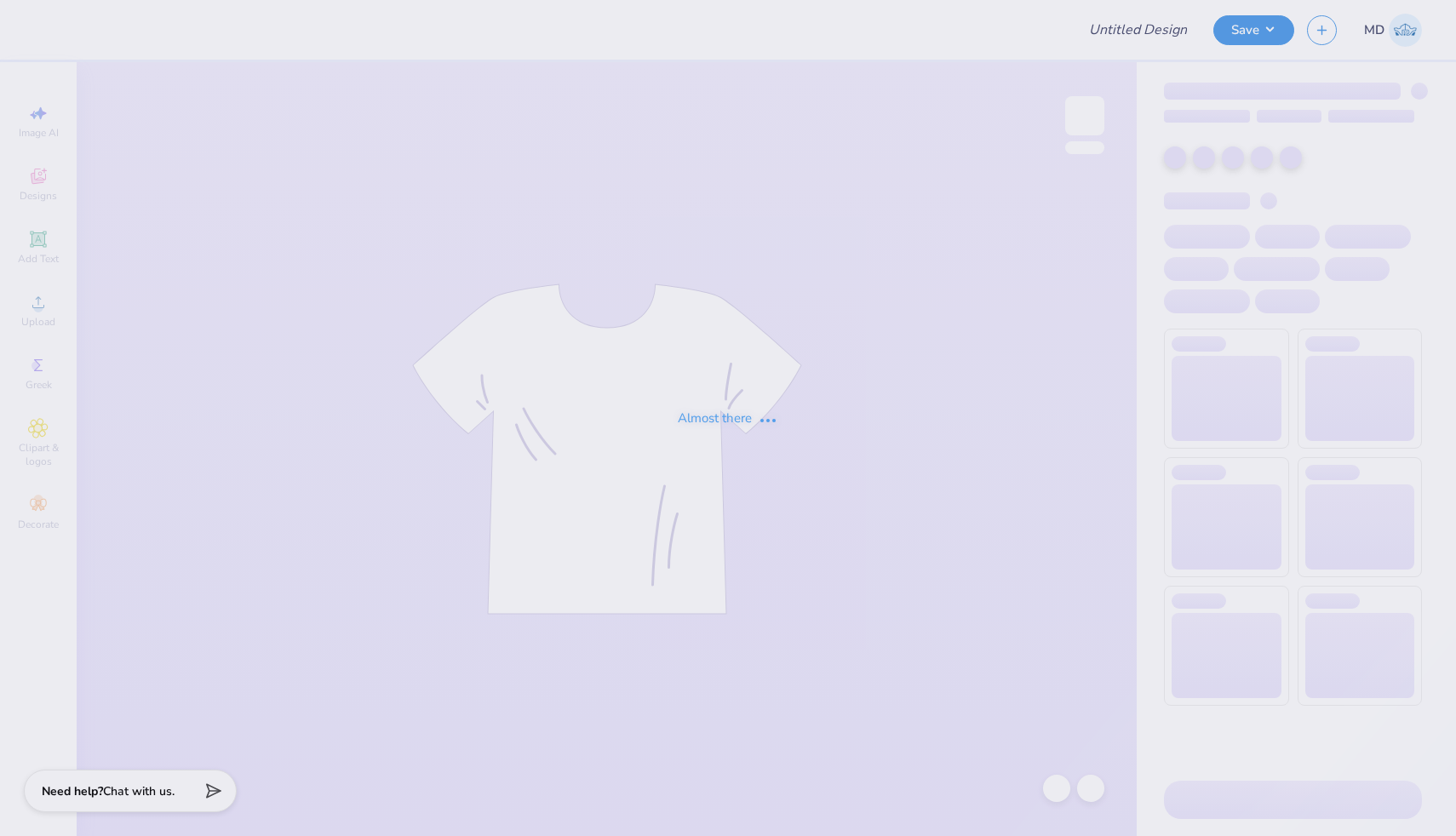
type input "FPS239743"
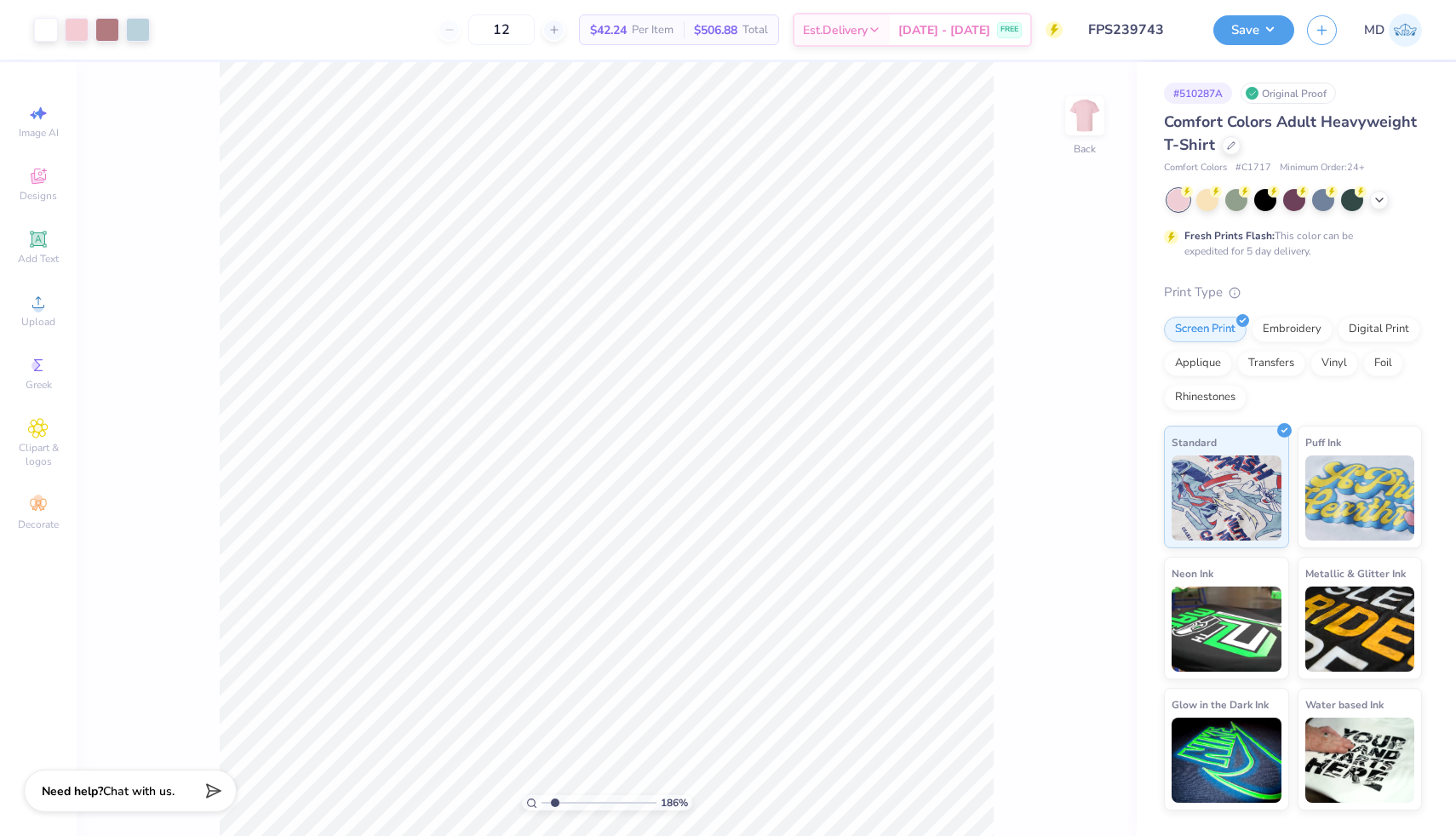
drag, startPoint x: 547, startPoint y: 802, endPoint x: 556, endPoint y: 801, distance: 9.1
click at [556, 801] on input "range" at bounding box center [599, 803] width 115 height 16
drag, startPoint x: 554, startPoint y: 801, endPoint x: 525, endPoint y: 798, distance: 29.2
click at [542, 798] on input "range" at bounding box center [599, 803] width 115 height 16
click at [1386, 199] on icon at bounding box center [1380, 199] width 14 height 14
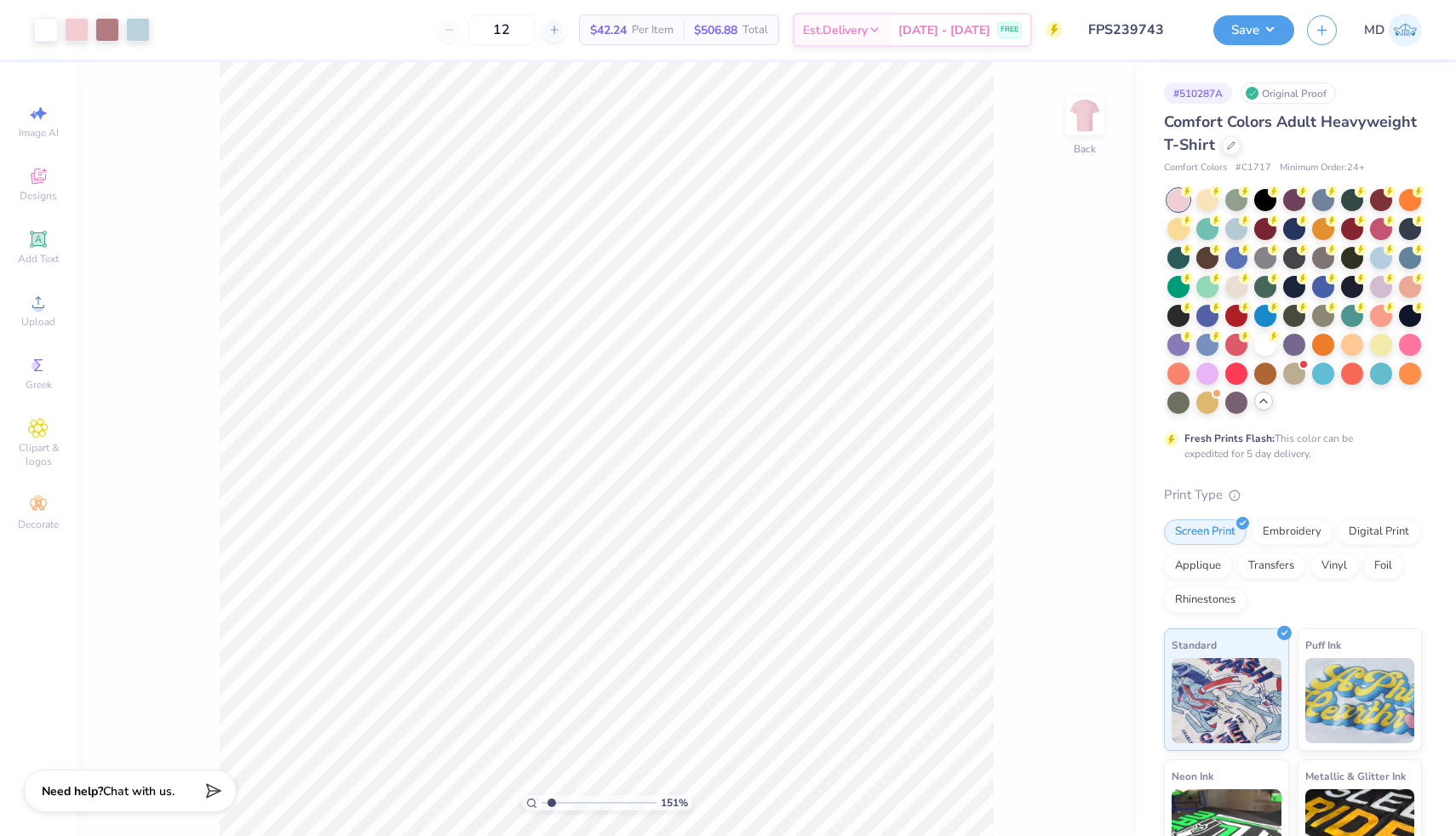
type input "1.51"
click at [551, 801] on input "range" at bounding box center [599, 803] width 115 height 16
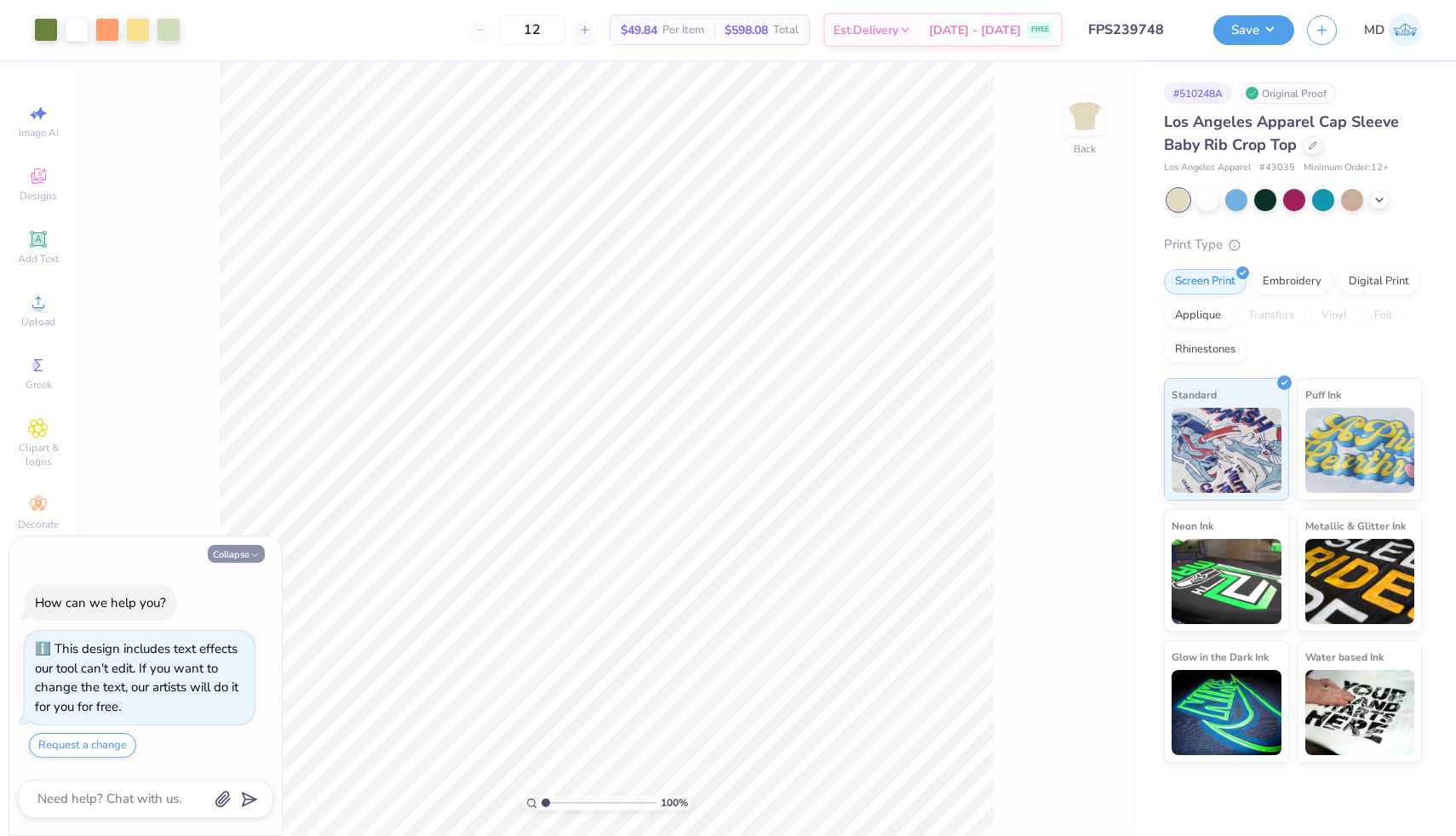
click at [236, 555] on button "Collapse" at bounding box center [236, 553] width 57 height 18
type textarea "x"
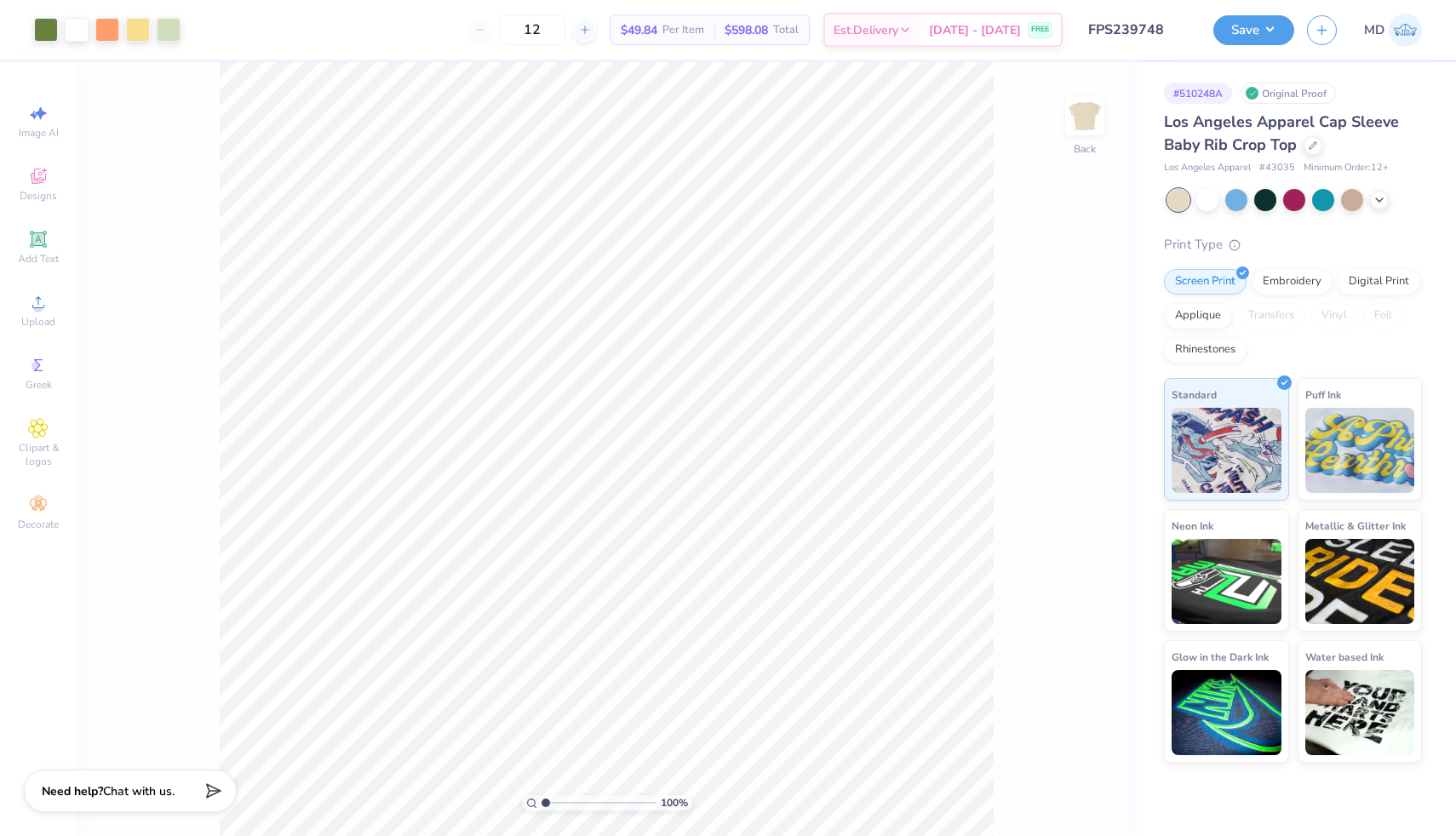
click at [542, 803] on input "range" at bounding box center [599, 803] width 115 height 16
drag, startPoint x: 546, startPoint y: 801, endPoint x: 474, endPoint y: 822, distance: 75.0
click at [542, 811] on input "range" at bounding box center [599, 803] width 115 height 16
drag, startPoint x: 543, startPoint y: 802, endPoint x: 512, endPoint y: 806, distance: 31.3
click at [542, 806] on input "range" at bounding box center [599, 803] width 115 height 16
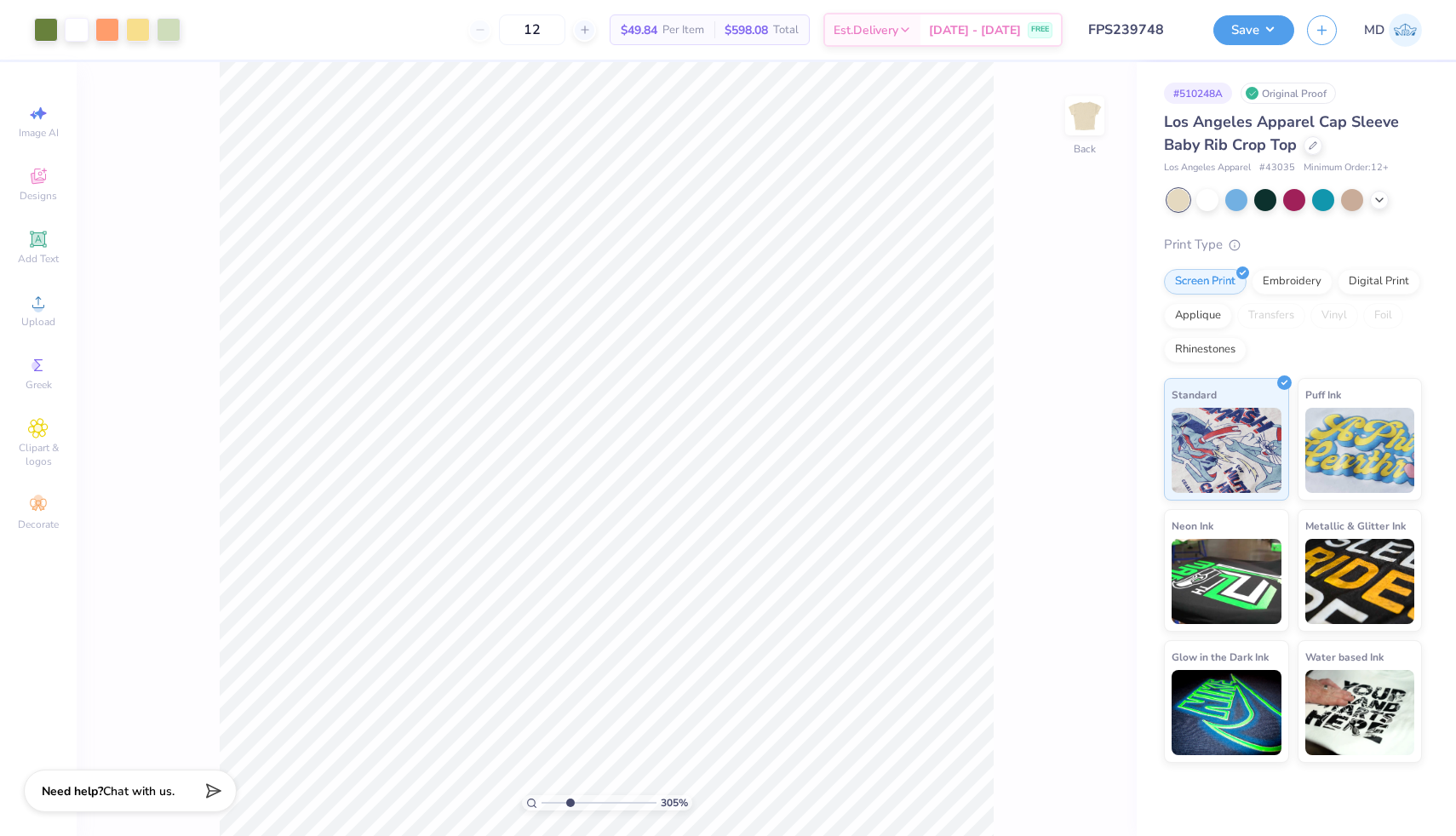
drag, startPoint x: 546, startPoint y: 801, endPoint x: 570, endPoint y: 804, distance: 24.2
click at [570, 804] on input "range" at bounding box center [599, 803] width 115 height 16
click at [568, 803] on input "range" at bounding box center [599, 803] width 115 height 16
drag, startPoint x: 564, startPoint y: 799, endPoint x: 530, endPoint y: 803, distance: 34.2
type input "1"
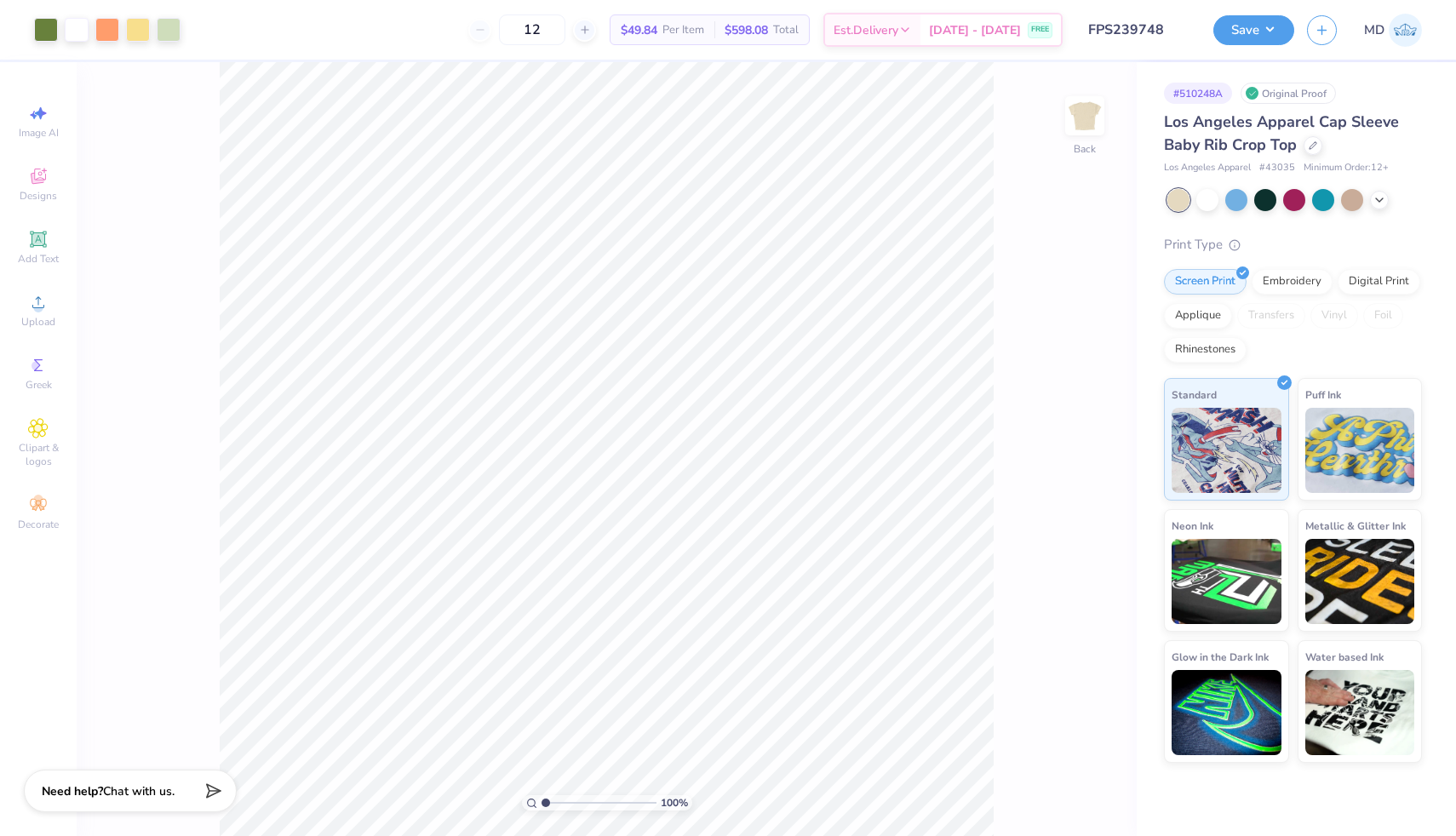
click at [542, 803] on input "range" at bounding box center [599, 803] width 115 height 16
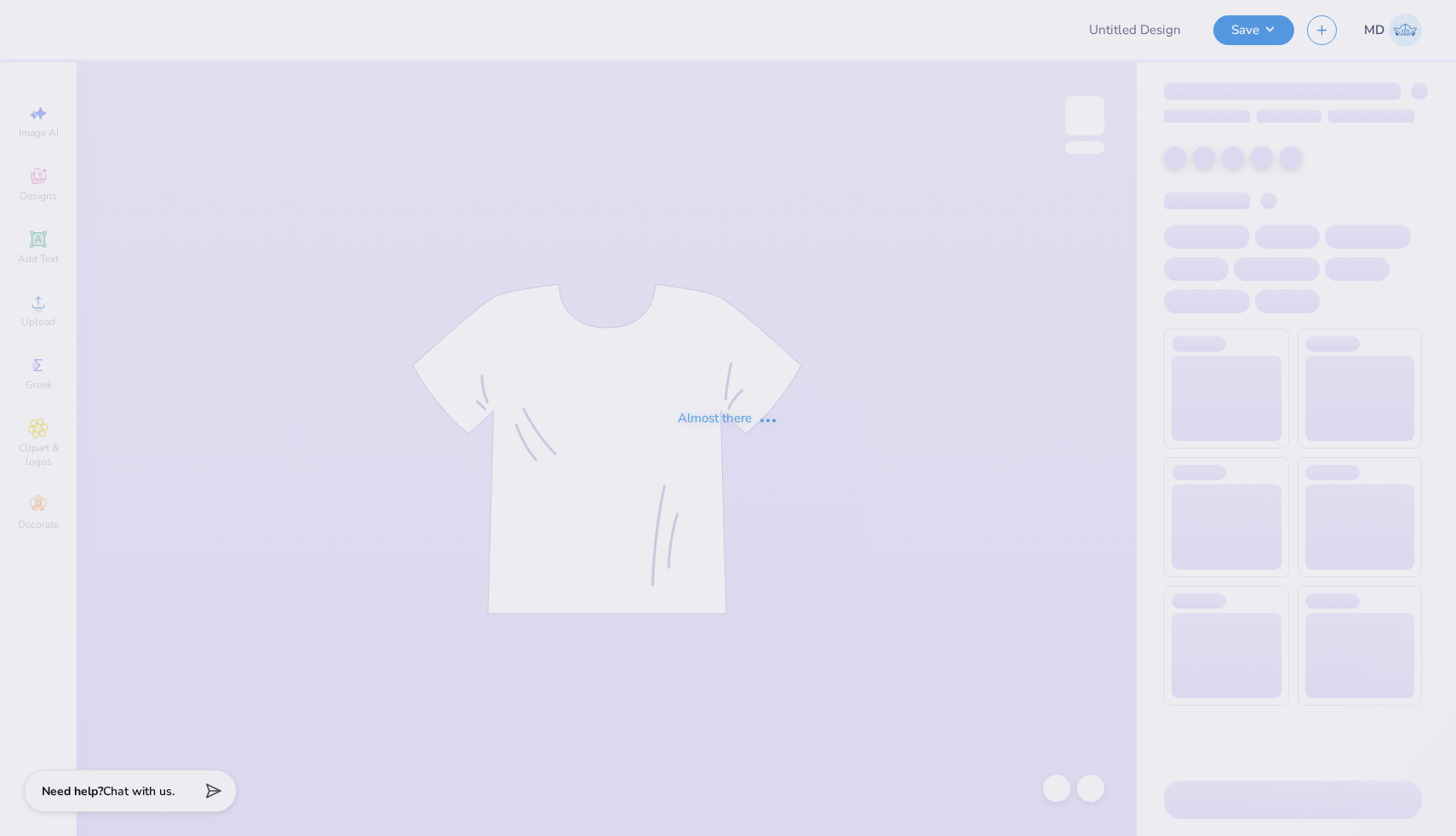
type input "FPS239940"
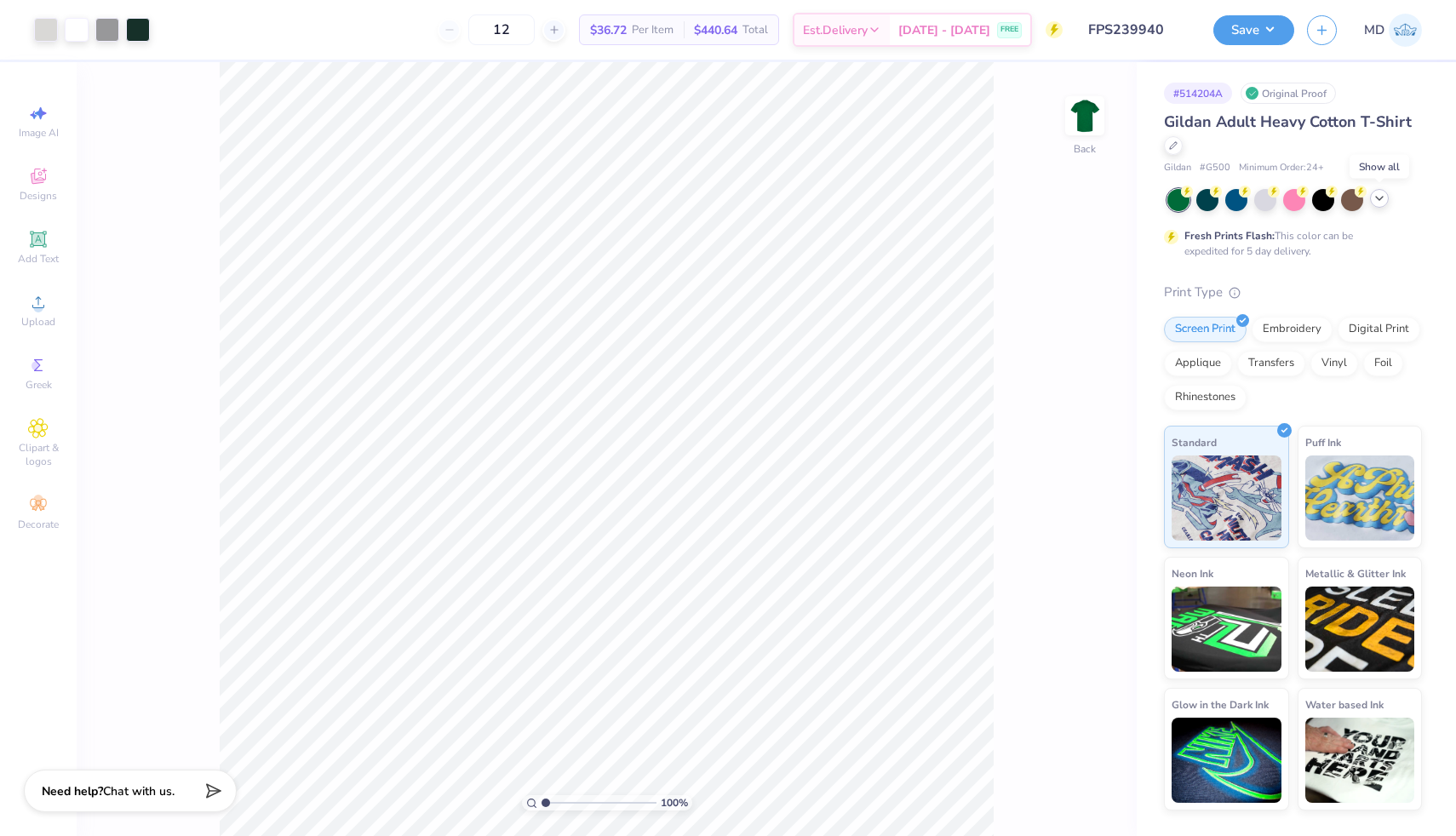
click at [1380, 205] on icon at bounding box center [1380, 199] width 14 height 14
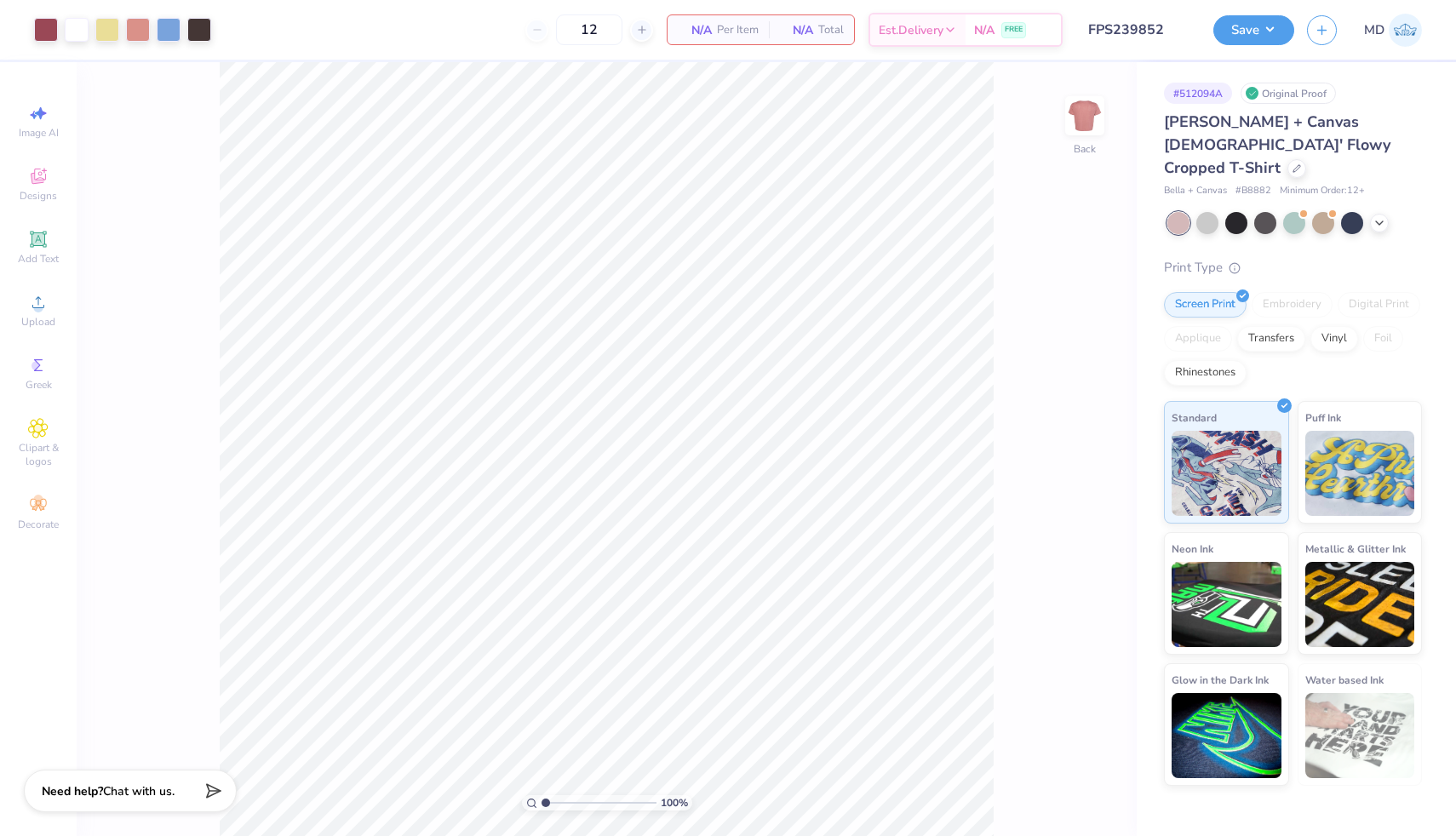
drag, startPoint x: 550, startPoint y: 804, endPoint x: 537, endPoint y: 802, distance: 13.2
click at [542, 802] on input "range" at bounding box center [599, 803] width 115 height 16
type input "1"
drag, startPoint x: 552, startPoint y: 802, endPoint x: 535, endPoint y: 806, distance: 17.5
click at [542, 805] on input "range" at bounding box center [599, 803] width 115 height 16
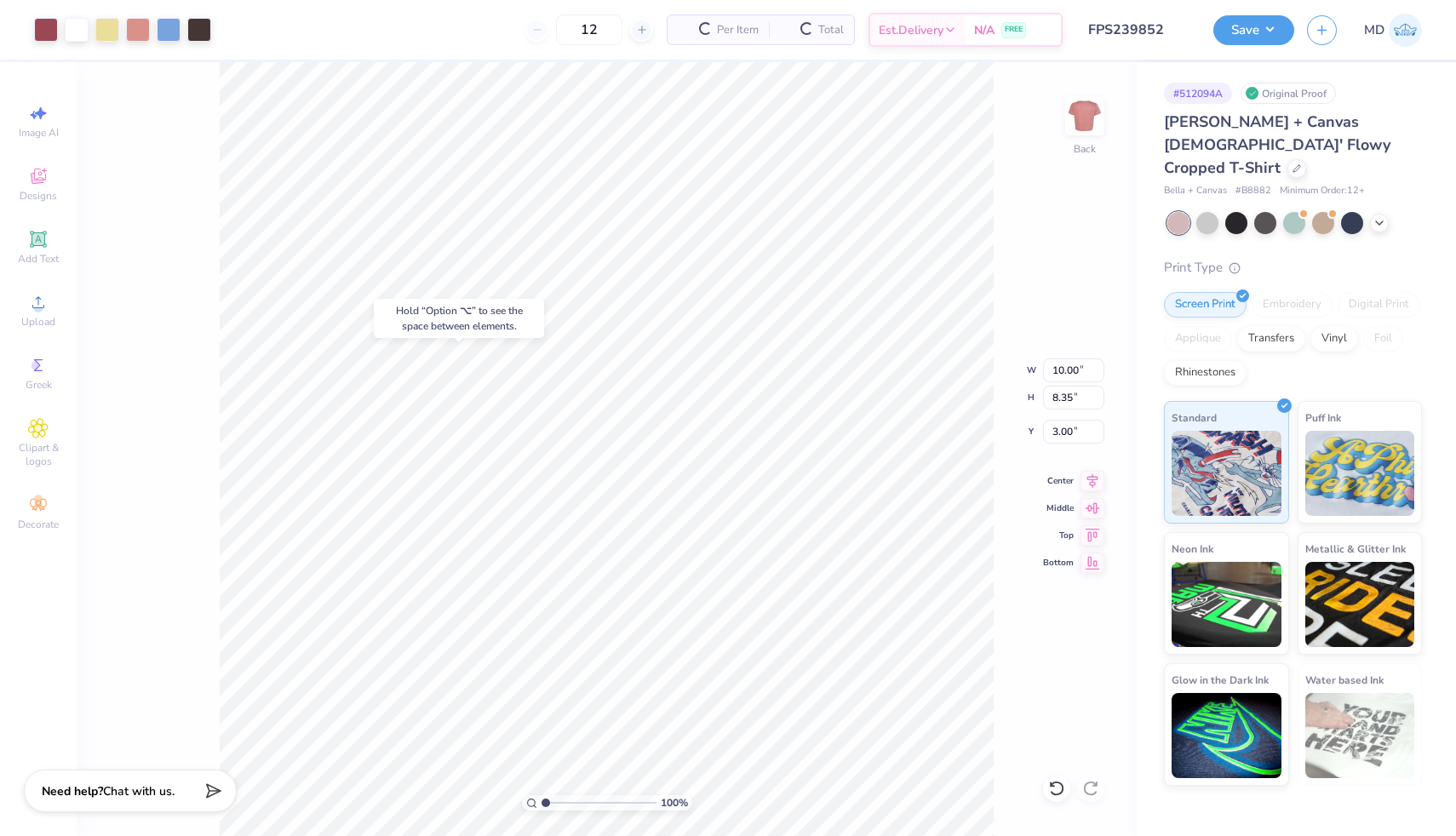
type input "3.00"
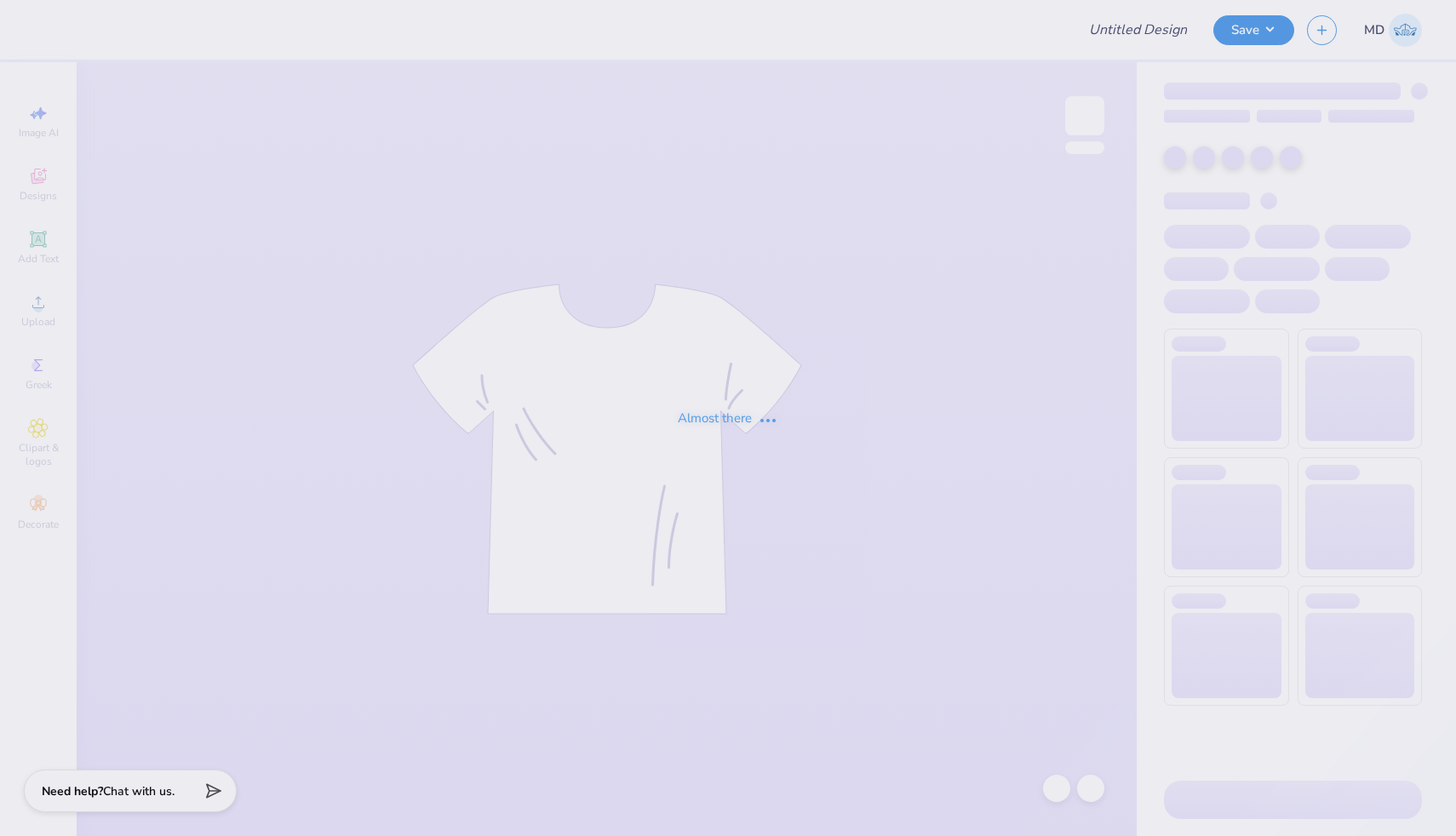
type input "FPS239840"
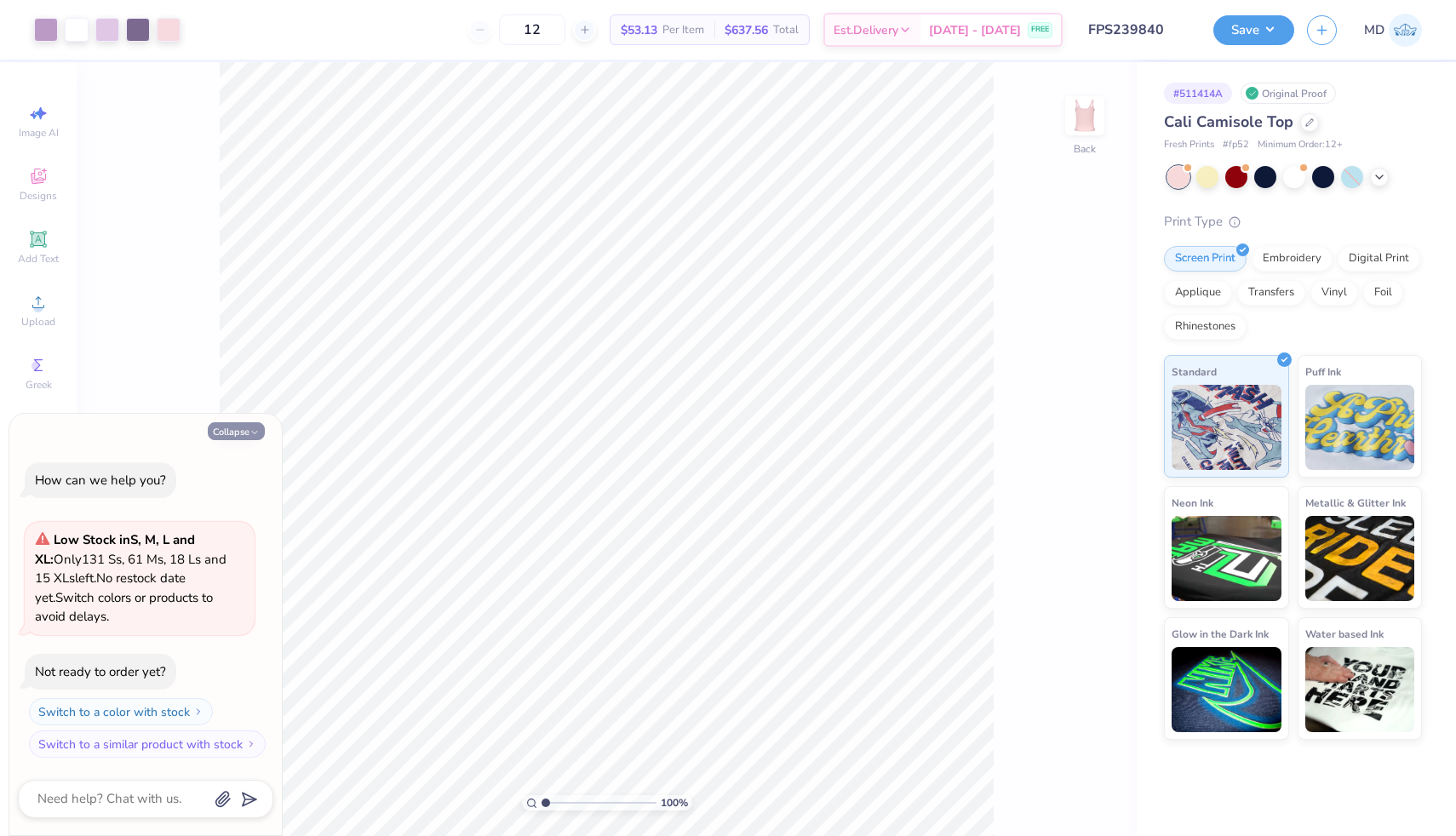
click at [228, 431] on button "Collapse" at bounding box center [236, 431] width 57 height 18
type textarea "x"
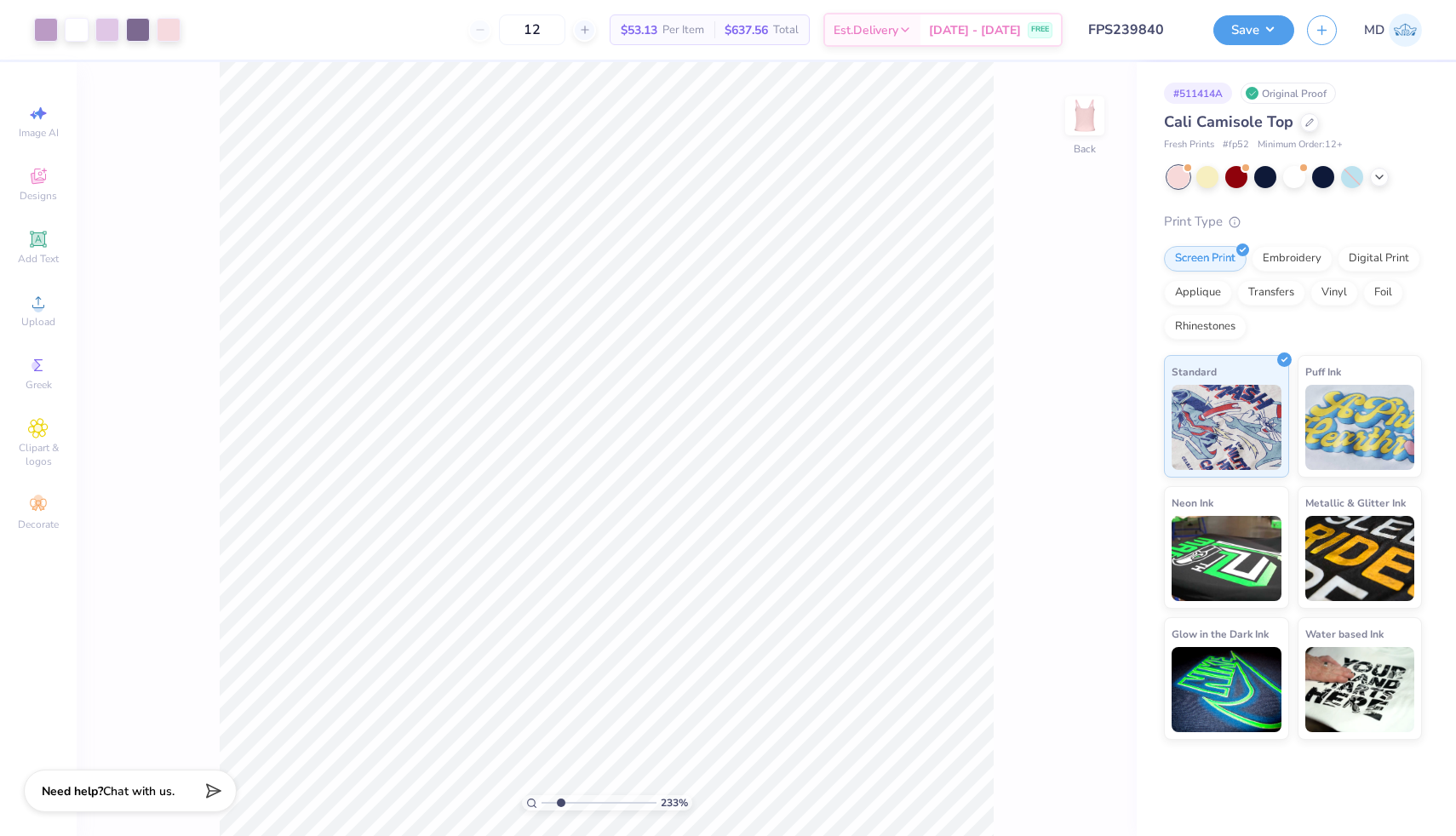
drag, startPoint x: 546, startPoint y: 800, endPoint x: 560, endPoint y: 799, distance: 14.0
click at [560, 799] on input "range" at bounding box center [599, 803] width 115 height 16
drag, startPoint x: 561, startPoint y: 801, endPoint x: 537, endPoint y: 803, distance: 24.1
click at [542, 802] on input "range" at bounding box center [599, 803] width 115 height 16
drag, startPoint x: 546, startPoint y: 801, endPoint x: 585, endPoint y: 793, distance: 39.8
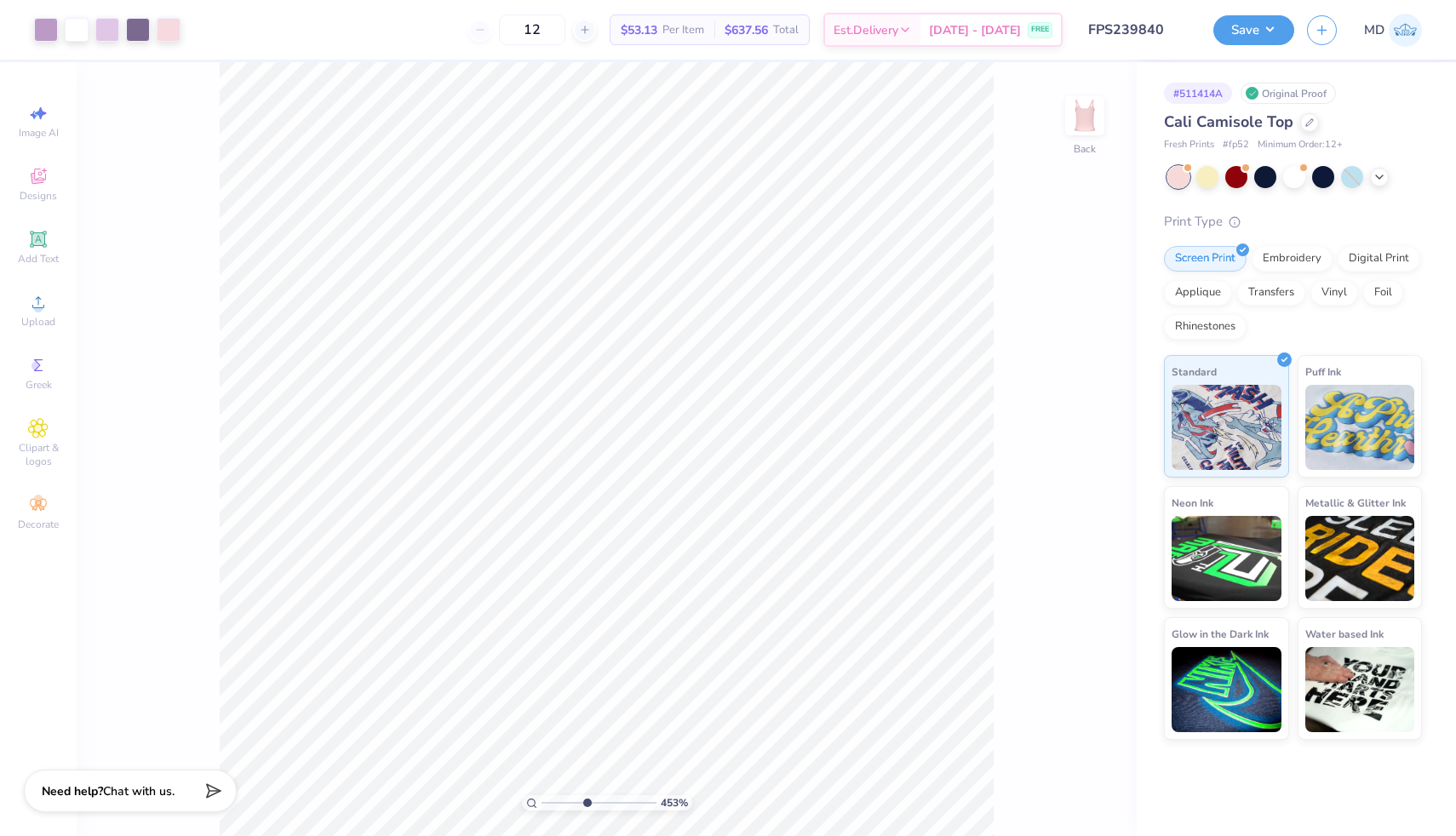
click at [585, 795] on input "range" at bounding box center [599, 803] width 115 height 16
drag, startPoint x: 583, startPoint y: 801, endPoint x: 529, endPoint y: 808, distance: 54.5
type input "1"
click at [542, 808] on input "range" at bounding box center [599, 803] width 115 height 16
click at [1379, 171] on icon at bounding box center [1380, 175] width 14 height 14
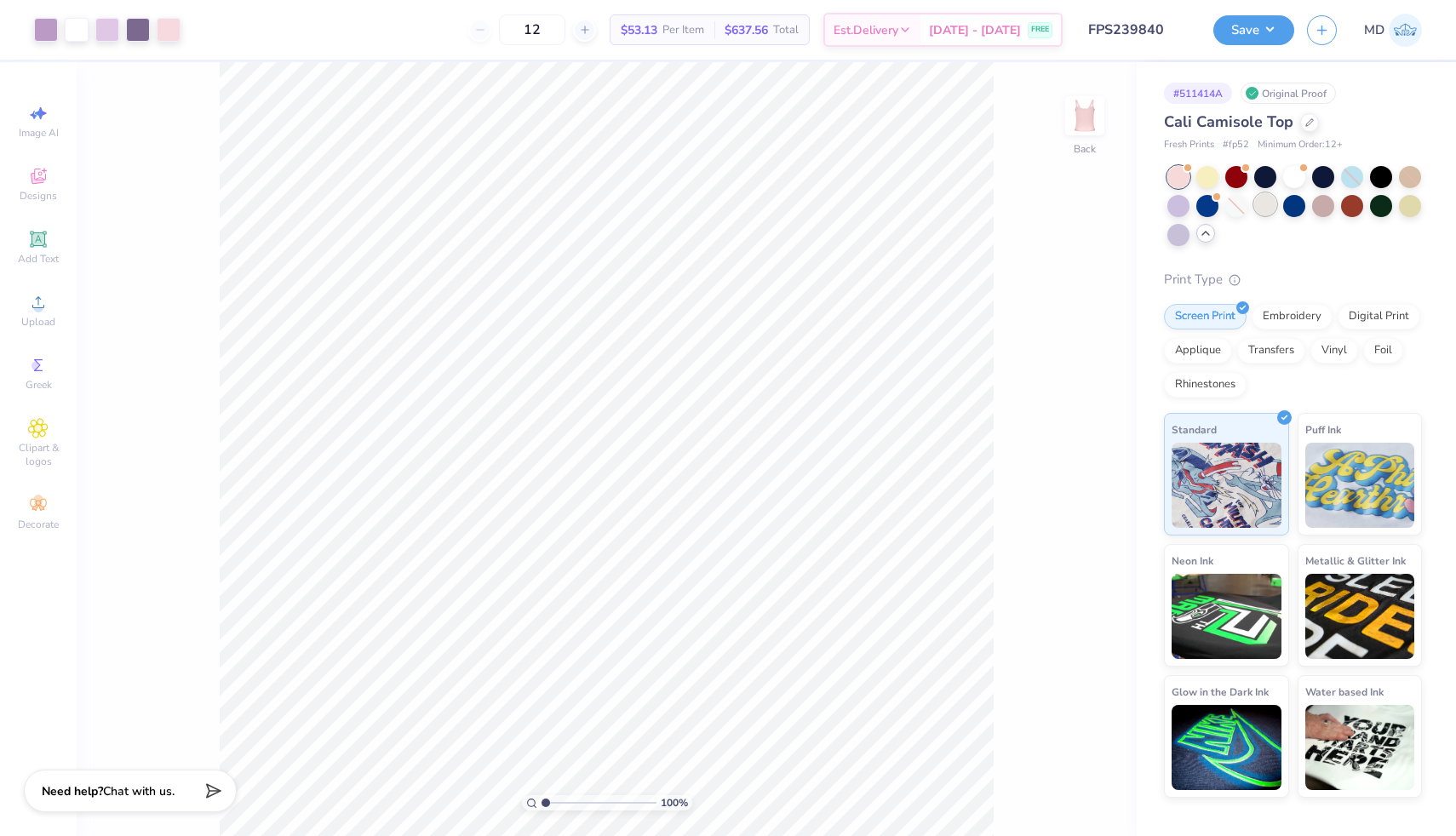
click at [1265, 209] on div at bounding box center [1265, 204] width 22 height 22
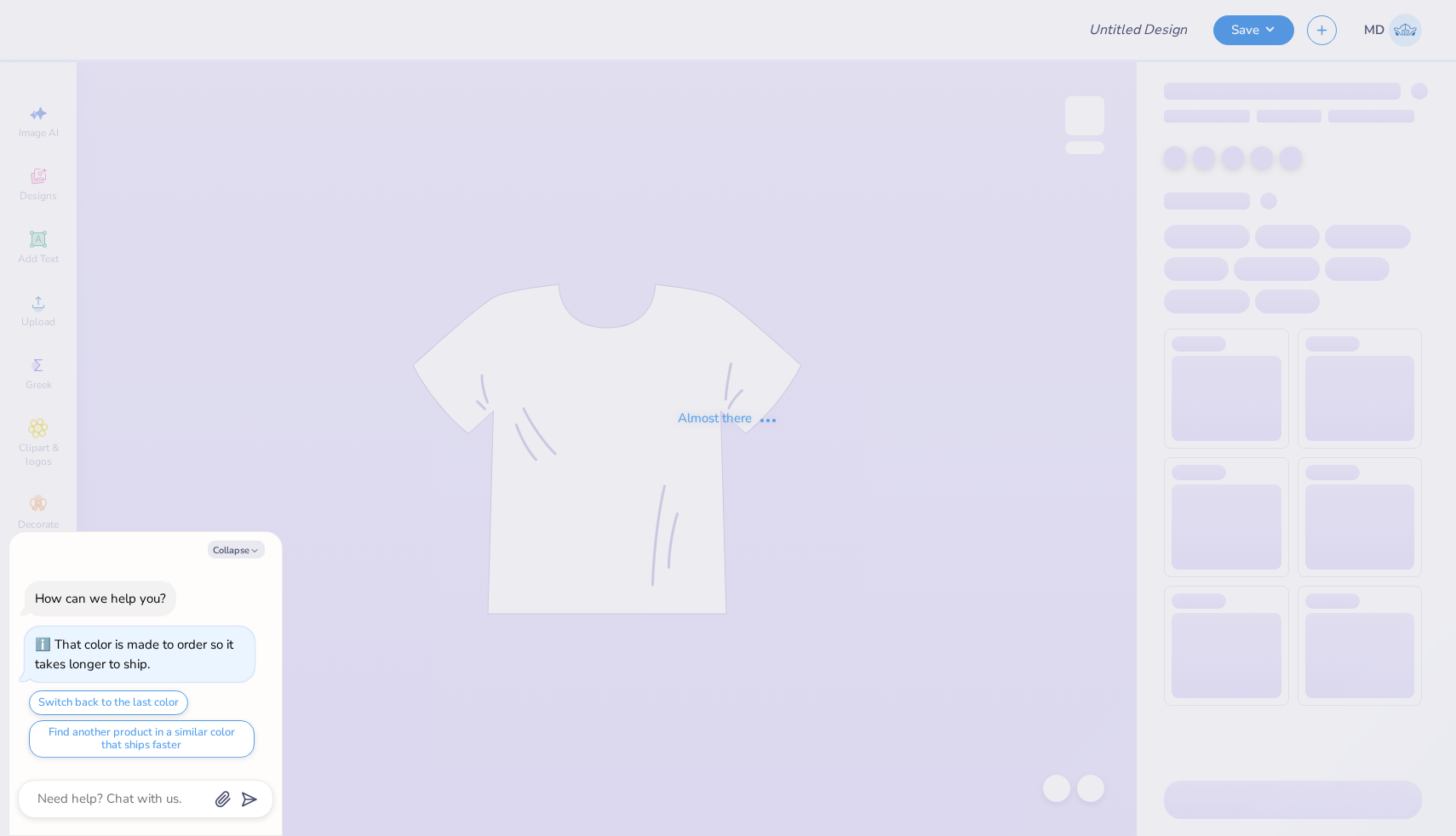
type textarea "x"
type input "FPS239853"
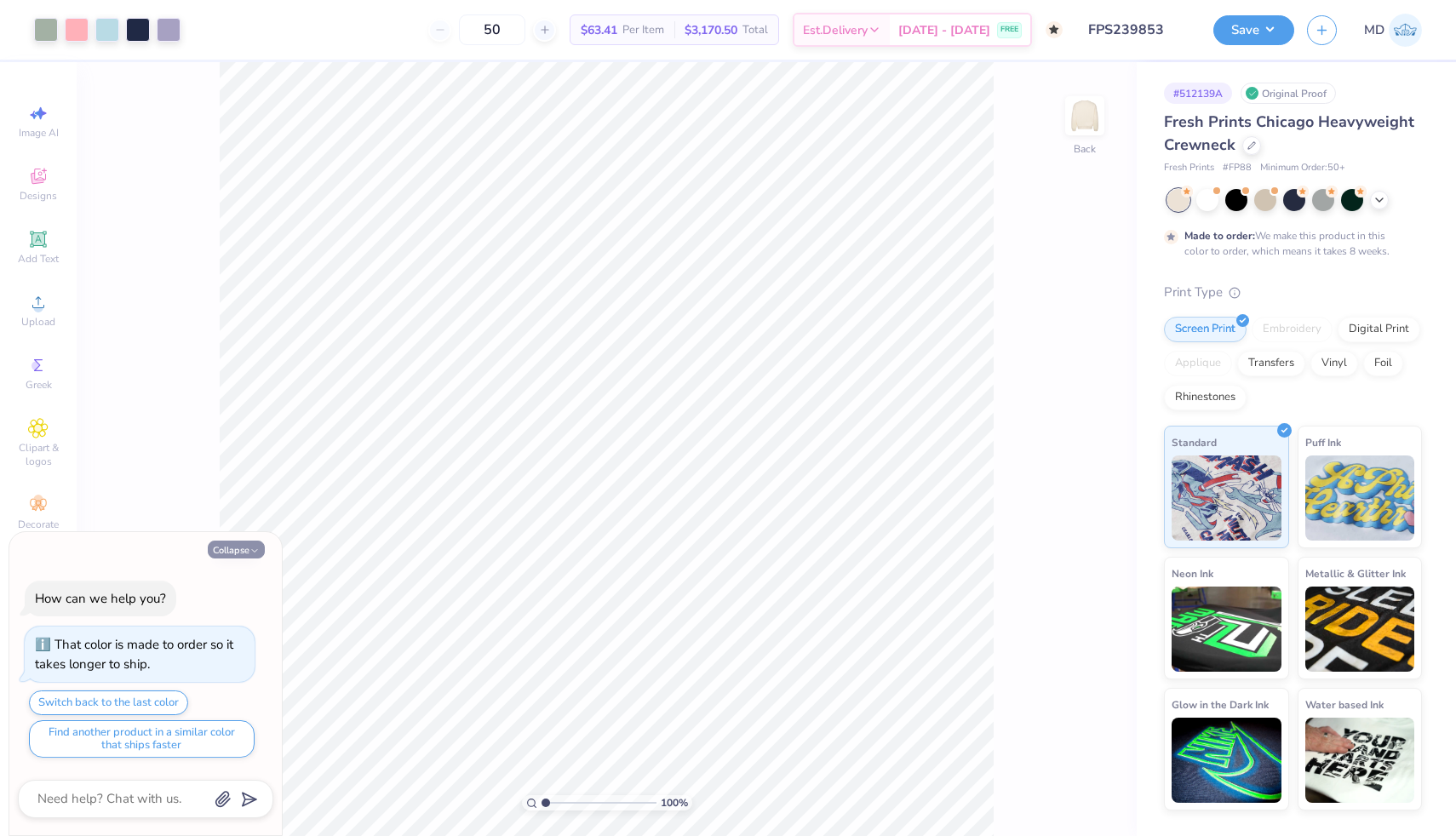
click at [232, 548] on button "Collapse" at bounding box center [236, 550] width 57 height 18
type textarea "x"
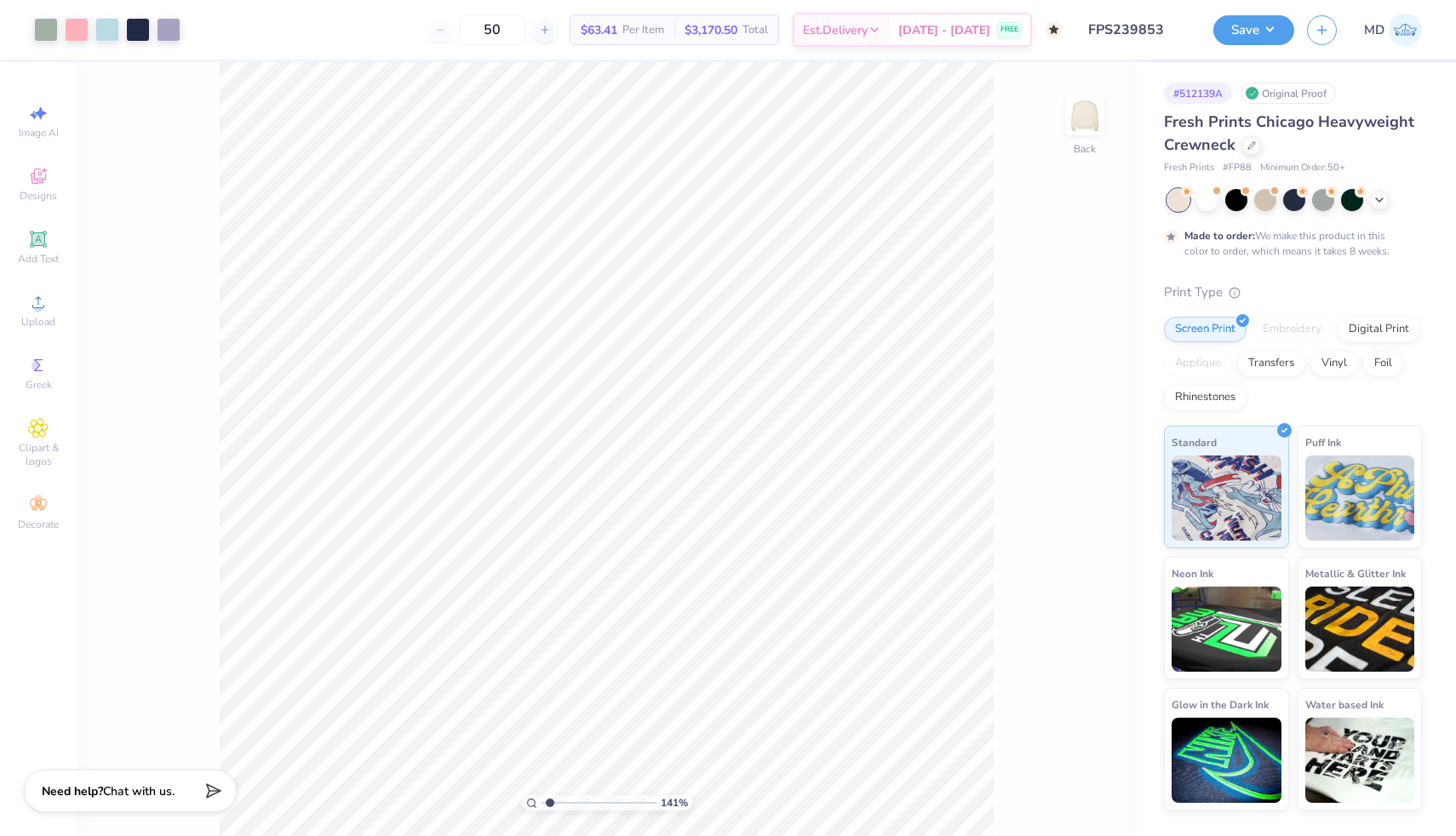
click at [550, 799] on input "range" at bounding box center [599, 803] width 115 height 16
drag, startPoint x: 552, startPoint y: 800, endPoint x: 524, endPoint y: 803, distance: 28.2
type input "1"
click at [542, 803] on input "range" at bounding box center [599, 803] width 115 height 16
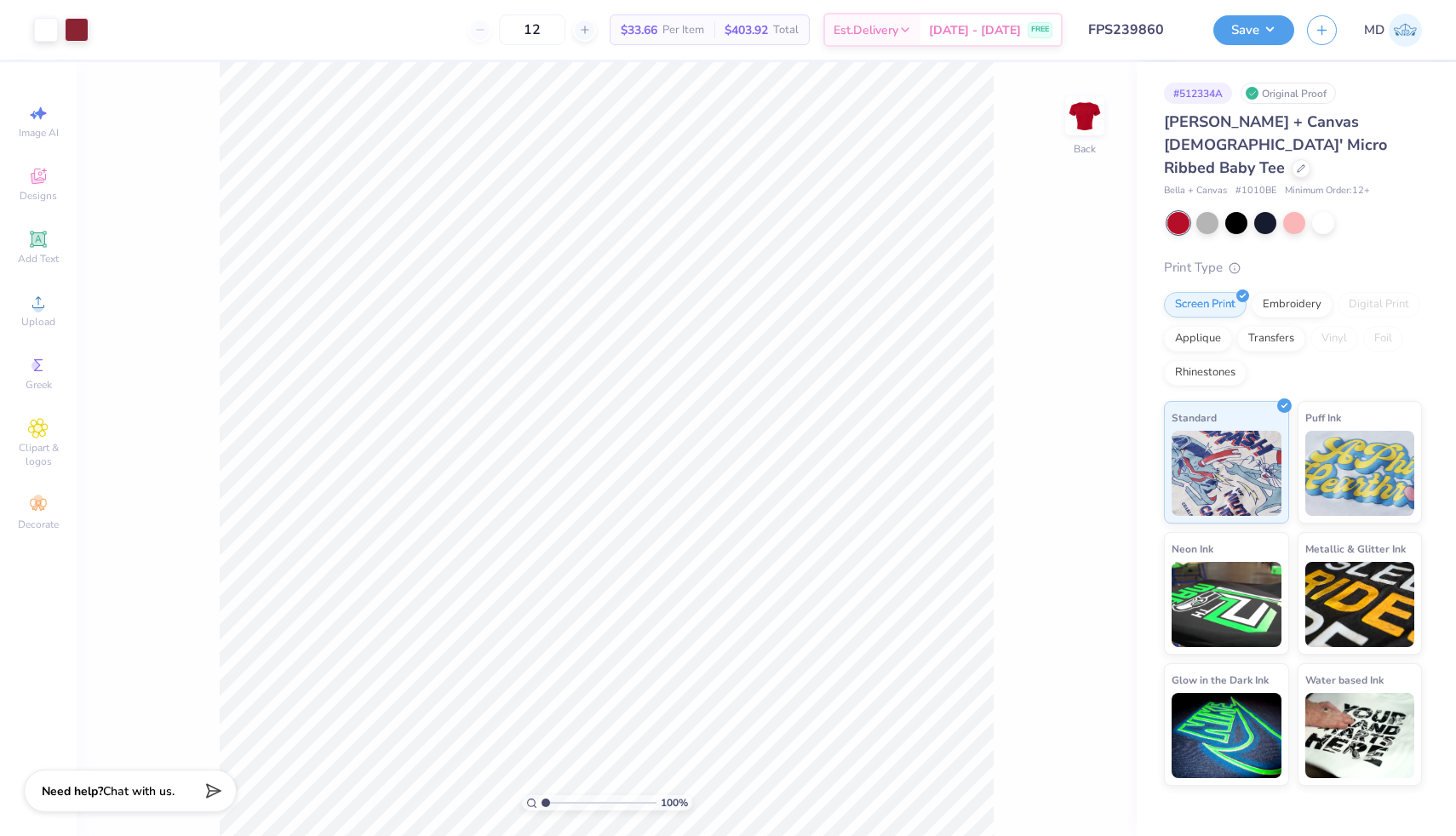
drag, startPoint x: 544, startPoint y: 800, endPoint x: 503, endPoint y: 798, distance: 41.0
click at [542, 798] on input "range" at bounding box center [599, 803] width 115 height 16
drag, startPoint x: 547, startPoint y: 803, endPoint x: 560, endPoint y: 803, distance: 13.0
click at [560, 803] on input "range" at bounding box center [599, 803] width 115 height 16
drag, startPoint x: 558, startPoint y: 802, endPoint x: 527, endPoint y: 806, distance: 31.3
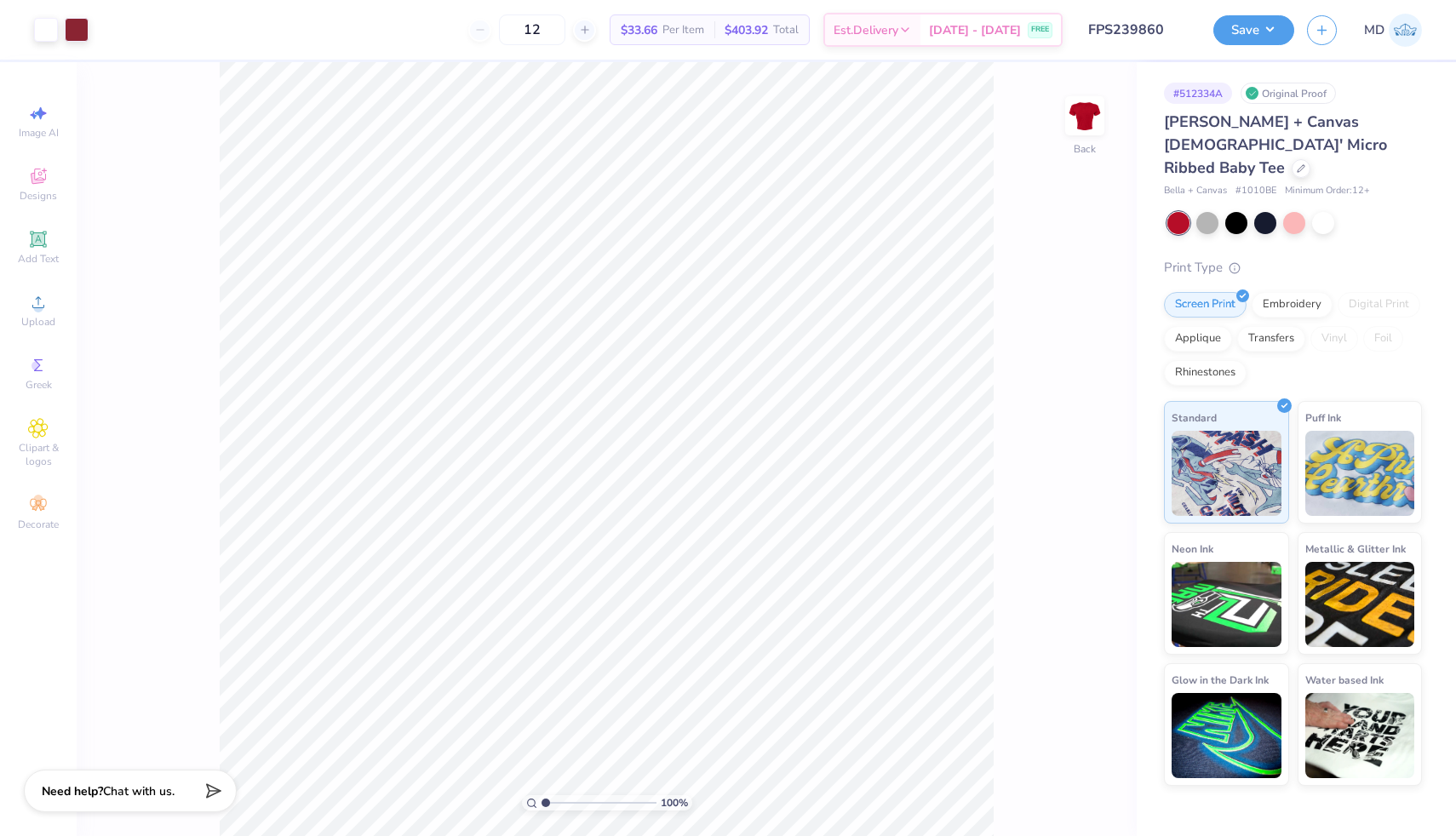
type input "1"
click at [542, 806] on input "range" at bounding box center [599, 803] width 115 height 16
